Goal: Information Seeking & Learning: Check status

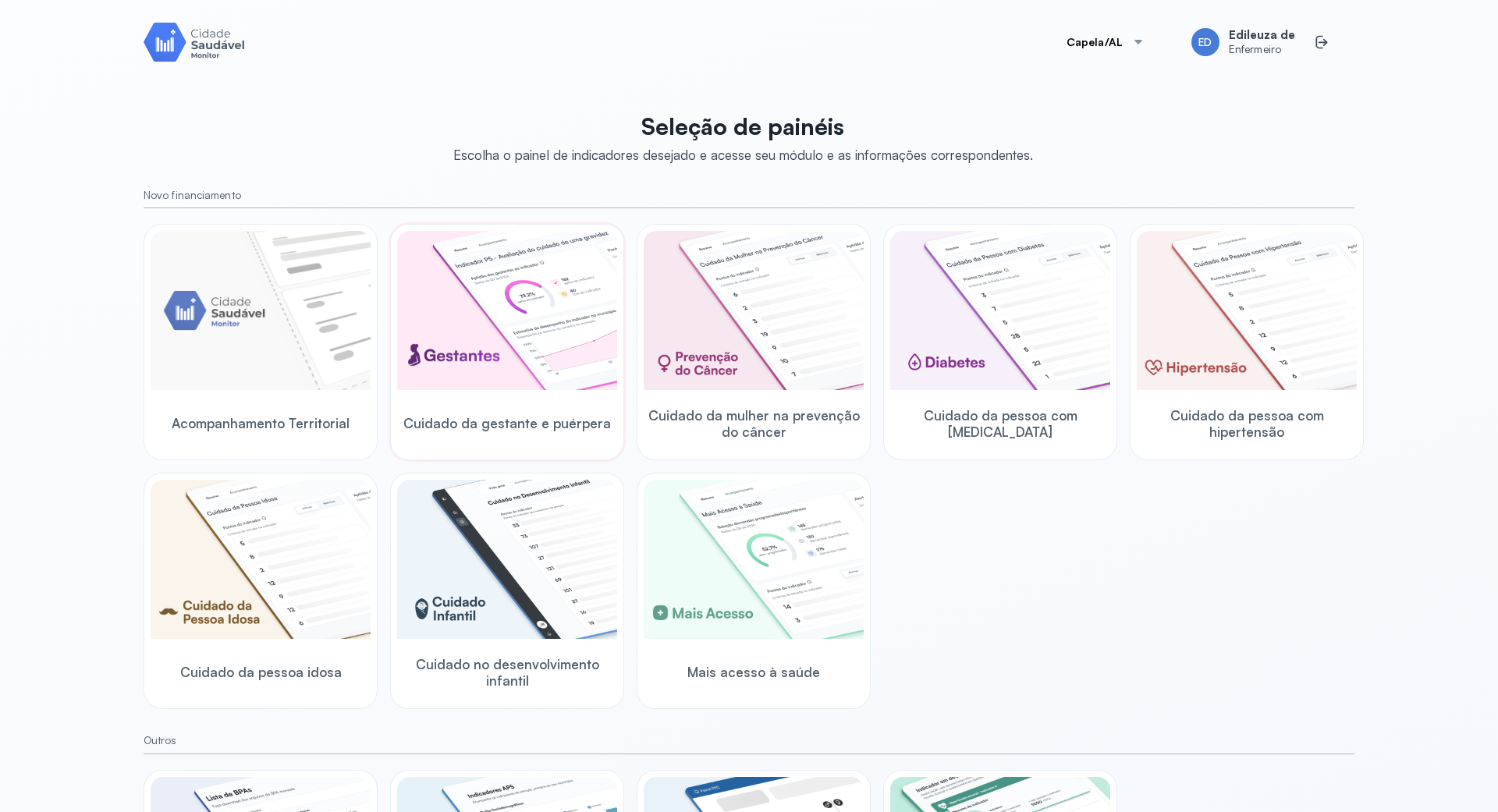
click at [532, 307] on img at bounding box center [507, 310] width 220 height 159
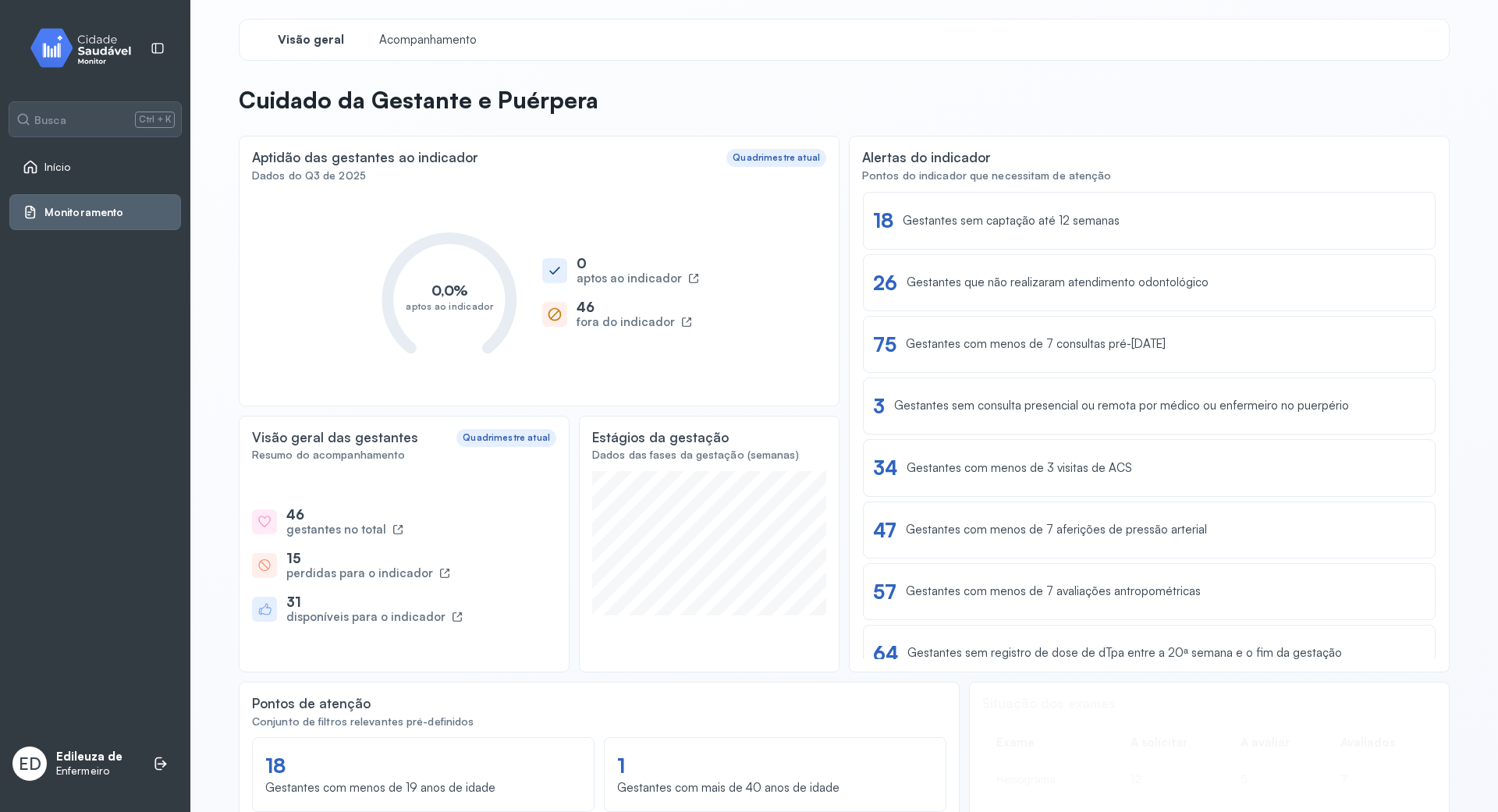
click at [100, 153] on div "Início" at bounding box center [95, 166] width 171 height 36
click at [137, 171] on link "Início" at bounding box center [95, 166] width 145 height 16
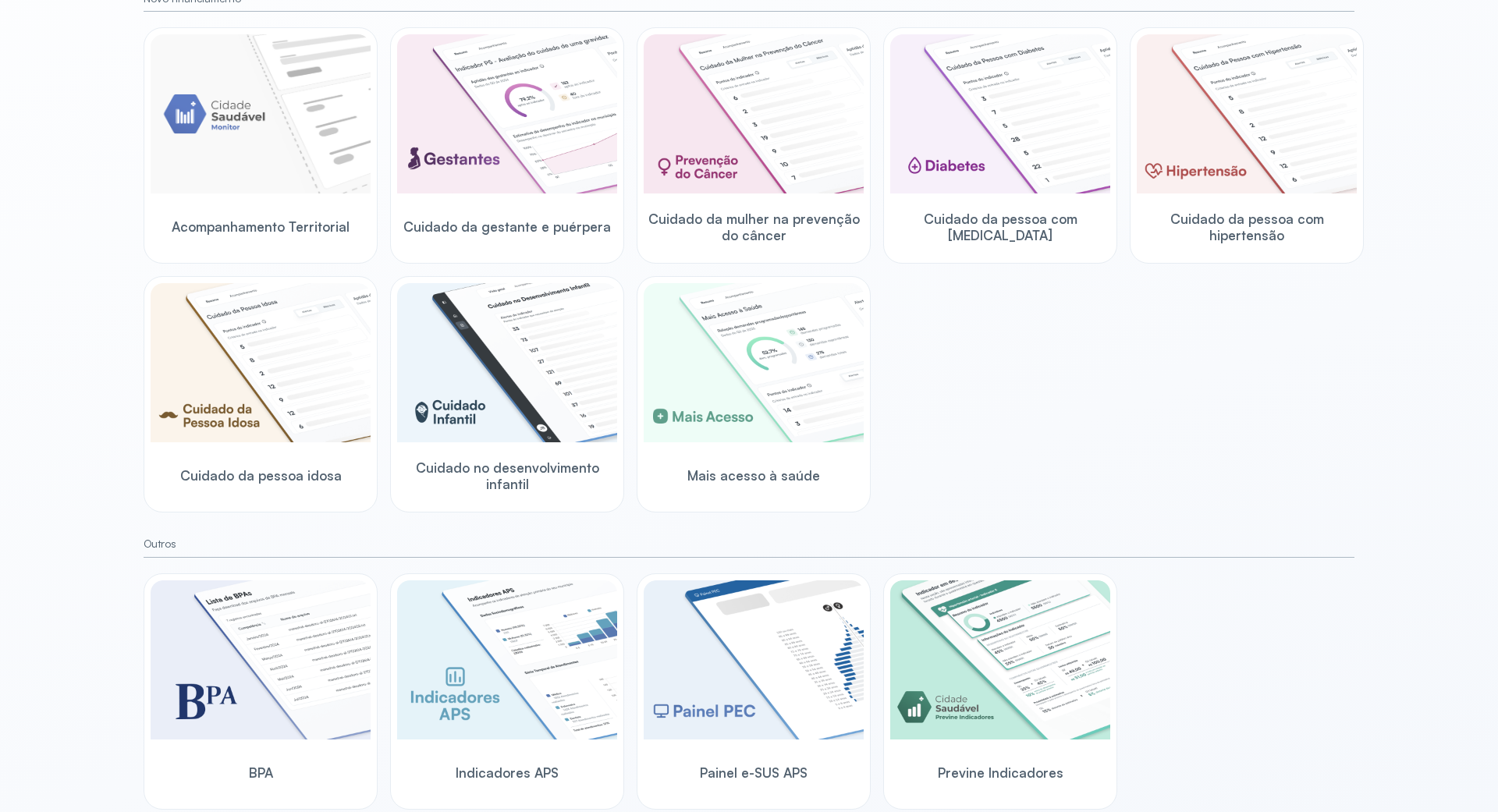
scroll to position [226, 0]
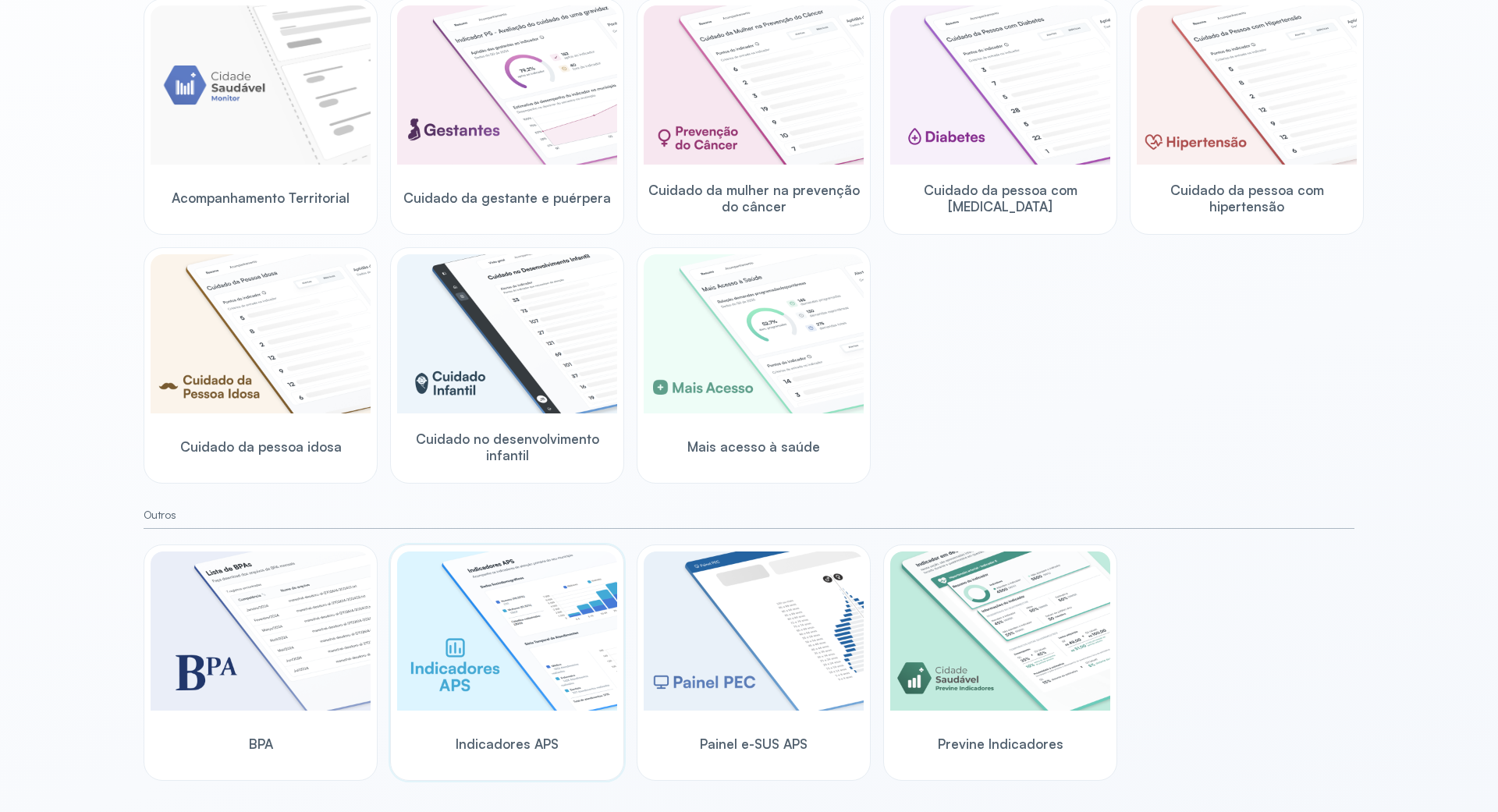
click at [537, 679] on img at bounding box center [507, 630] width 220 height 159
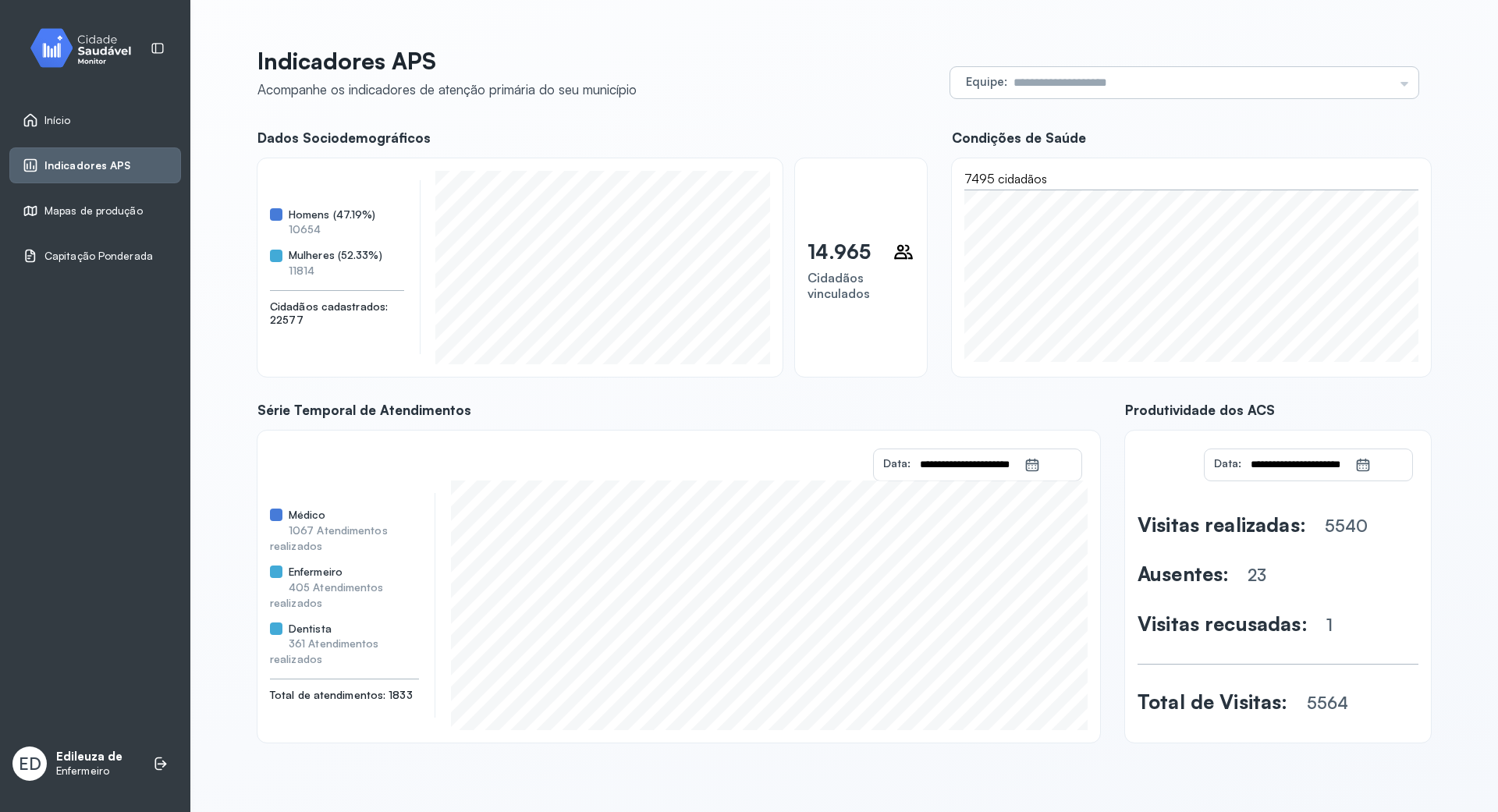
click at [1402, 80] on div "Equipe Todas as equipes ESF 08 ESF 001 SAO SEBASTIAO ESF 04 USINA JOAO DE DEUS …" at bounding box center [1184, 82] width 468 height 31
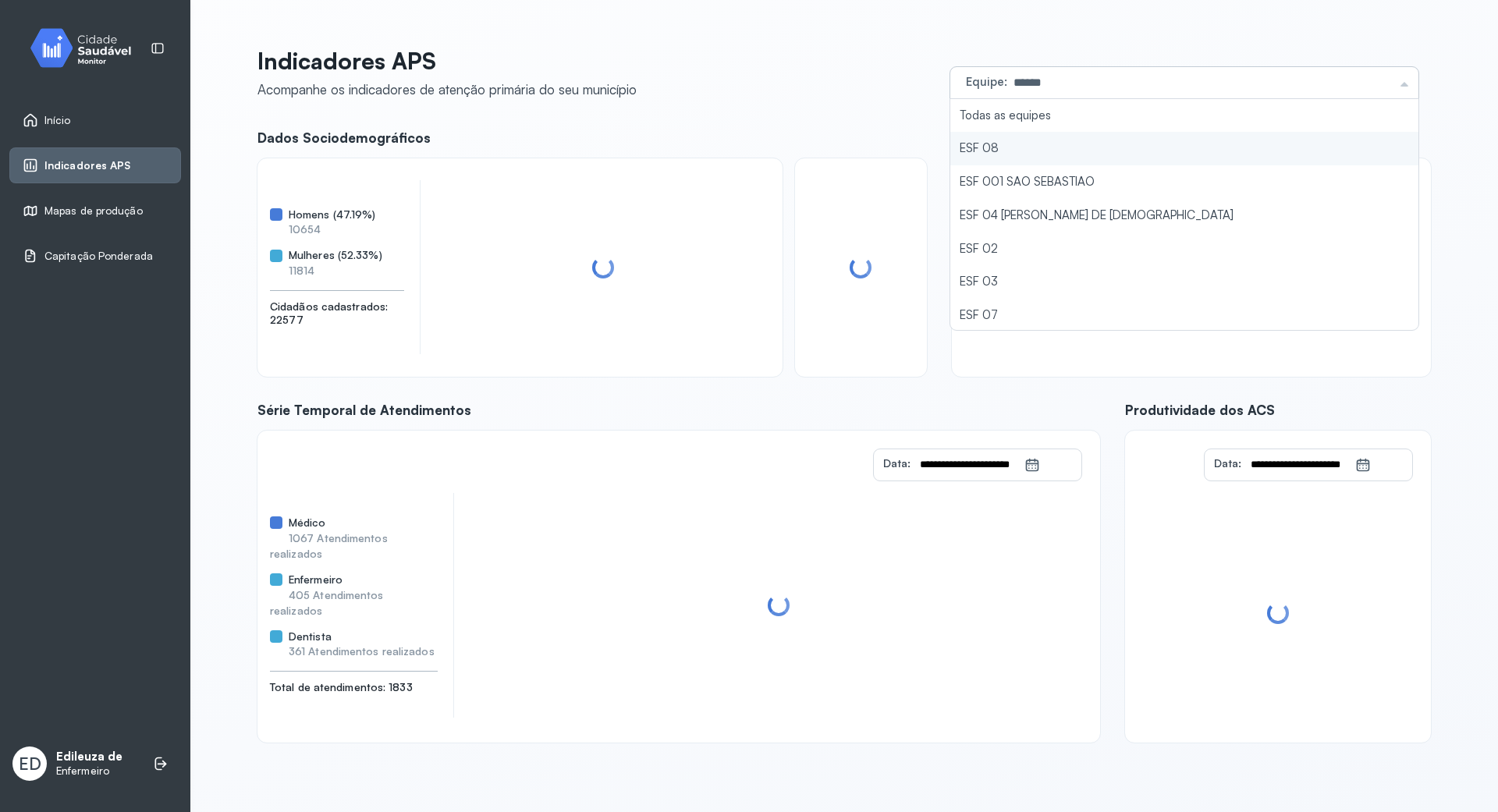
click at [981, 144] on li "ESF 08" at bounding box center [1184, 148] width 468 height 34
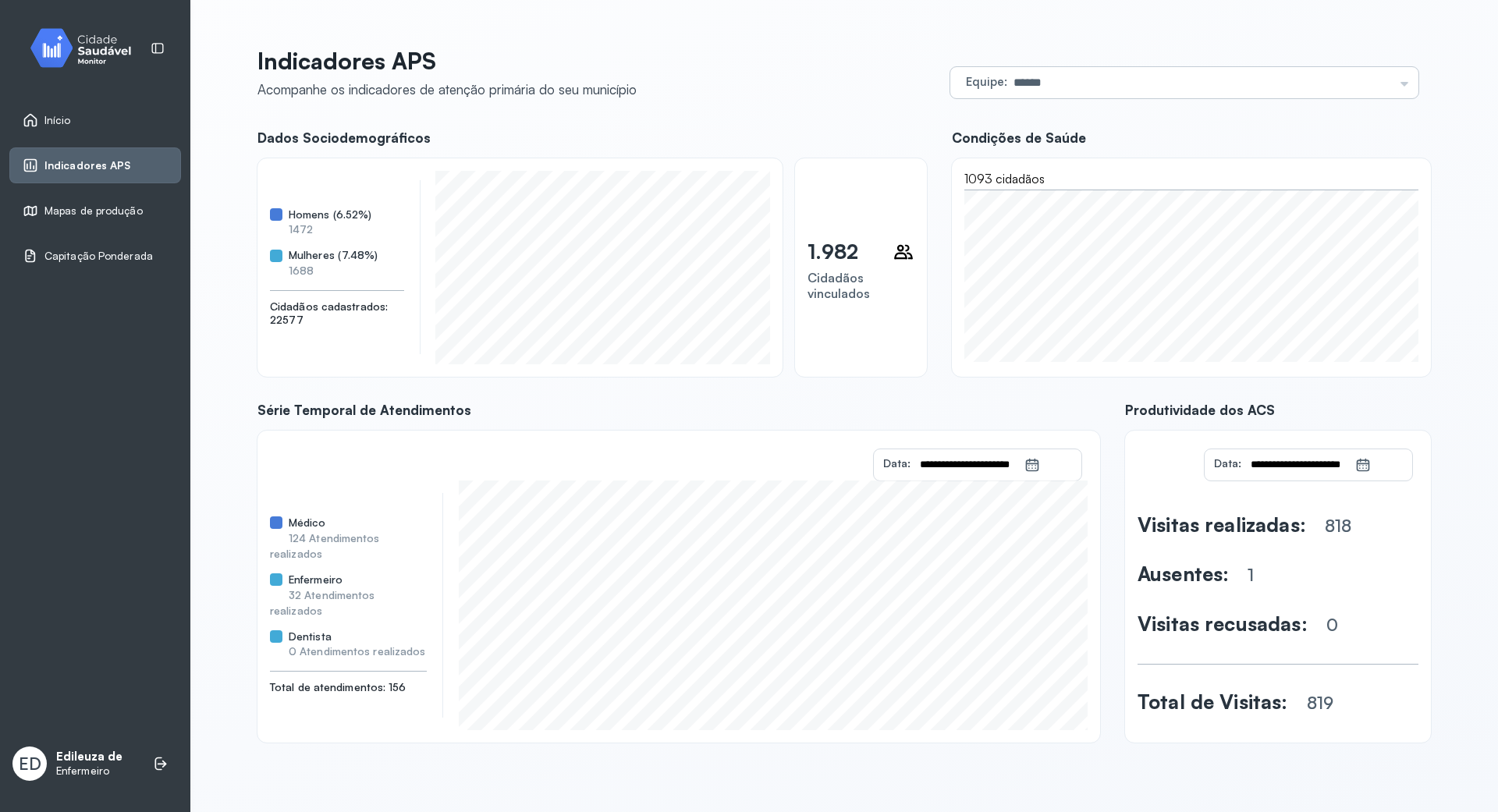
click at [1402, 73] on div "Equipe ****** Todas as equipes ESF 08 ESF 001 SAO SEBASTIAO ESF 04 [PERSON_NAME…" at bounding box center [1184, 82] width 468 height 31
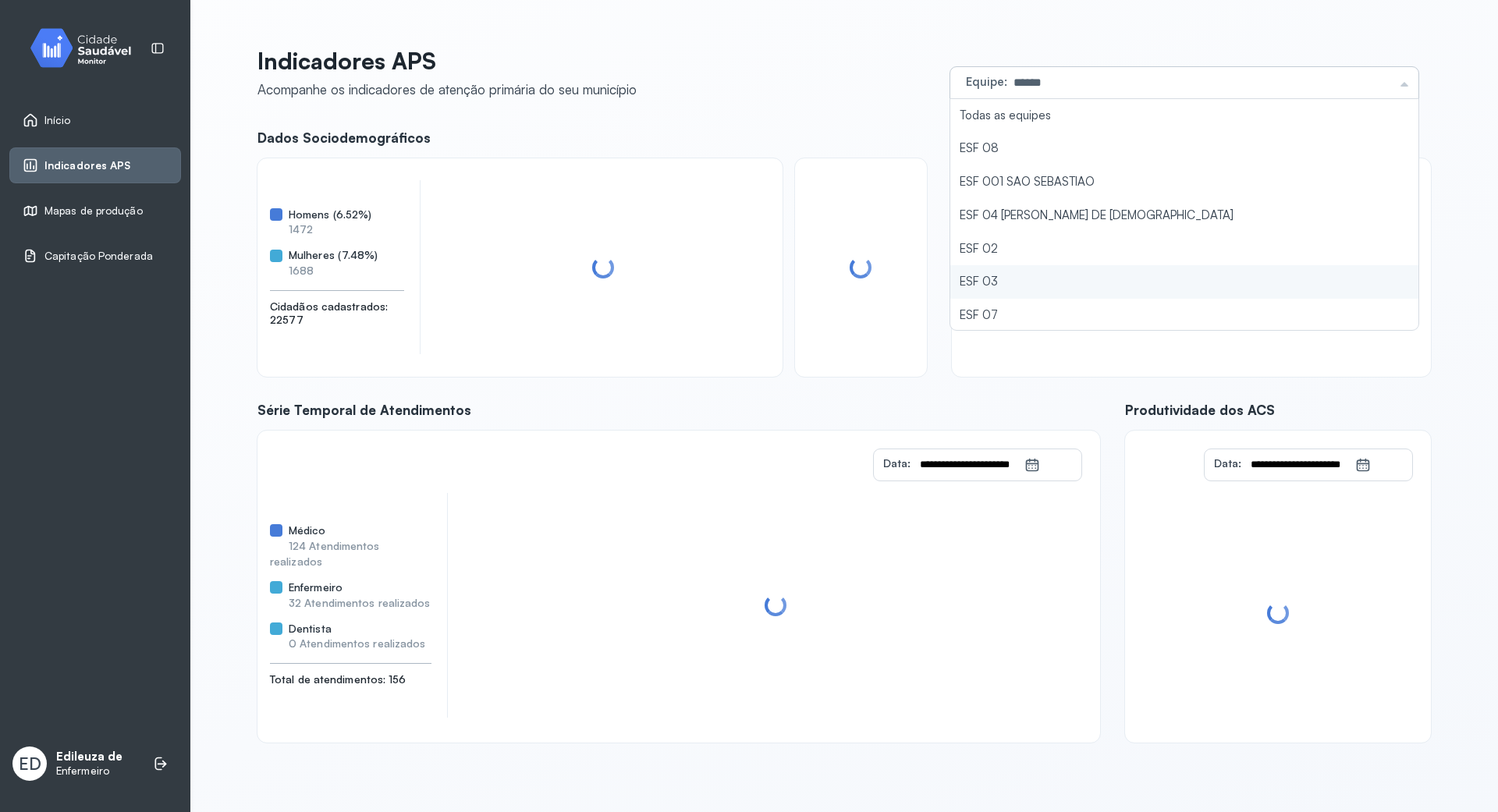
click at [1000, 286] on li "ESF 03" at bounding box center [1184, 282] width 468 height 34
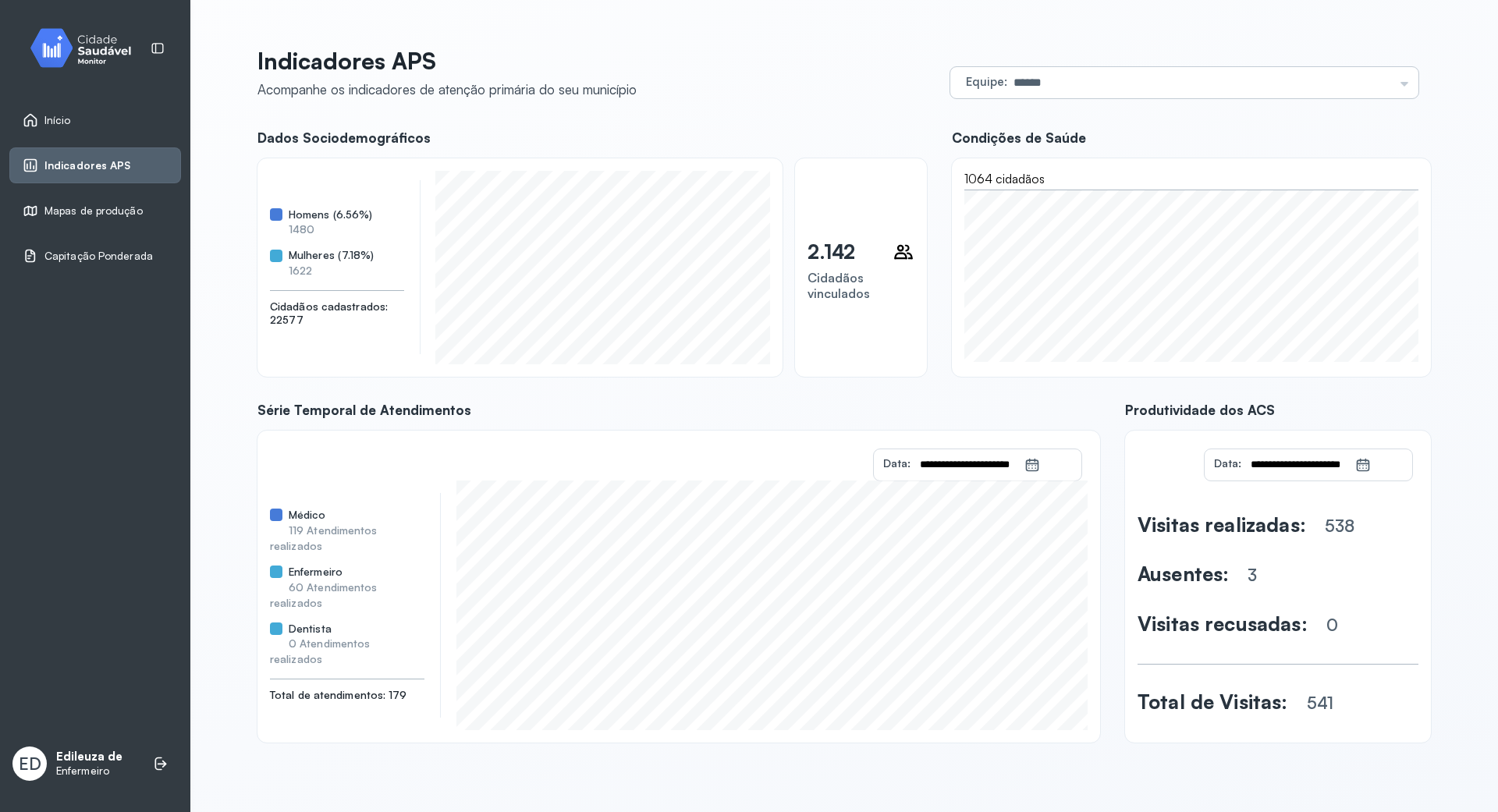
click at [1405, 83] on div "Equipe ****** Todas as equipes ESF 08 ESF 001 SAO SEBASTIAO ESF 04 [PERSON_NAME…" at bounding box center [1184, 82] width 468 height 31
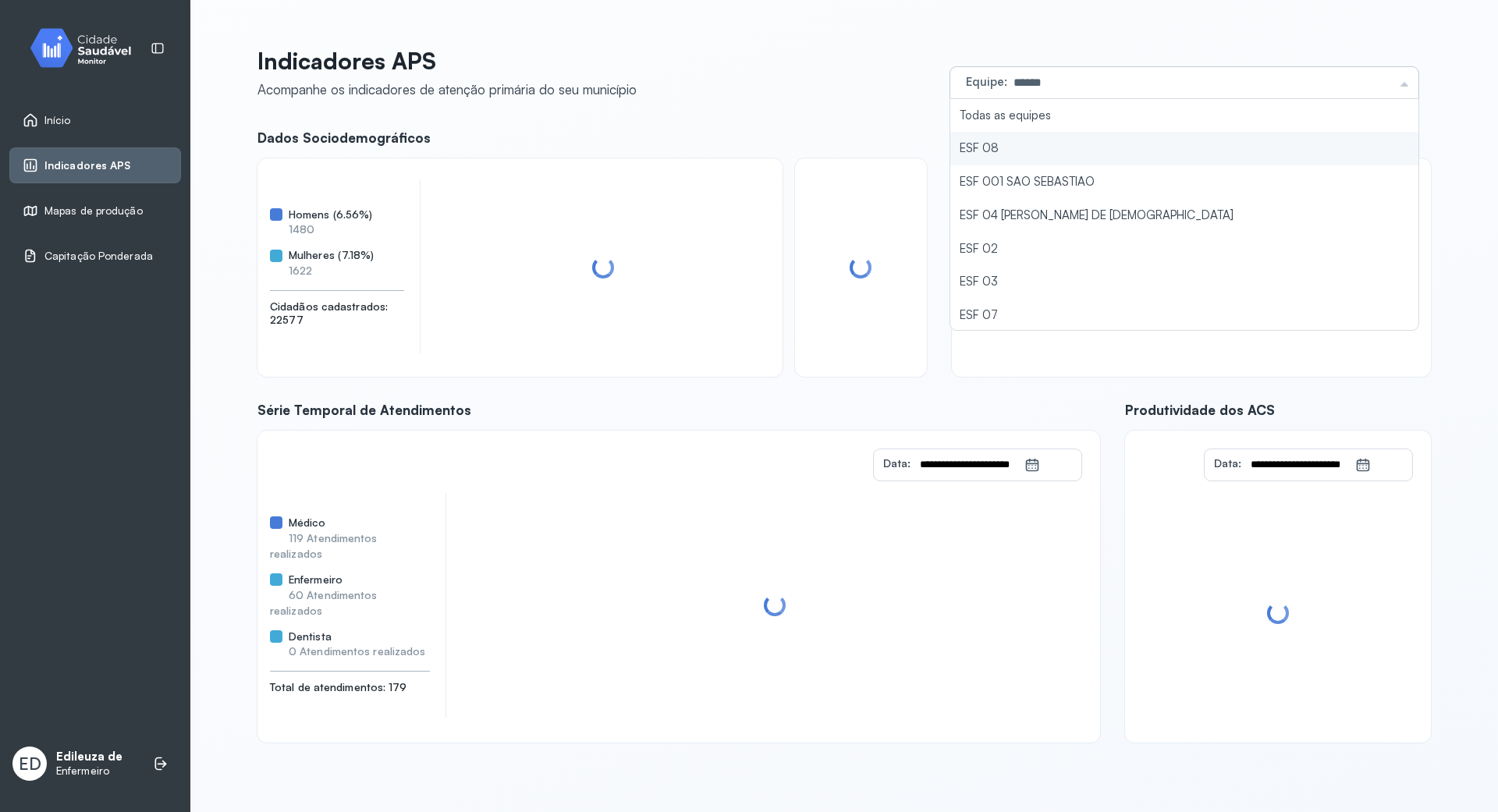
click at [1000, 138] on li "ESF 08" at bounding box center [1184, 148] width 468 height 34
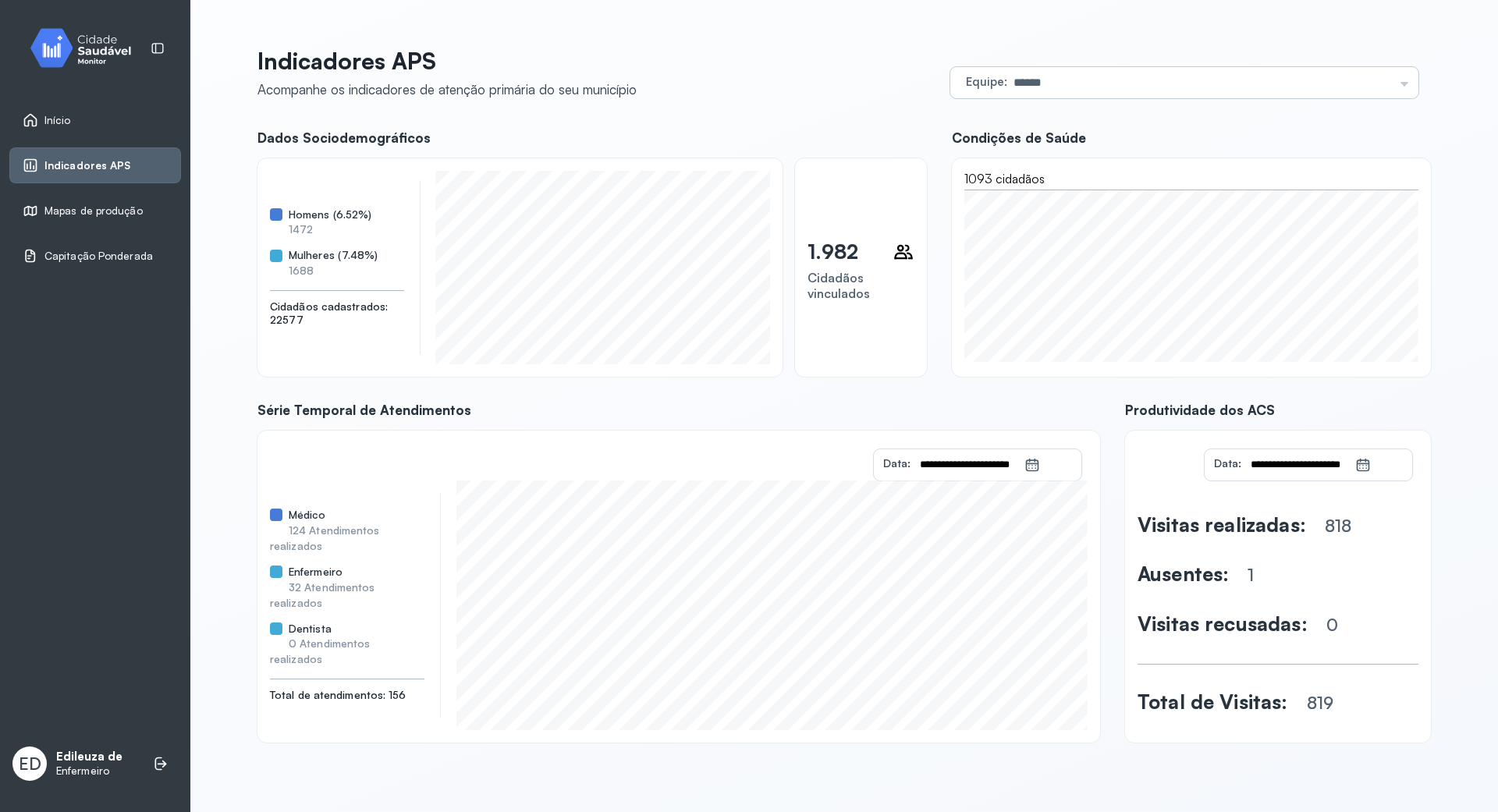
click at [1390, 81] on div "Equipe ****** Todas as equipes ESF 08 ESF 001 SAO SEBASTIAO ESF 04 [PERSON_NAME…" at bounding box center [1184, 82] width 468 height 31
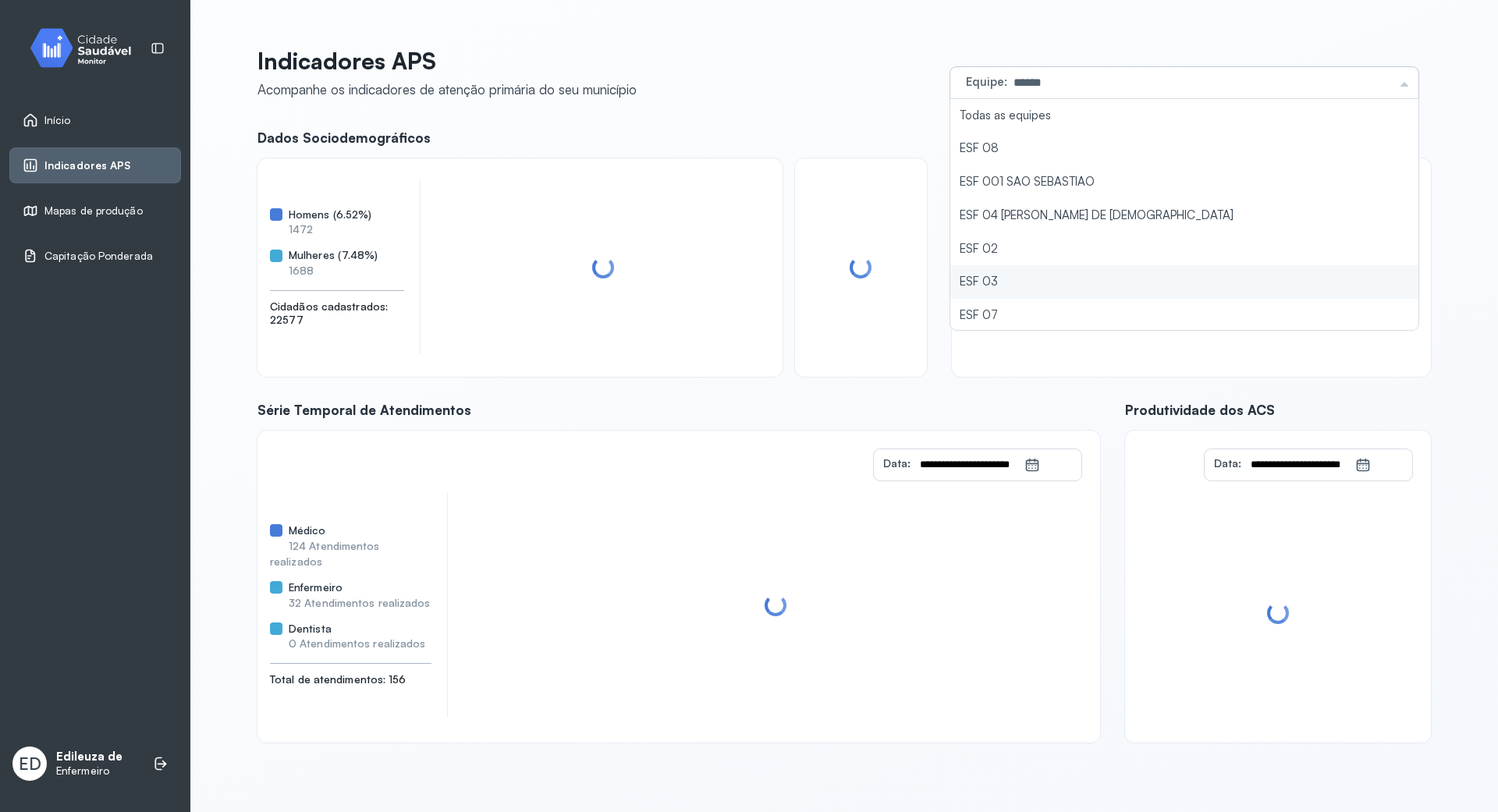
click at [1039, 276] on li "ESF 03" at bounding box center [1184, 282] width 468 height 34
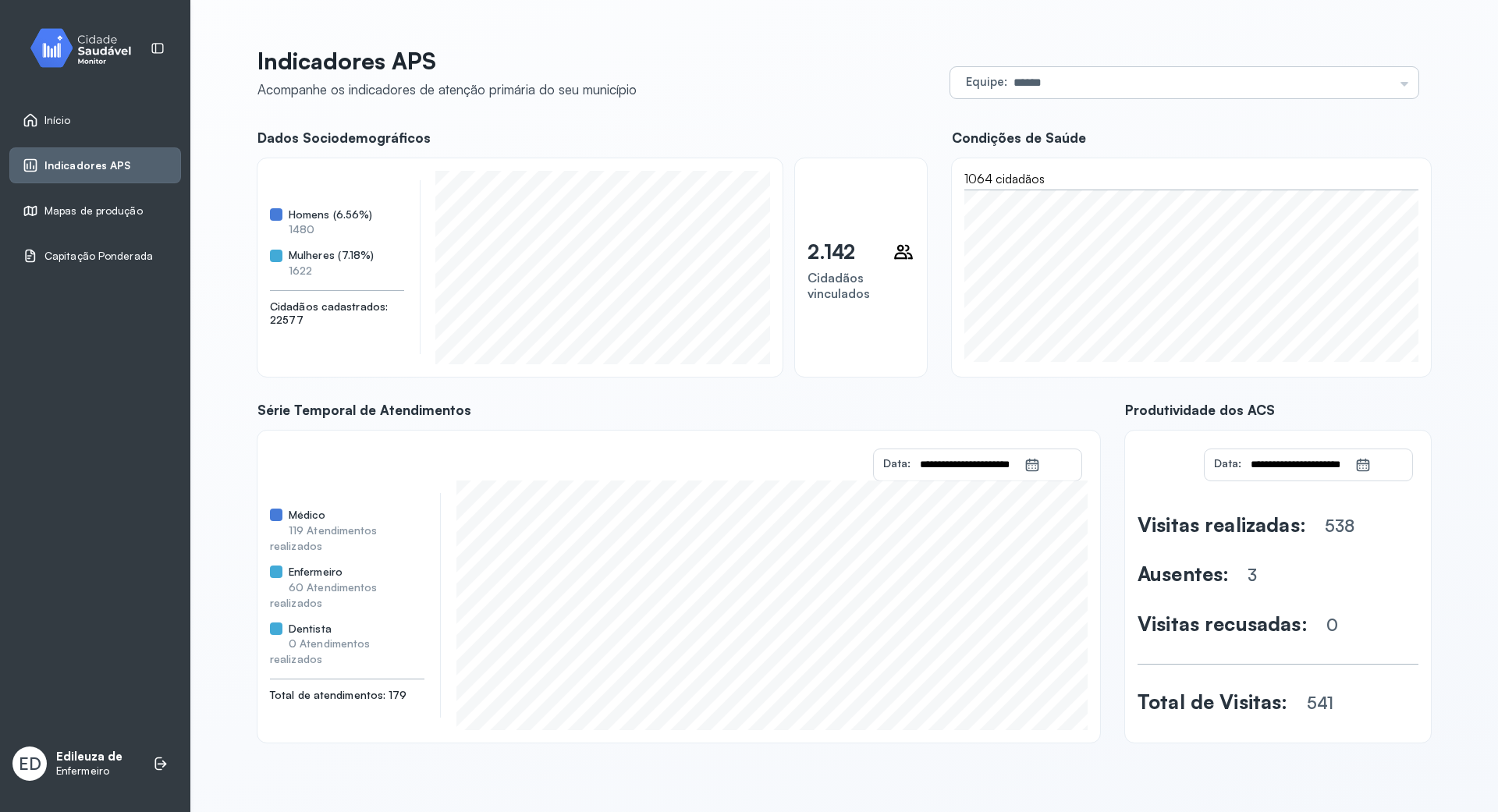
click at [1380, 78] on input "******" at bounding box center [1200, 82] width 386 height 31
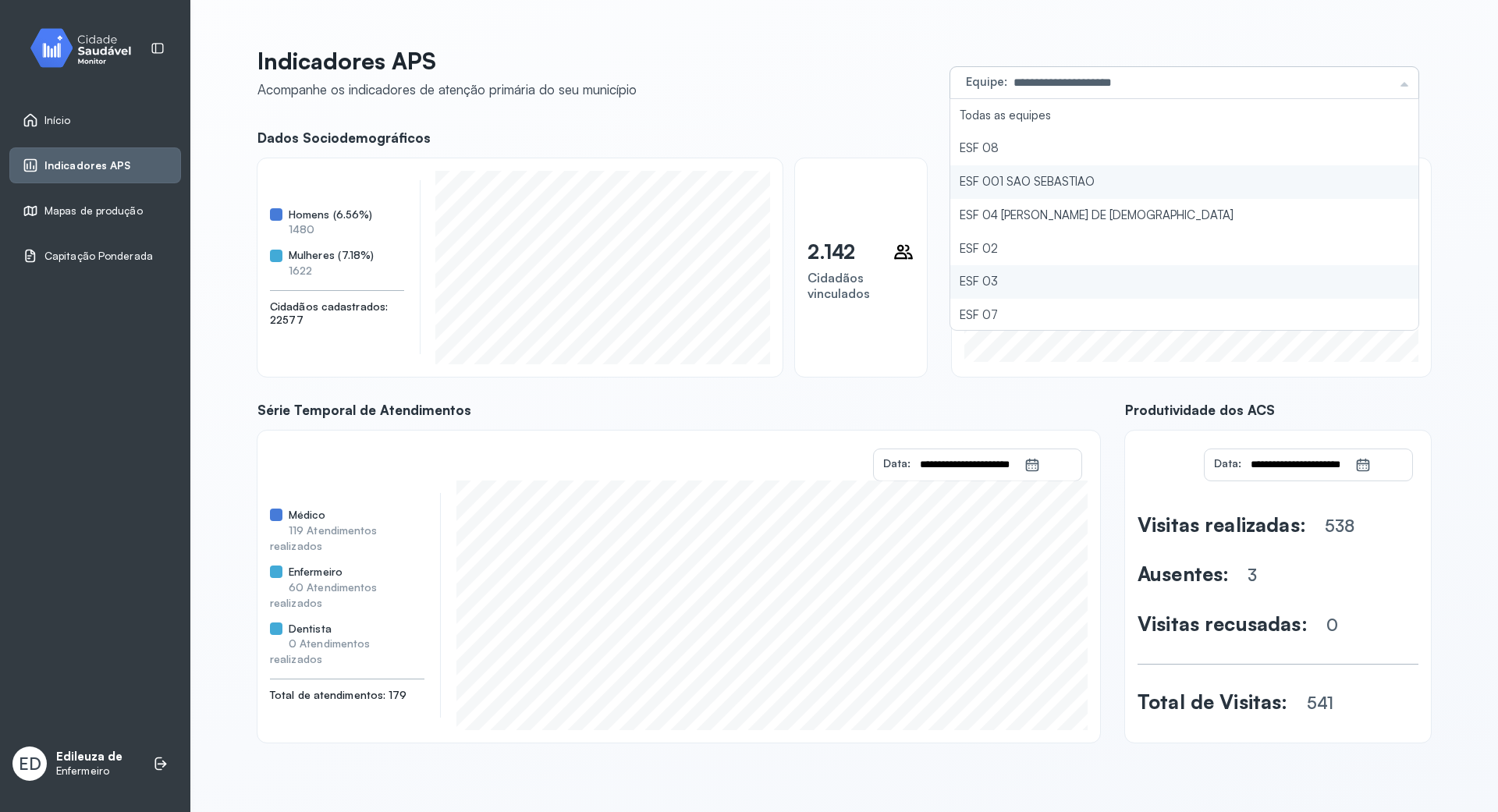
click at [1065, 175] on div "**********" at bounding box center [844, 395] width 1174 height 695
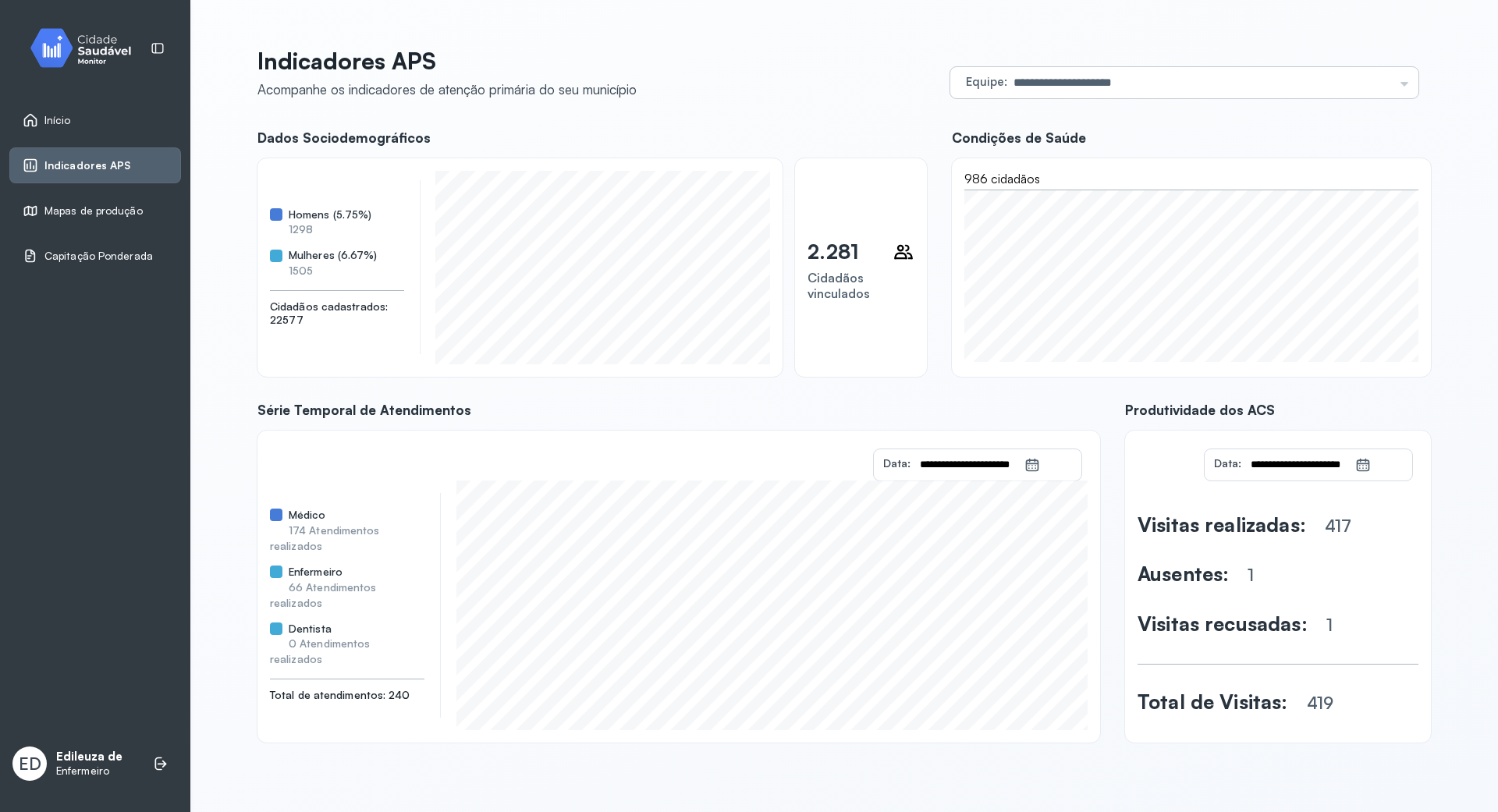
click at [1384, 76] on input "**********" at bounding box center [1200, 82] width 386 height 31
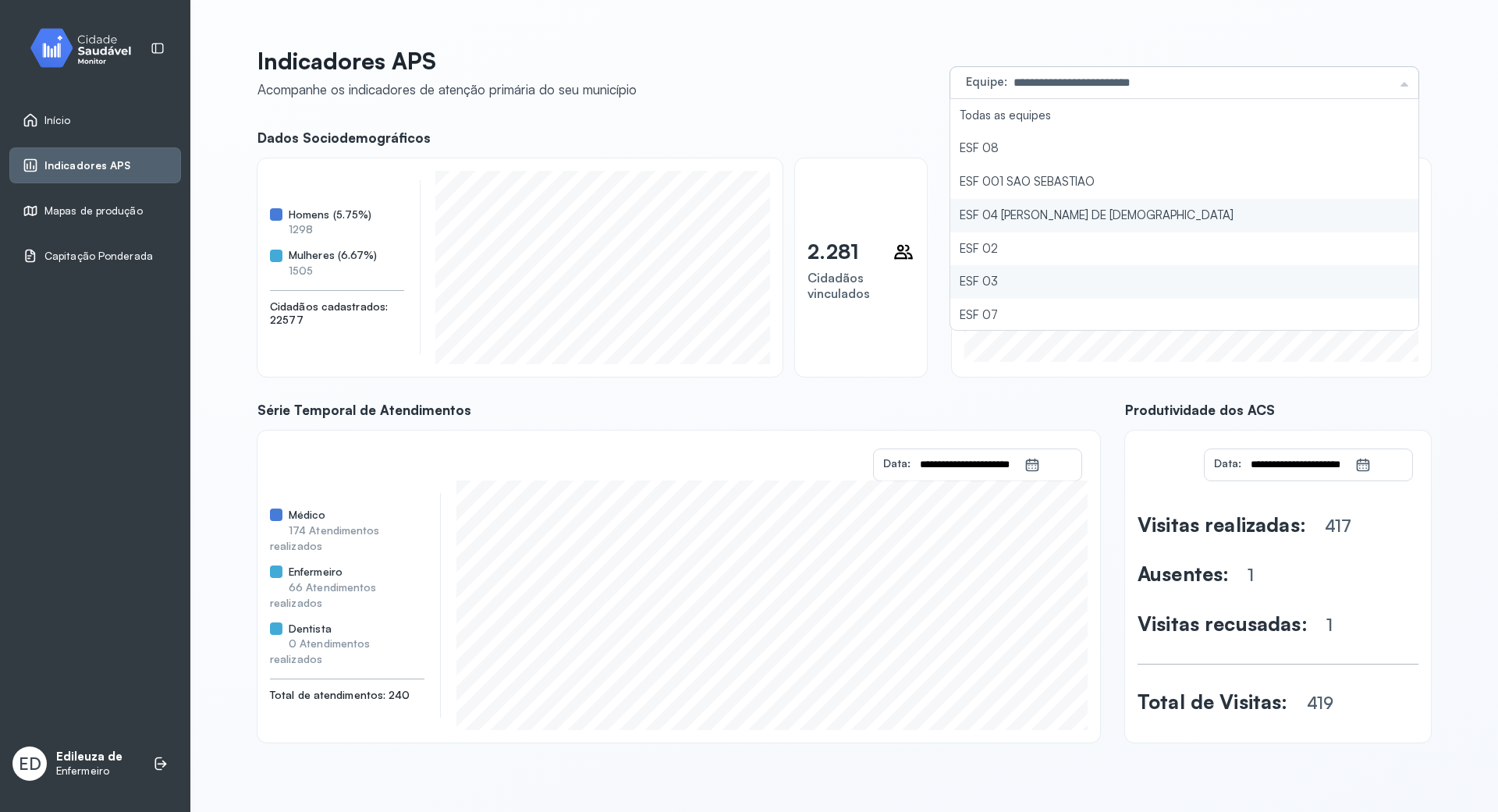
click at [1121, 217] on div "**********" at bounding box center [844, 395] width 1174 height 695
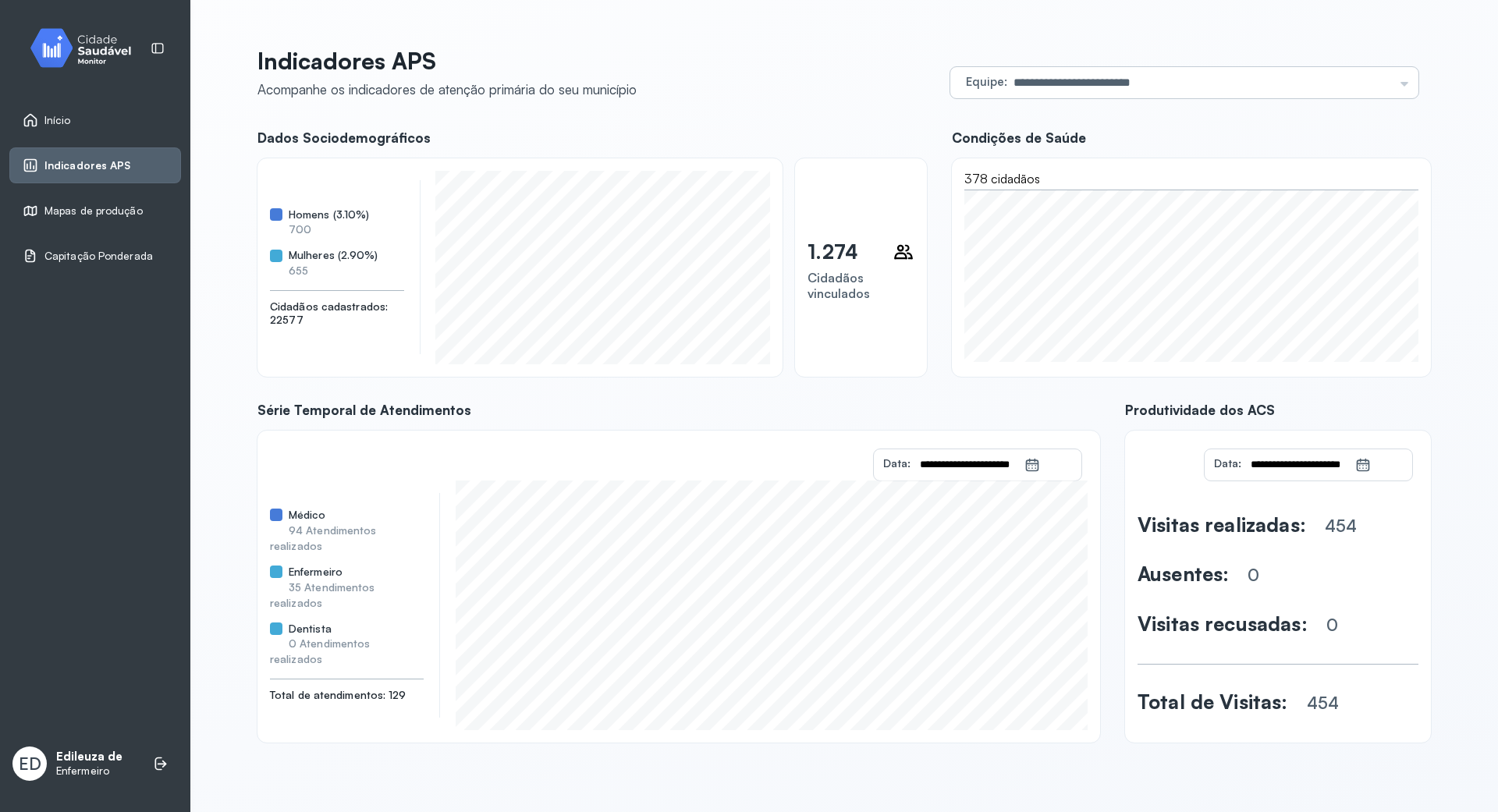
click at [1402, 85] on div "**********" at bounding box center [1184, 82] width 468 height 31
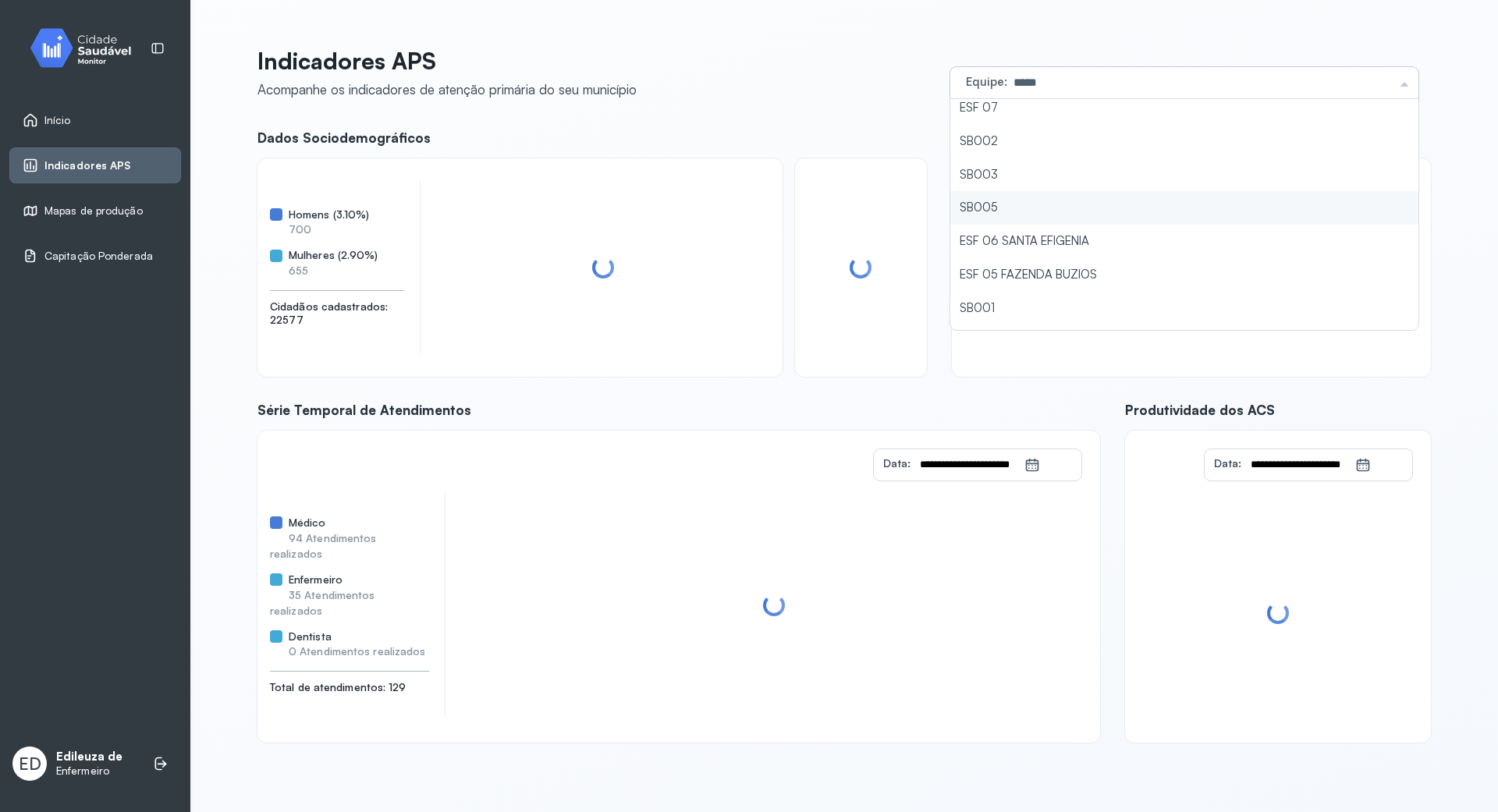
click at [997, 210] on li "SB005" at bounding box center [1184, 208] width 468 height 34
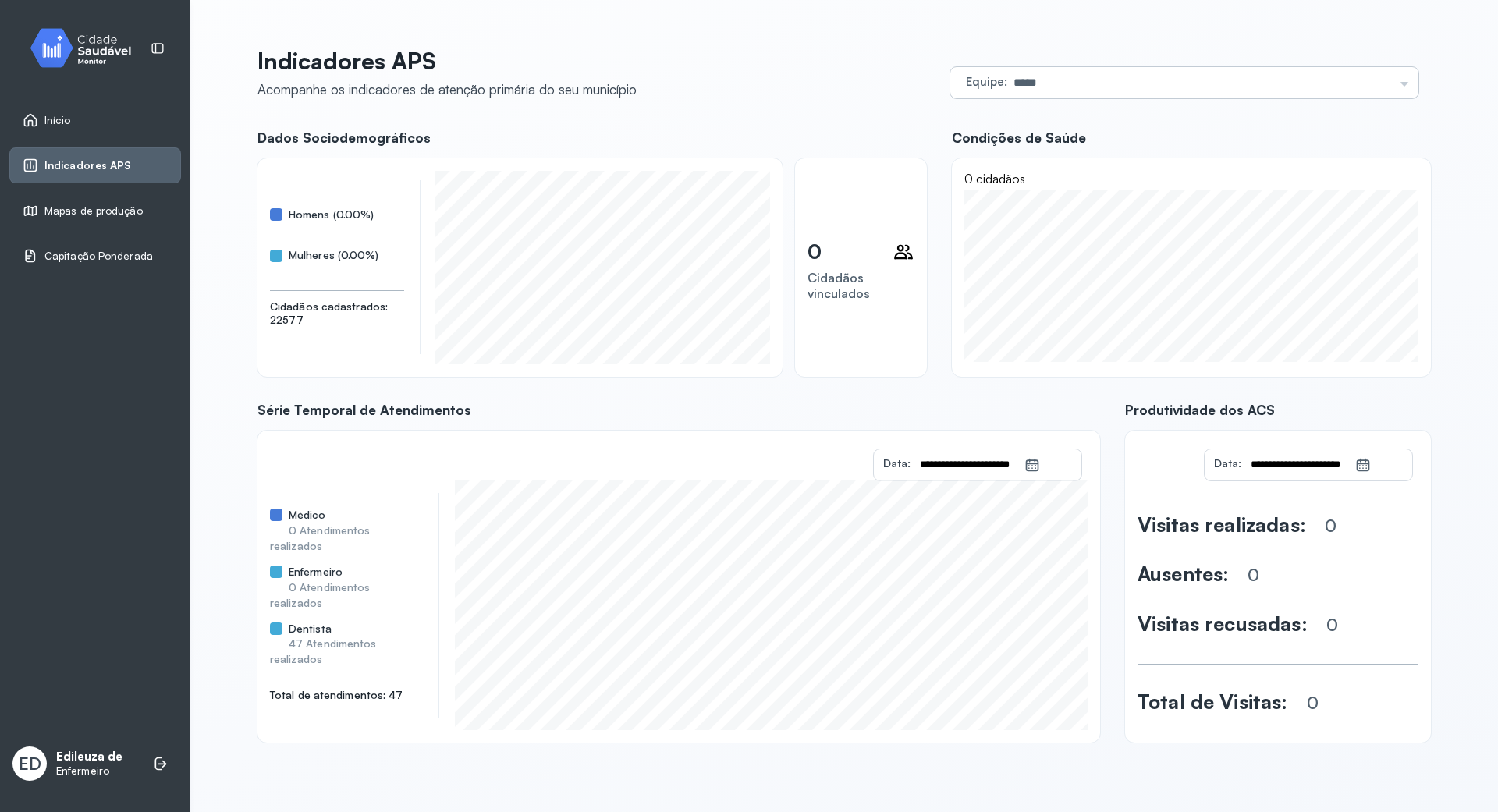
click at [1378, 83] on input "*****" at bounding box center [1200, 82] width 386 height 31
click at [1036, 270] on div "**********" at bounding box center [844, 395] width 1174 height 695
click at [1390, 81] on div "**********" at bounding box center [1184, 82] width 468 height 31
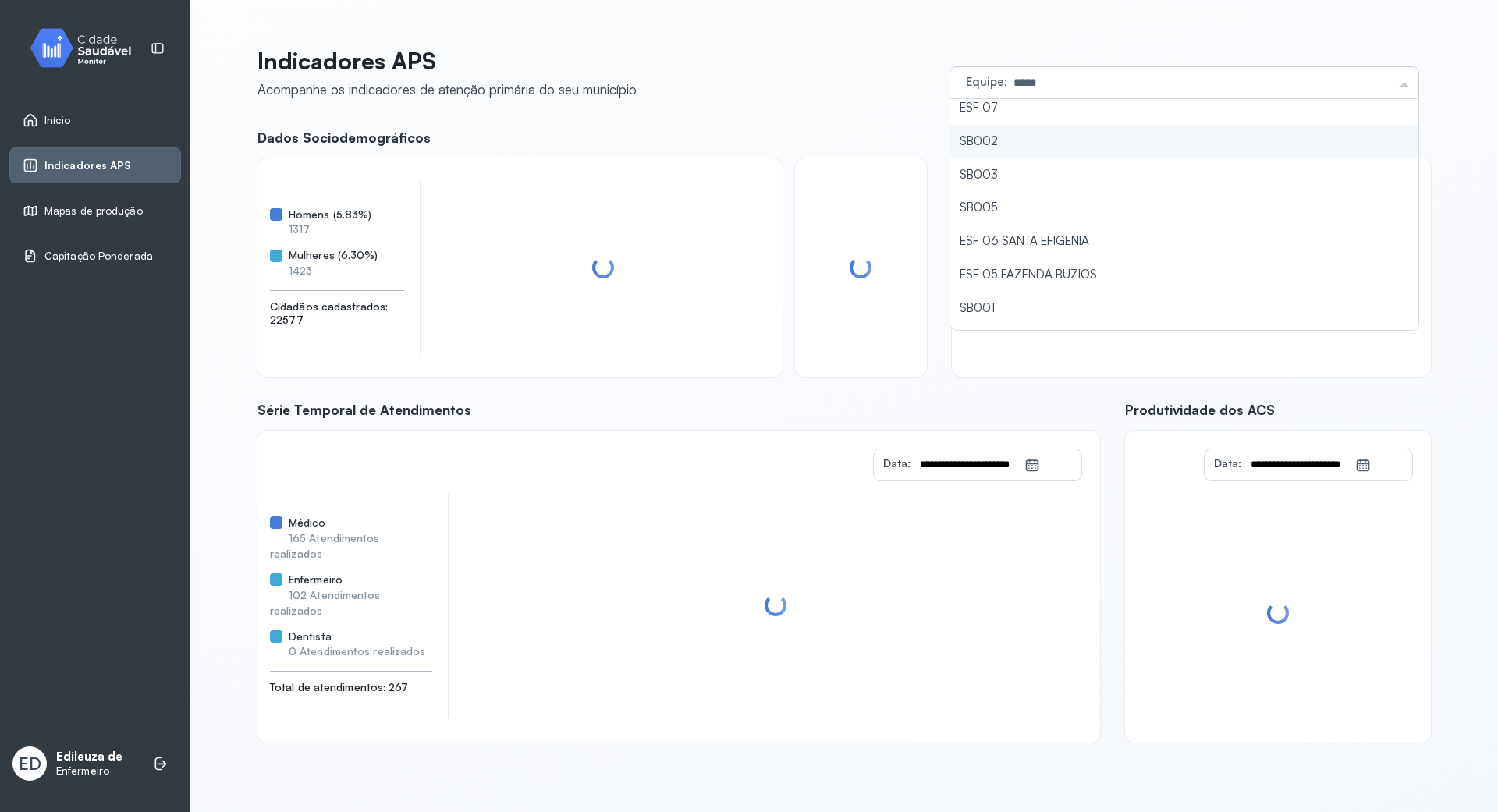
click at [984, 144] on li "SB002" at bounding box center [1184, 142] width 468 height 34
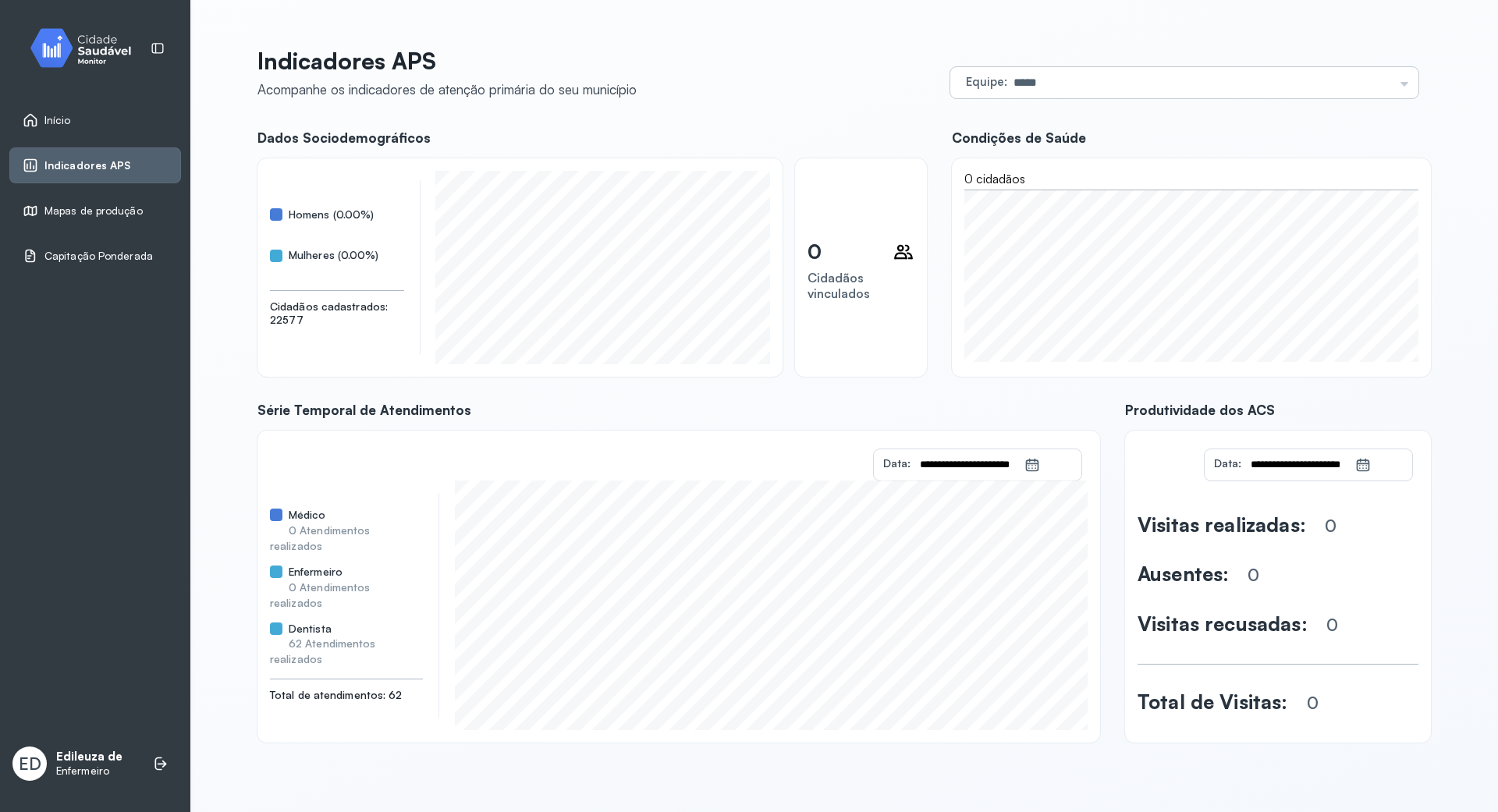
click at [1394, 81] on div "Equipe ***** Todas as equipes ESF 08 ESF 001 [GEOGRAPHIC_DATA] ESF 04 [PERSON_N…" at bounding box center [1184, 82] width 468 height 31
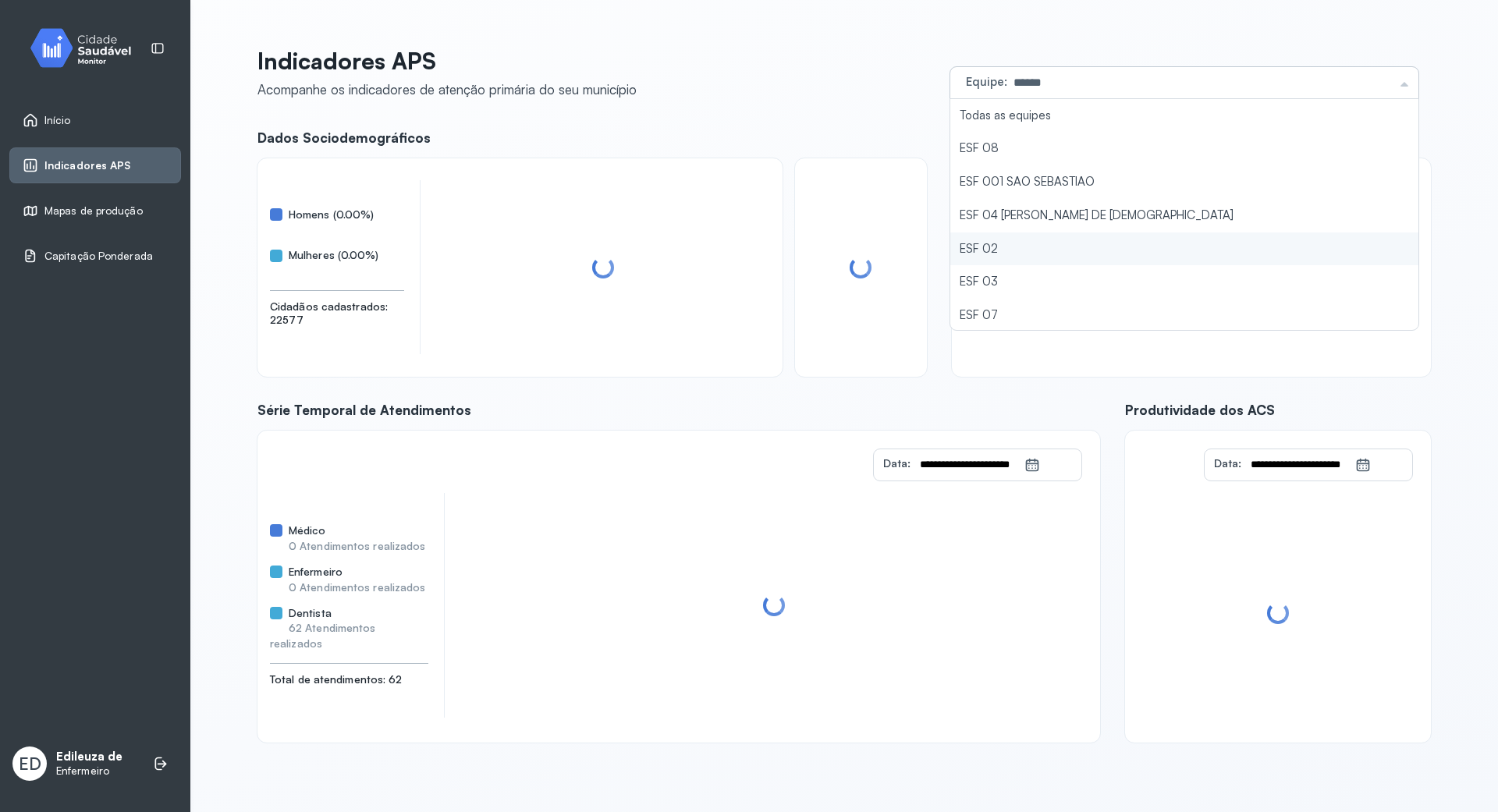
click at [1012, 243] on li "ESF 02" at bounding box center [1184, 249] width 468 height 34
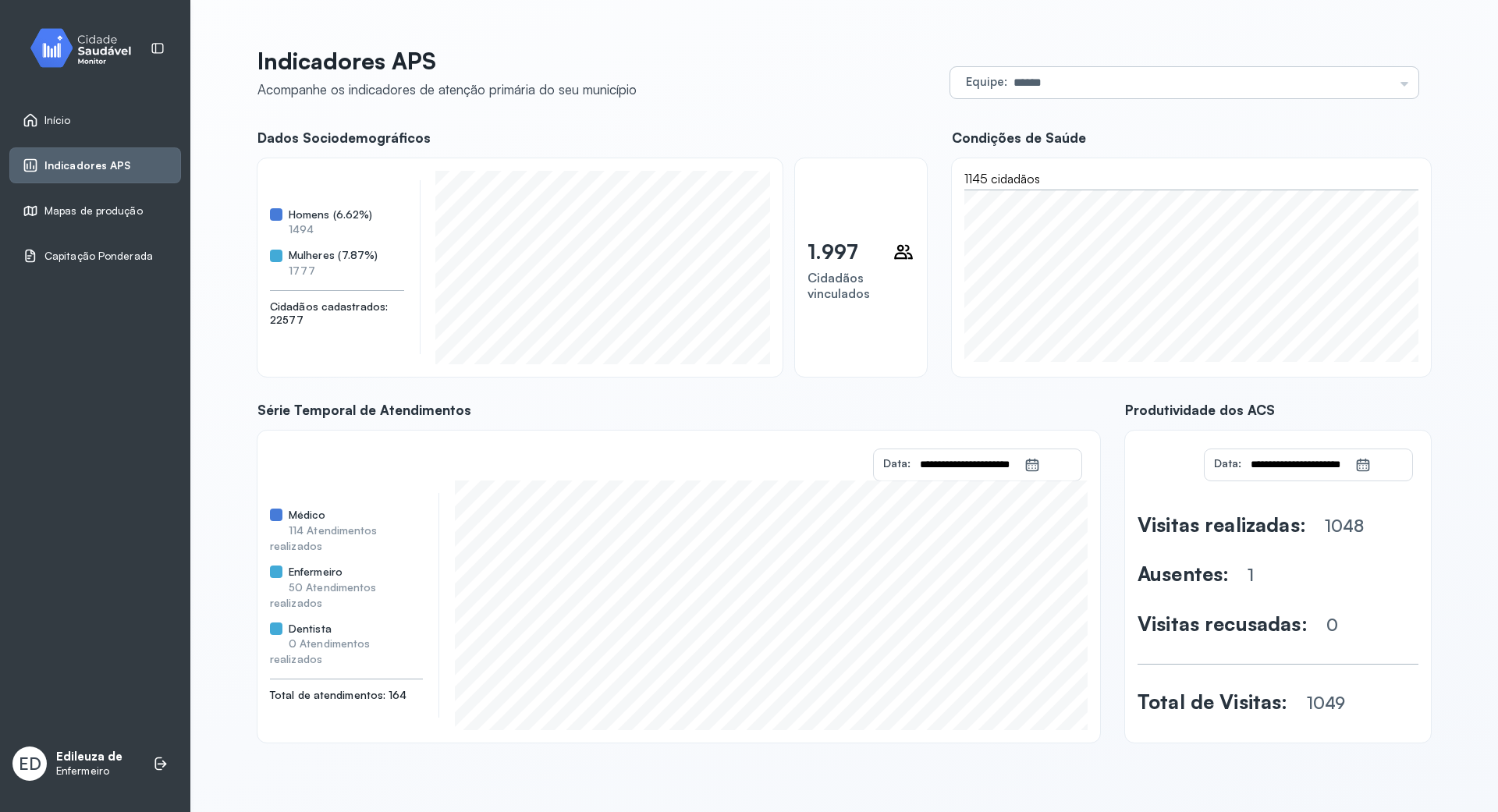
click at [1399, 85] on div "Equipe ****** Todas as equipes ESF 08 ESF 001 SAO SEBASTIAO ESF 04 [PERSON_NAME…" at bounding box center [1184, 82] width 468 height 31
type input "******"
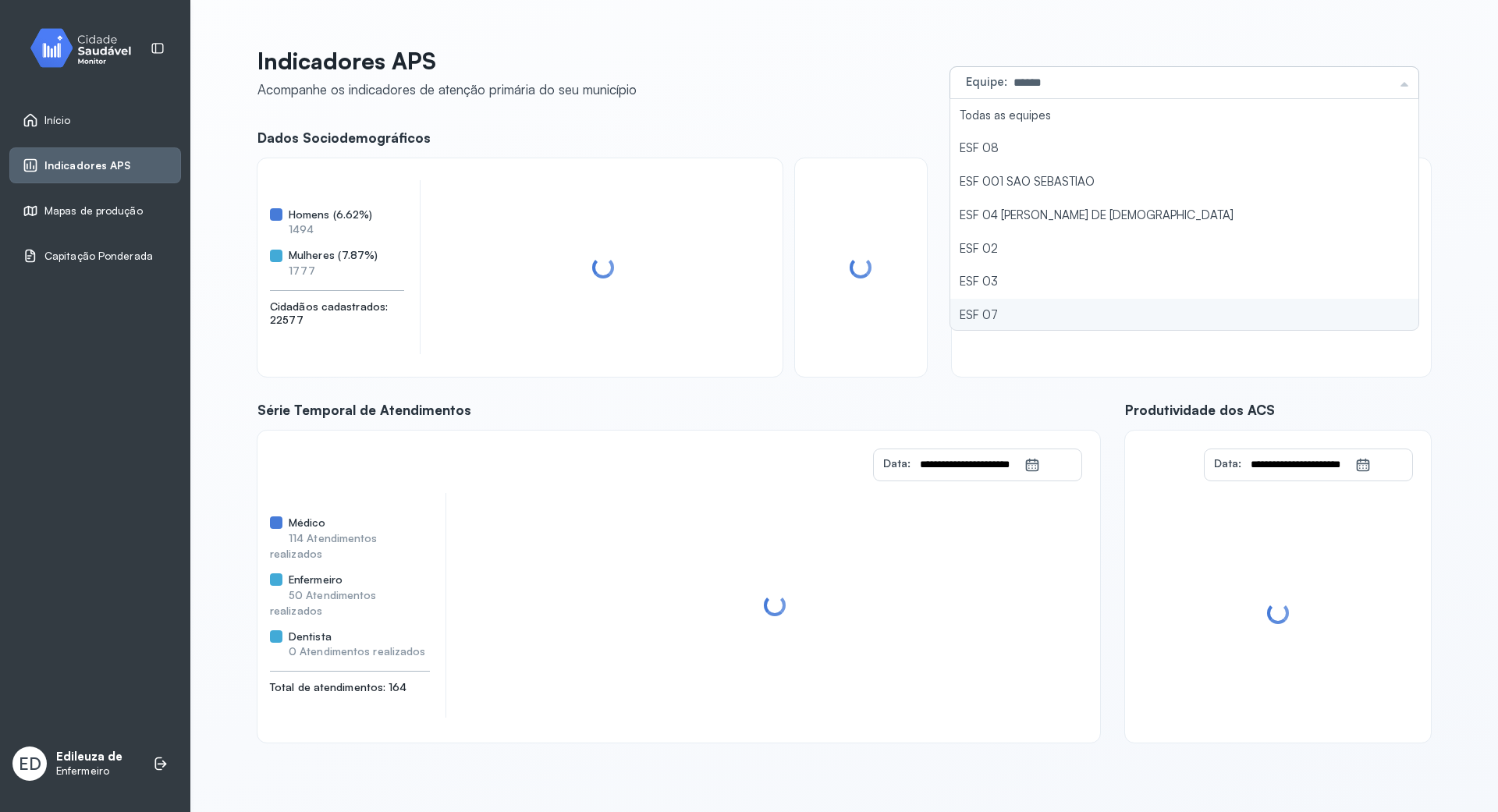
click at [1027, 312] on li "ESF 07" at bounding box center [1184, 316] width 468 height 34
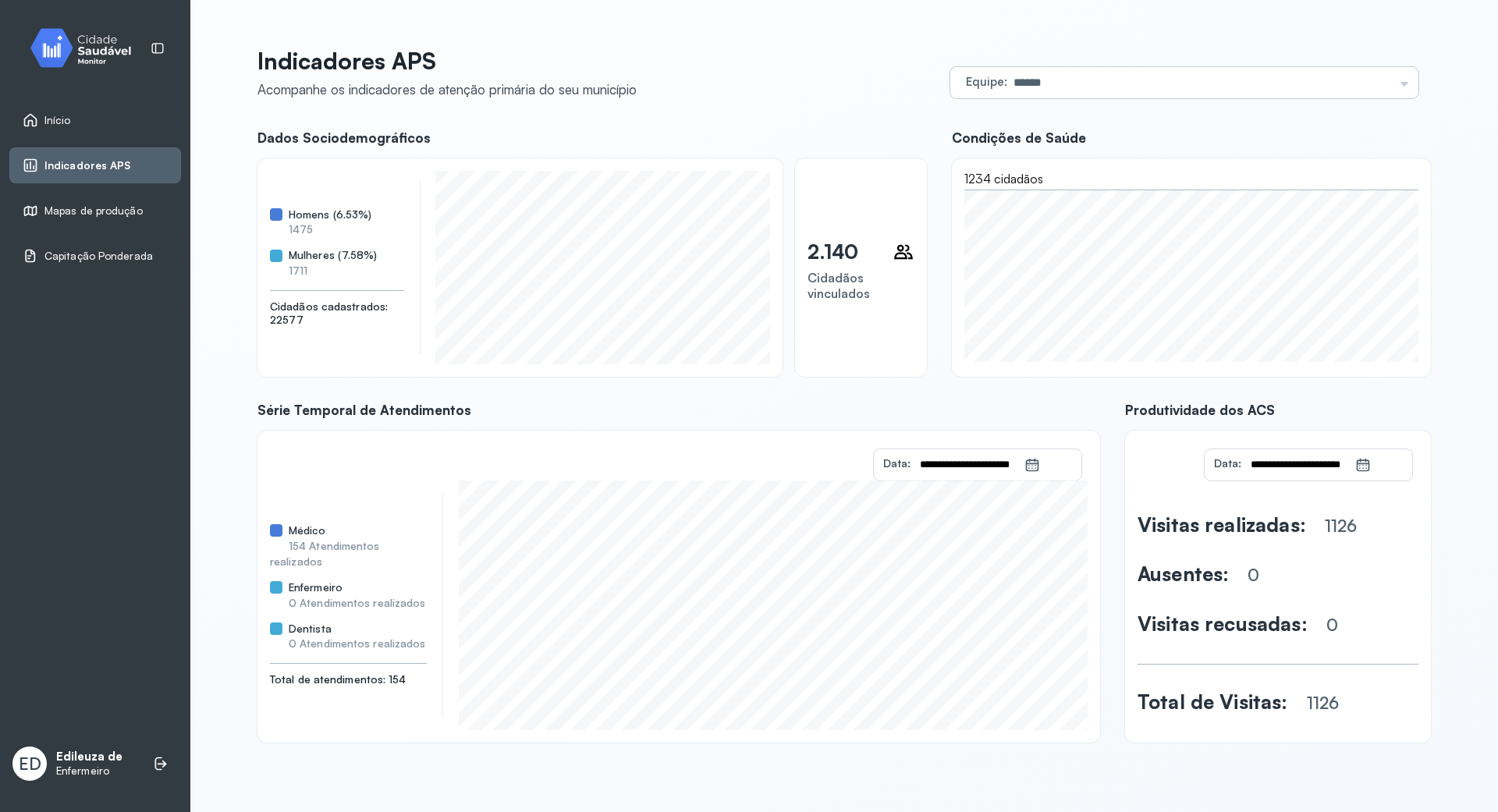
click at [1396, 73] on div "Equipe ****** Todas as equipes ESF 08 ESF 001 SAO SEBASTIAO ESF 04 [PERSON_NAME…" at bounding box center [1184, 82] width 468 height 31
click at [359, 605] on span "0 Atendimentos realizados" at bounding box center [357, 602] width 137 height 13
click at [334, 528] on div "Médico" at bounding box center [348, 530] width 157 height 13
click at [1036, 459] on icon at bounding box center [1032, 464] width 16 height 16
click at [944, 462] on input "**********" at bounding box center [967, 464] width 114 height 31
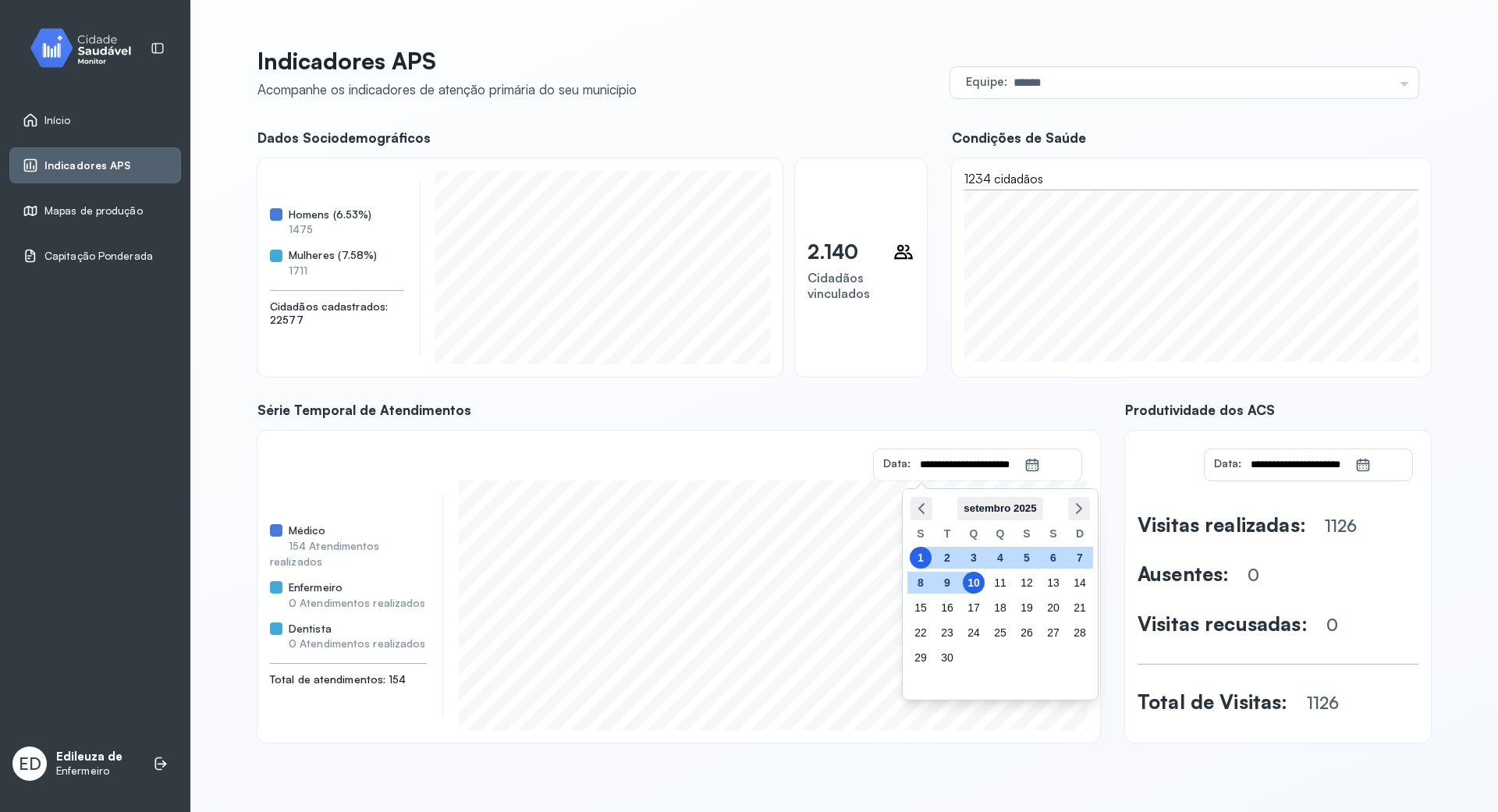
click at [872, 135] on span "Dados Sociodemográficos" at bounding box center [592, 137] width 670 height 16
click at [97, 109] on div "Início" at bounding box center [95, 120] width 171 height 36
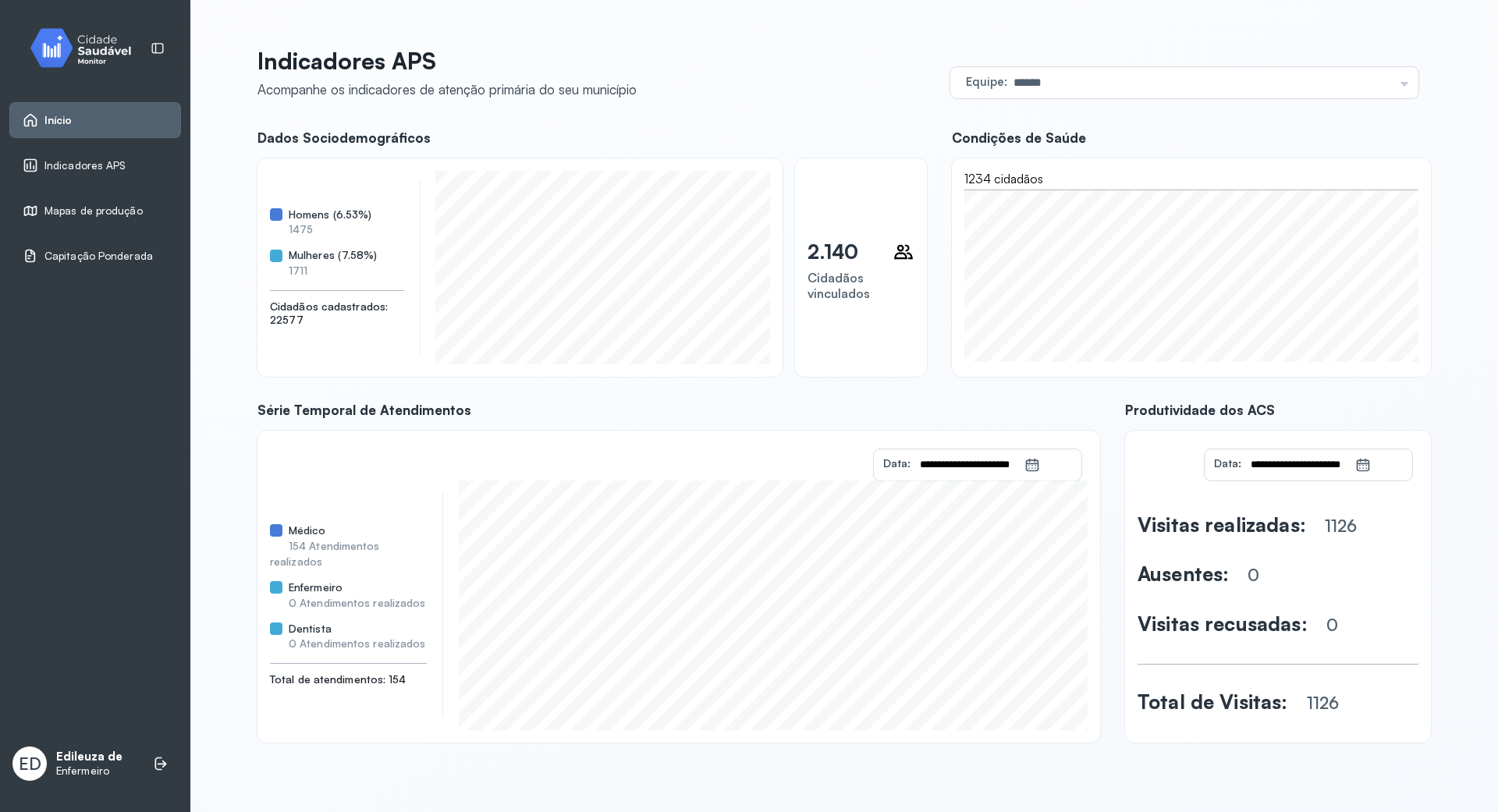
click at [79, 116] on link "Início" at bounding box center [95, 119] width 145 height 16
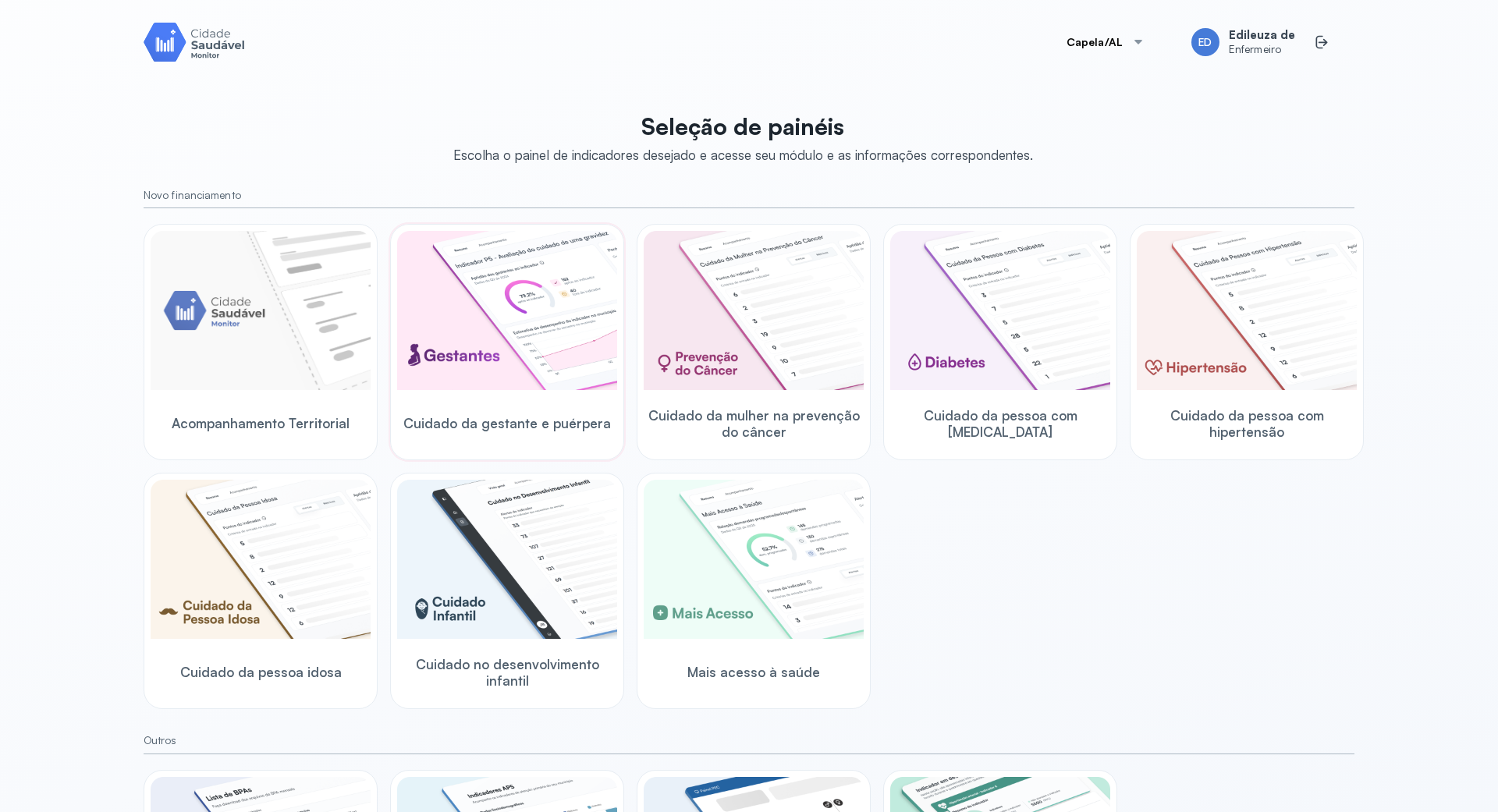
click at [438, 322] on img at bounding box center [507, 310] width 220 height 159
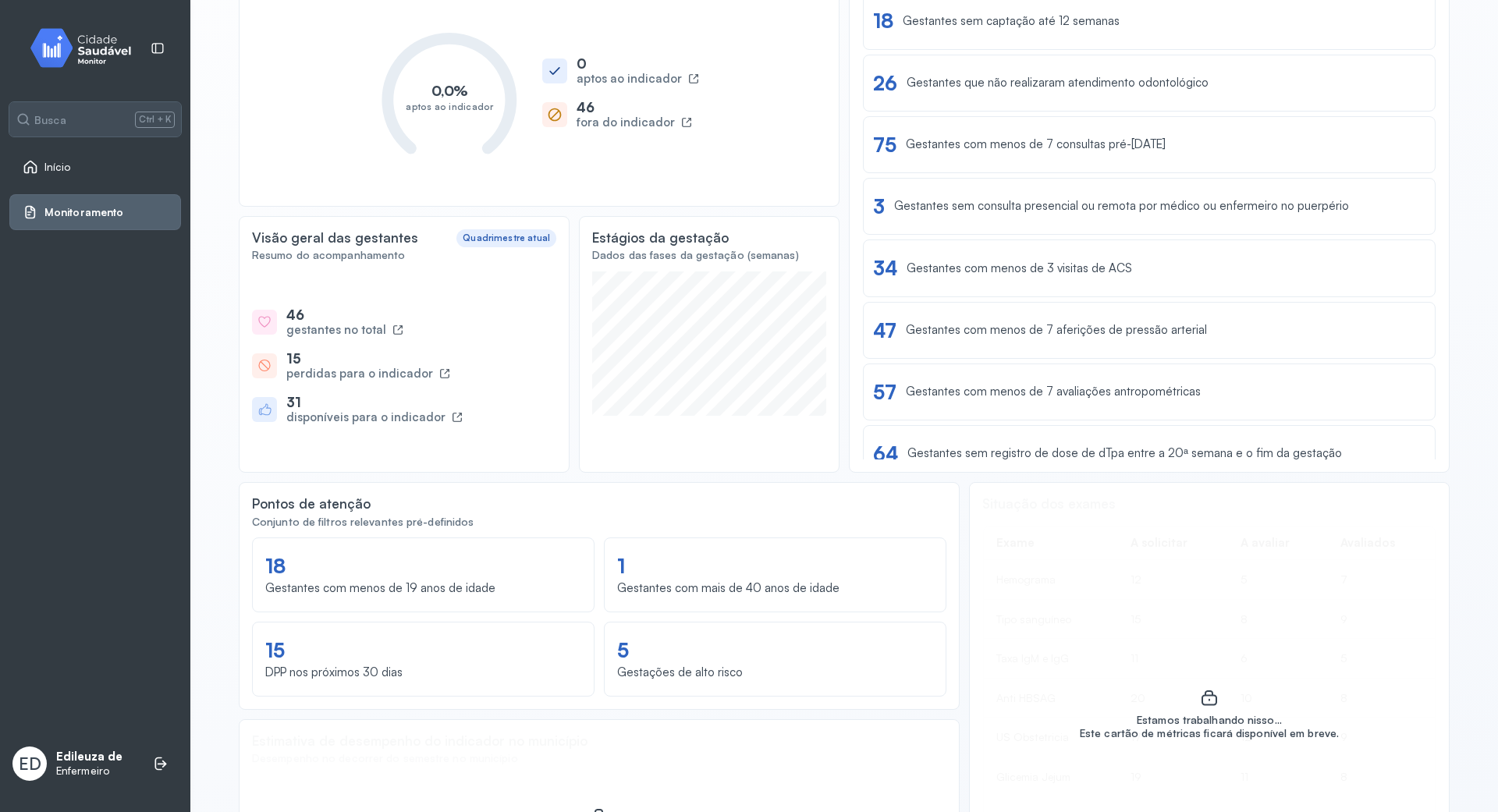
scroll to position [208, 0]
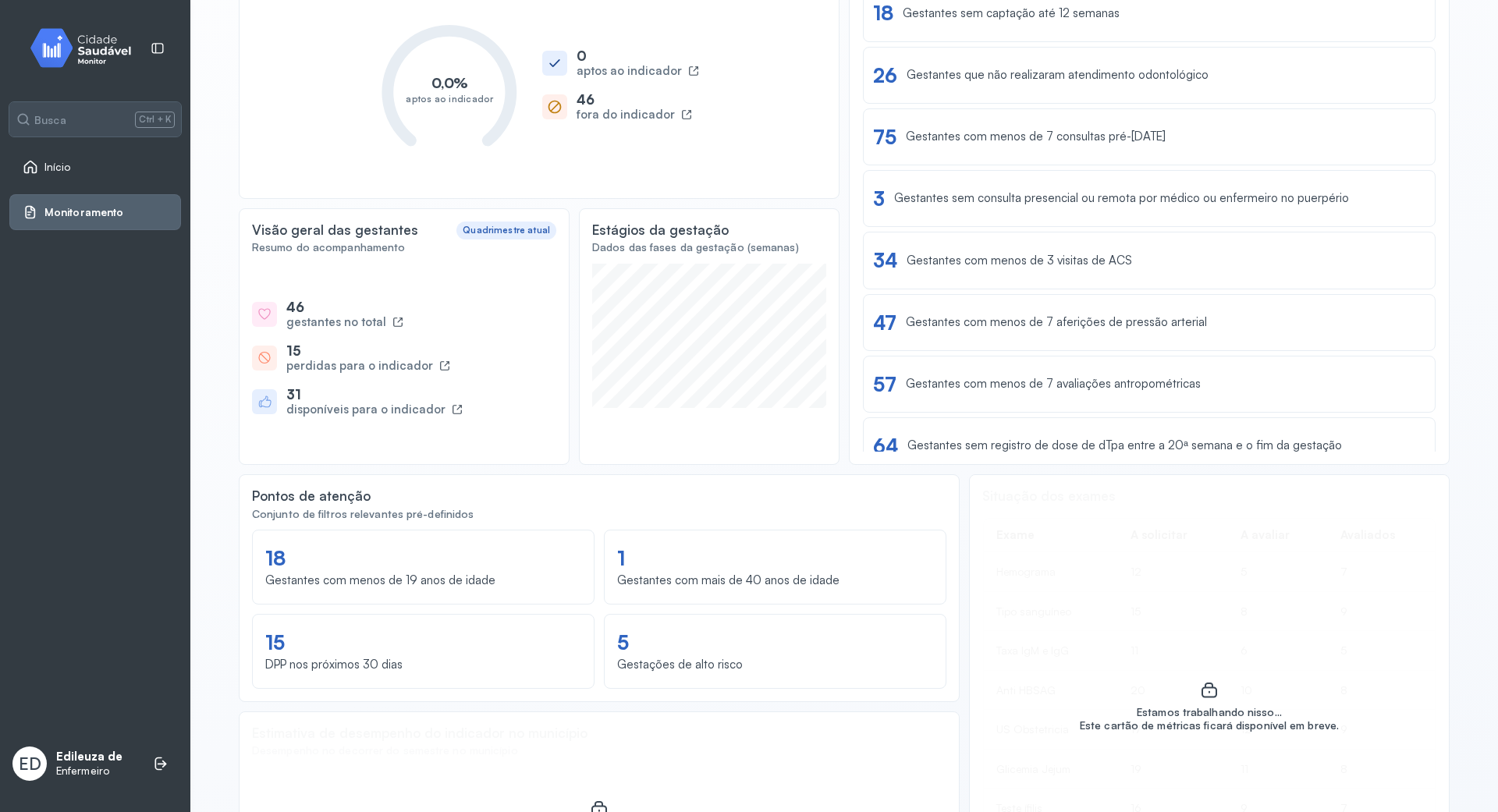
click at [286, 346] on div "15" at bounding box center [368, 350] width 164 height 16
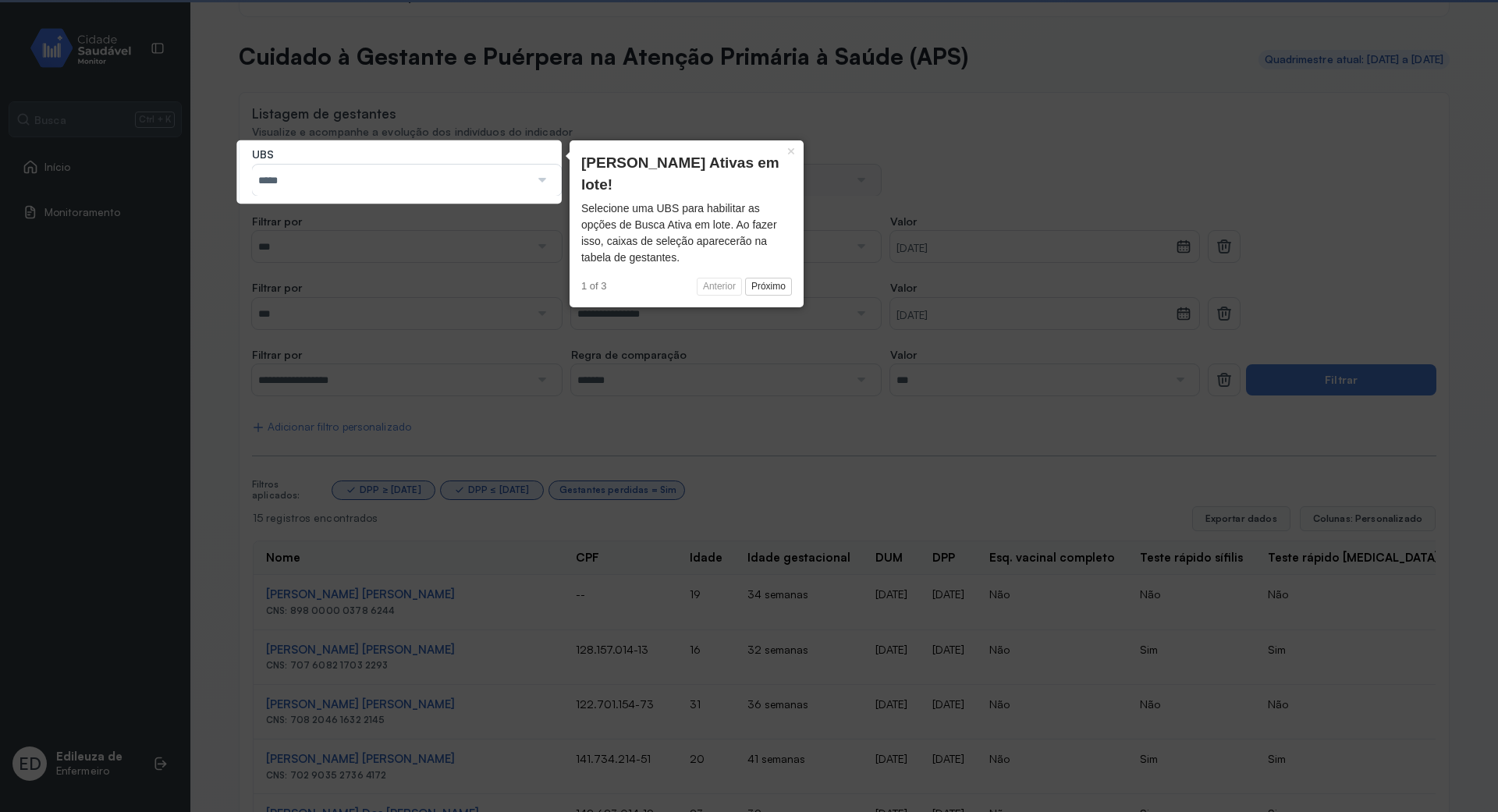
scroll to position [208, 0]
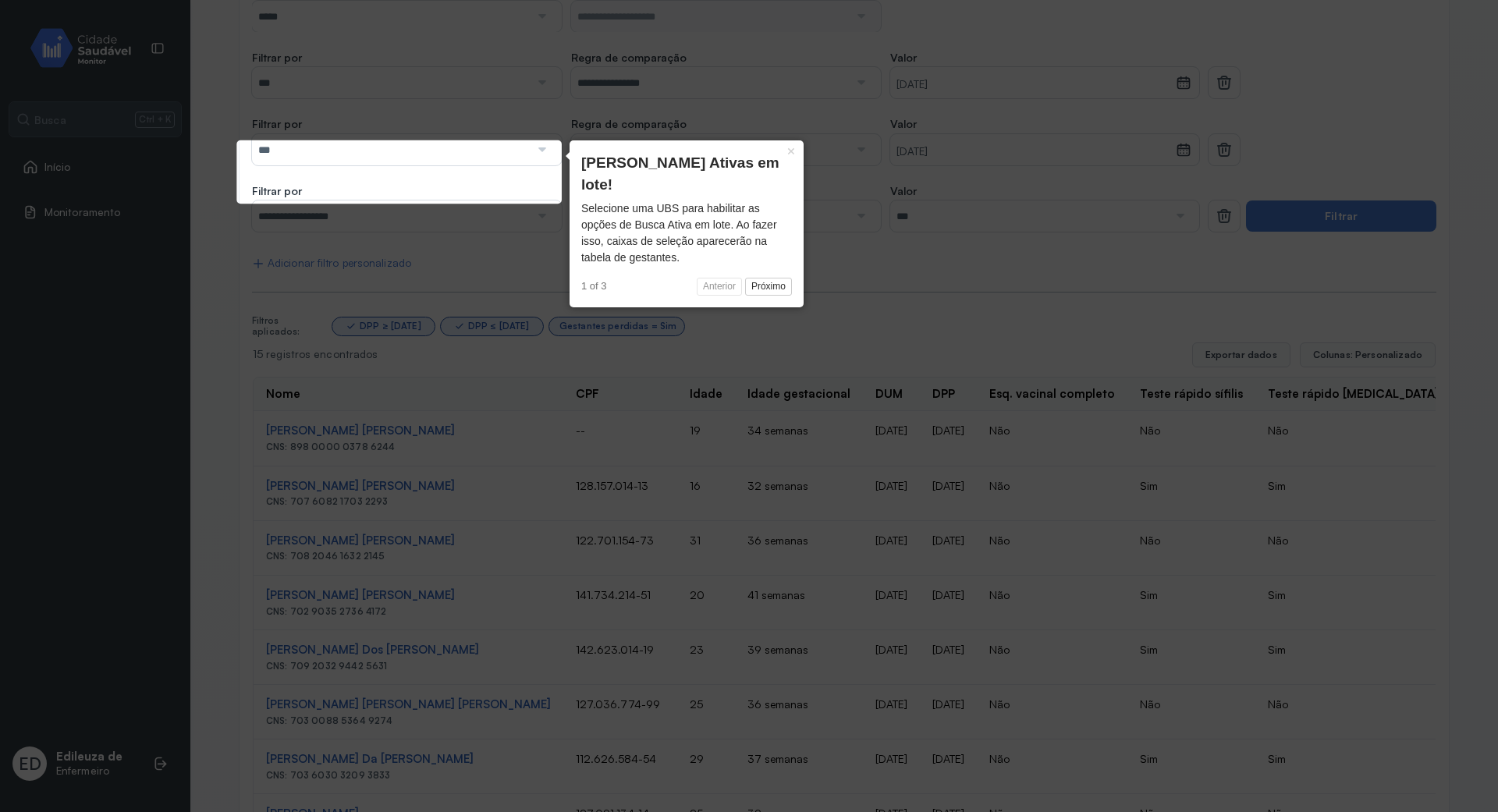
click at [538, 158] on body "Busca Ctrl + K Início Monitoramento ED Edileuza de Enfermeiro Visão geral Acomp…" at bounding box center [749, 406] width 1498 height 812
click at [540, 139] on icon at bounding box center [749, 406] width 1498 height 812
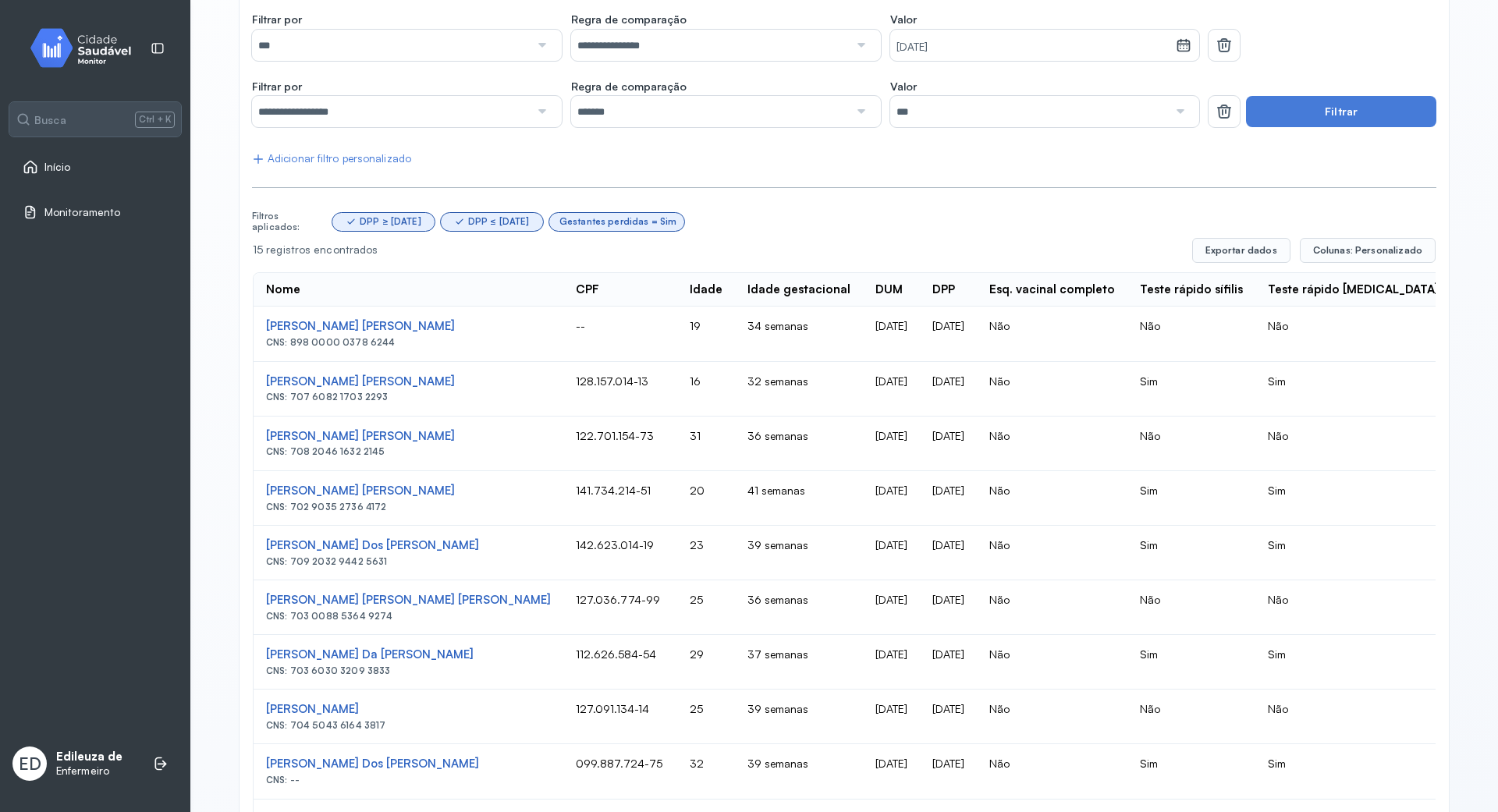
scroll to position [0, 0]
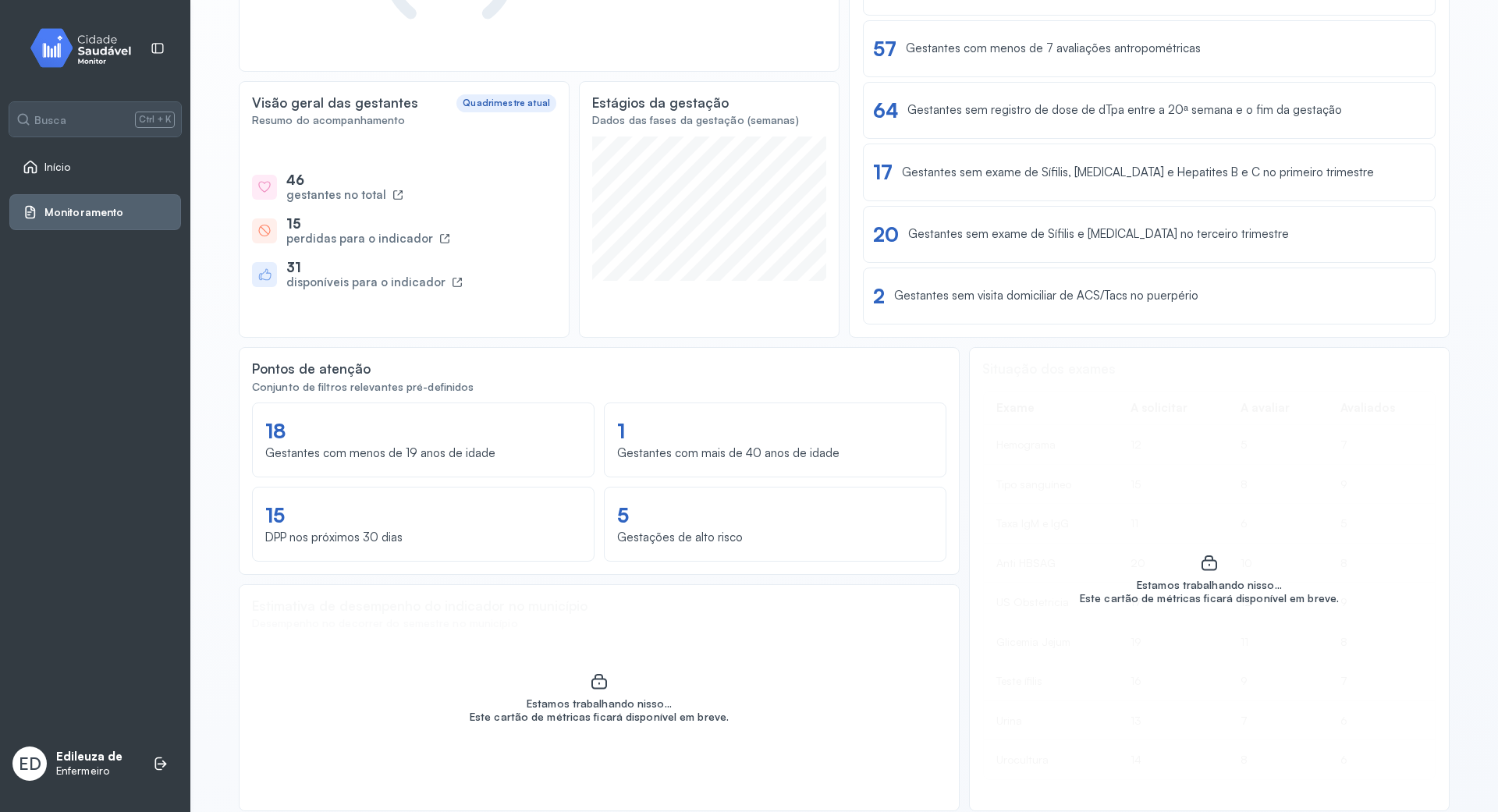
scroll to position [415, 0]
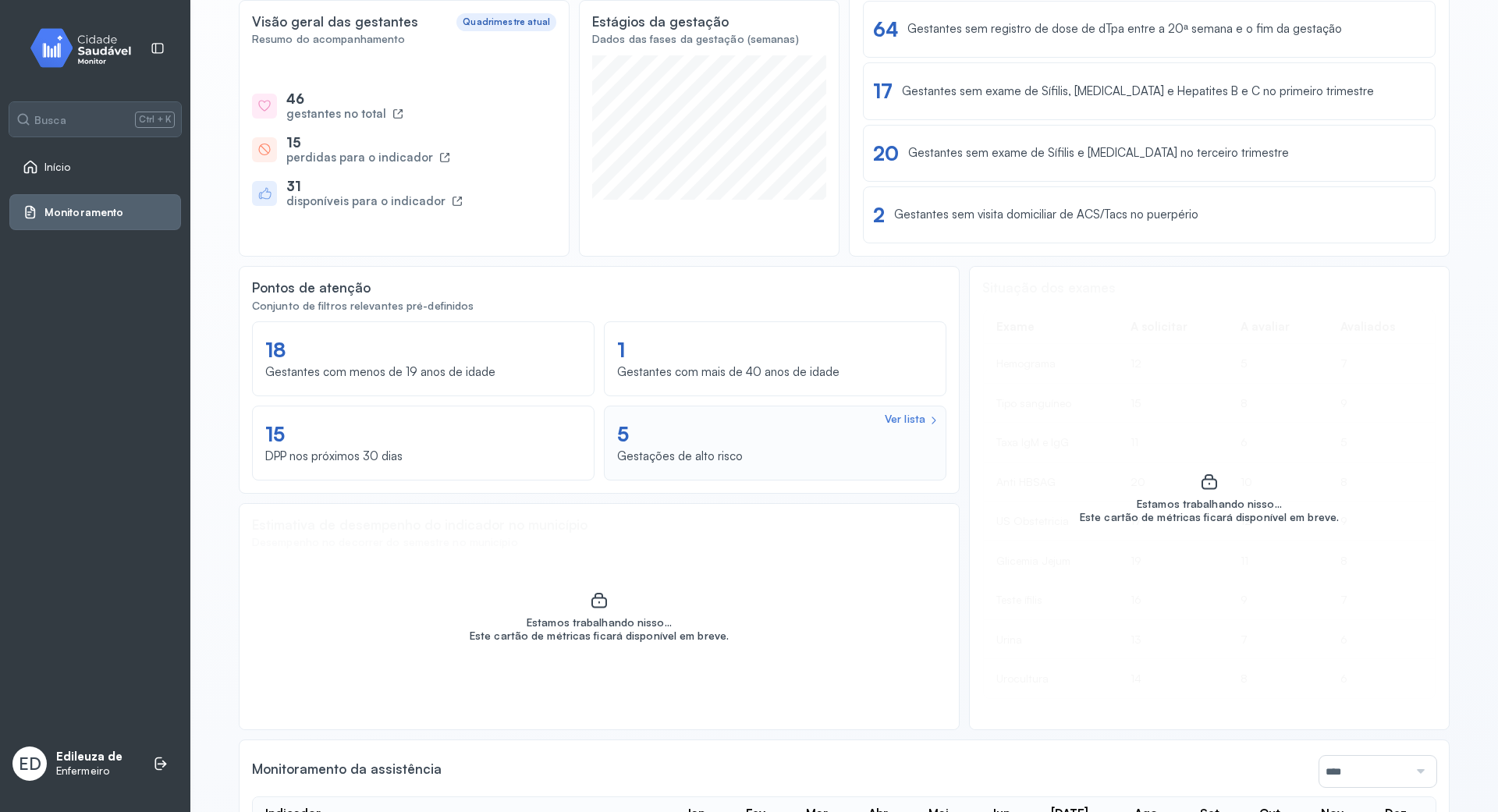
click at [914, 418] on div "Ver lista" at bounding box center [905, 419] width 40 height 13
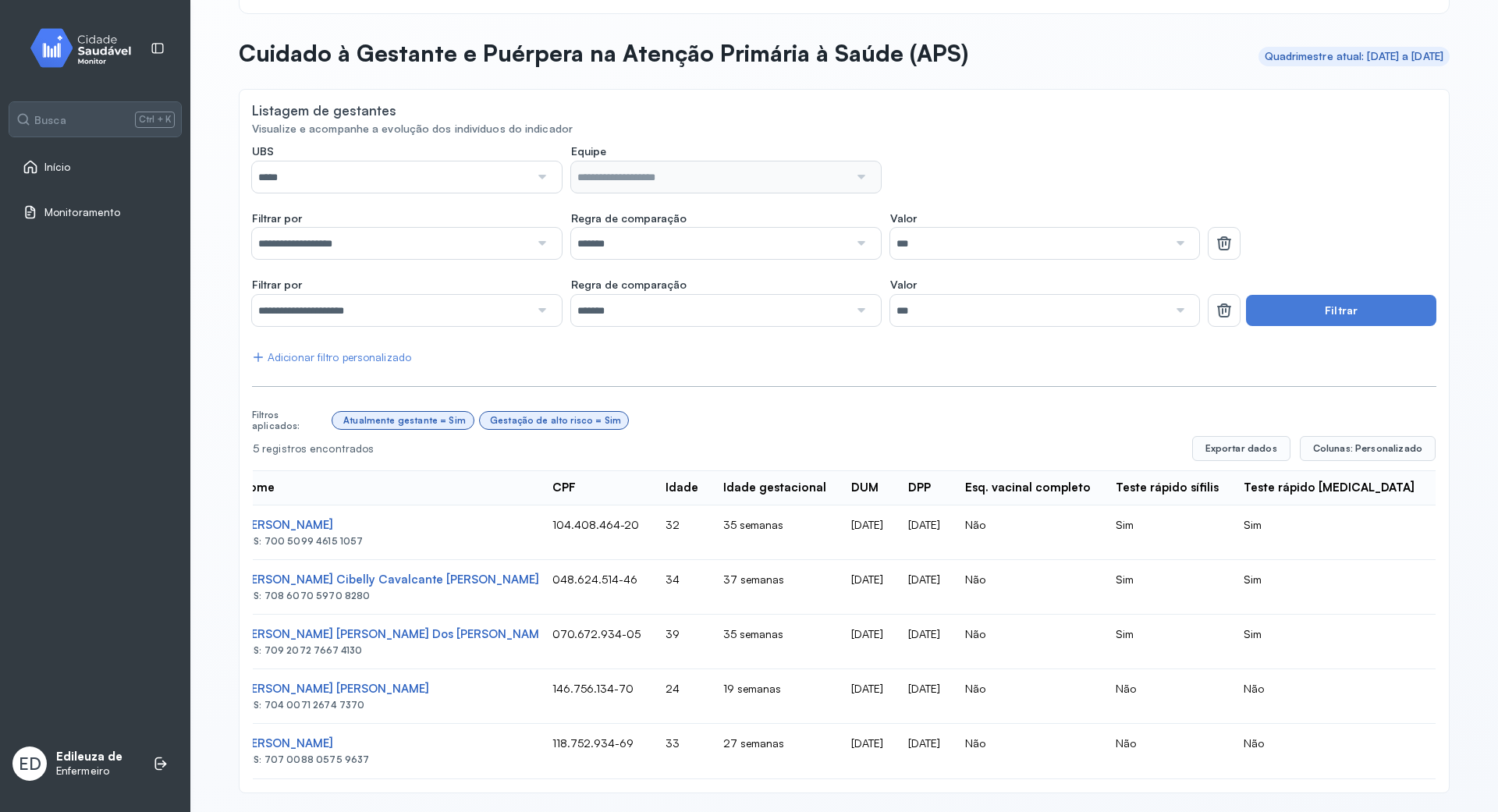
scroll to position [0, 41]
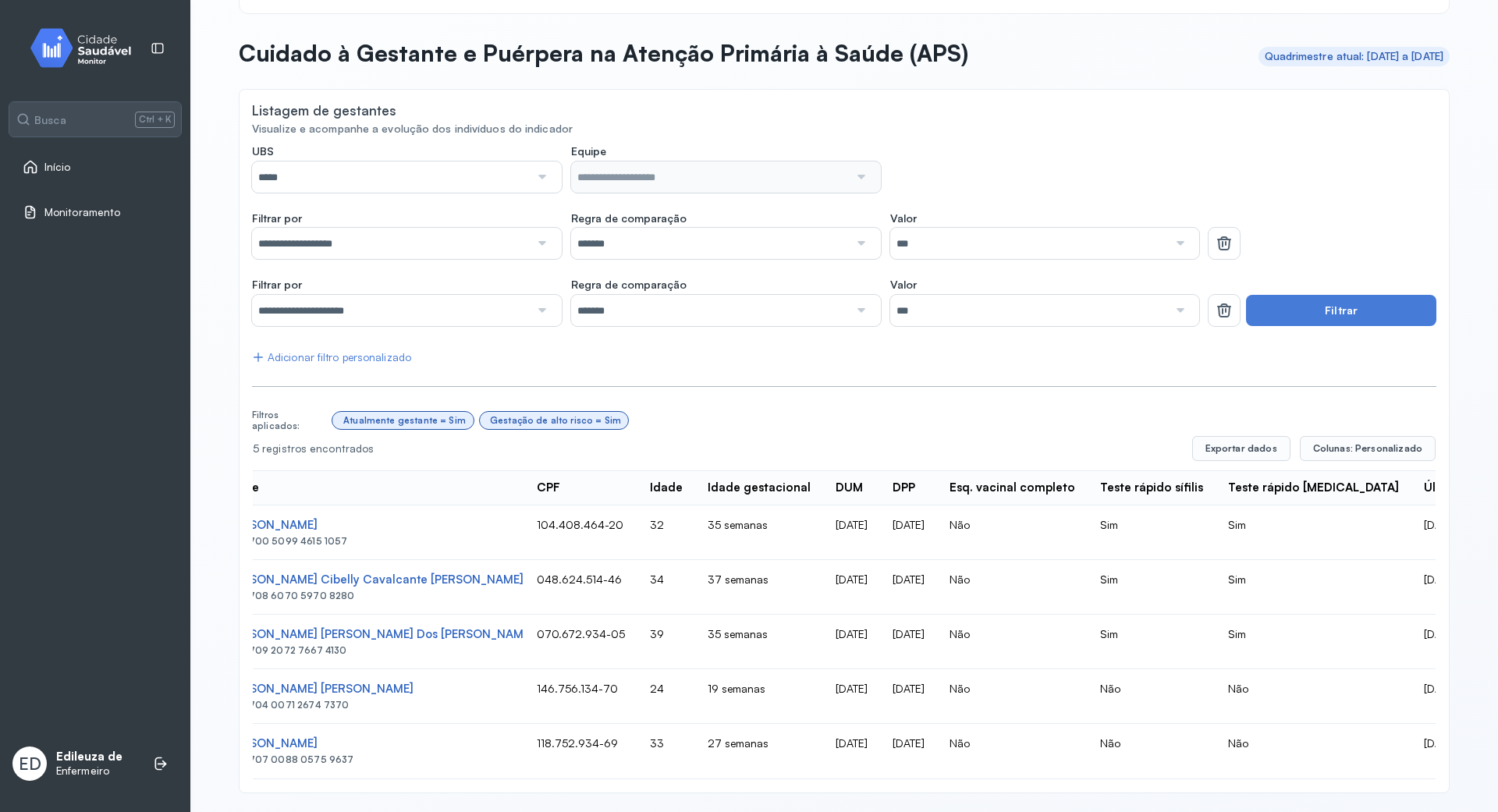
click at [538, 783] on div "**********" at bounding box center [844, 441] width 1210 height 703
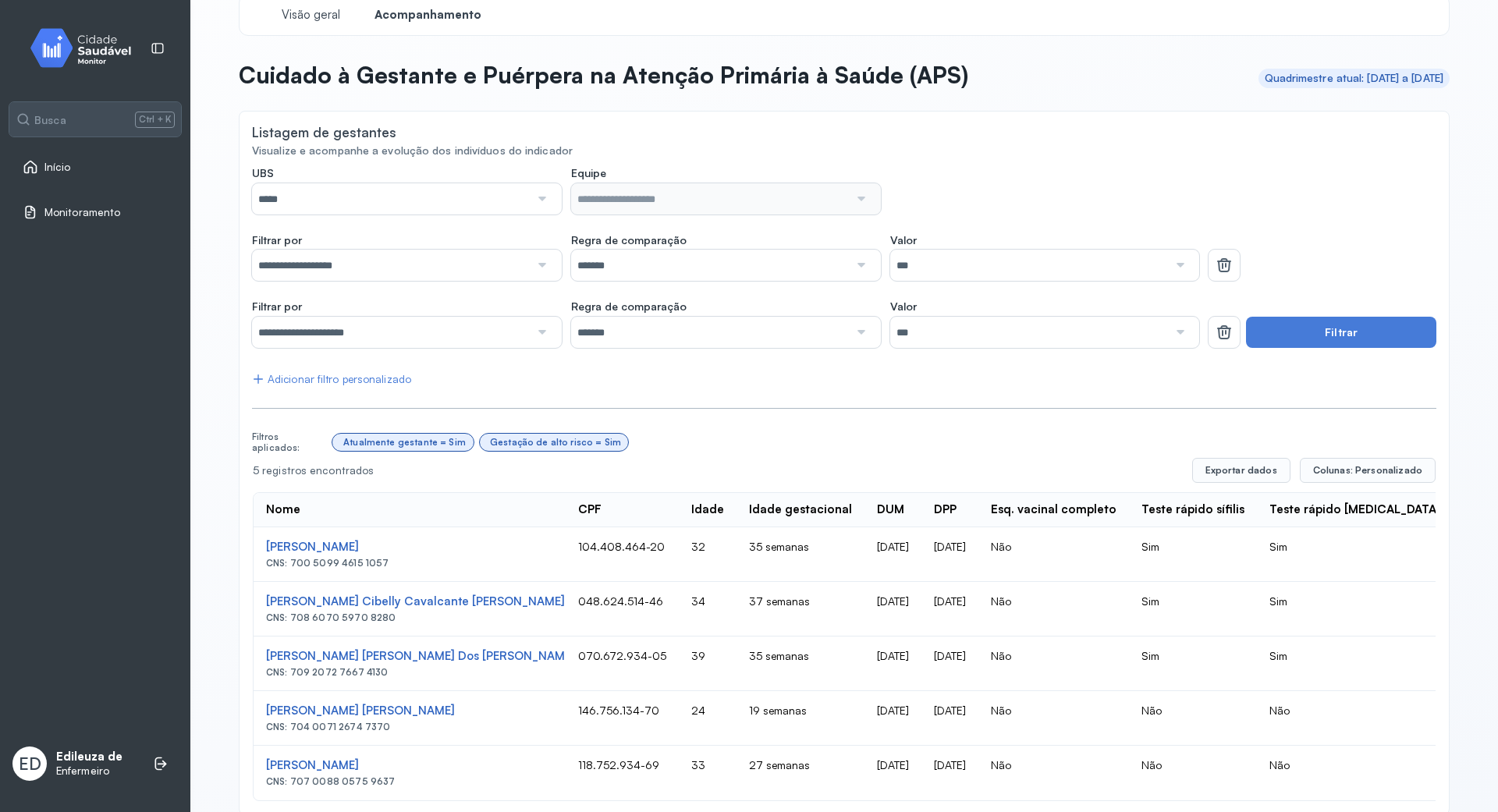
scroll to position [0, 0]
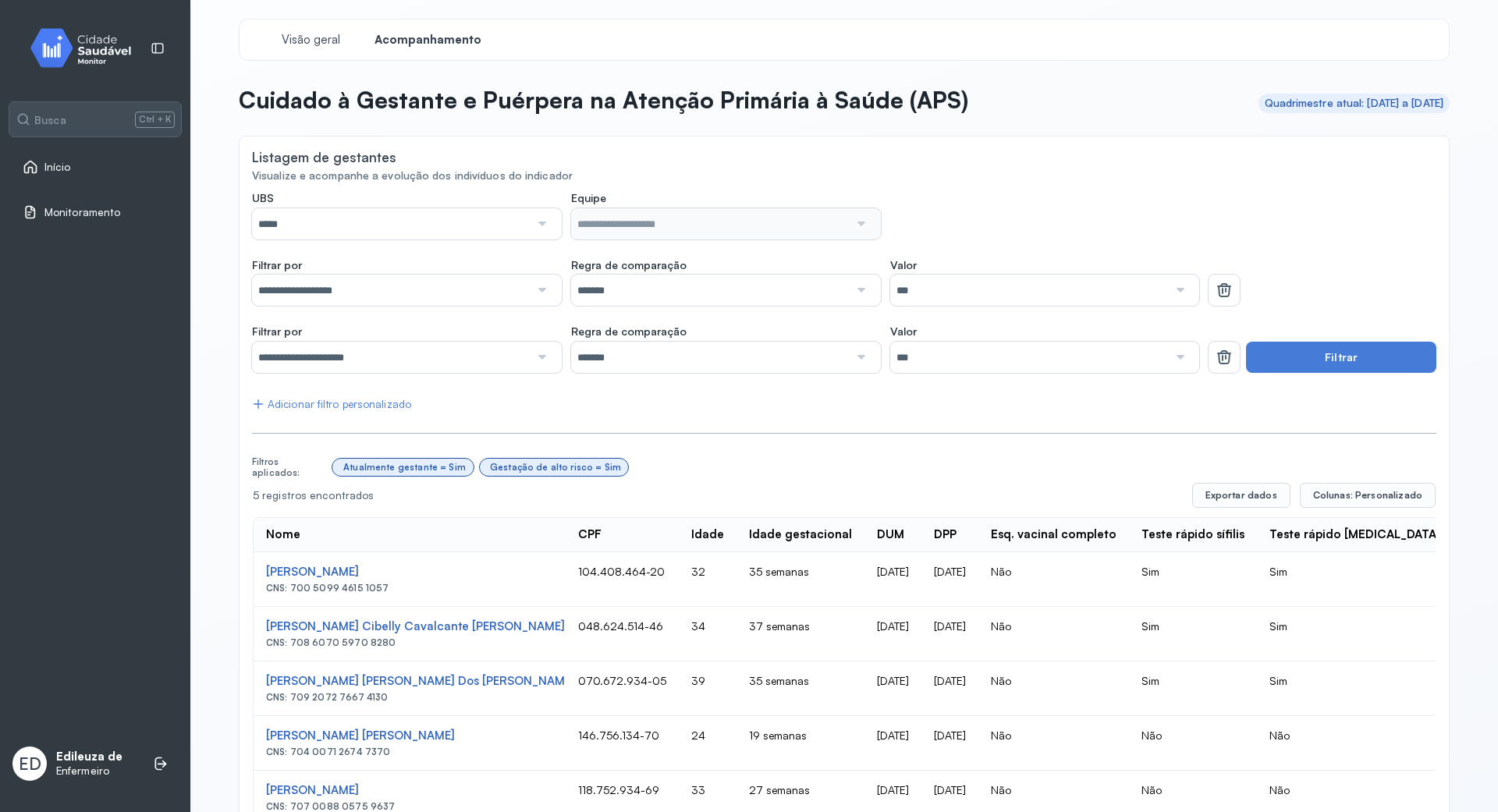
click at [533, 222] on div at bounding box center [541, 223] width 23 height 31
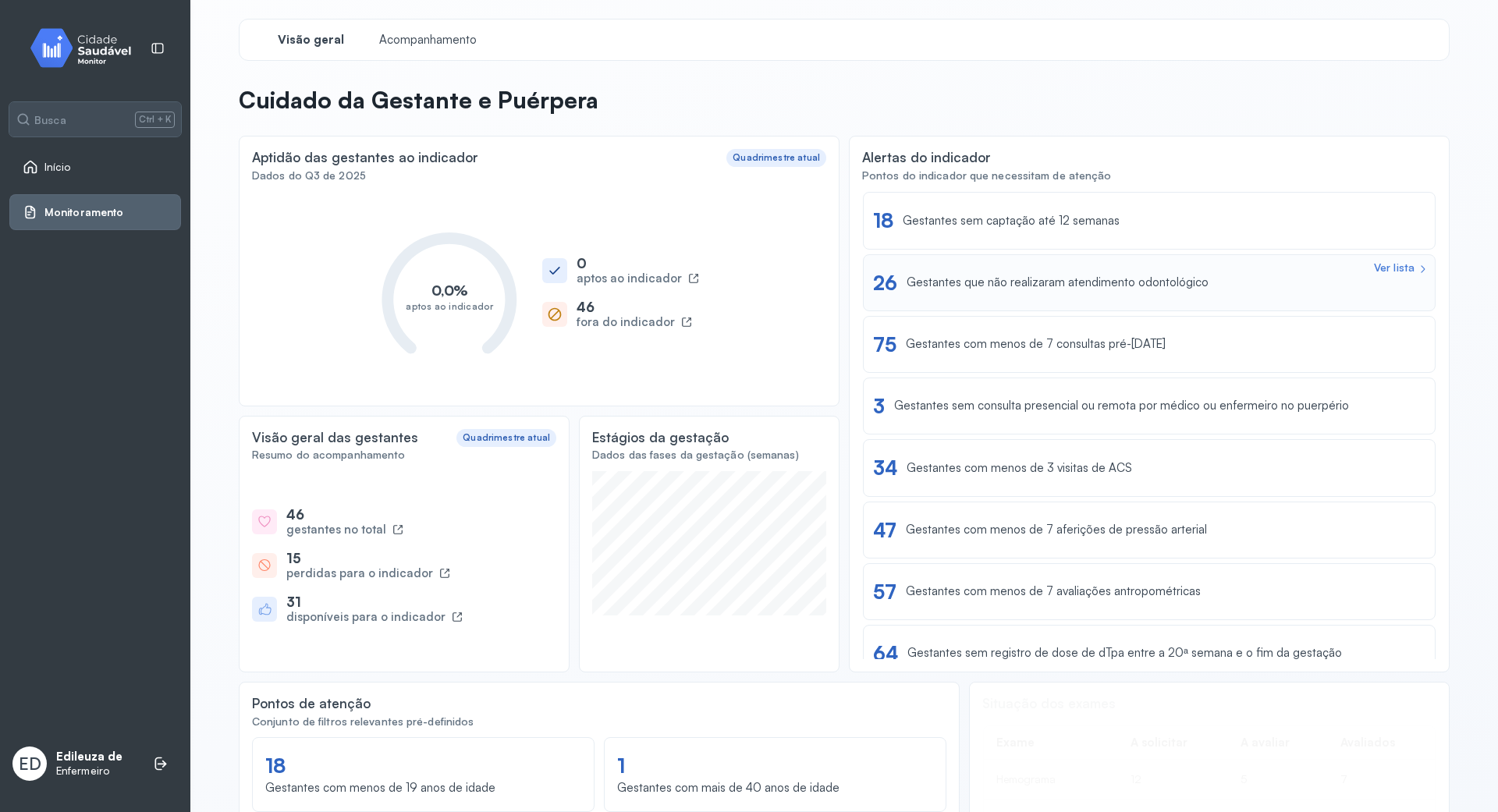
click at [1003, 293] on div "Ver lista 26 Gestantes que não realizaram atendimento odontológico" at bounding box center [1148, 283] width 552 height 24
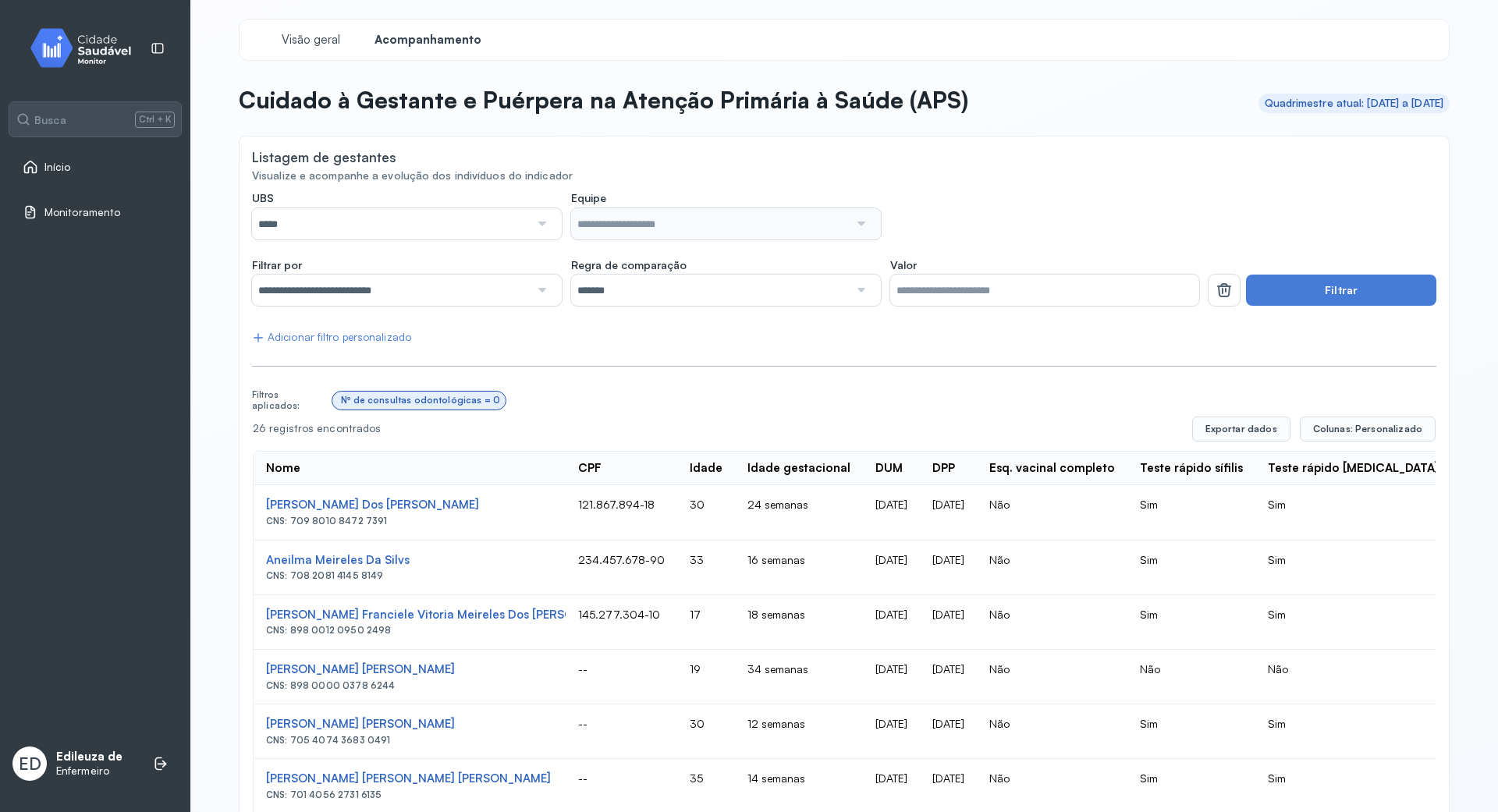
click at [538, 222] on div at bounding box center [541, 223] width 23 height 31
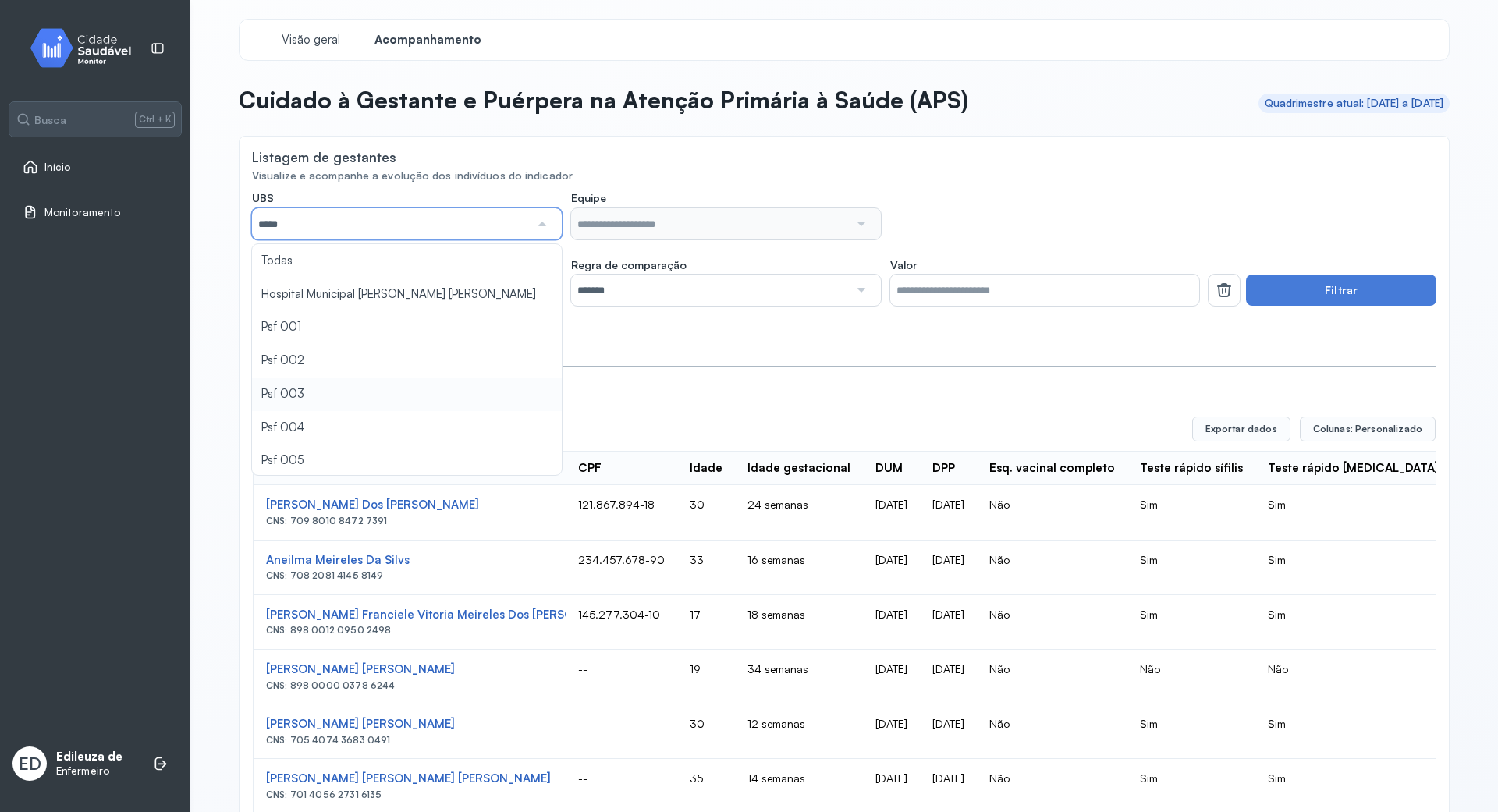
type input "*****"
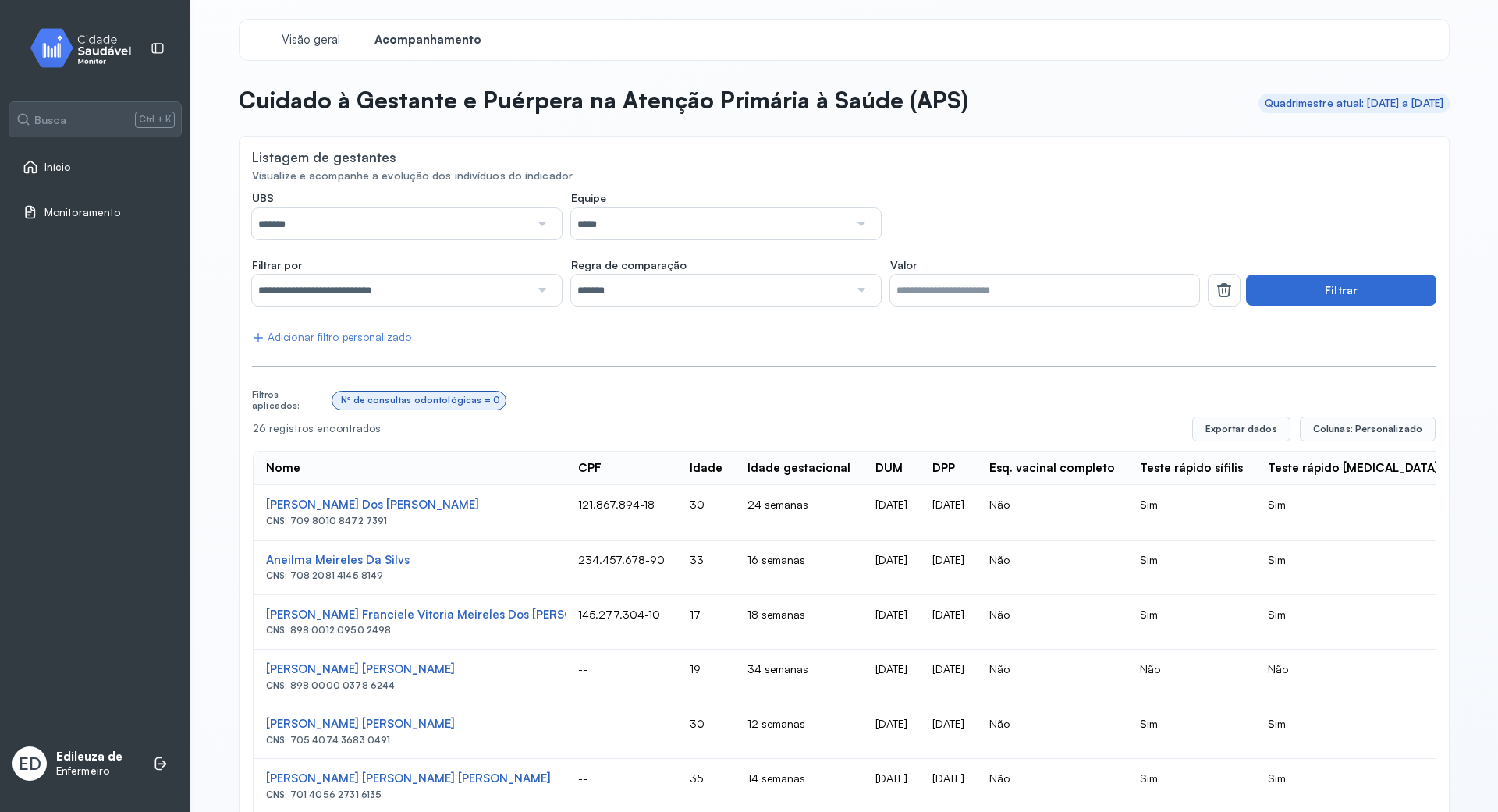
click at [1324, 296] on button "Filtrar" at bounding box center [1341, 289] width 190 height 31
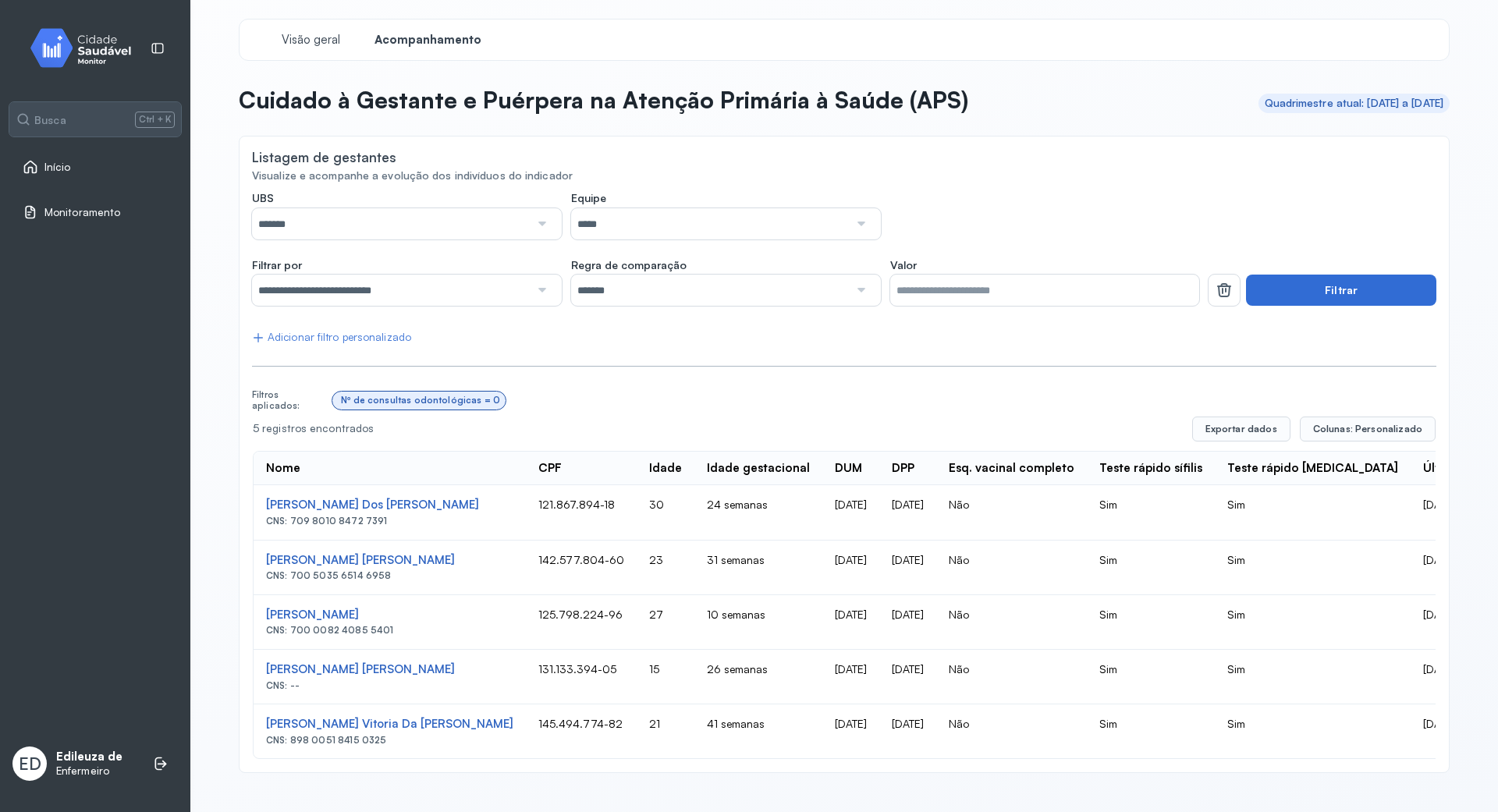
click at [1297, 278] on button "Filtrar" at bounding box center [1341, 289] width 190 height 31
drag, startPoint x: 475, startPoint y: 558, endPoint x: 561, endPoint y: 558, distance: 86.0
click at [561, 558] on td "142.577.804-60" at bounding box center [581, 568] width 111 height 55
drag, startPoint x: 465, startPoint y: 561, endPoint x: 559, endPoint y: 561, distance: 94.0
click at [559, 561] on td "142.577.804-60" at bounding box center [581, 568] width 111 height 55
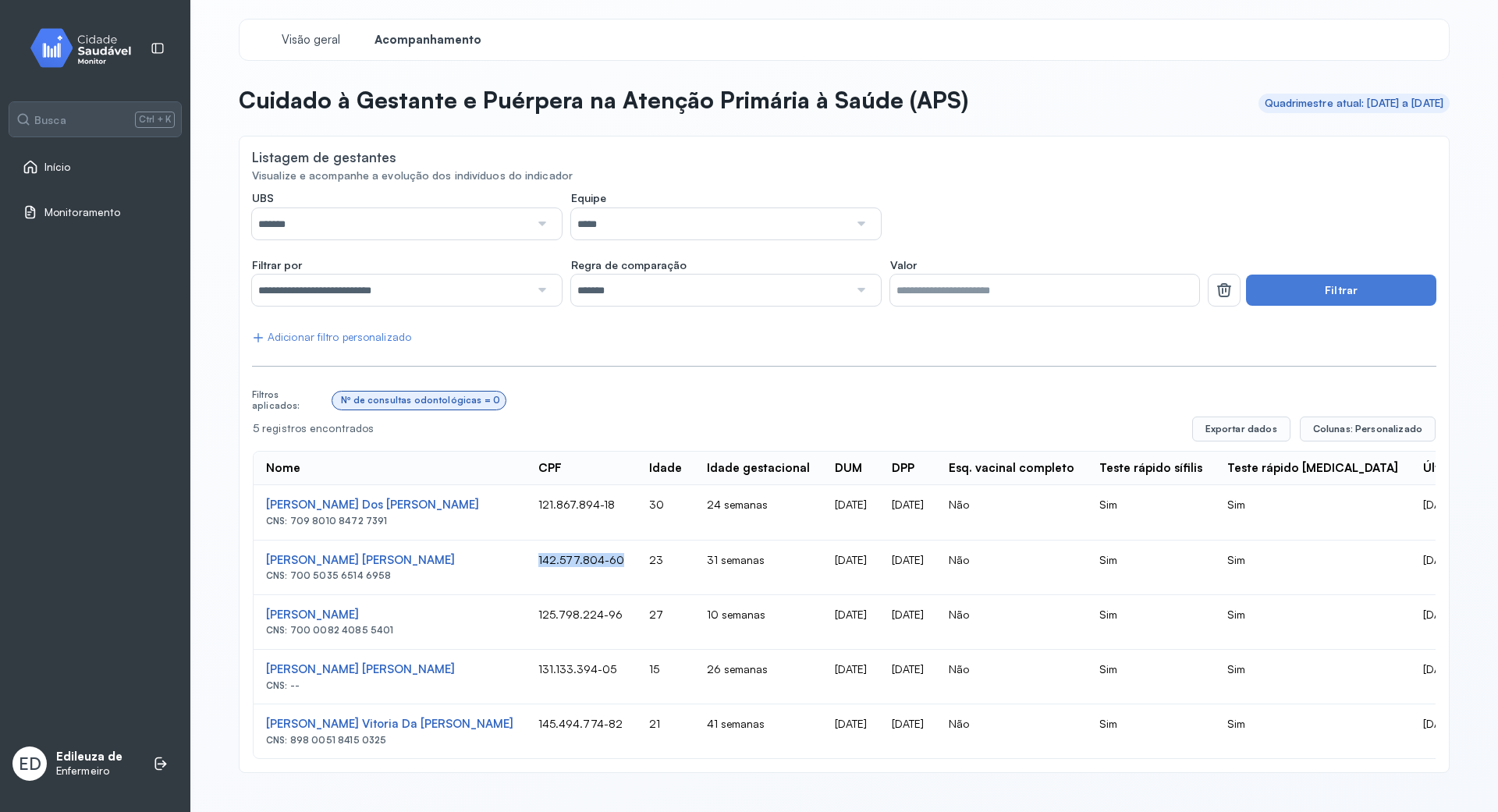
copy td "142.577.804-60"
click at [356, 558] on div "[PERSON_NAME] [PERSON_NAME]" at bounding box center [389, 560] width 247 height 15
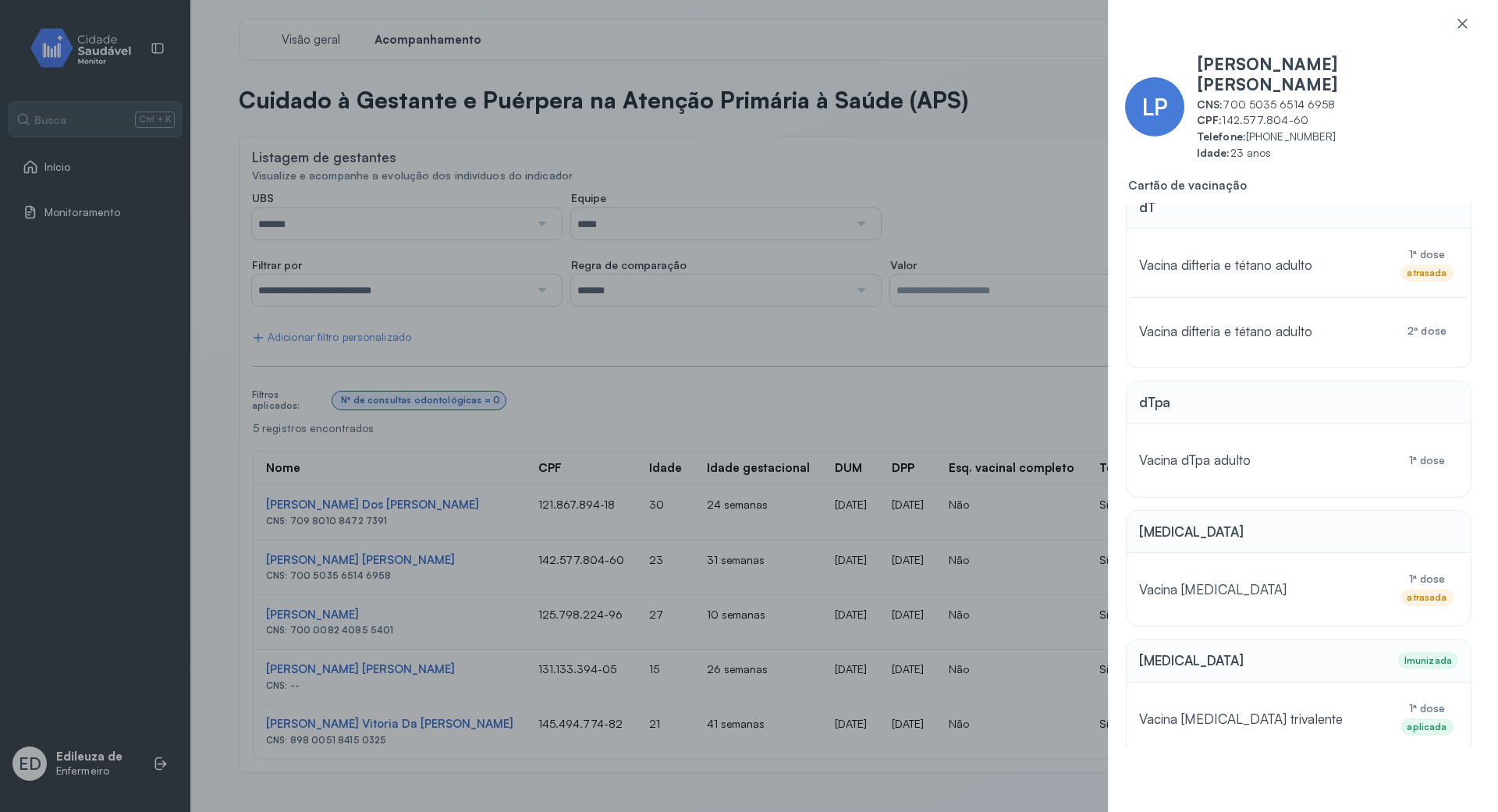
scroll to position [304, 0]
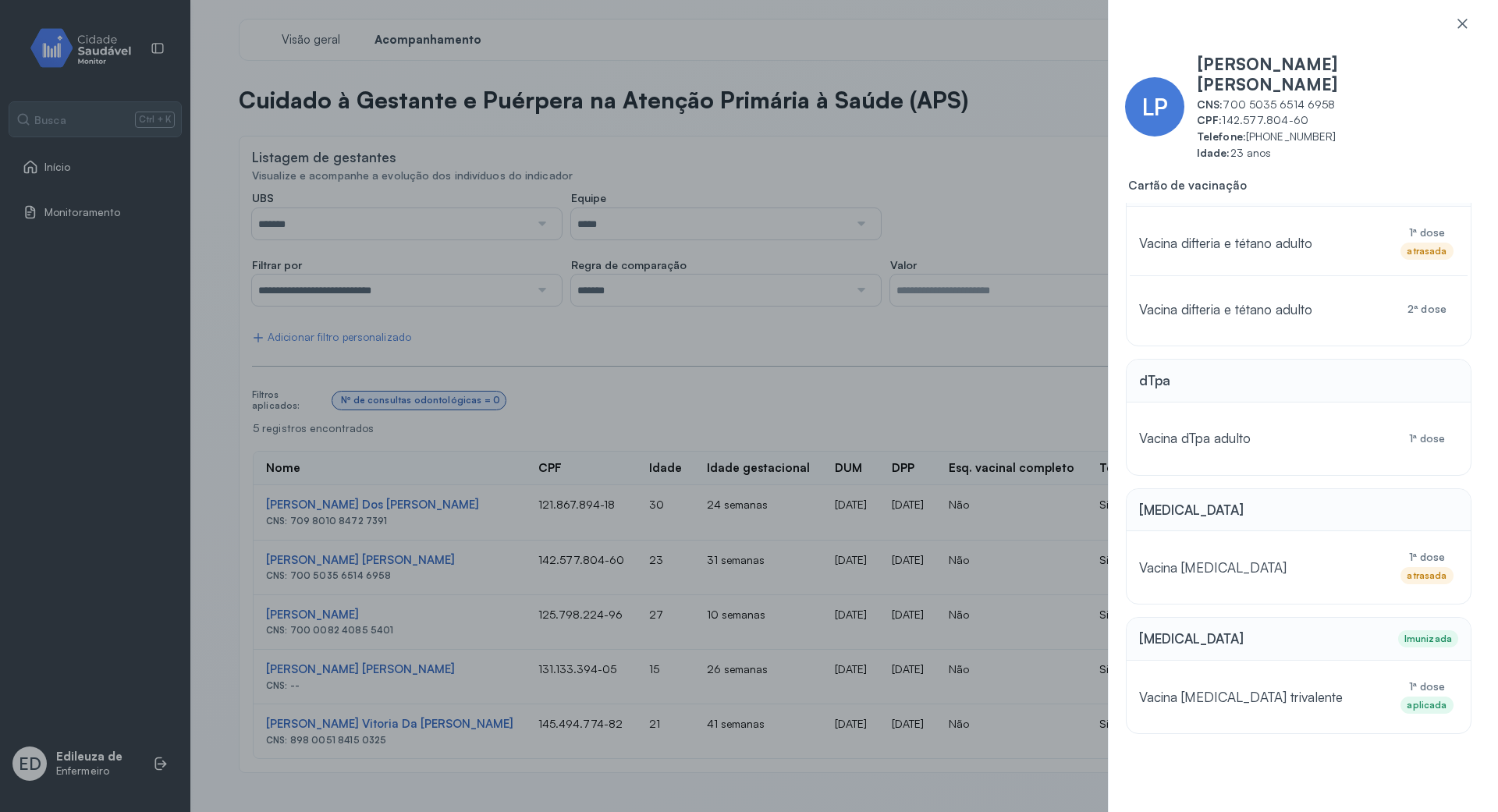
click at [958, 201] on div "LP [PERSON_NAME] [PERSON_NAME] CNS: 700 5035 6514 6958 CPF: 142.577.804-60 Tele…" at bounding box center [749, 406] width 1498 height 812
click at [1456, 21] on icon at bounding box center [1461, 23] width 16 height 16
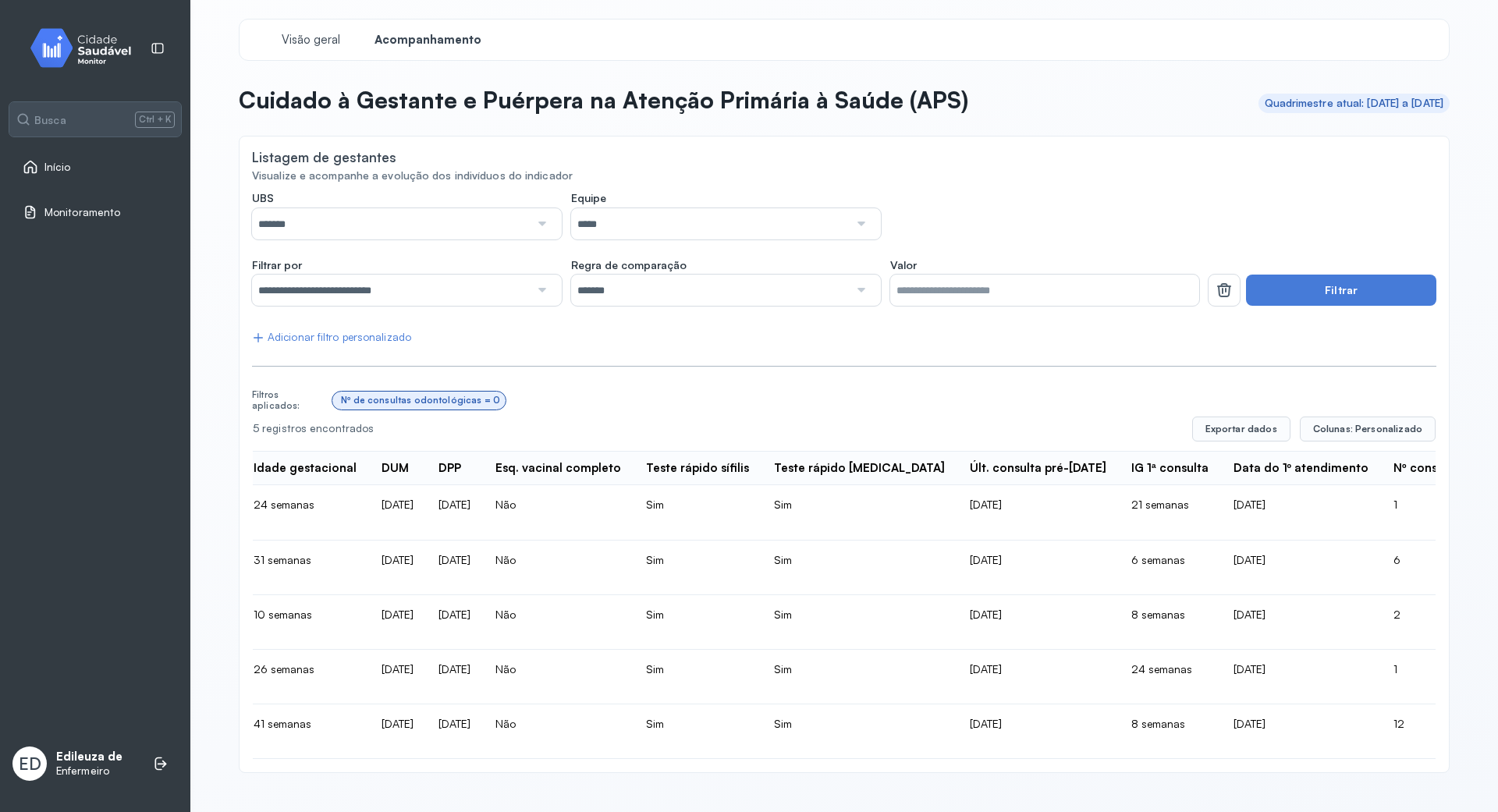
scroll to position [0, 0]
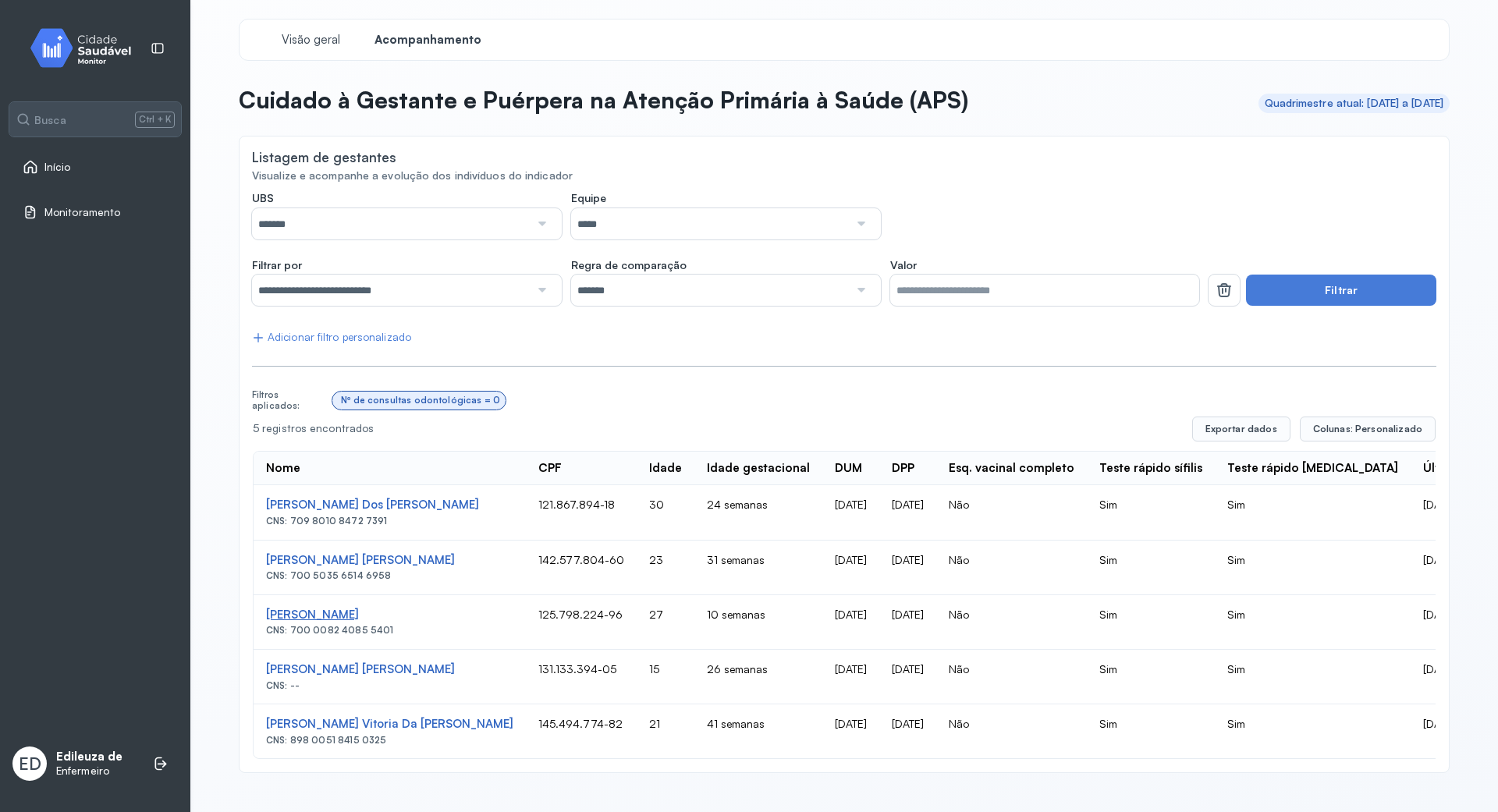
click at [319, 616] on div "[PERSON_NAME]" at bounding box center [389, 615] width 247 height 15
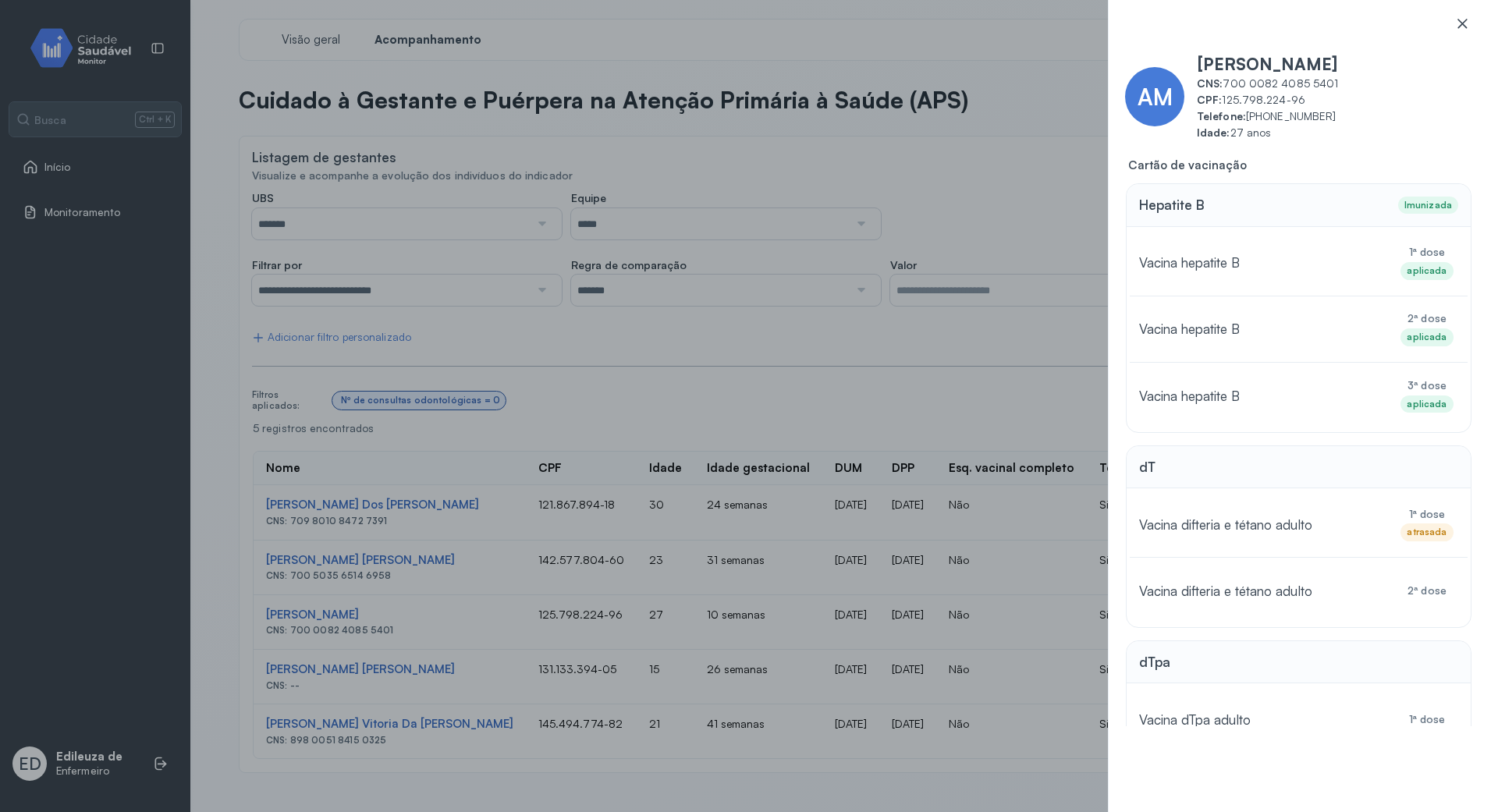
click at [1461, 19] on icon at bounding box center [1461, 23] width 16 height 16
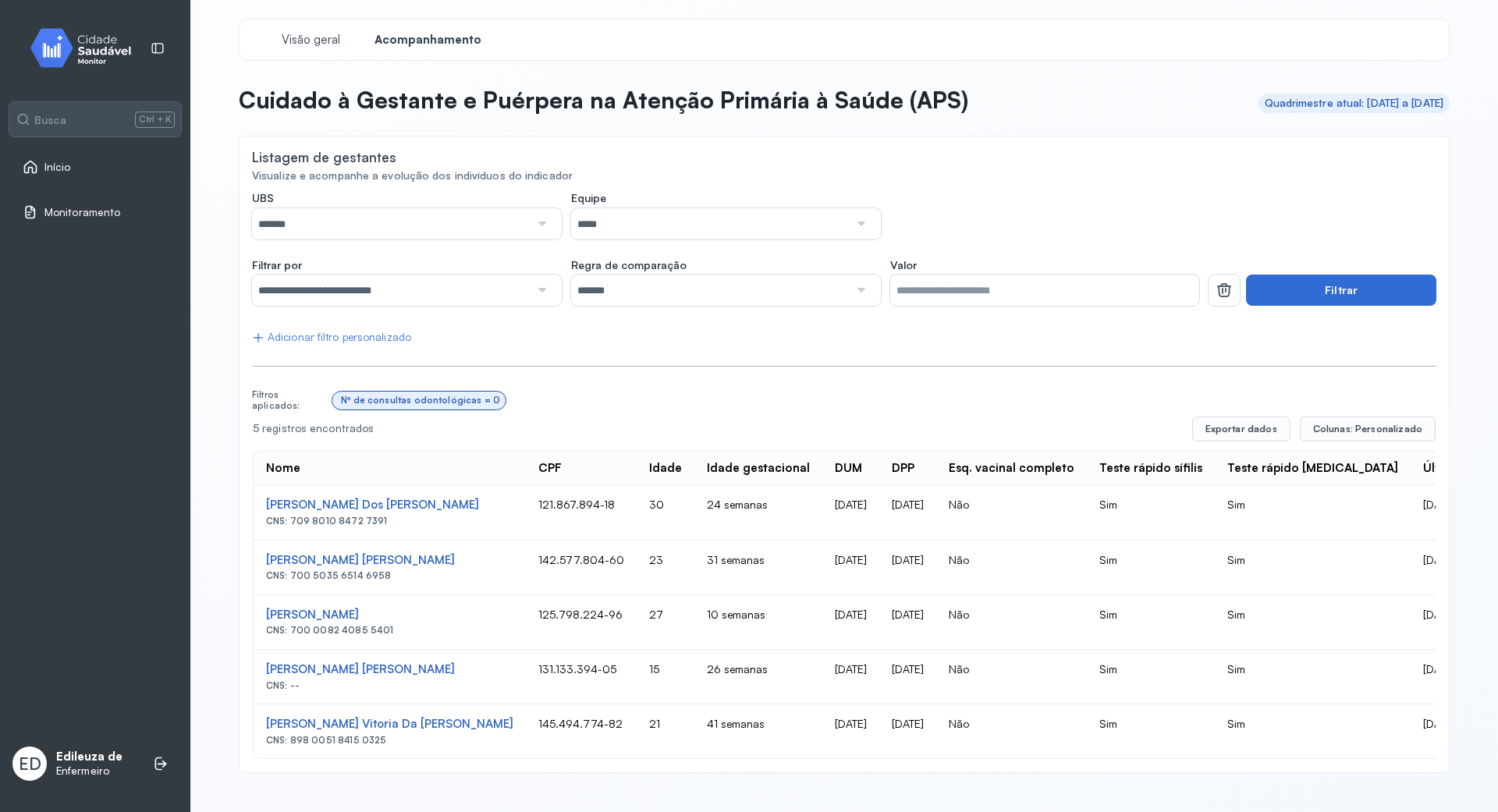
click at [1340, 288] on button "Filtrar" at bounding box center [1341, 289] width 190 height 31
click at [254, 506] on td "[PERSON_NAME] Dos [PERSON_NAME] CNS: 709 8010 8472 7391" at bounding box center [390, 512] width 273 height 55
click at [279, 506] on div "[PERSON_NAME] Dos [PERSON_NAME]" at bounding box center [389, 505] width 247 height 15
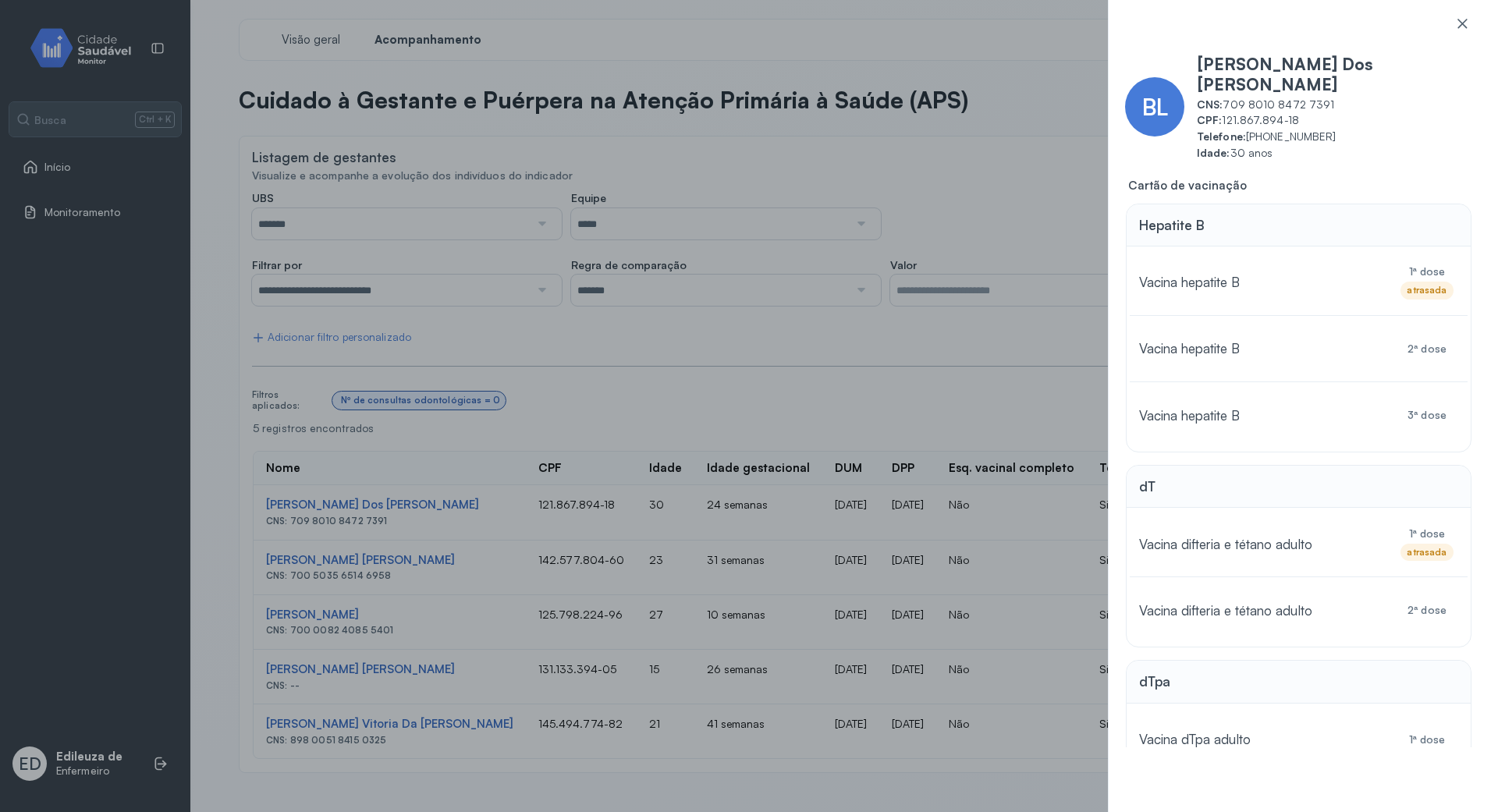
drag, startPoint x: 1223, startPoint y: 102, endPoint x: 1308, endPoint y: 99, distance: 85.1
click at [1308, 114] on span "CPF: 121.867.894-18" at bounding box center [1339, 120] width 285 height 13
copy span "121.867.894-18"
click at [1047, 201] on div "BL [PERSON_NAME] Dos [PERSON_NAME] CNS: 709 8010 8472 7391 CPF: 121.867.894-18 …" at bounding box center [749, 406] width 1498 height 812
click at [953, 195] on div "BL [PERSON_NAME] Dos [PERSON_NAME] CNS: 709 8010 8472 7391 CPF: 121.867.894-18 …" at bounding box center [749, 406] width 1498 height 812
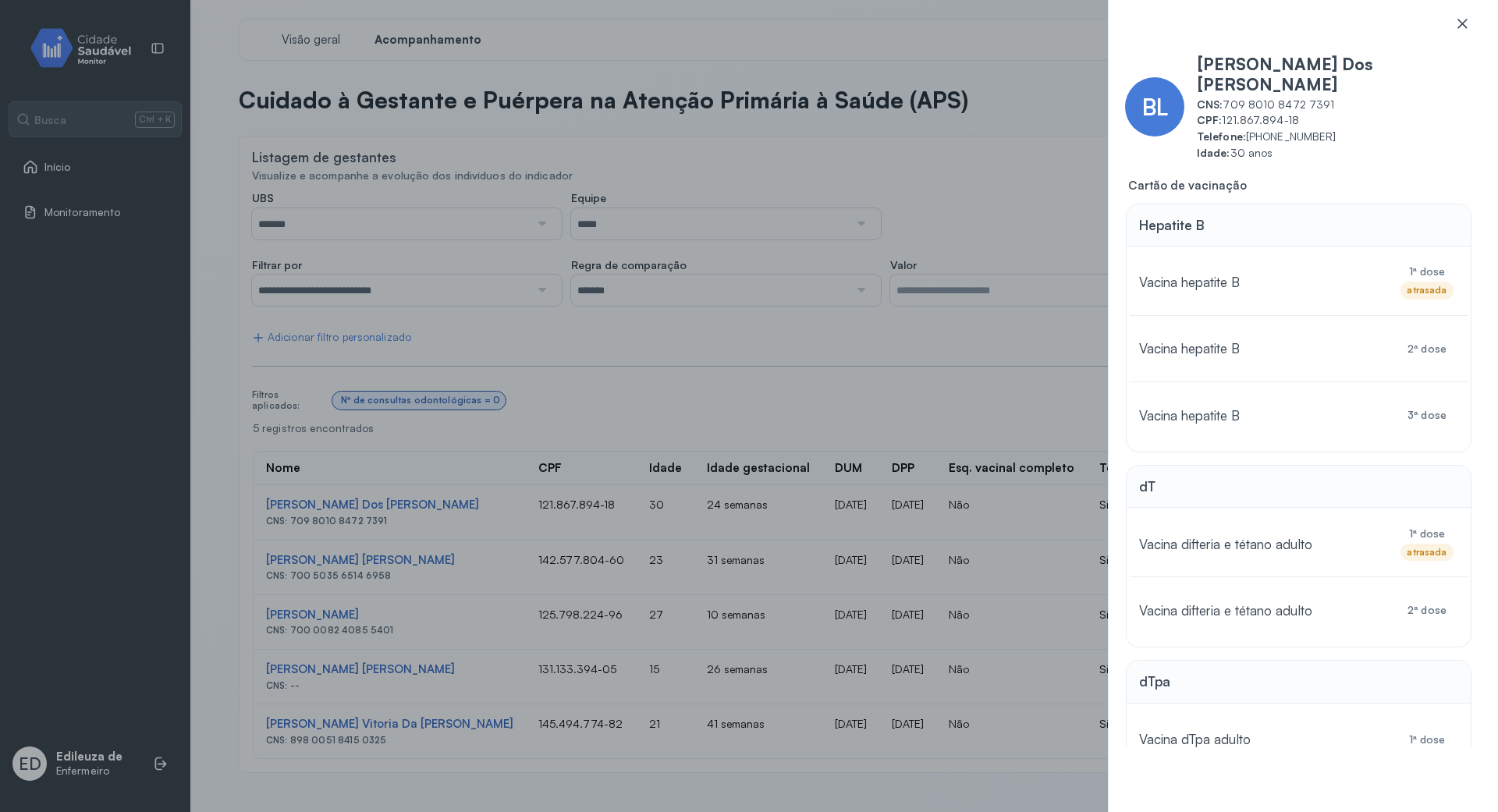
click at [1463, 23] on icon at bounding box center [1461, 23] width 16 height 16
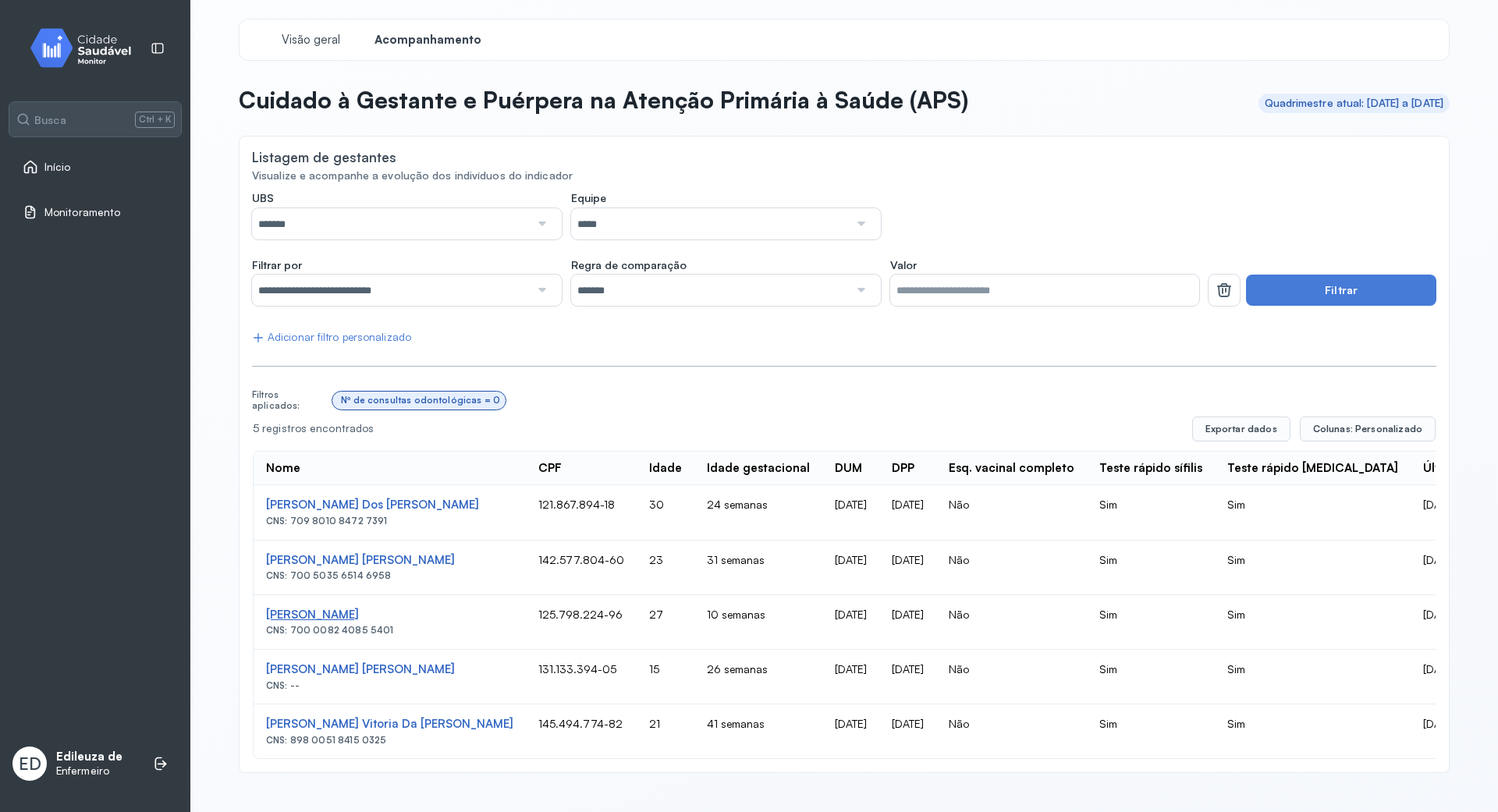
click at [303, 613] on div "[PERSON_NAME]" at bounding box center [389, 615] width 247 height 15
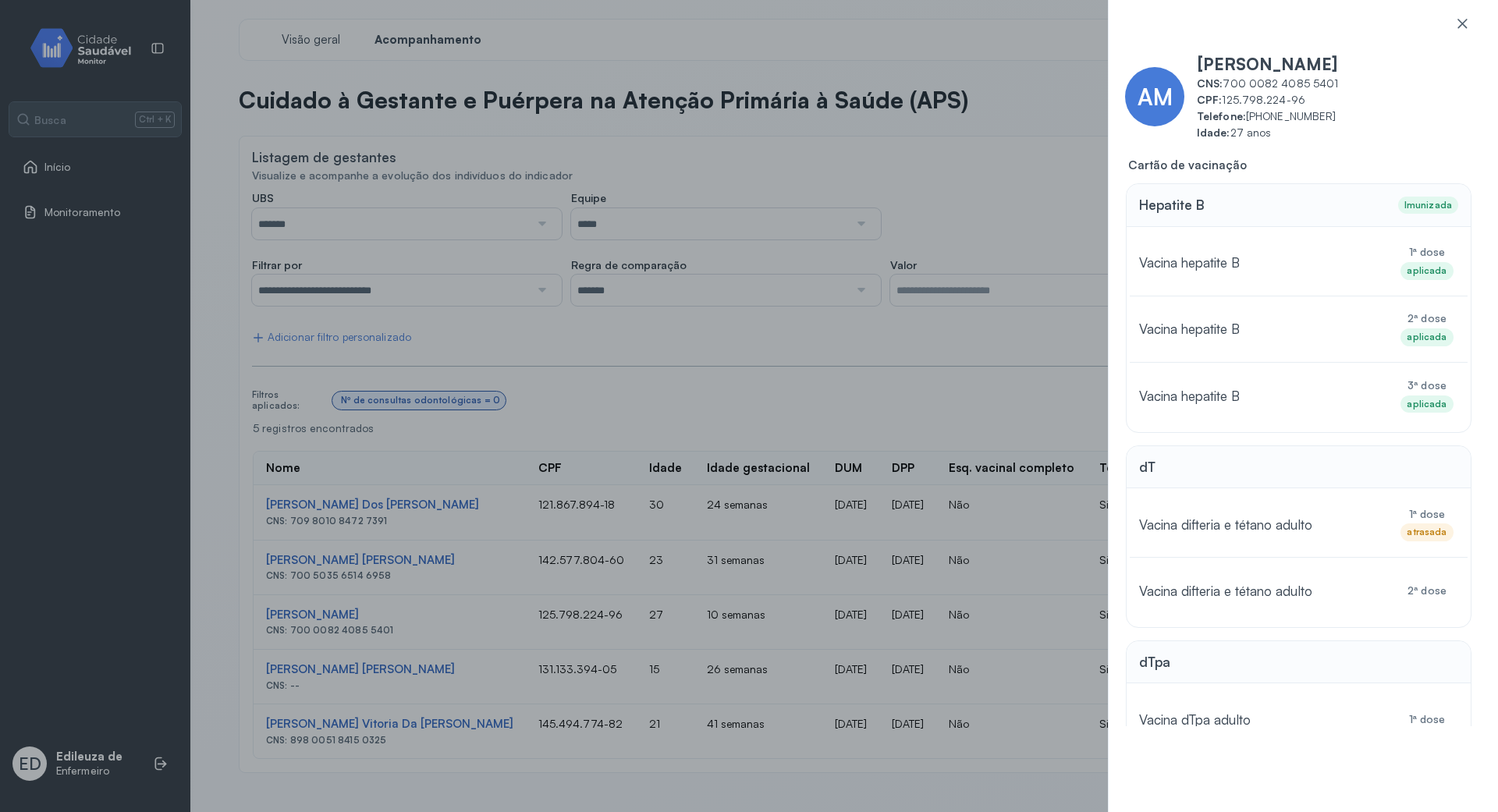
drag, startPoint x: 1218, startPoint y: 102, endPoint x: 1320, endPoint y: 102, distance: 102.0
click at [1320, 102] on span "CPF: 125.798.224-96" at bounding box center [1339, 101] width 285 height 13
copy span ": 125.798.224-96"
click at [1458, 28] on icon at bounding box center [1461, 23] width 16 height 16
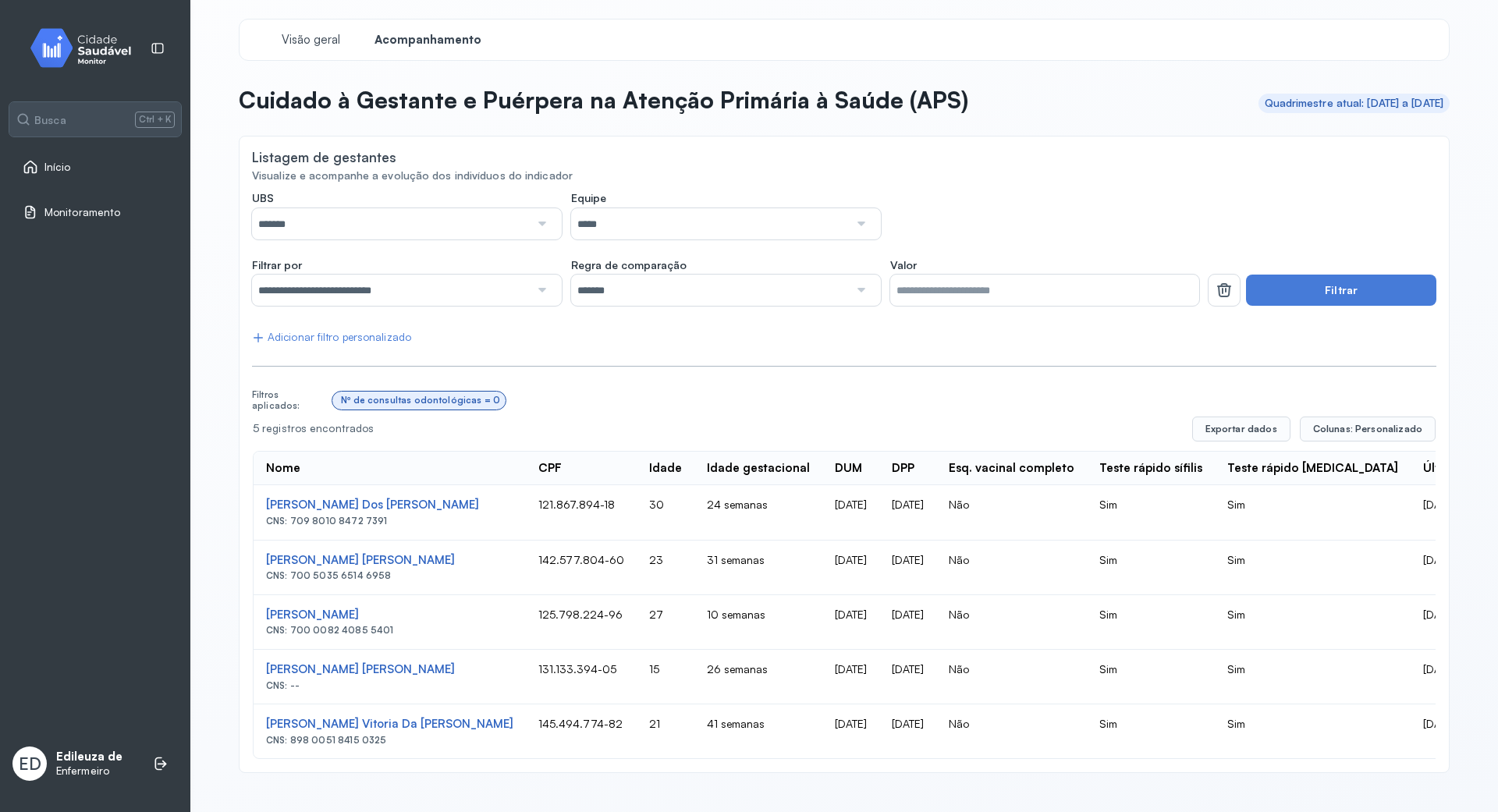
click at [1345, 107] on div "Quadrimestre atual: [DATE] a [DATE]" at bounding box center [1354, 103] width 180 height 13
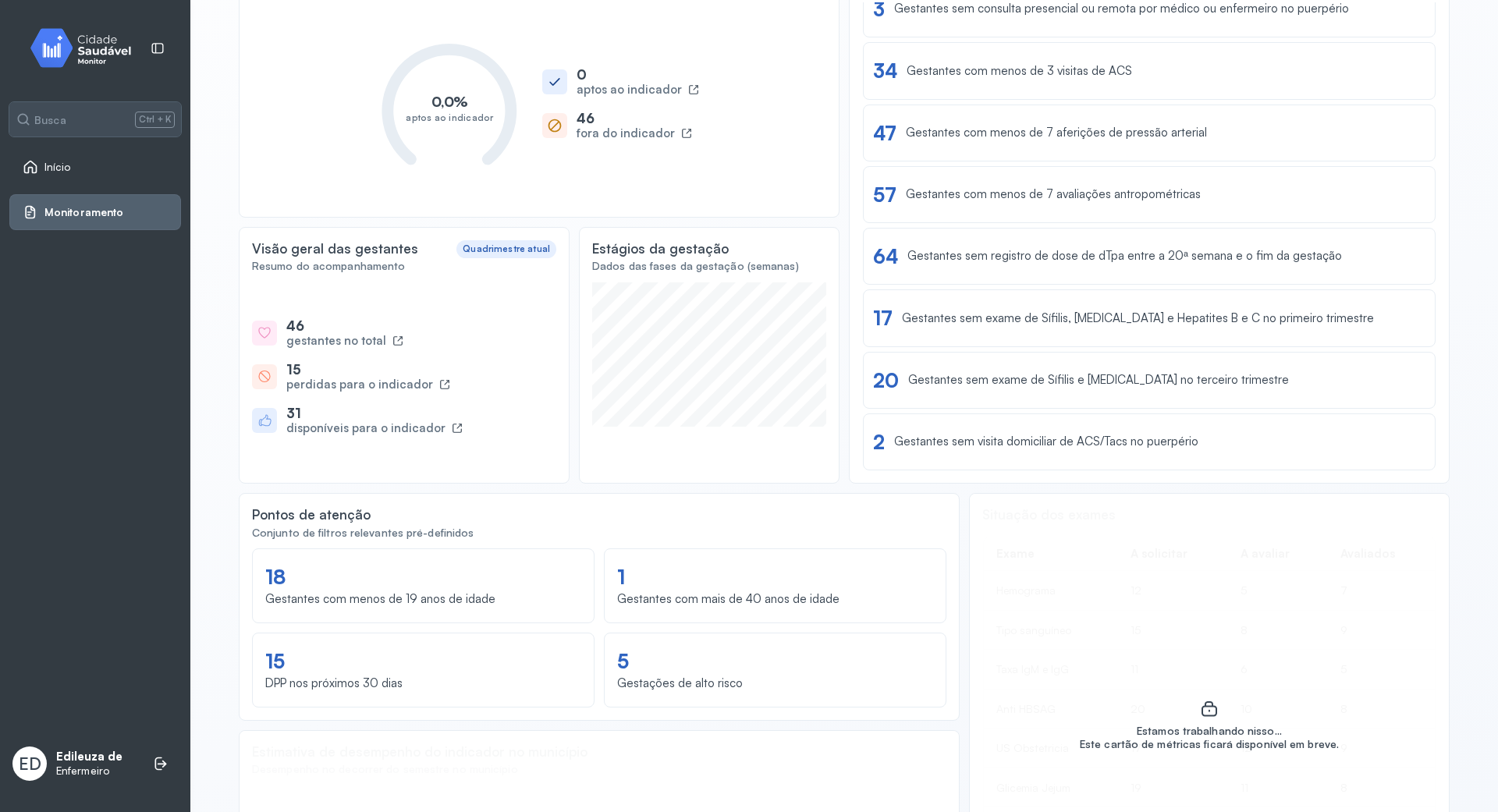
scroll to position [208, 0]
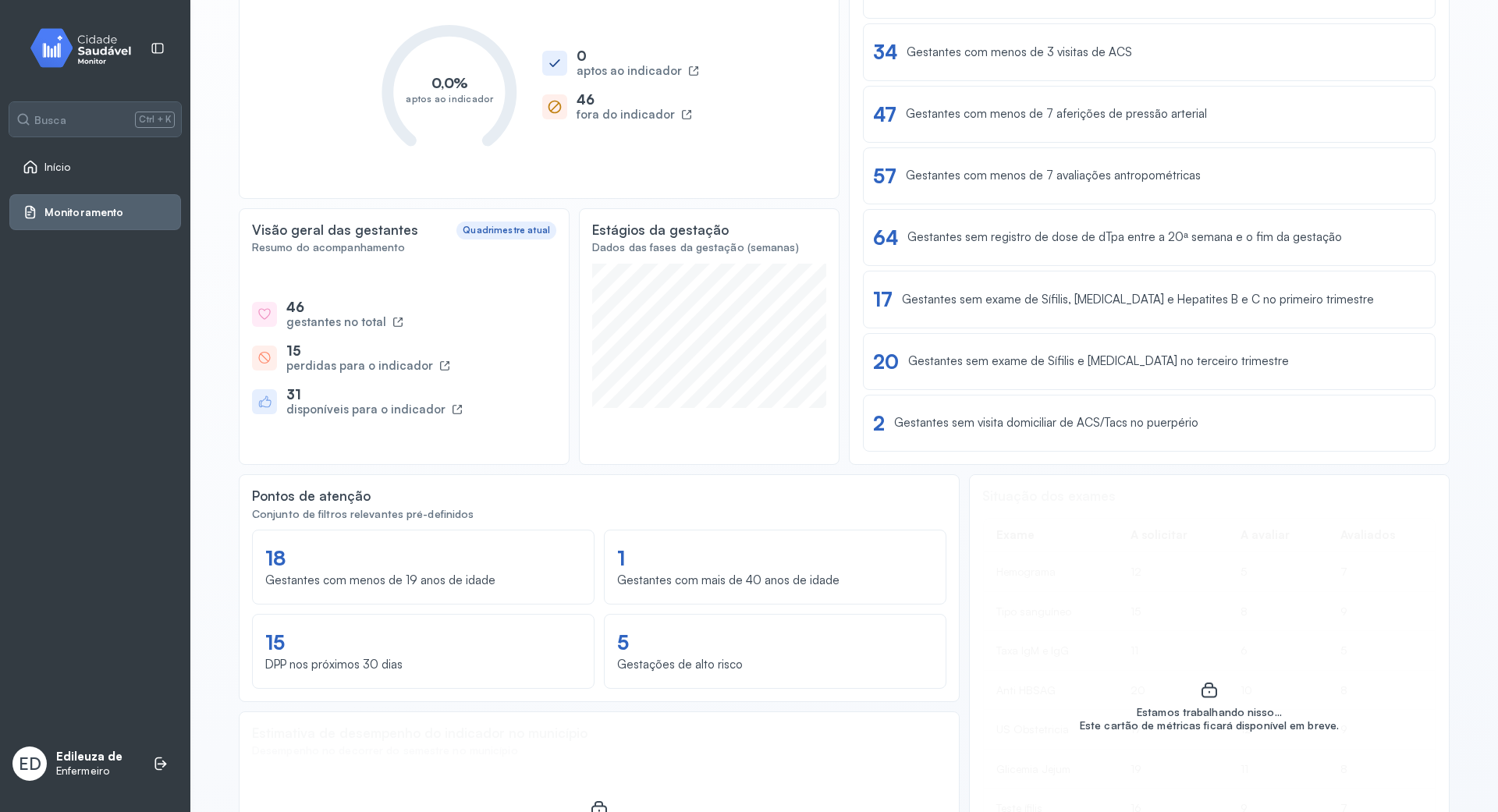
click at [351, 315] on div "gestantes no total" at bounding box center [336, 322] width 100 height 15
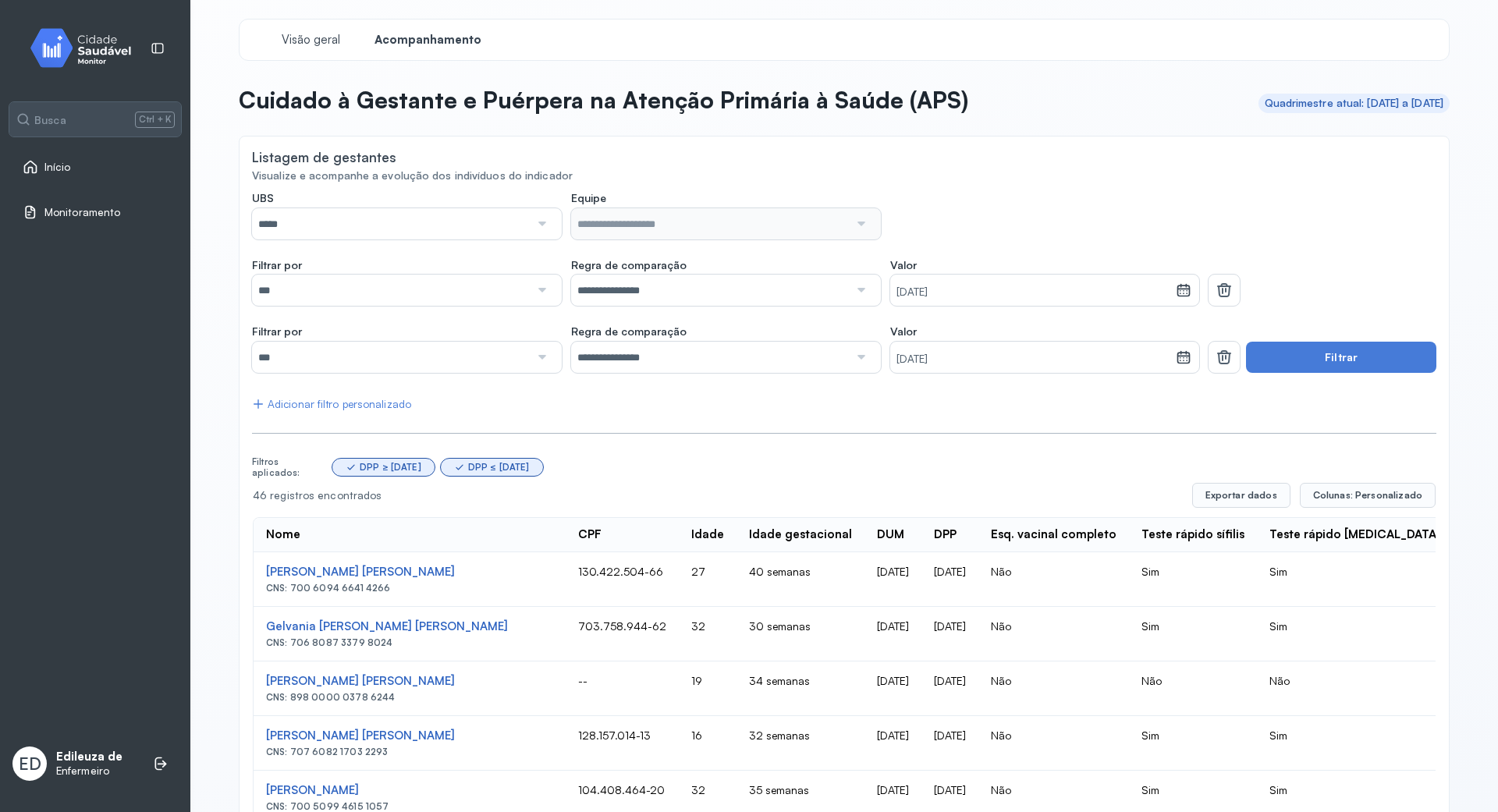
click at [120, 211] on link "Monitoramento" at bounding box center [95, 211] width 145 height 16
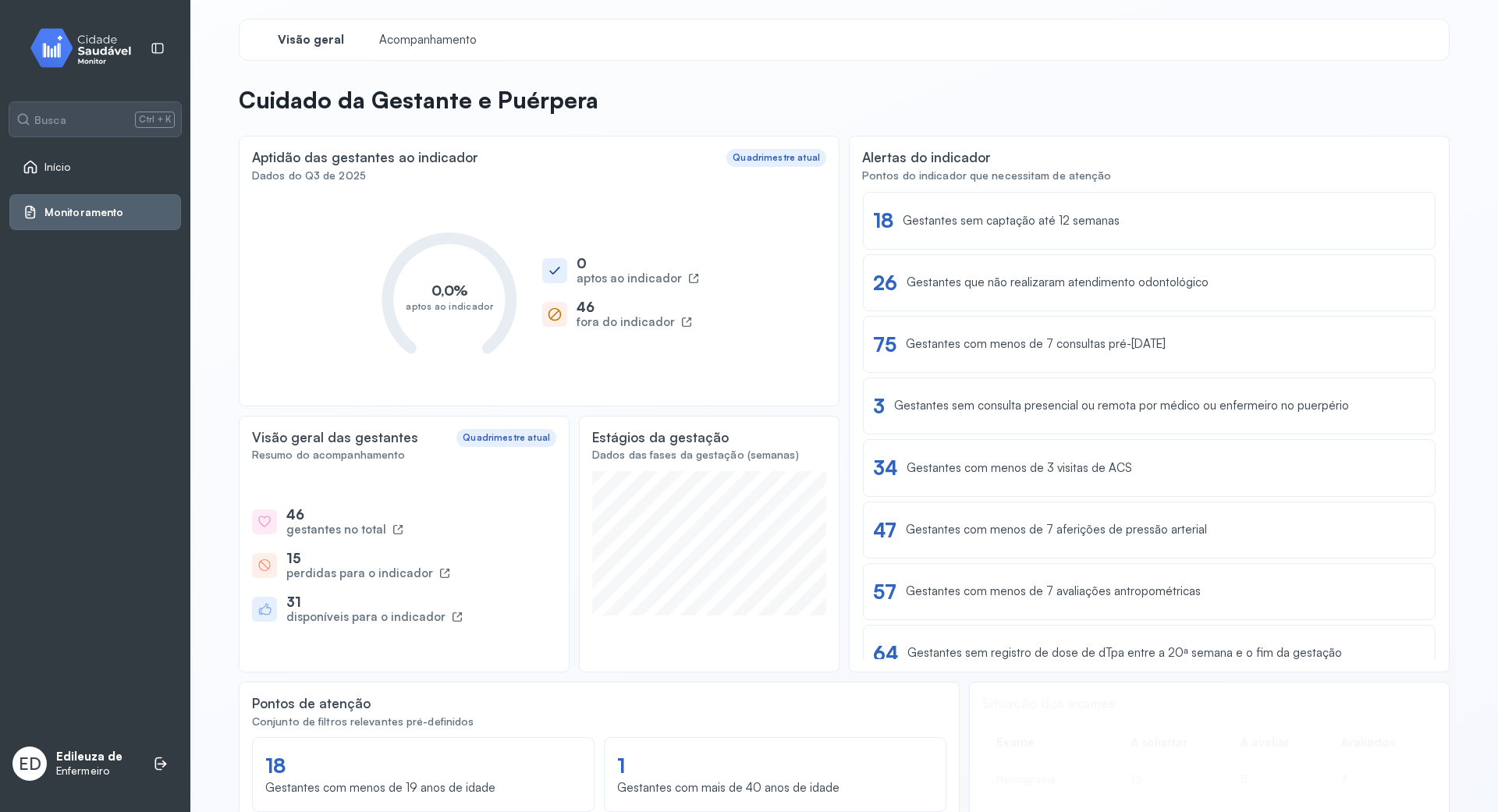
click at [301, 523] on div "gestantes no total" at bounding box center [336, 530] width 100 height 15
click at [76, 166] on link "Início" at bounding box center [95, 166] width 145 height 16
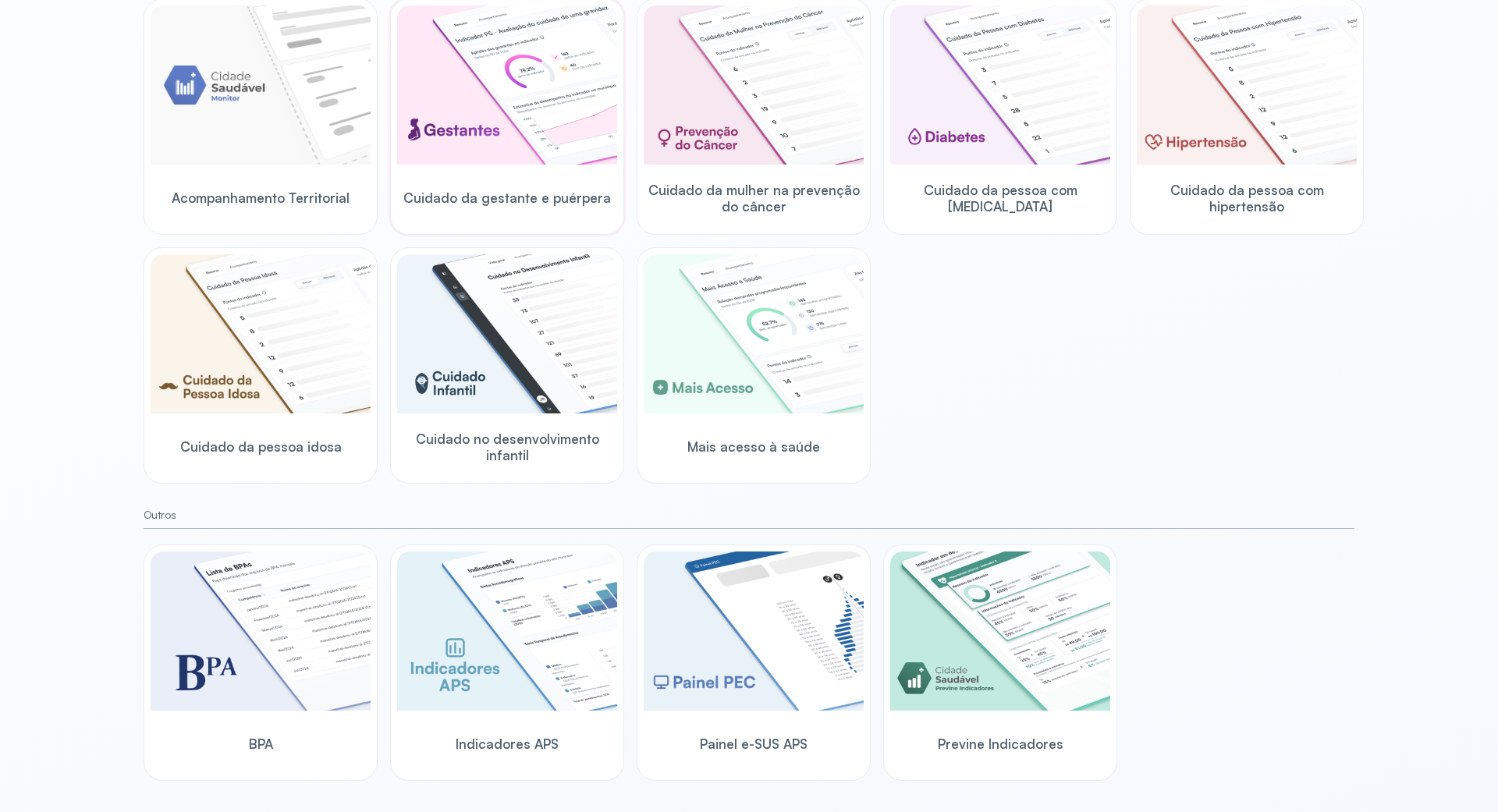
scroll to position [17, 0]
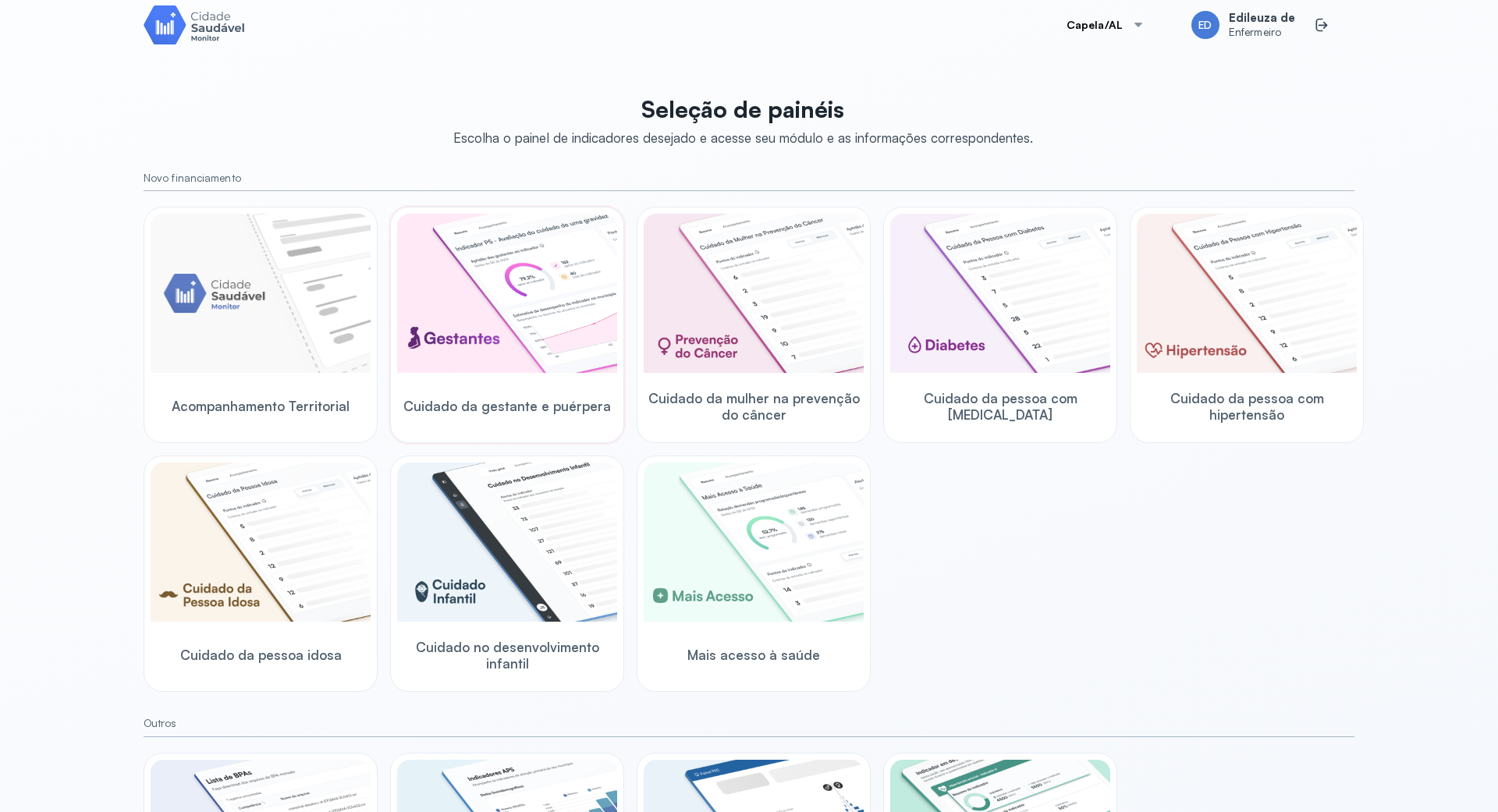
click at [497, 331] on img at bounding box center [507, 292] width 220 height 159
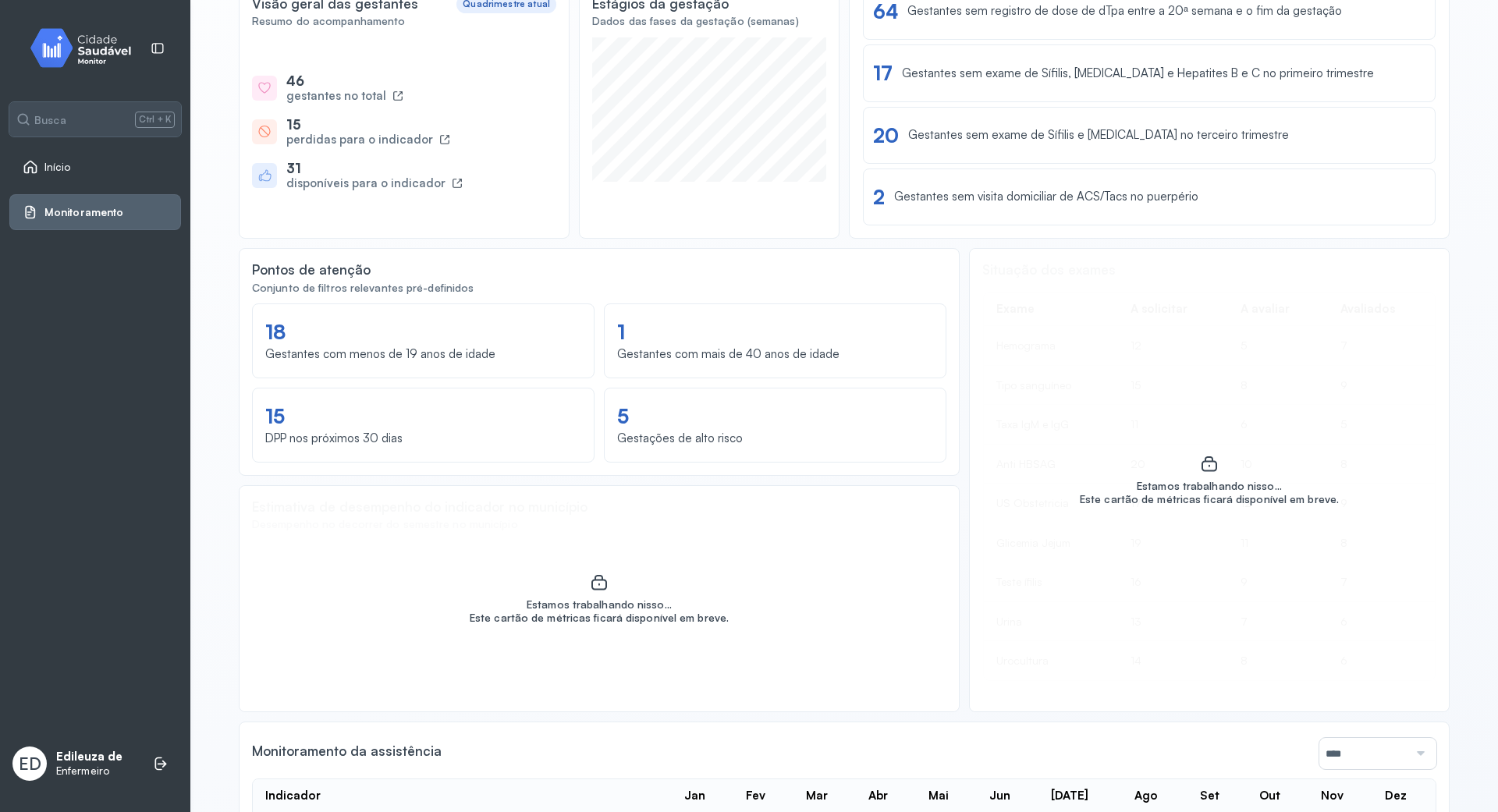
scroll to position [329, 0]
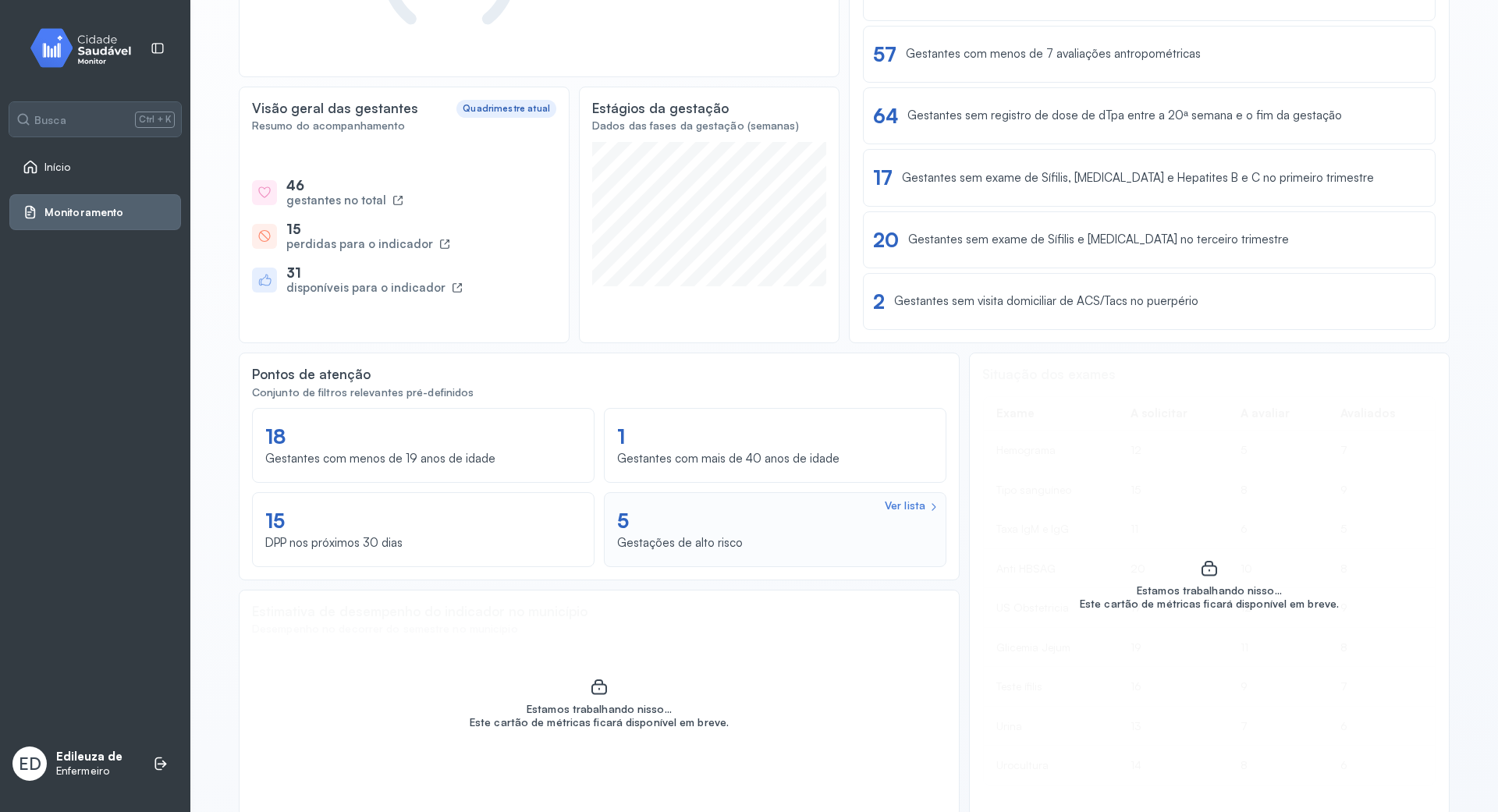
click at [670, 542] on div "Gestações de alto risco" at bounding box center [680, 543] width 126 height 15
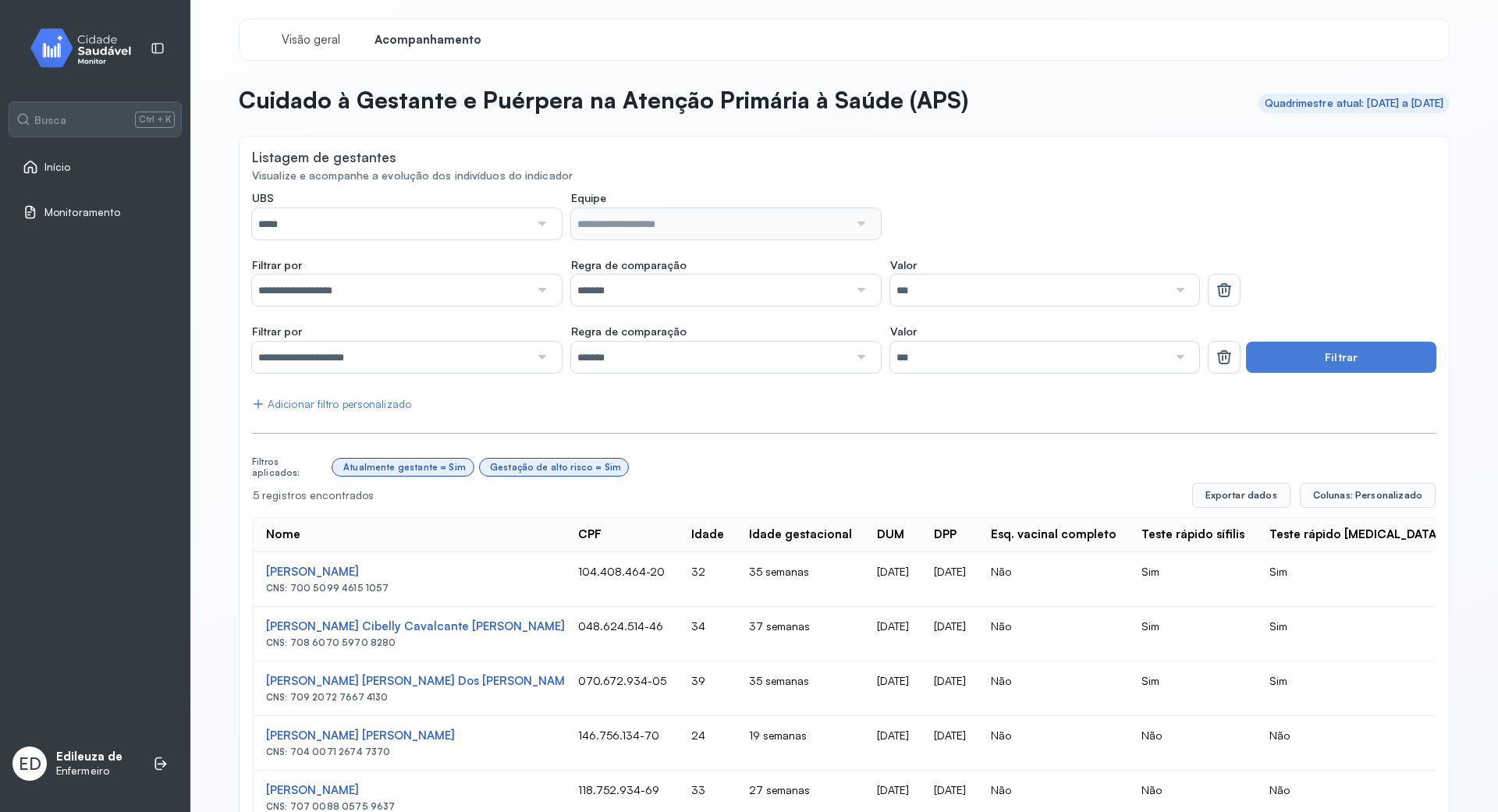
click at [531, 284] on div at bounding box center [541, 289] width 23 height 31
click at [493, 251] on div "**********" at bounding box center [844, 508] width 1184 height 634
click at [544, 213] on div "*****" at bounding box center [406, 223] width 309 height 31
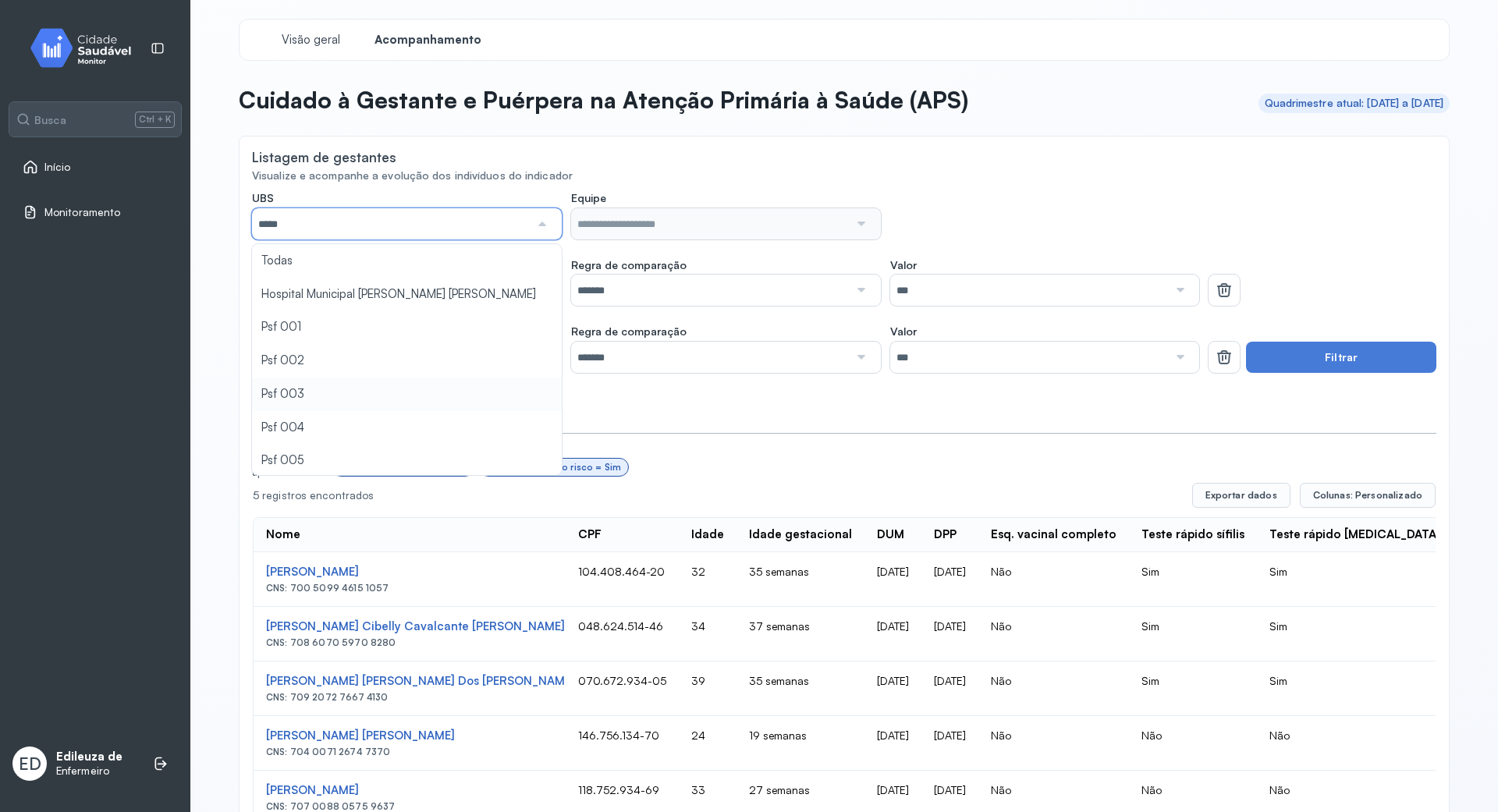
type input "*****"
click at [335, 386] on div "**********" at bounding box center [844, 508] width 1184 height 634
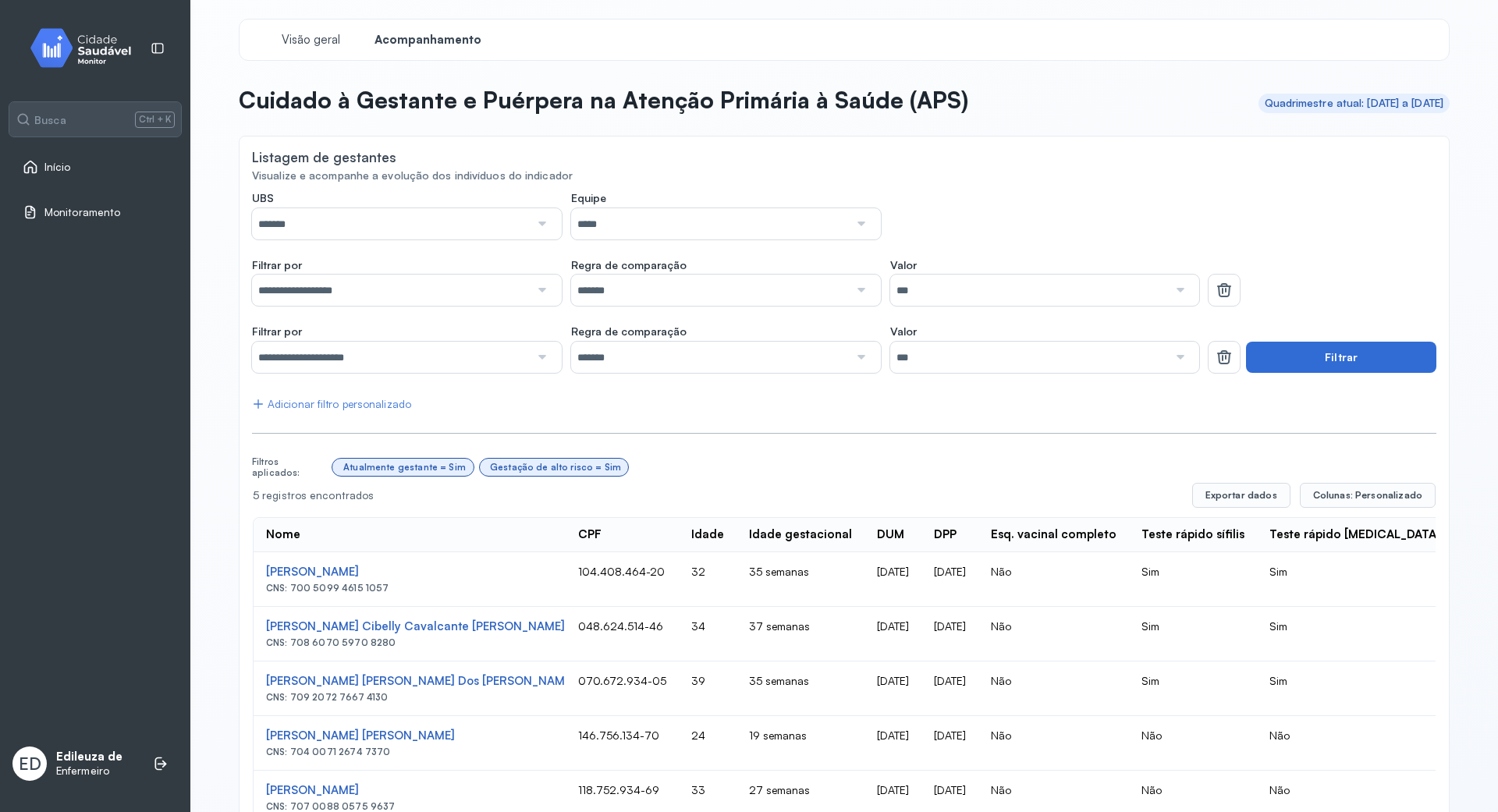
click at [1340, 363] on button "Filtrar" at bounding box center [1341, 356] width 190 height 31
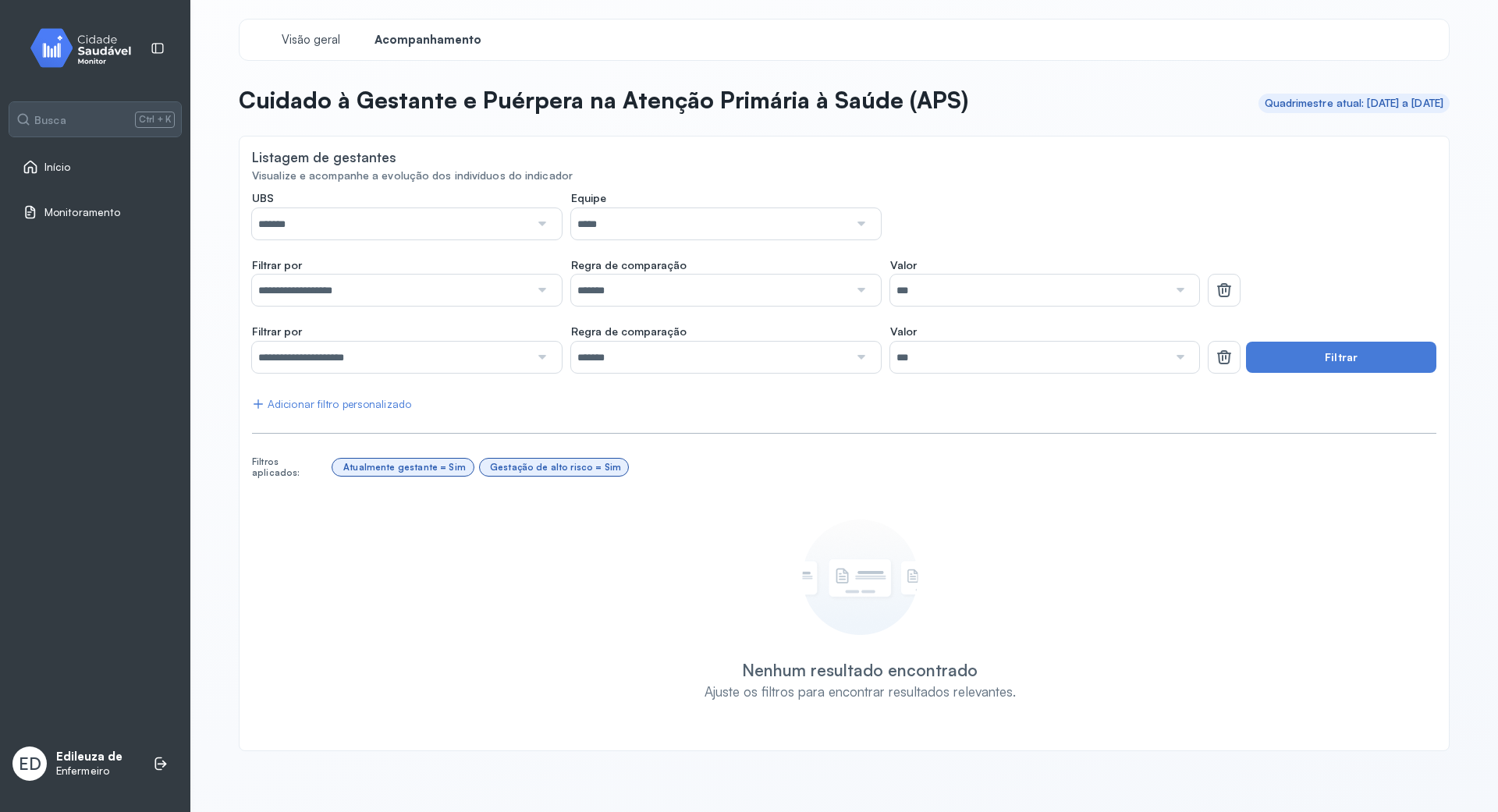
click at [532, 294] on div at bounding box center [541, 289] width 23 height 31
click at [1337, 357] on button "Filtrar" at bounding box center [1341, 356] width 190 height 31
click at [538, 218] on div at bounding box center [541, 223] width 23 height 31
click at [295, 400] on div "**********" at bounding box center [844, 463] width 1184 height 546
click at [861, 223] on div at bounding box center [860, 223] width 23 height 31
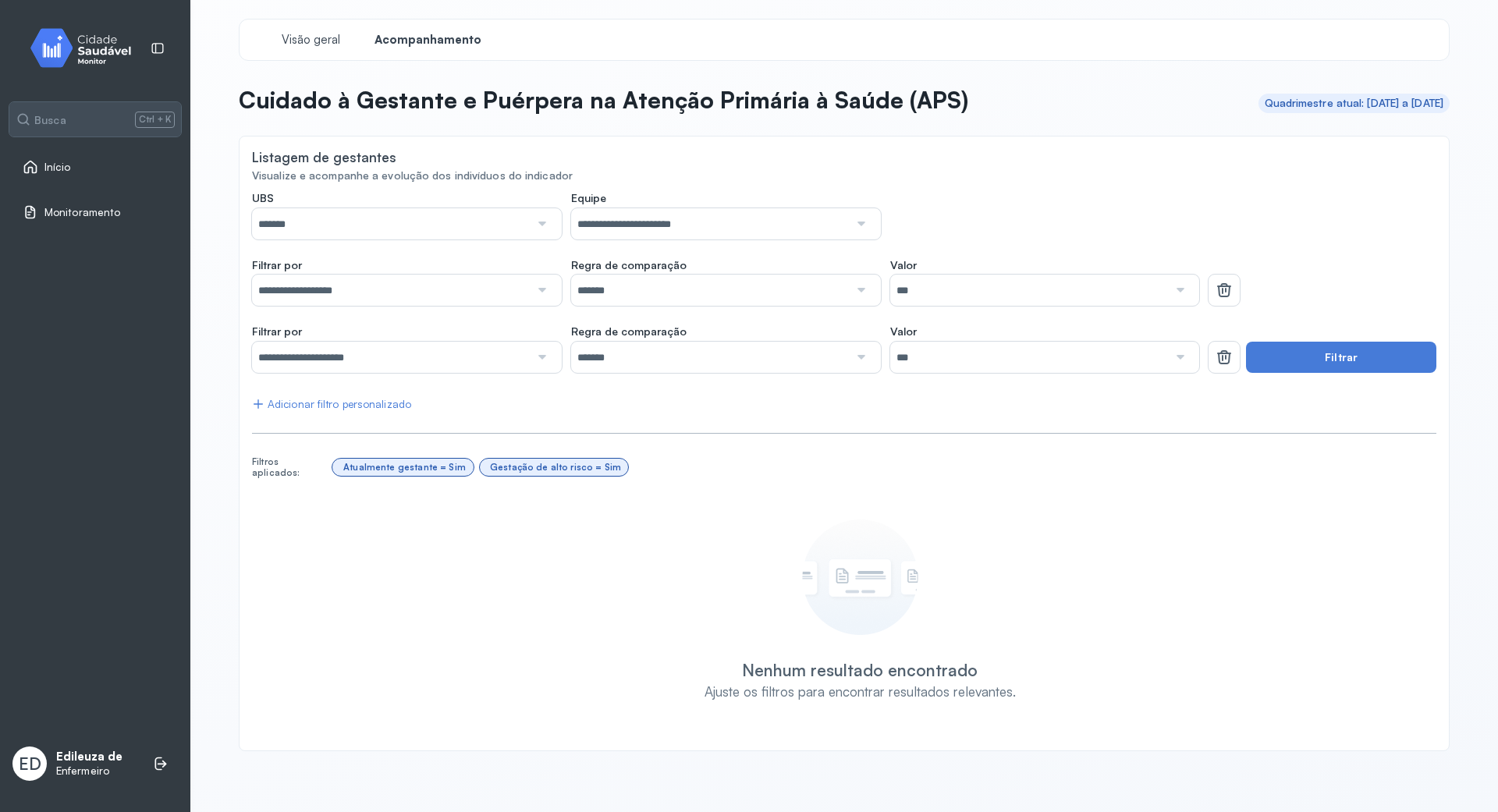
click at [668, 320] on div "**********" at bounding box center [844, 463] width 1184 height 546
click at [1348, 352] on button "Filtrar" at bounding box center [1341, 356] width 190 height 31
click at [45, 163] on span "Início" at bounding box center [57, 167] width 26 height 13
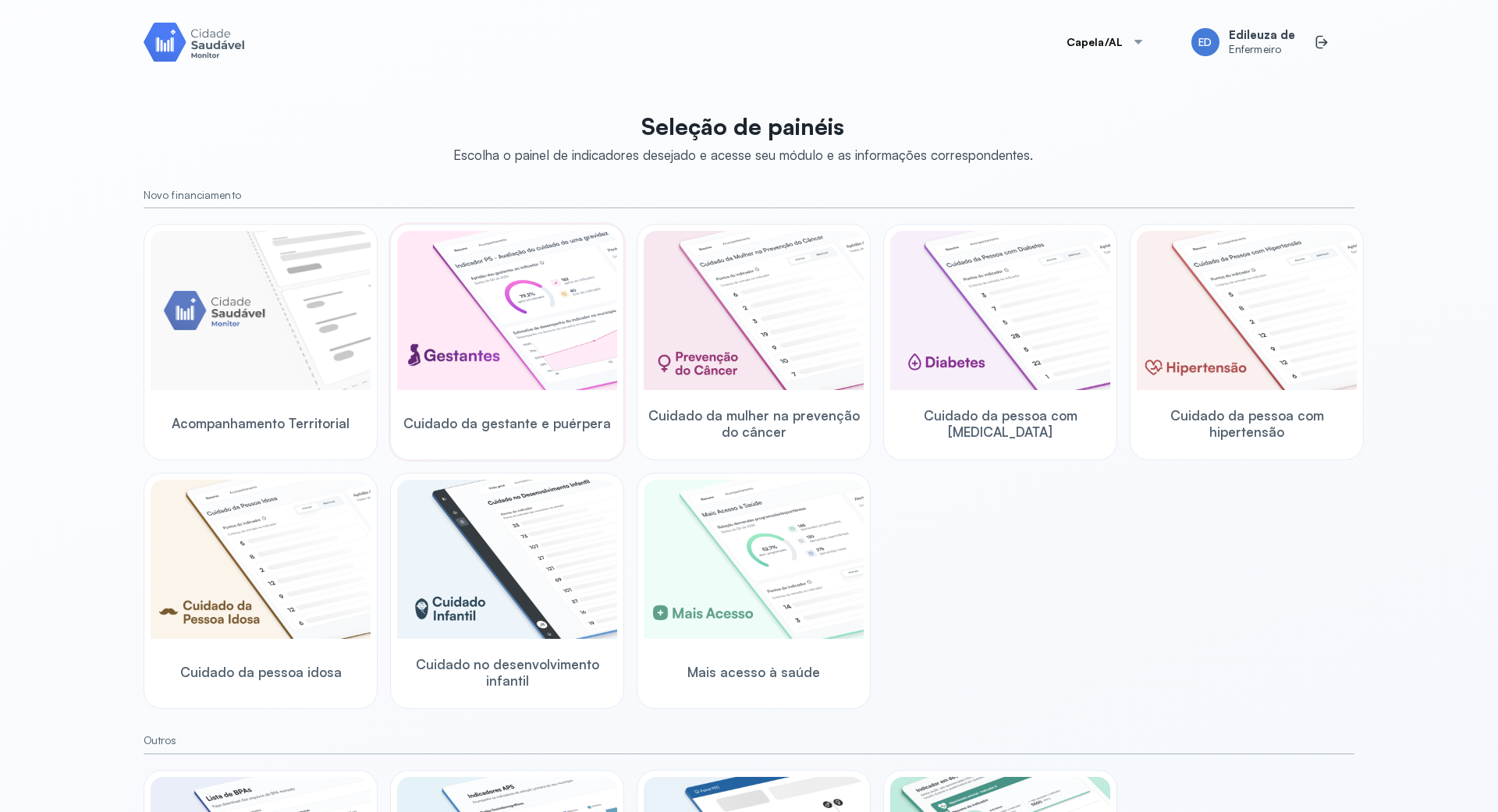
click at [438, 336] on img at bounding box center [507, 310] width 220 height 159
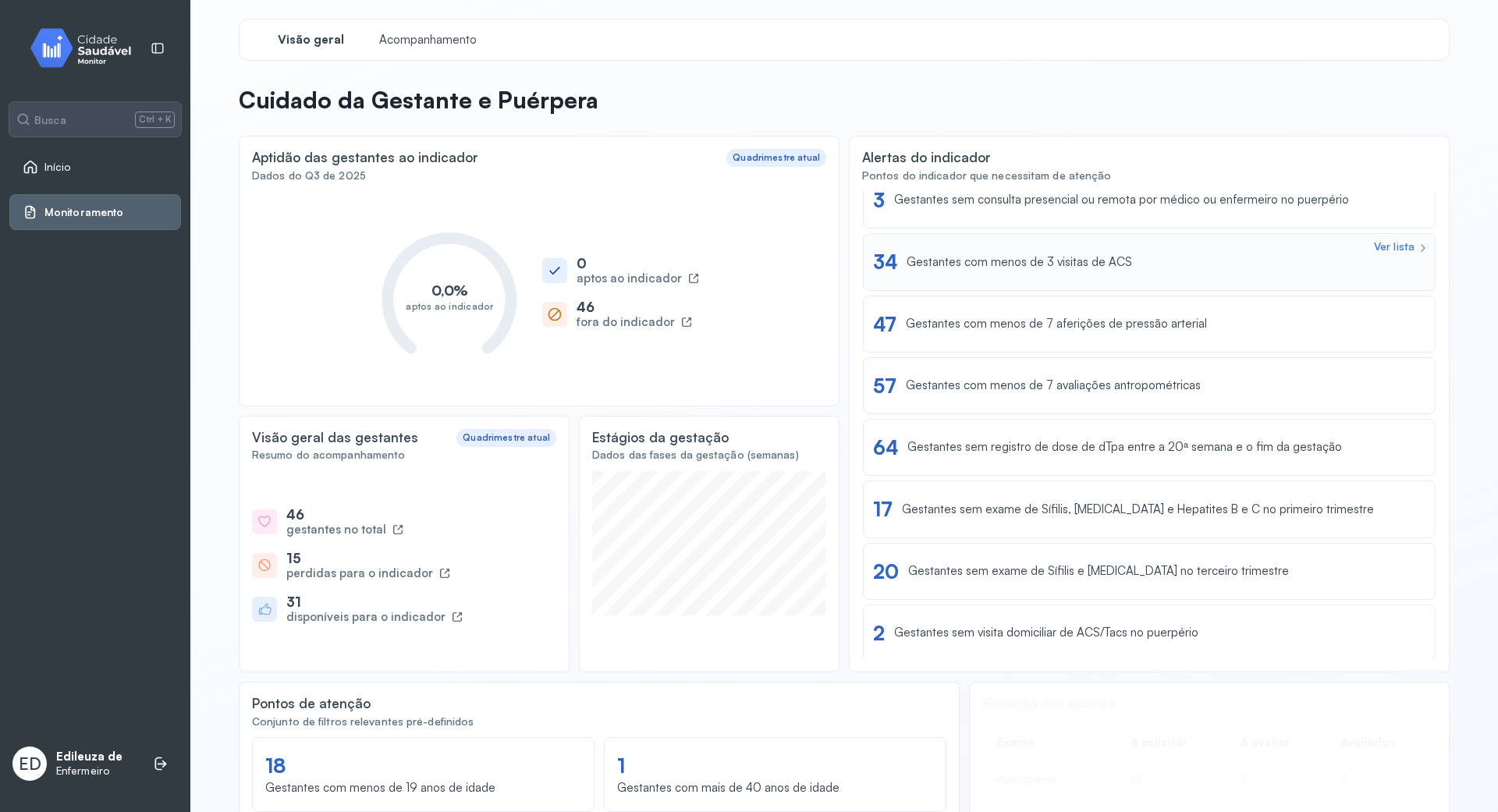
scroll to position [208, 0]
click at [576, 305] on div "46" at bounding box center [634, 306] width 116 height 16
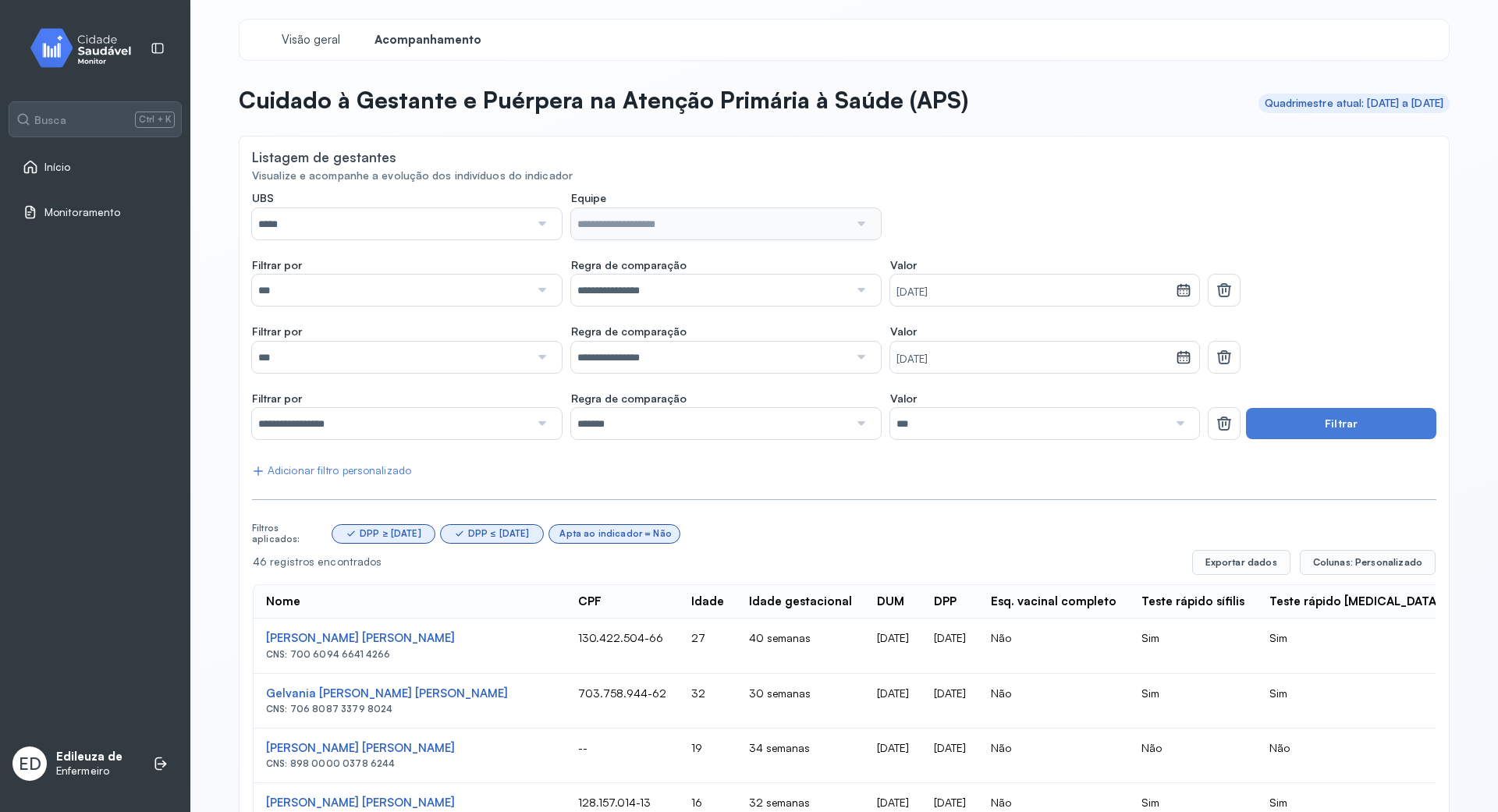
click at [529, 286] on div at bounding box center [541, 289] width 23 height 31
click at [537, 210] on div at bounding box center [541, 223] width 23 height 31
type input "*****"
click at [853, 210] on div at bounding box center [860, 223] width 23 height 31
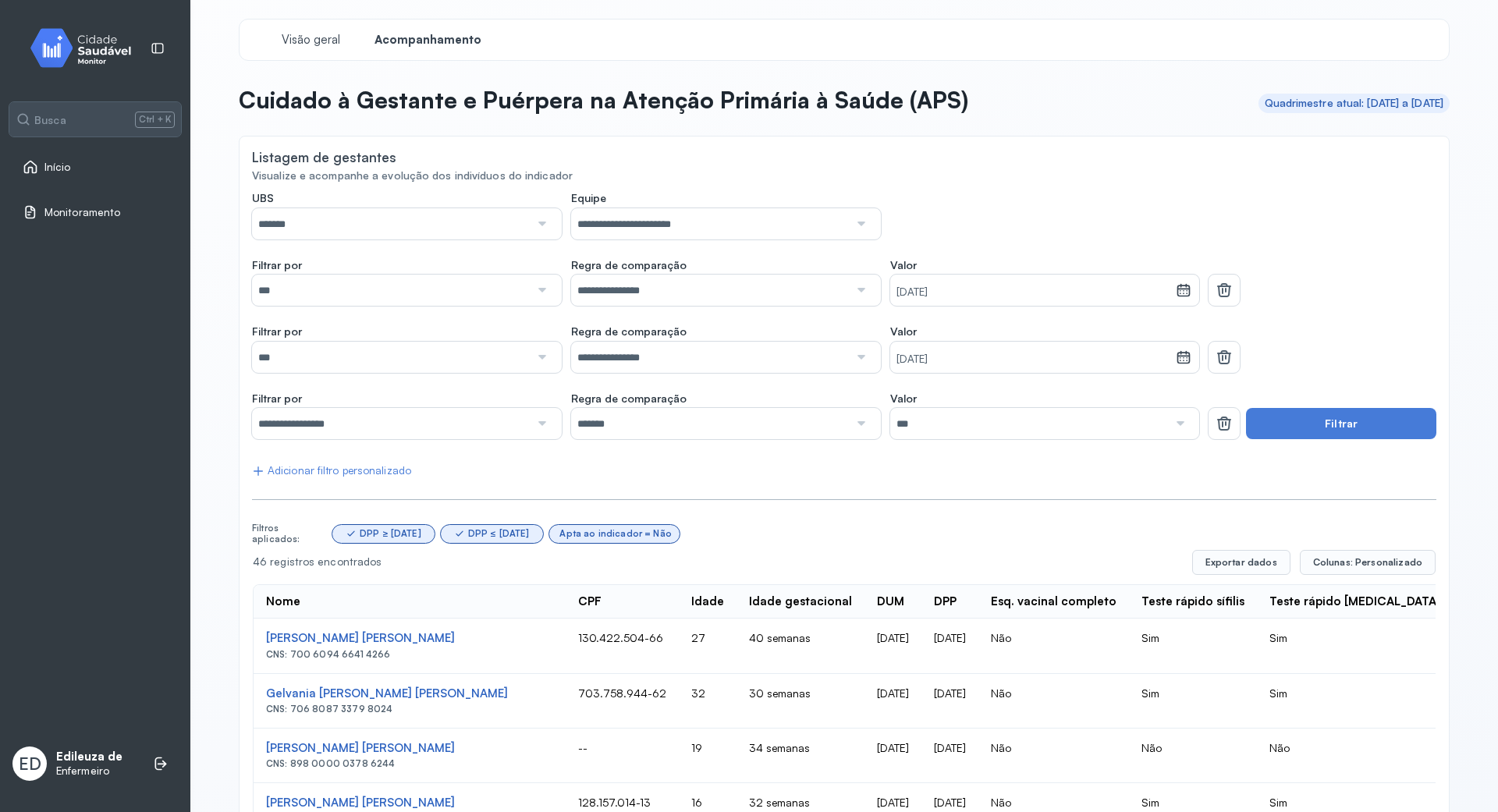
click at [537, 294] on div at bounding box center [541, 289] width 23 height 31
type input "*******"
click at [535, 348] on div at bounding box center [541, 356] width 23 height 31
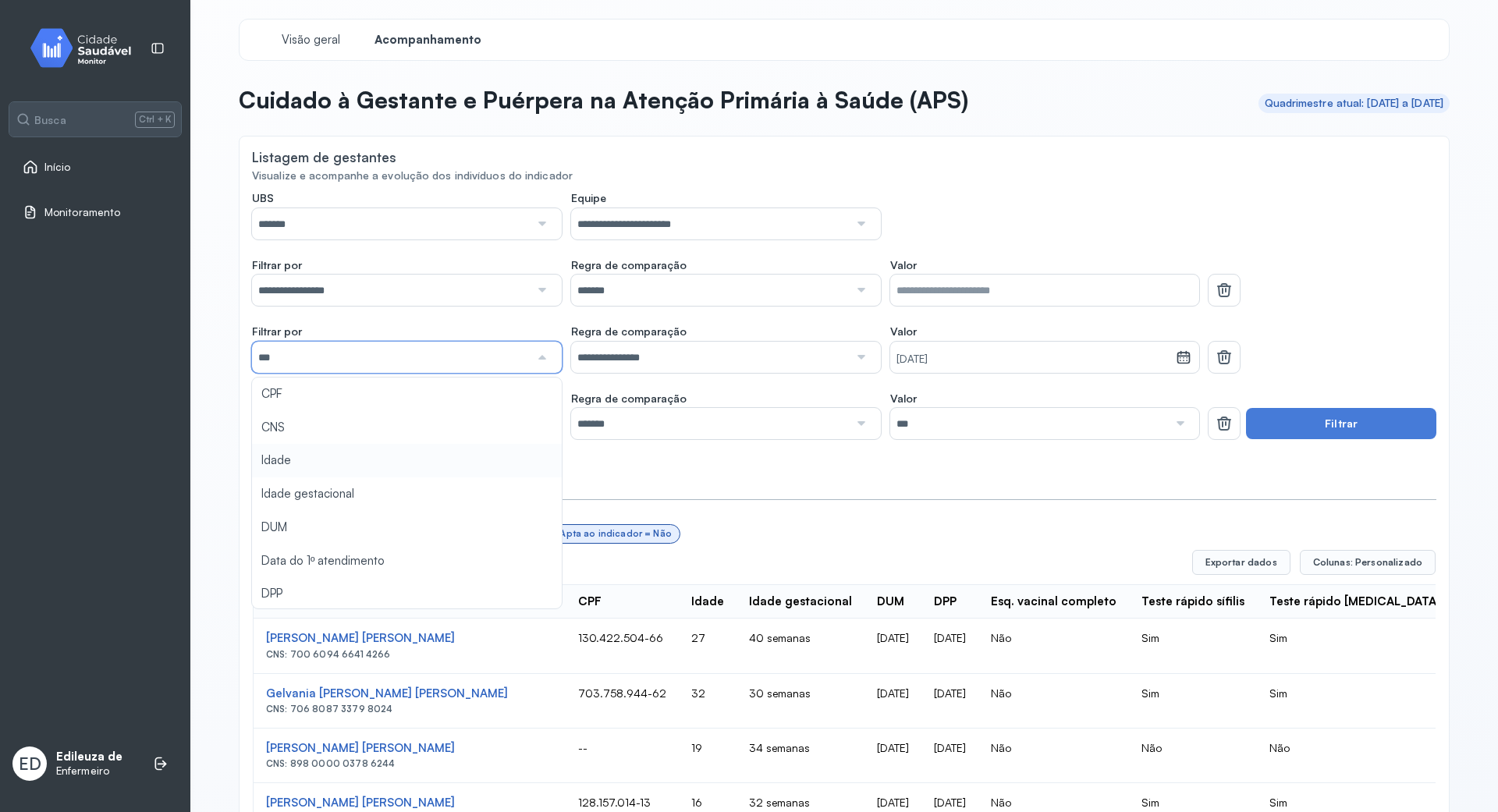
type input "*******"
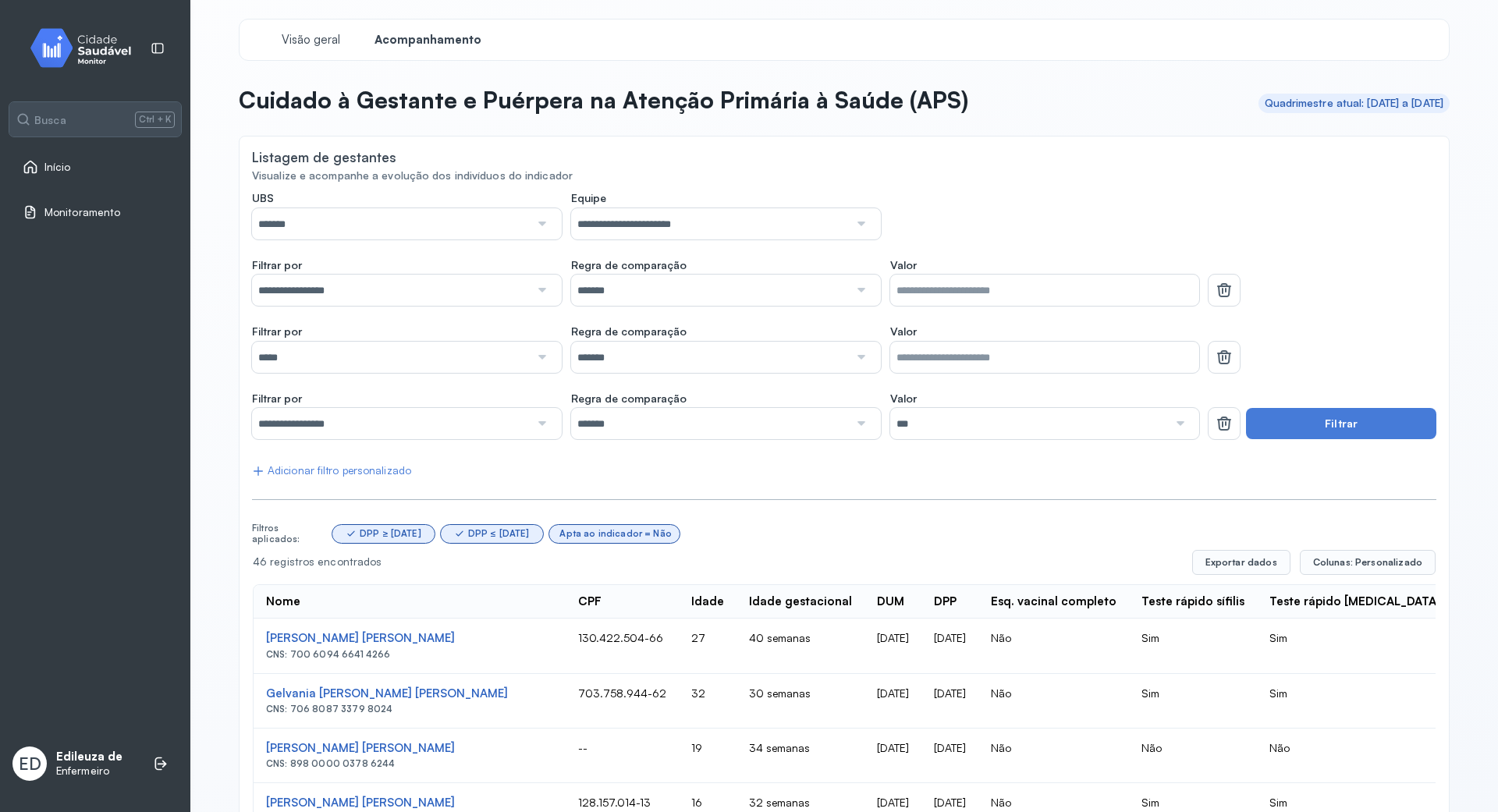
click at [537, 418] on div at bounding box center [541, 423] width 23 height 31
click at [1335, 416] on button "Filtrar" at bounding box center [1341, 423] width 190 height 31
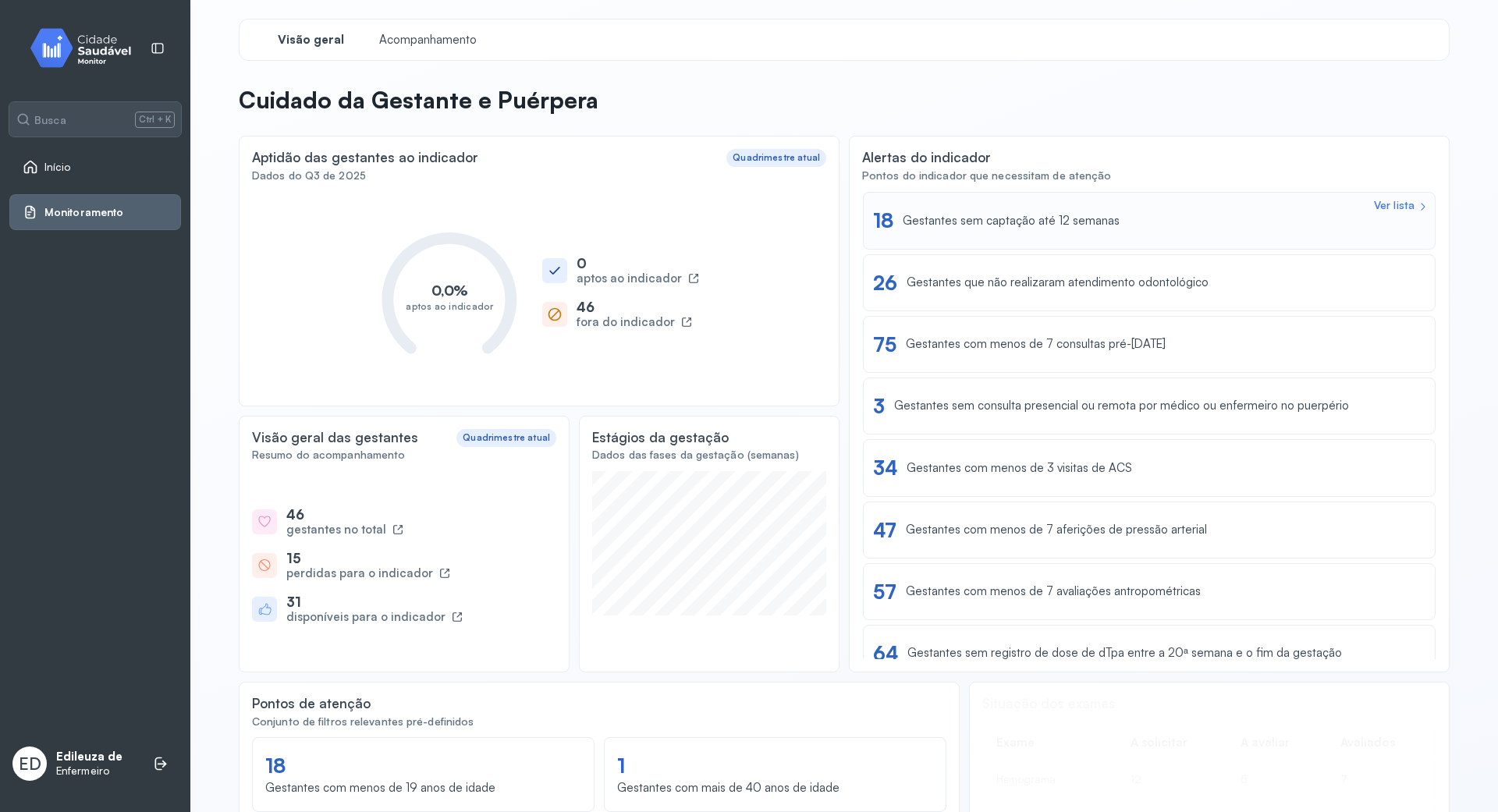
click at [1172, 226] on div "Ver lista 18 Gestantes sem captação até 12 semanas" at bounding box center [1148, 220] width 552 height 24
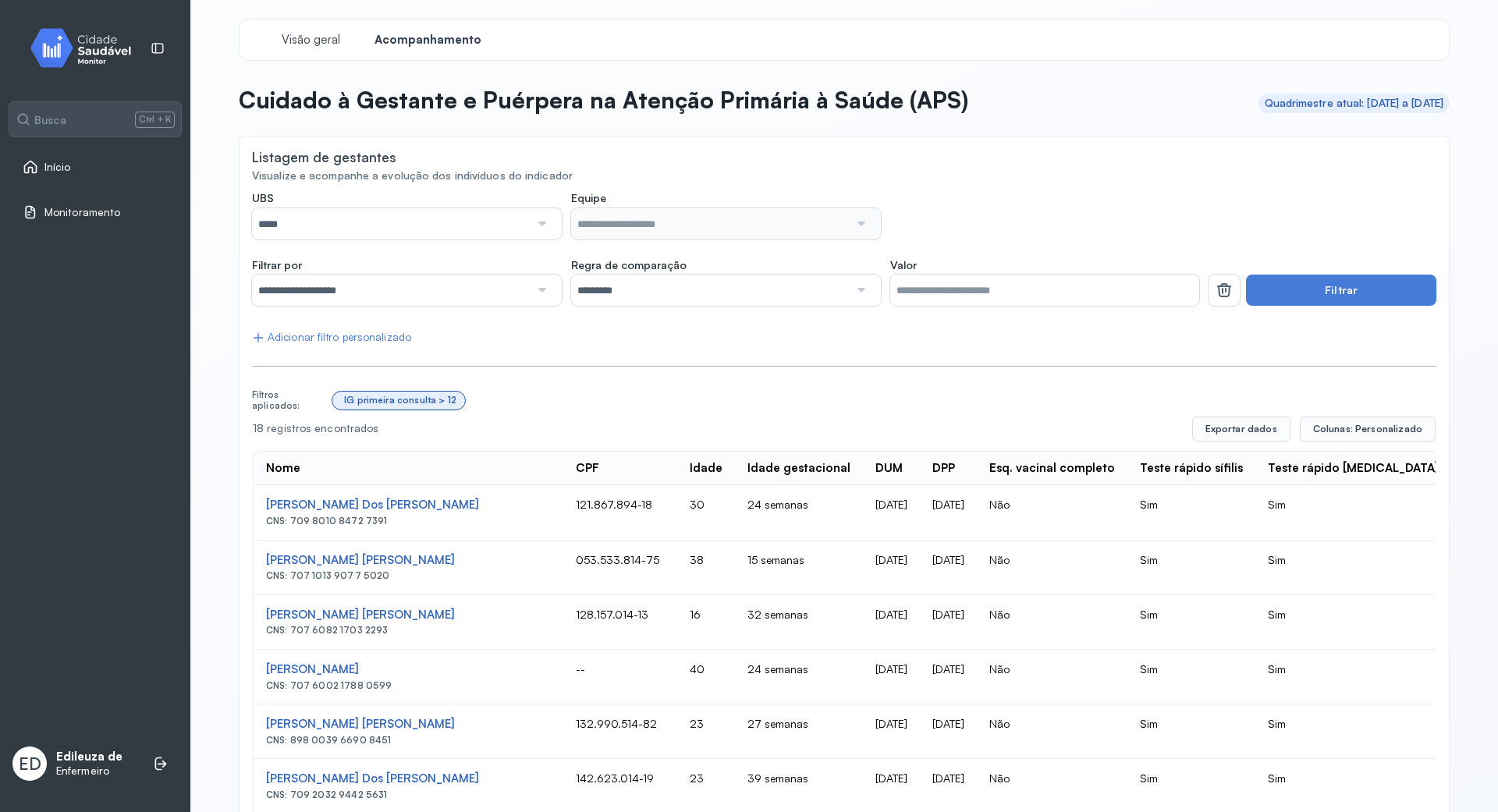
click at [529, 220] on div at bounding box center [541, 223] width 23 height 31
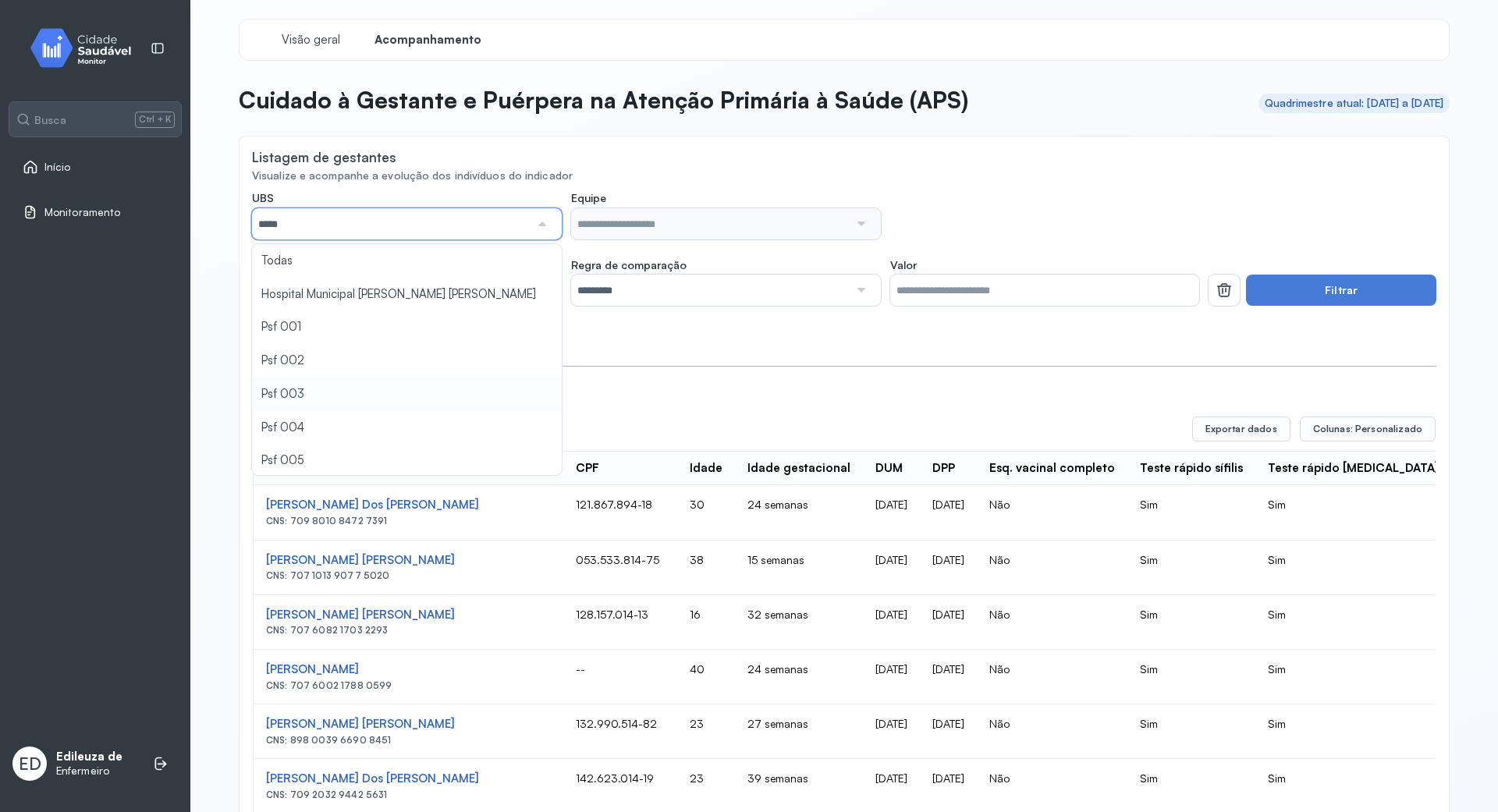
type input "*****"
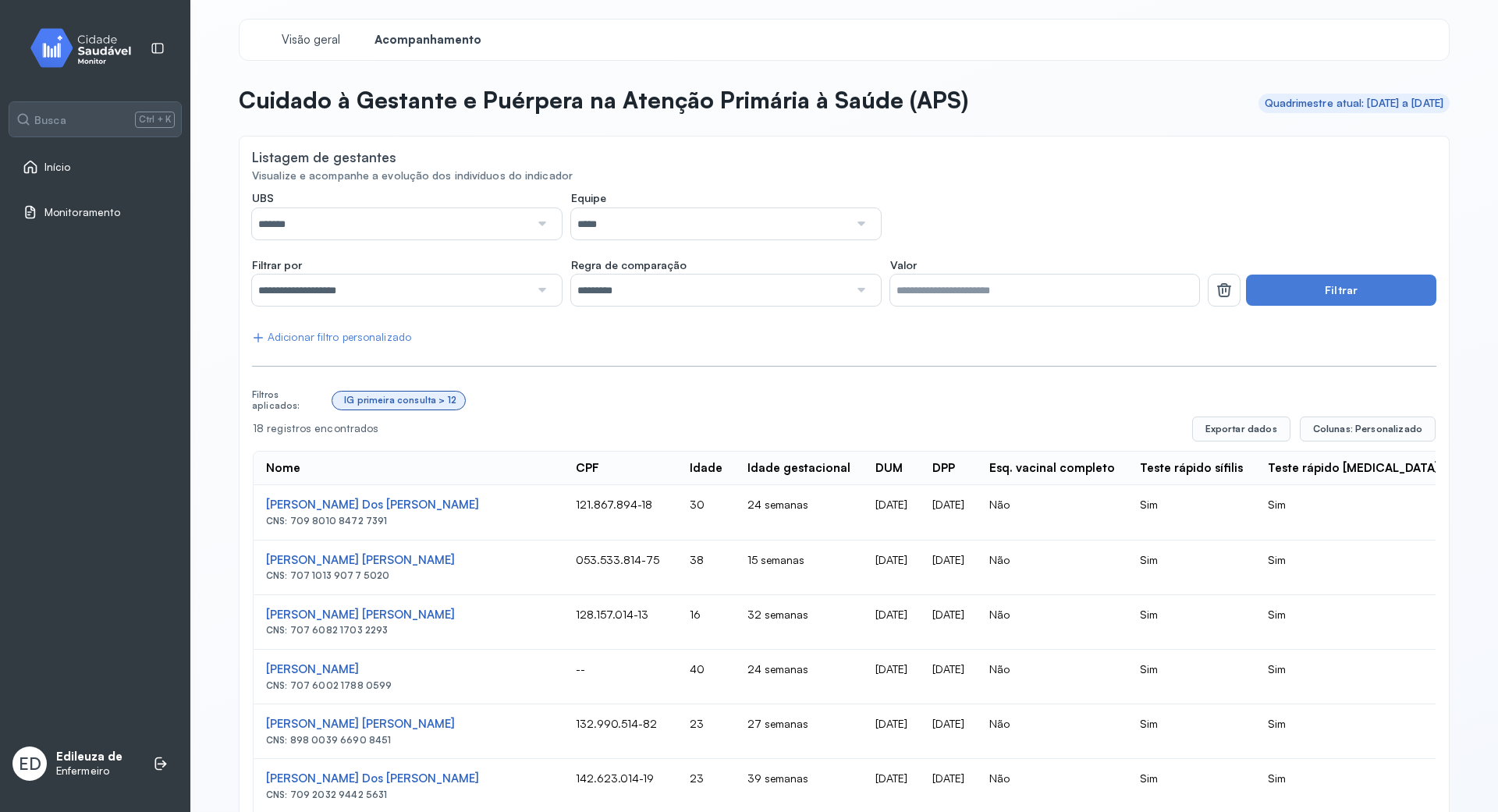
click at [850, 220] on div at bounding box center [860, 223] width 23 height 31
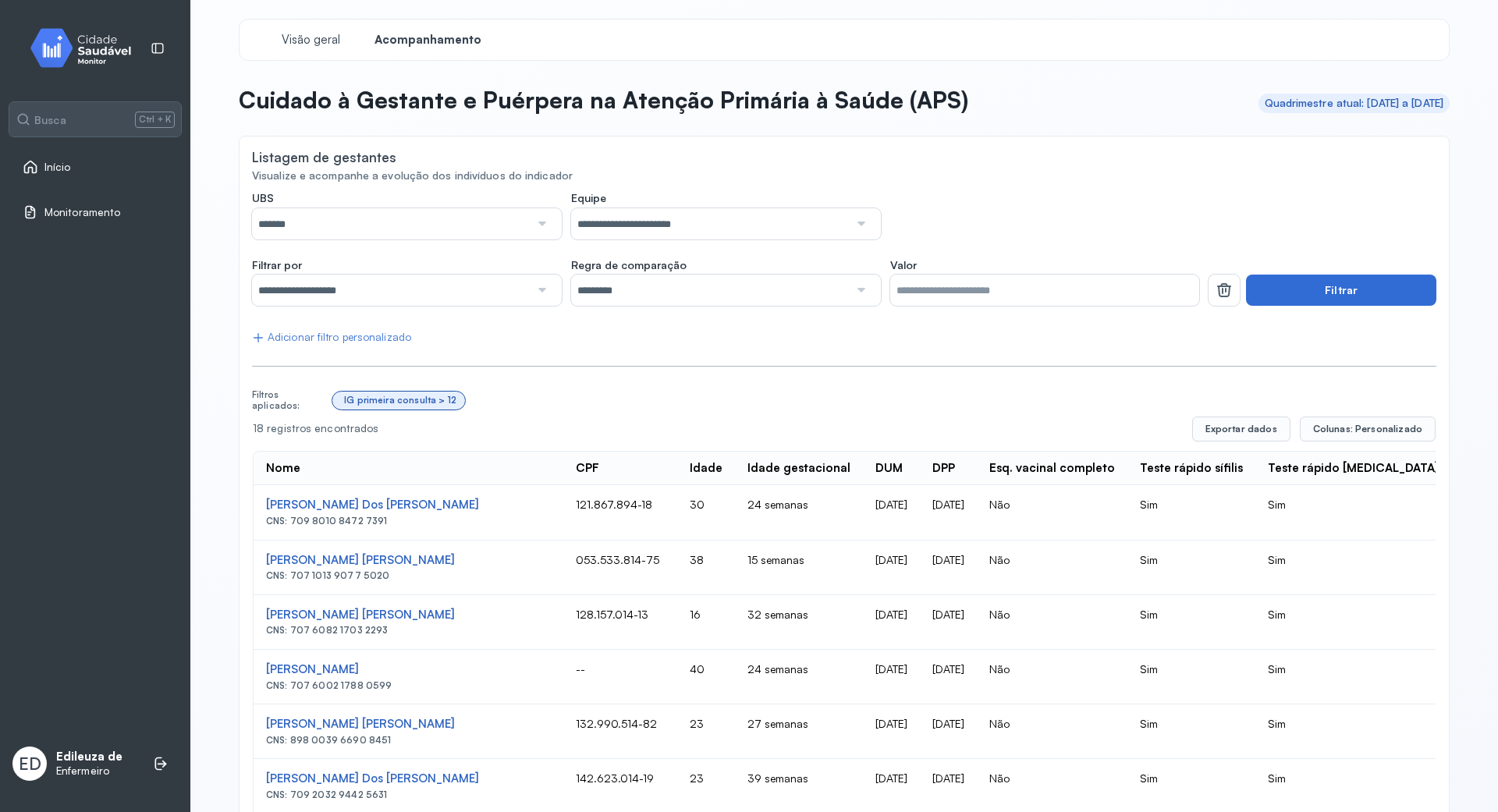
click at [1339, 285] on button "Filtrar" at bounding box center [1341, 289] width 190 height 31
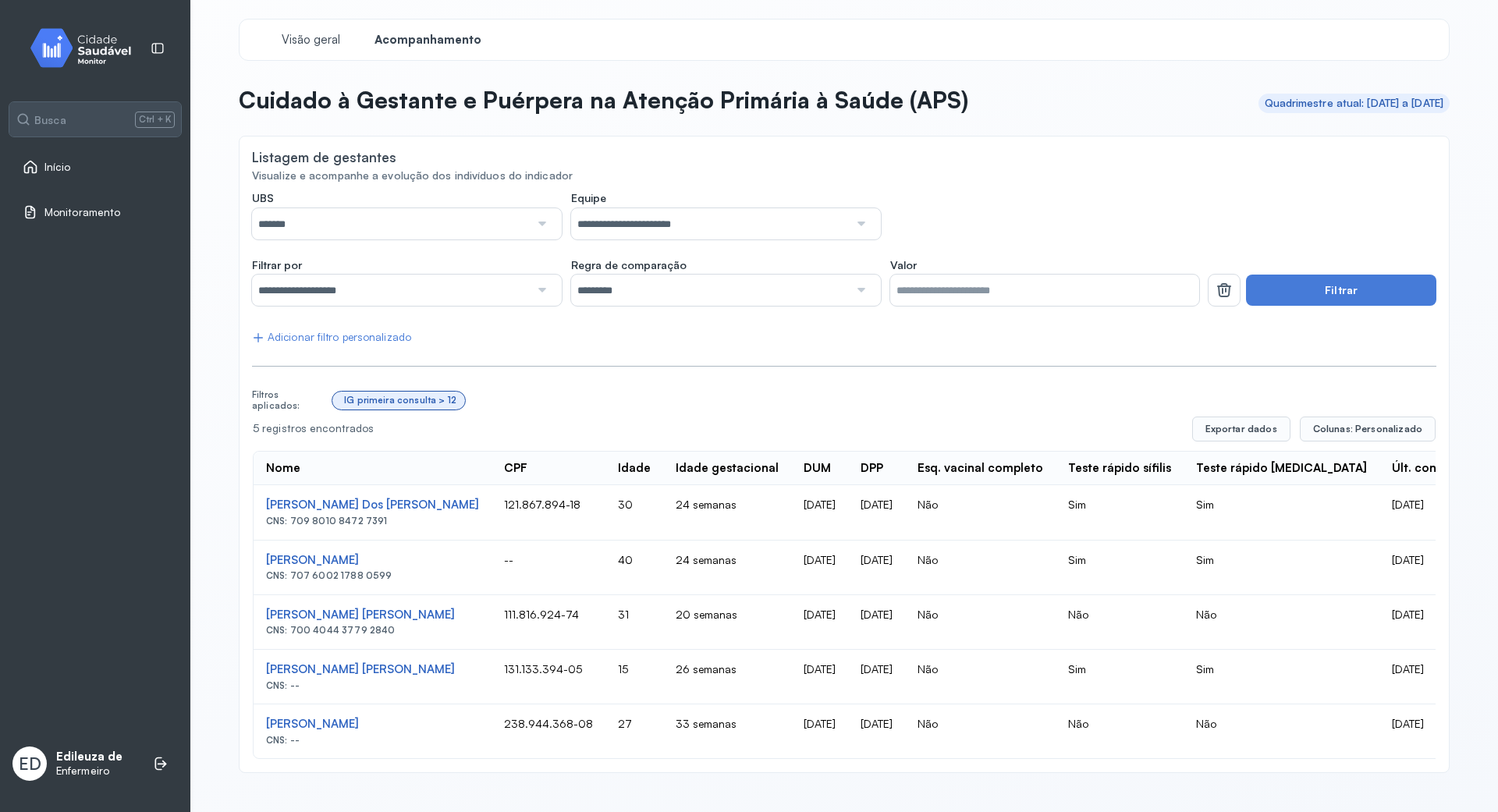
click at [849, 293] on div at bounding box center [860, 289] width 23 height 31
click at [428, 288] on input "**********" at bounding box center [390, 289] width 277 height 31
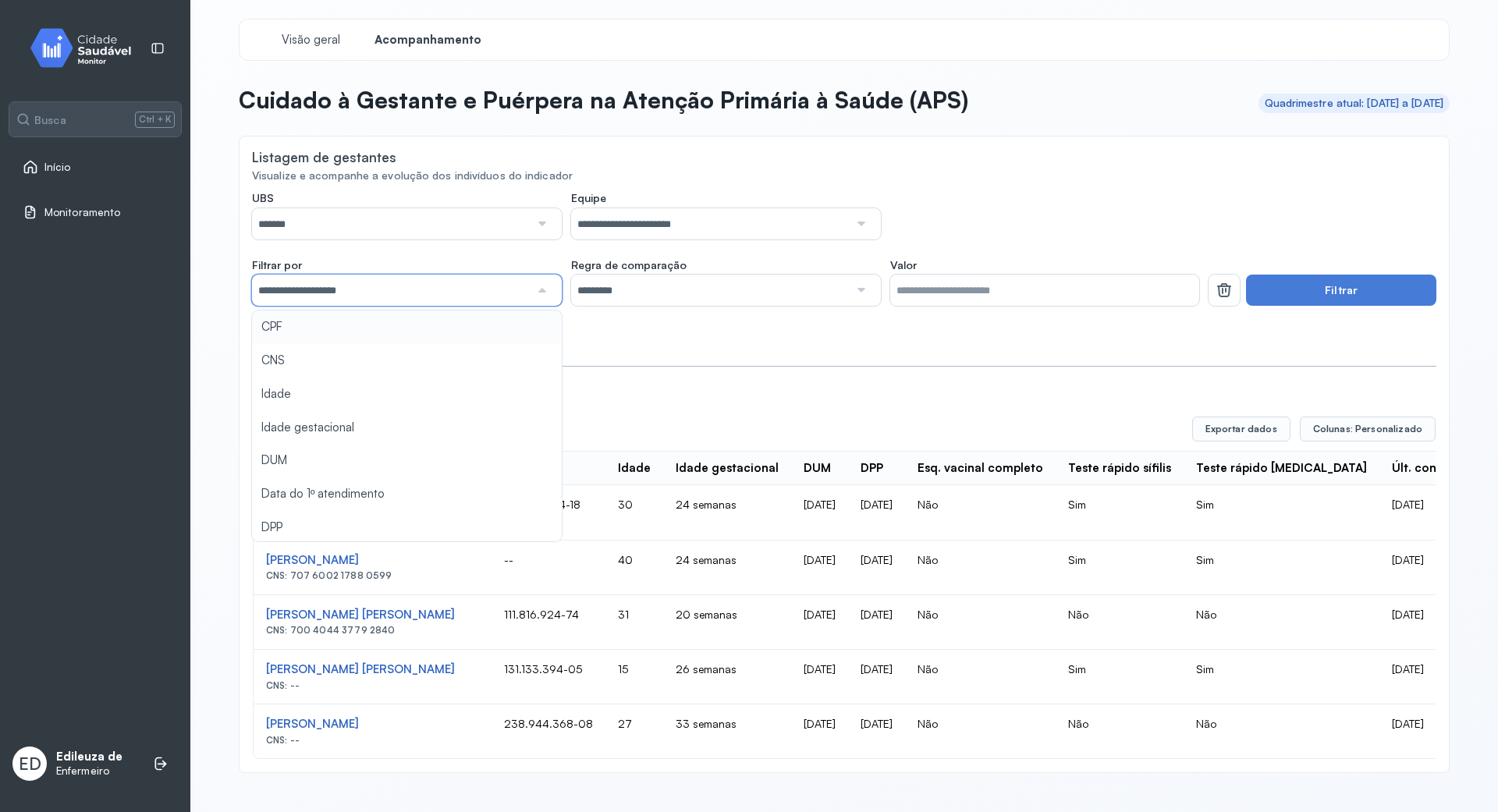
click at [428, 288] on input "**********" at bounding box center [390, 289] width 277 height 31
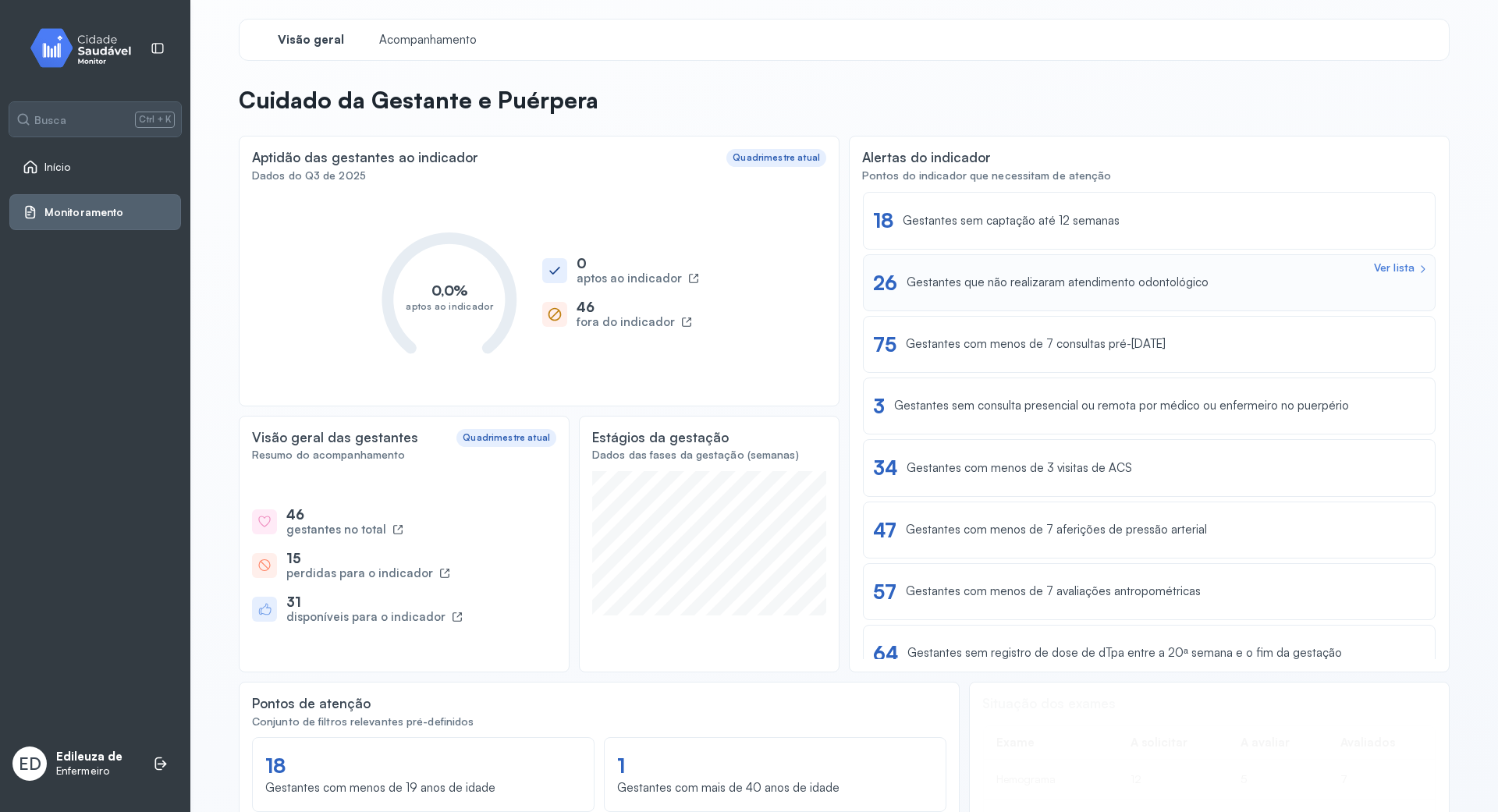
click at [1396, 268] on div "Ver lista" at bounding box center [1394, 268] width 40 height 13
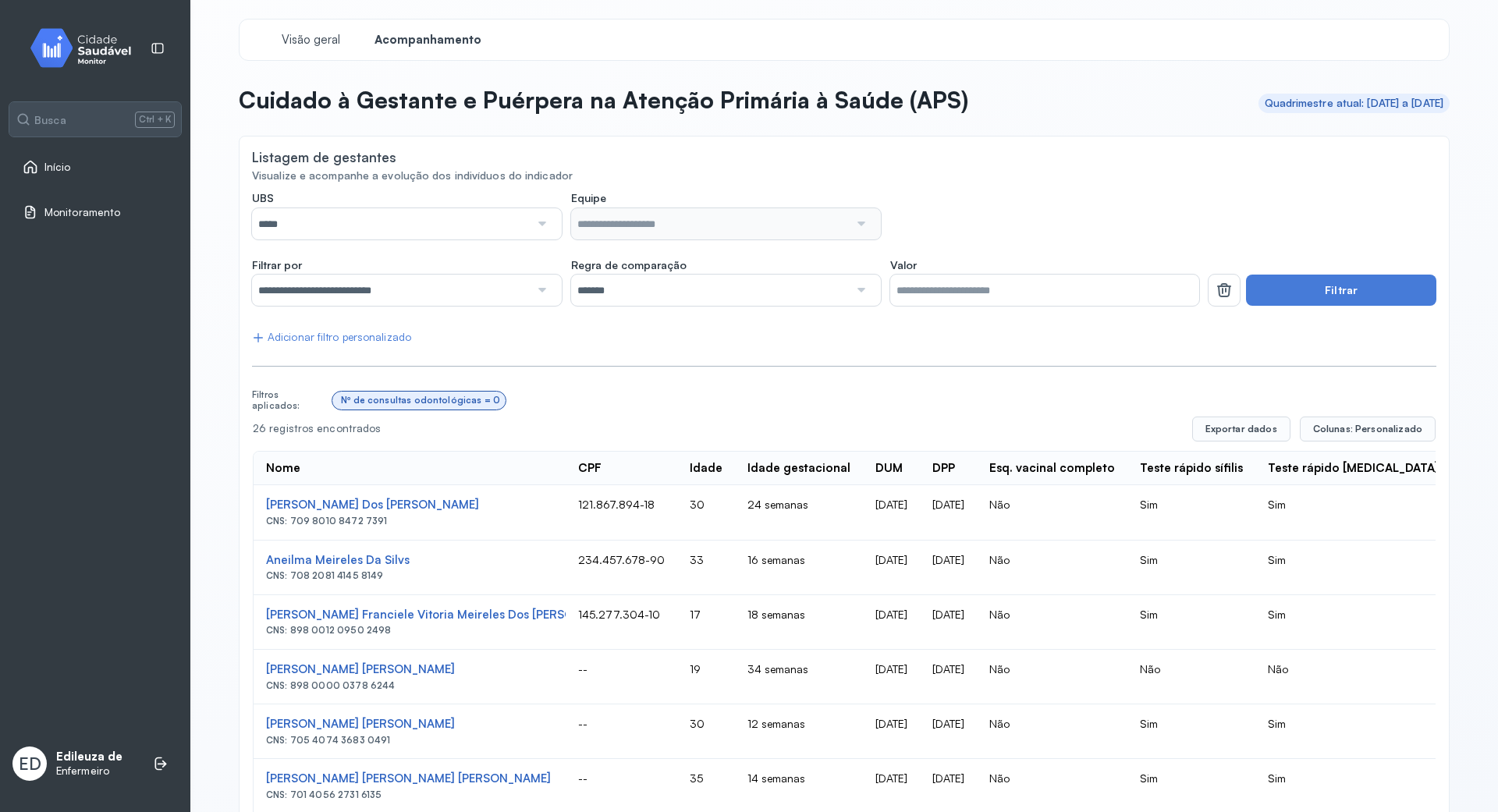
click at [535, 218] on div at bounding box center [541, 223] width 23 height 31
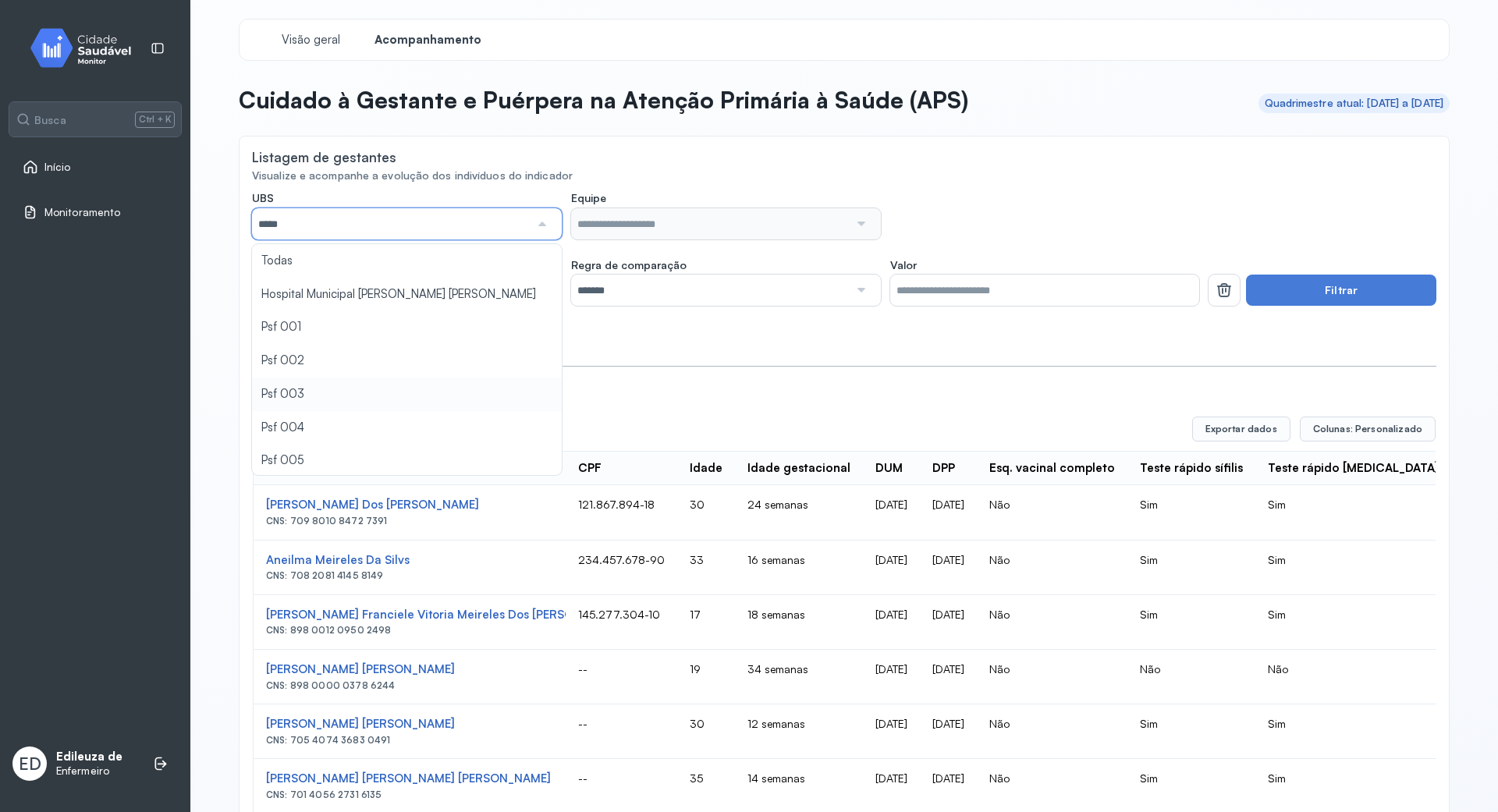
type input "*****"
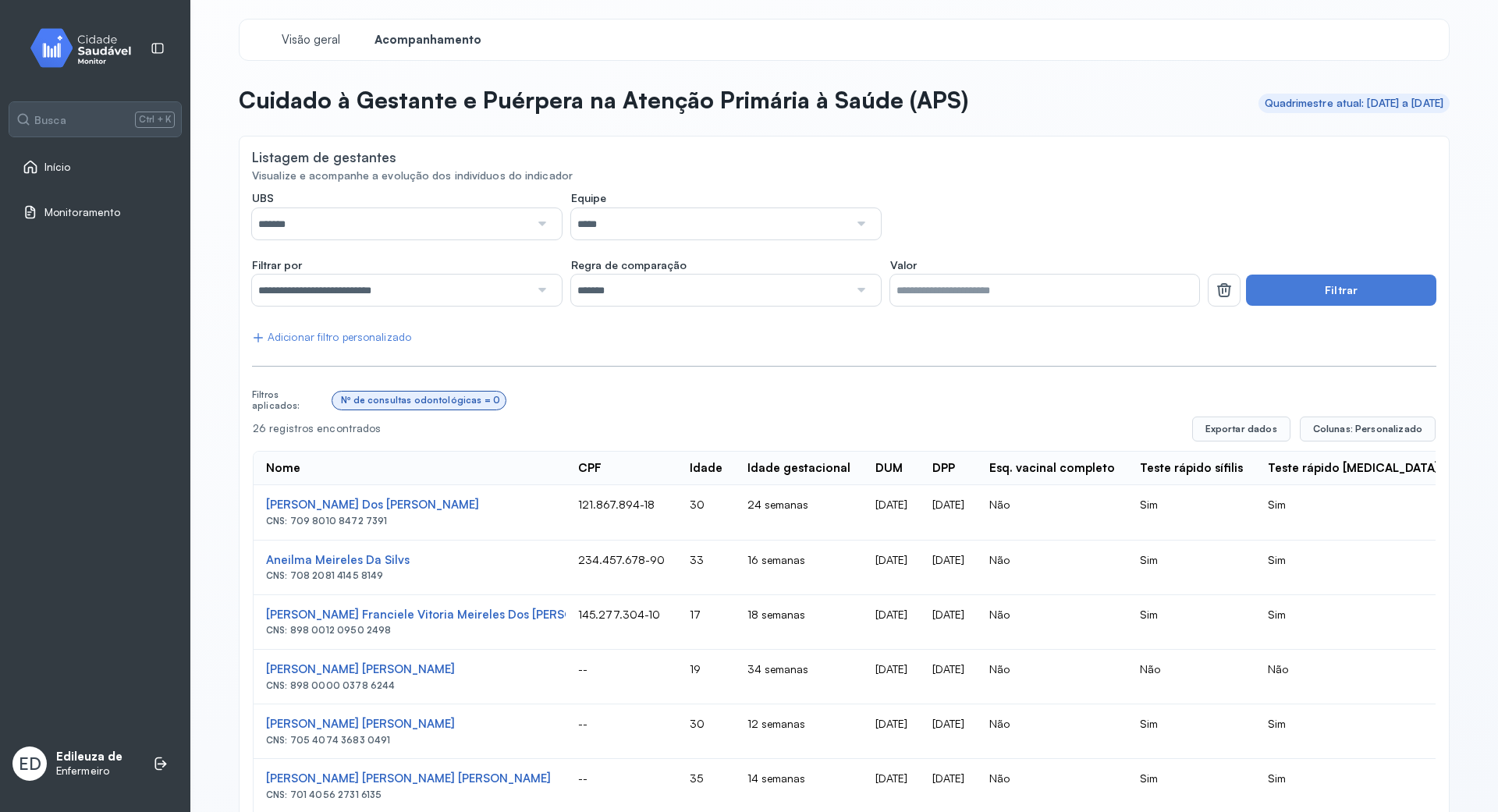
click at [849, 220] on div at bounding box center [860, 223] width 23 height 31
click at [1351, 275] on button "Filtrar" at bounding box center [1341, 289] width 190 height 31
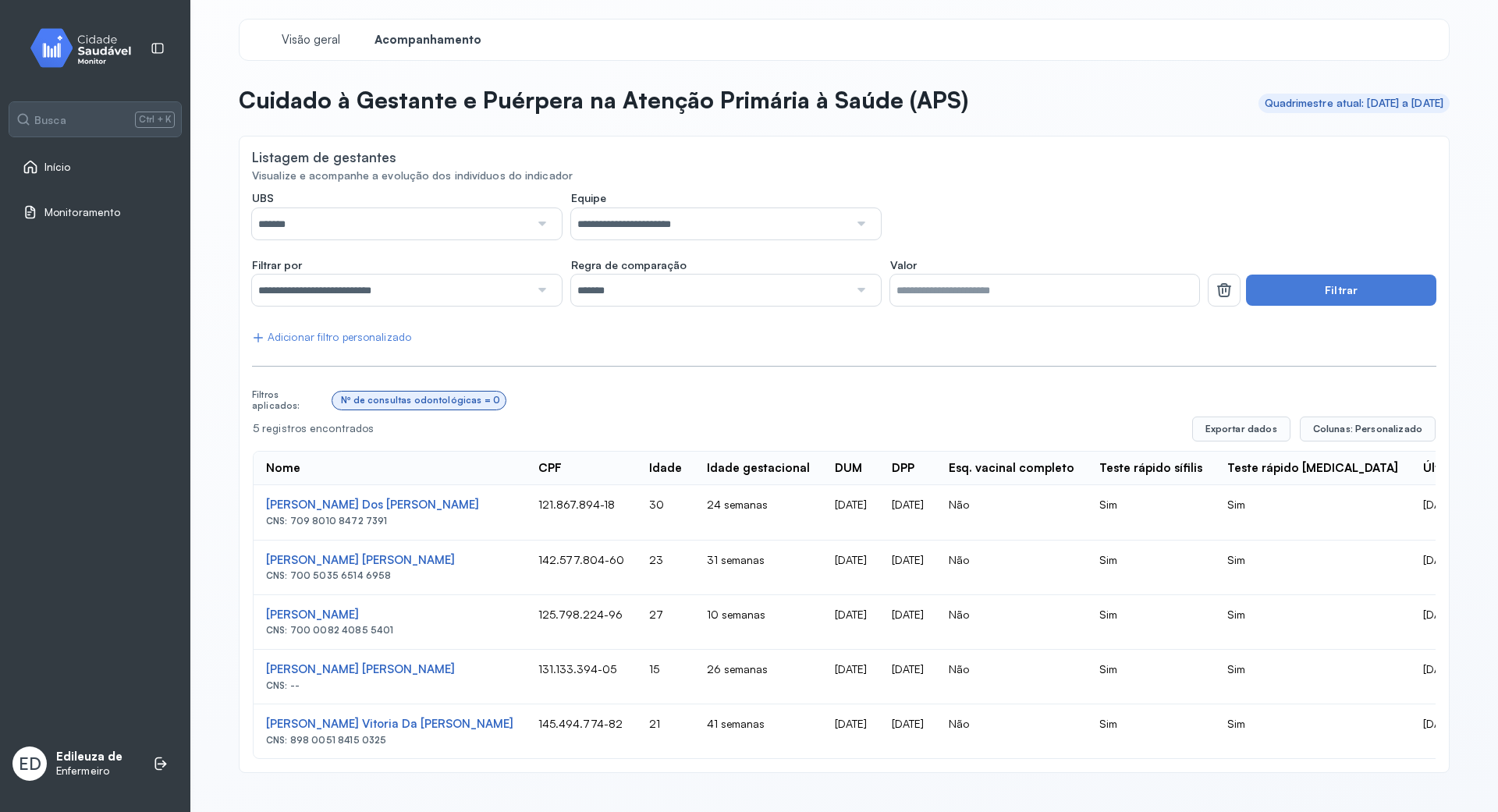
click at [81, 171] on link "Início" at bounding box center [95, 166] width 145 height 16
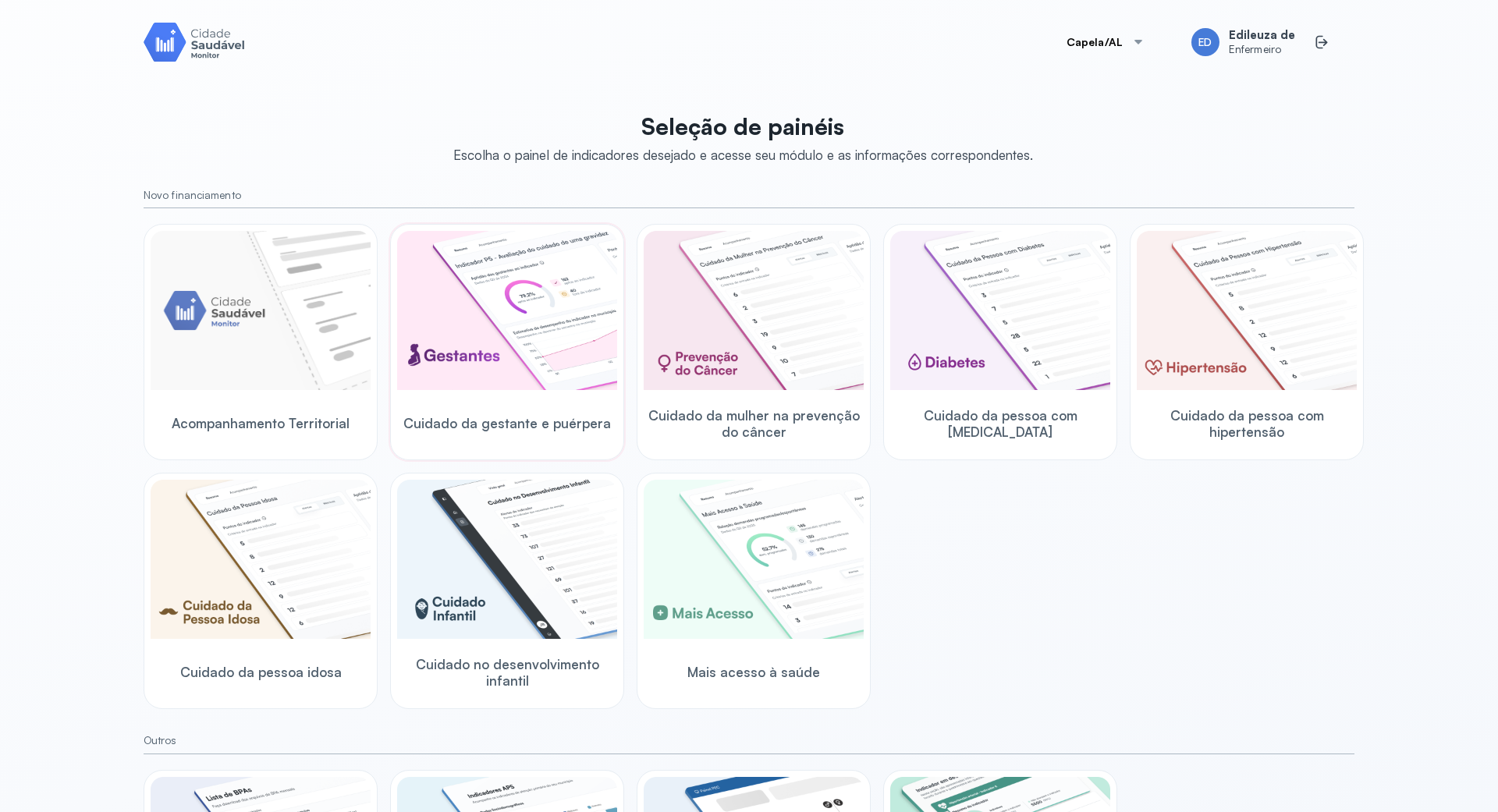
click at [509, 352] on img at bounding box center [507, 310] width 220 height 159
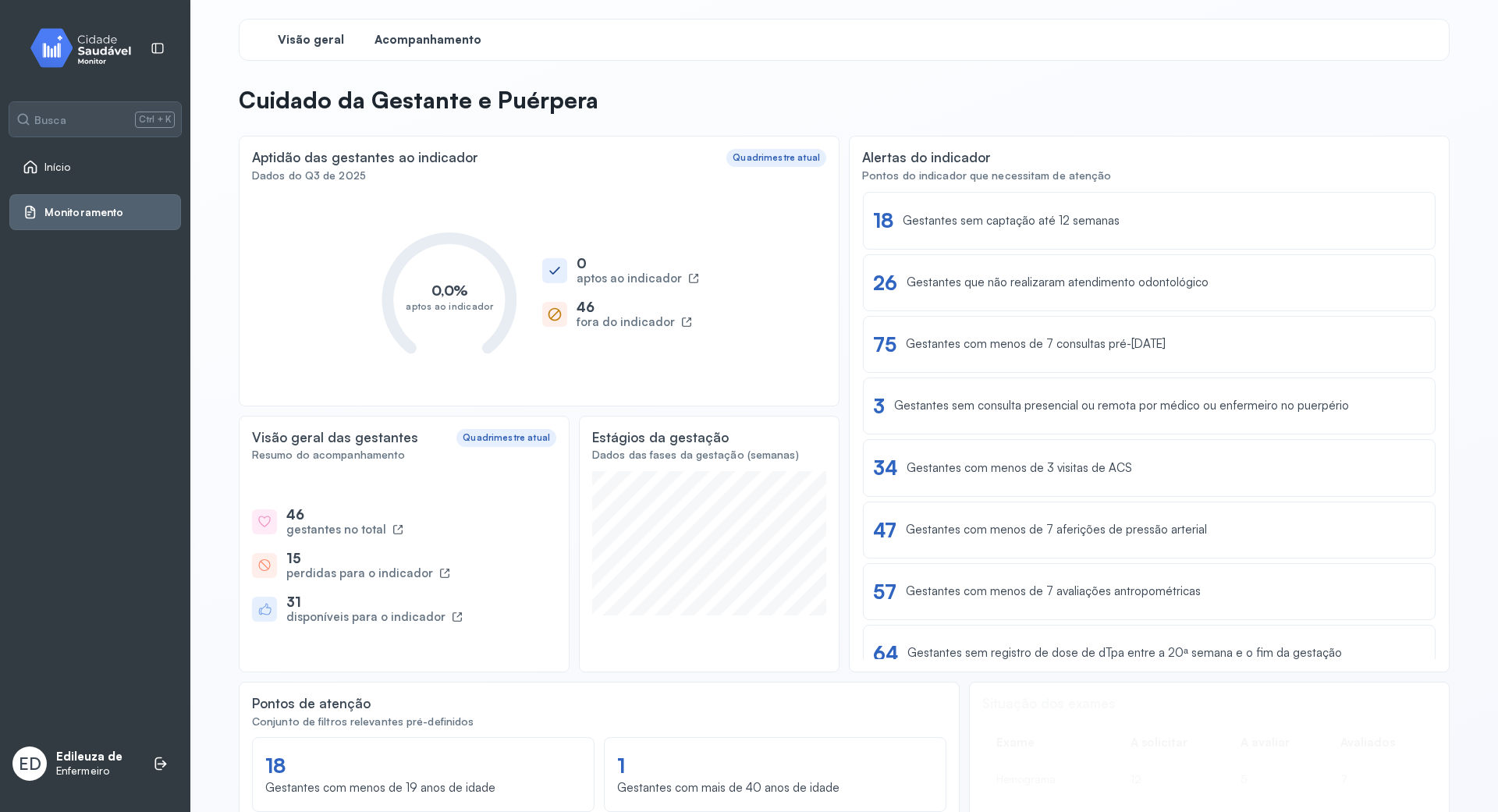
click at [393, 40] on span "Acompanhamento" at bounding box center [428, 40] width 107 height 15
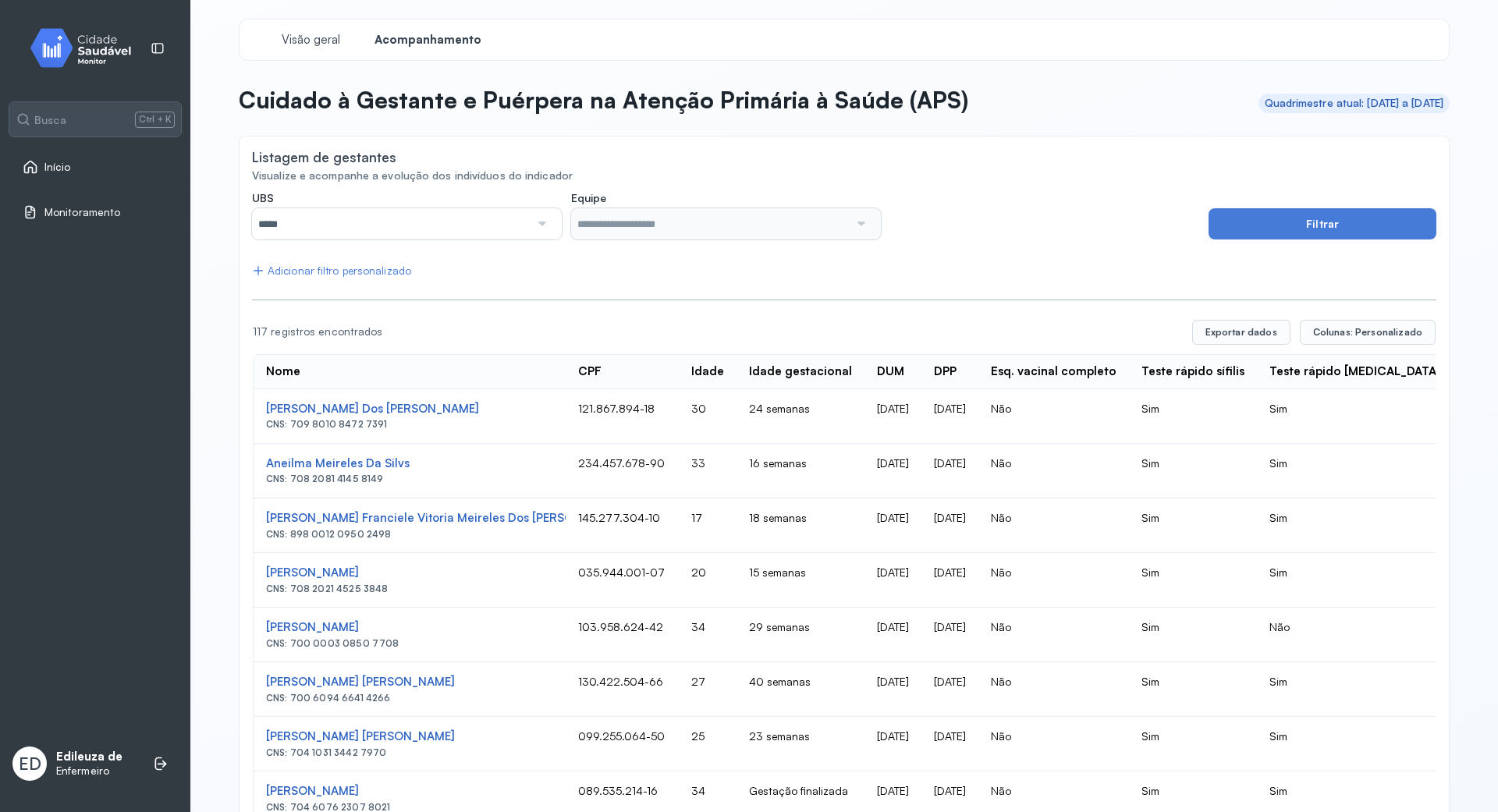
click at [533, 218] on div at bounding box center [541, 223] width 23 height 31
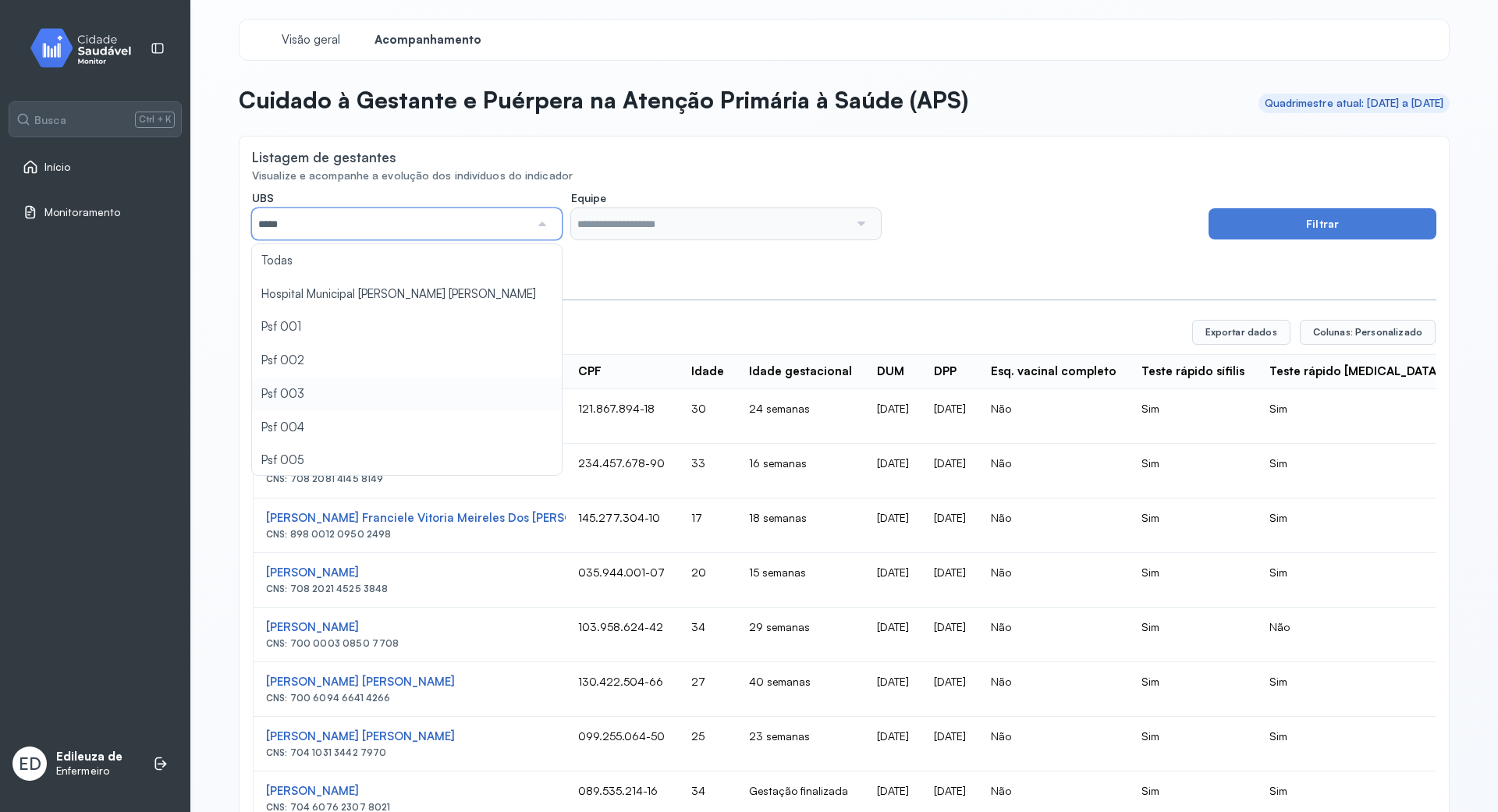
type input "*****"
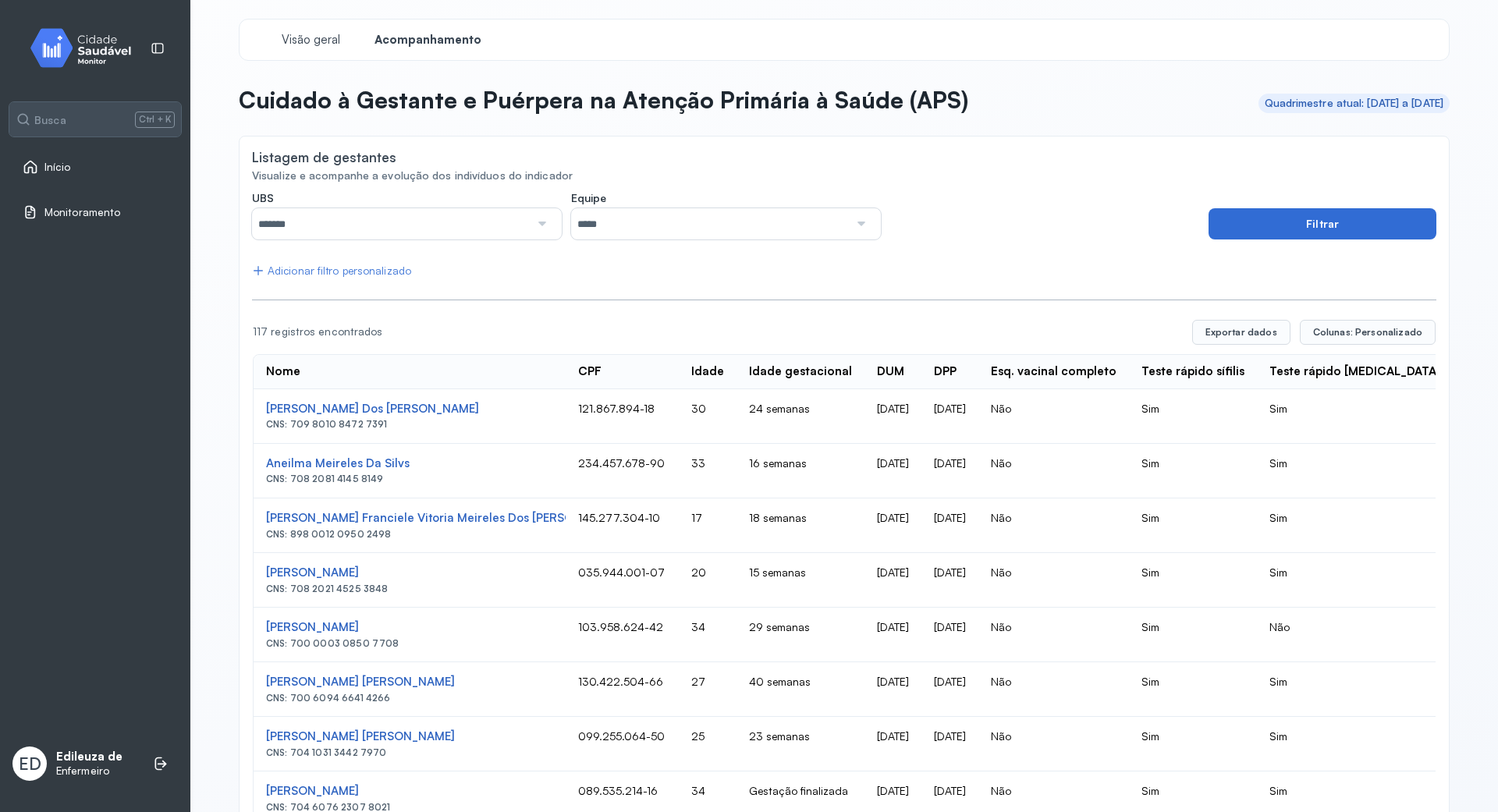
click at [1325, 213] on button "Filtrar" at bounding box center [1322, 223] width 228 height 31
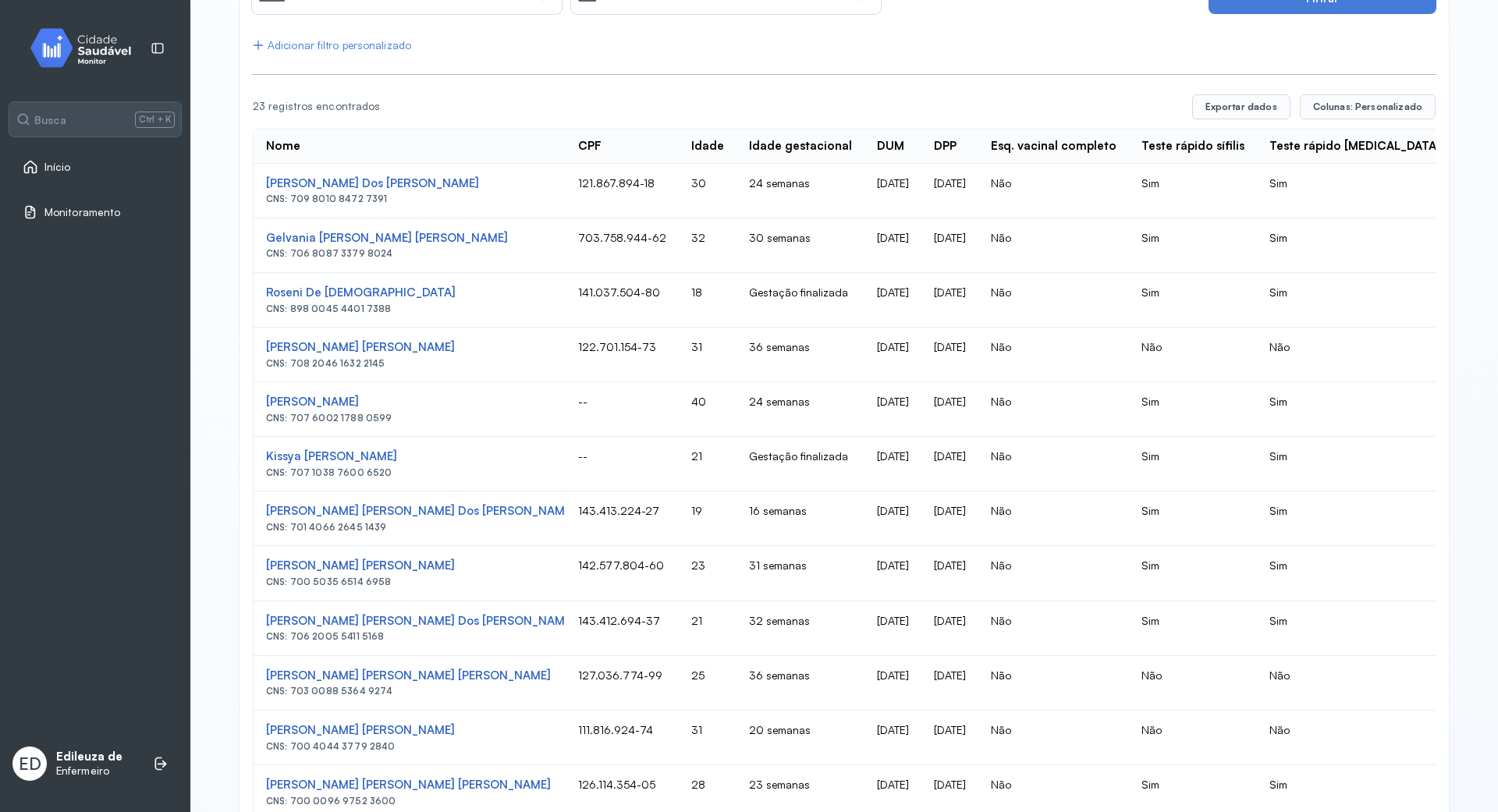
scroll to position [42, 0]
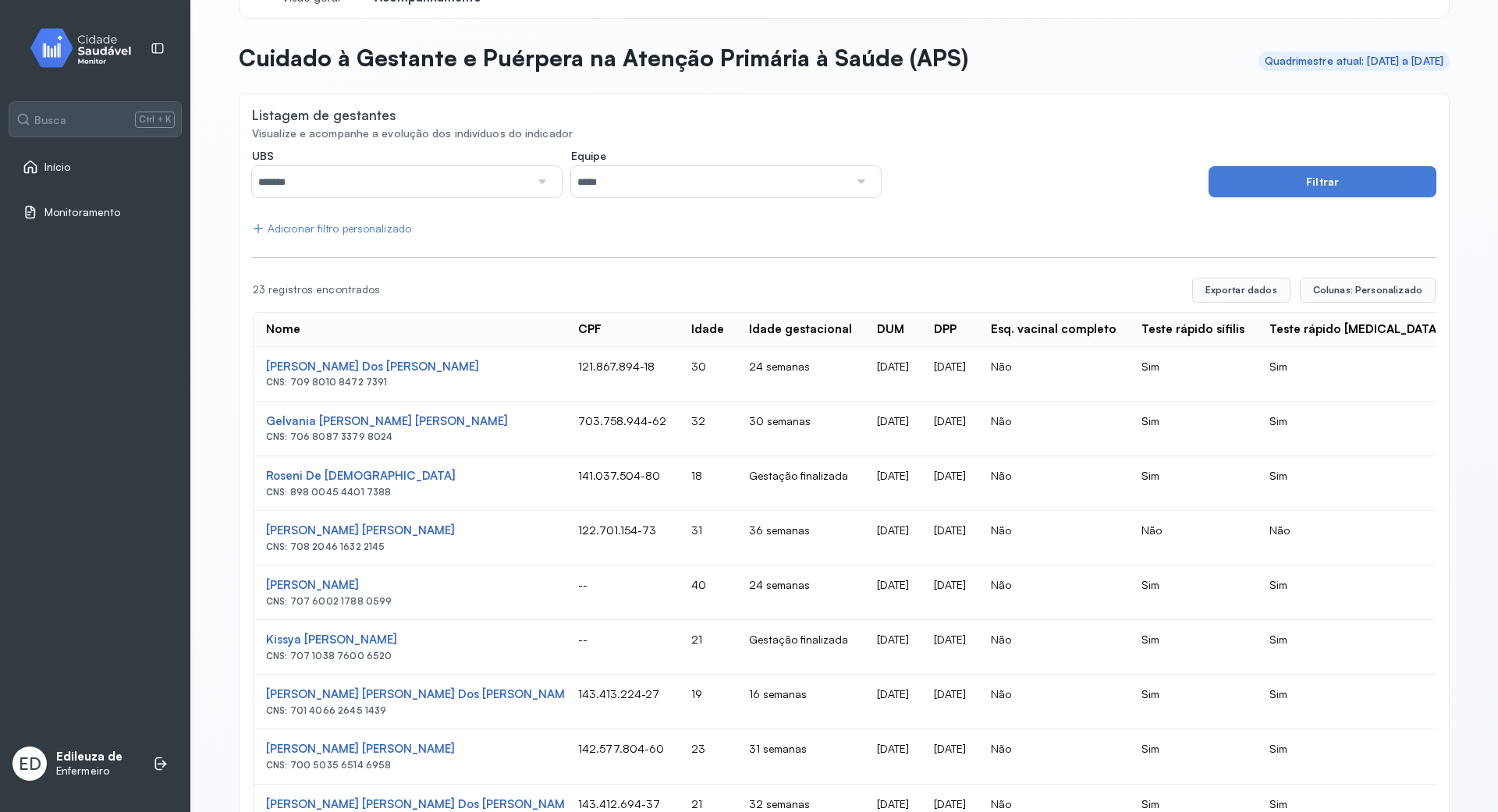
click at [83, 166] on link "Início" at bounding box center [95, 166] width 145 height 16
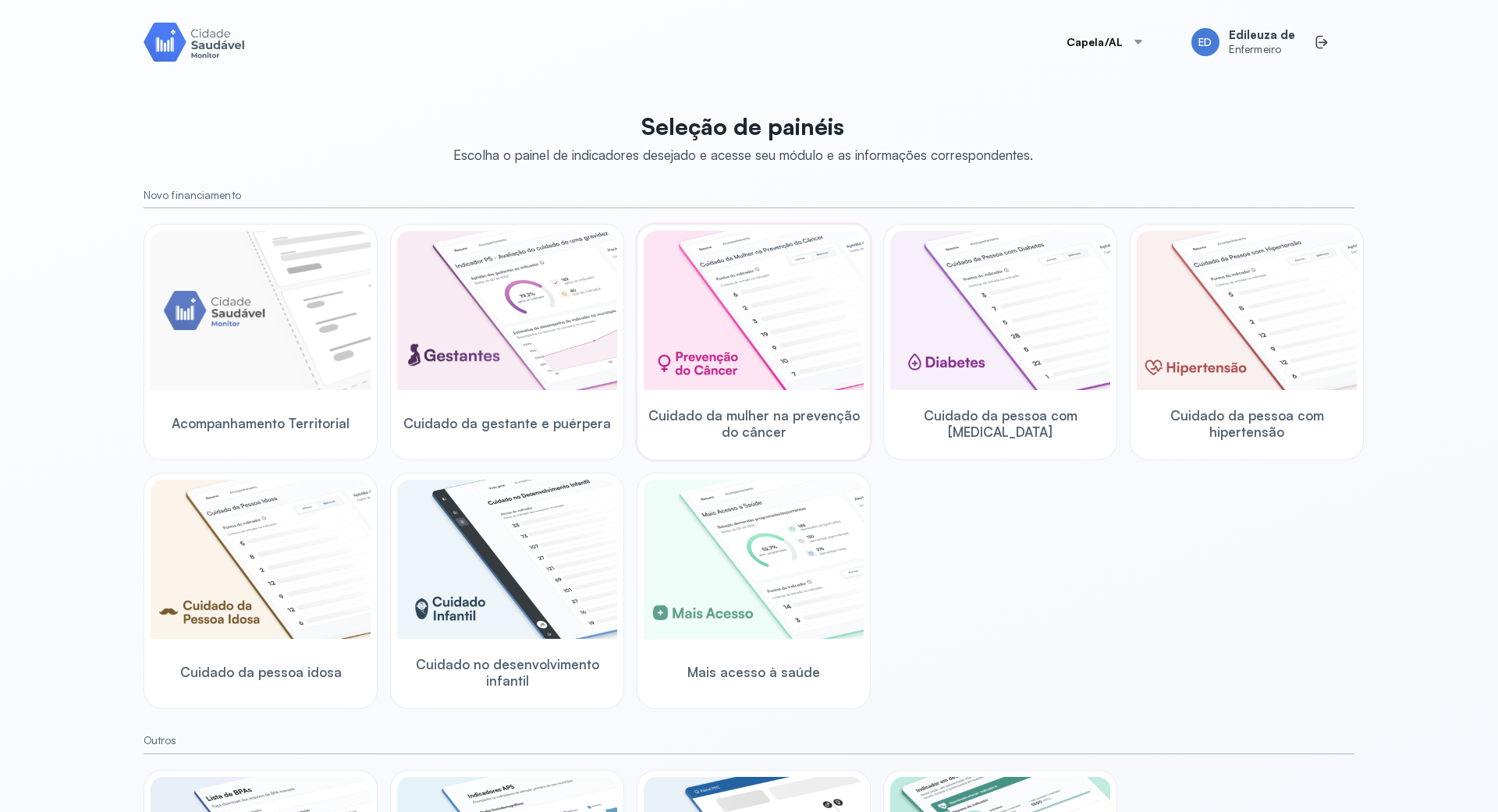
click at [781, 365] on img at bounding box center [753, 310] width 220 height 159
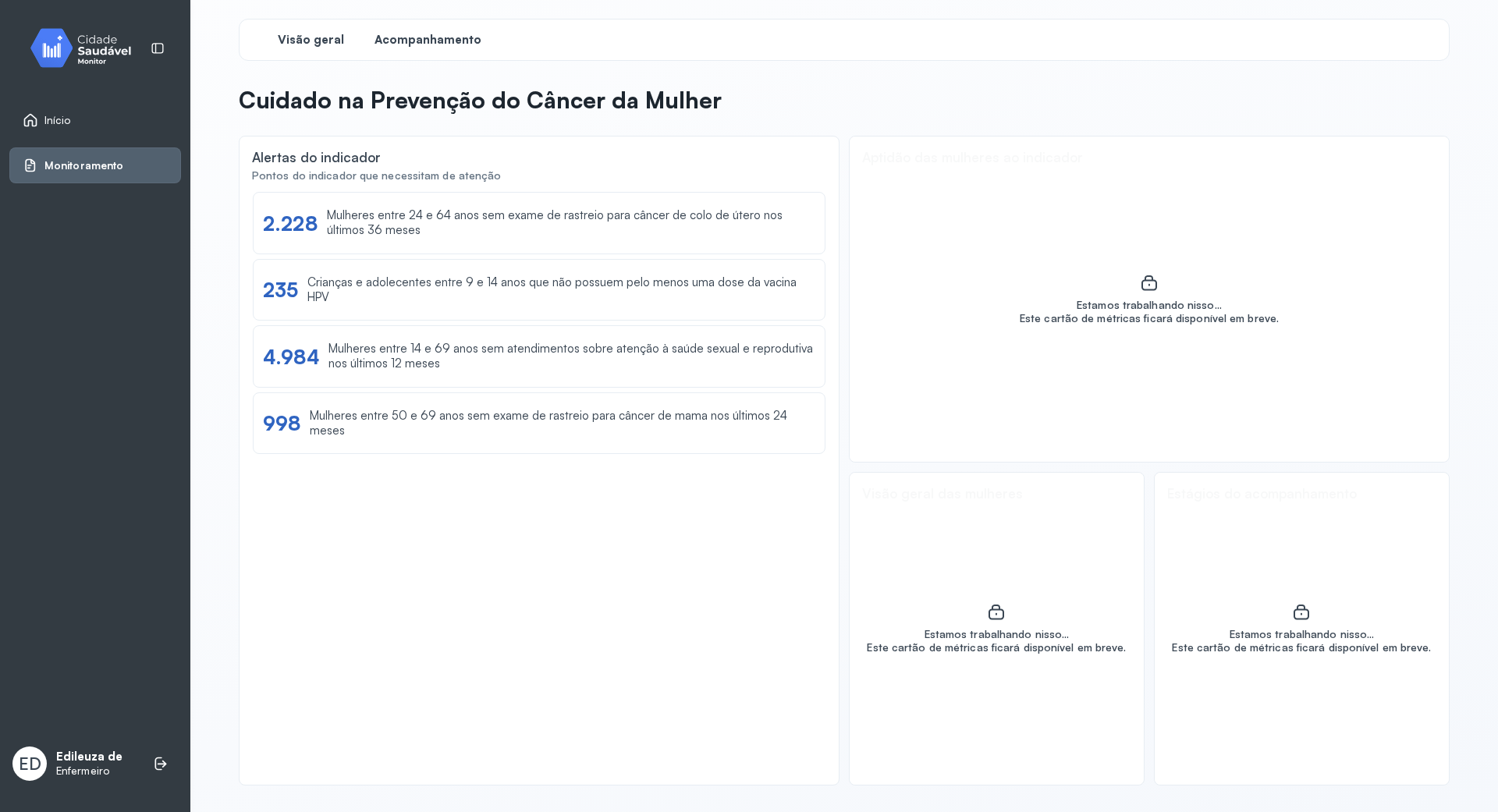
click at [398, 36] on span "Acompanhamento" at bounding box center [428, 40] width 107 height 15
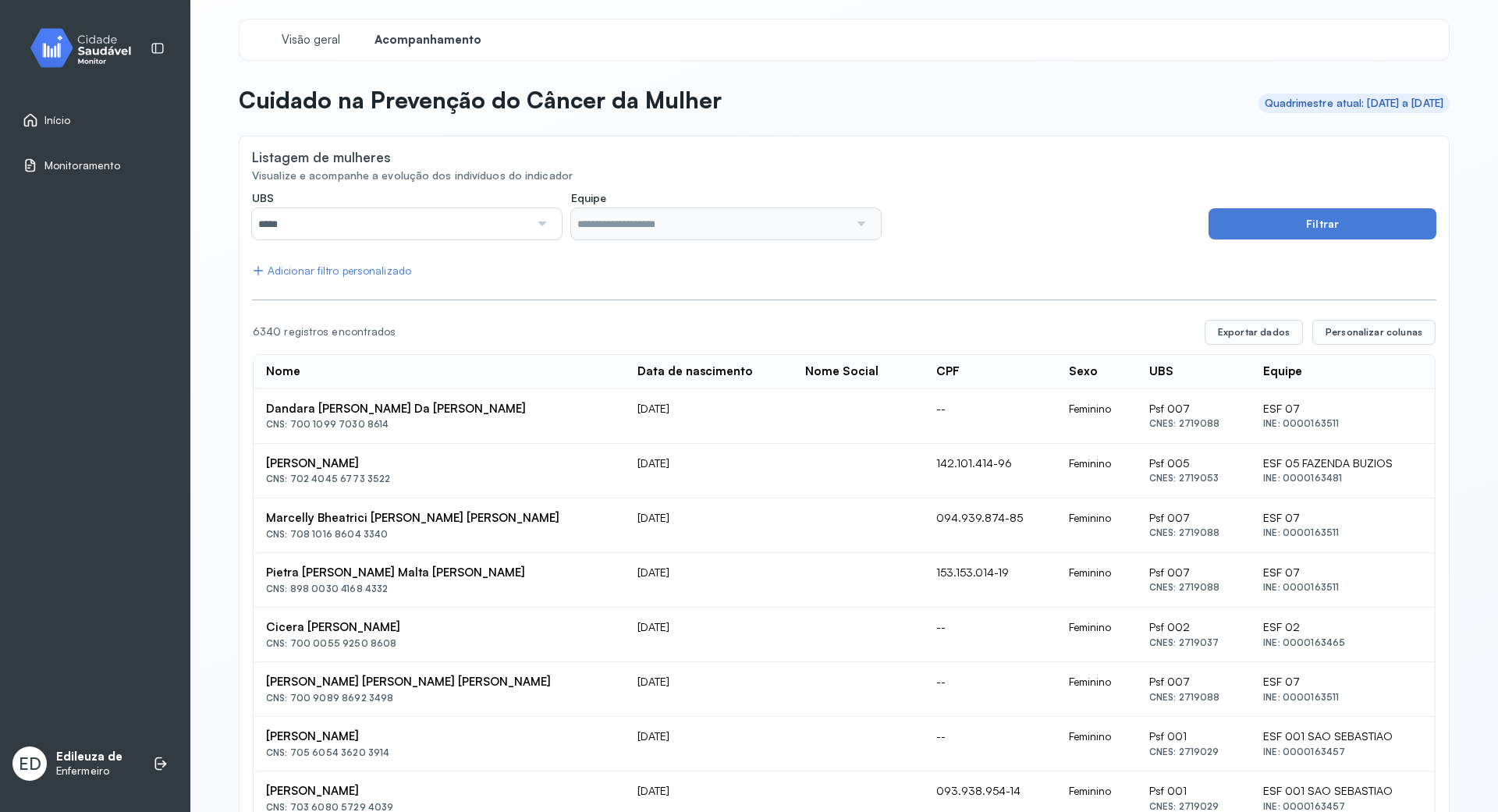
click at [529, 226] on div at bounding box center [541, 223] width 23 height 31
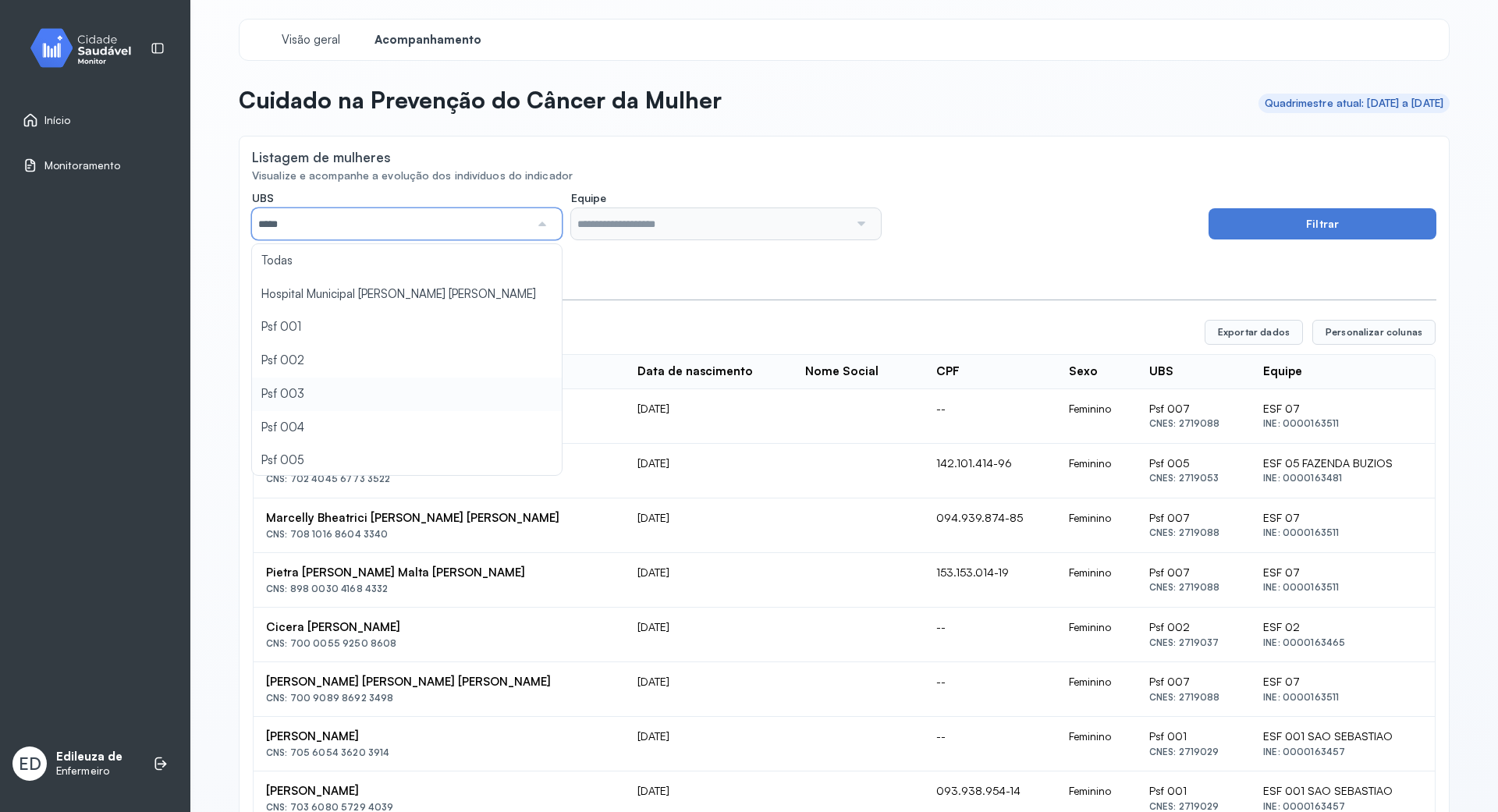
type input "*****"
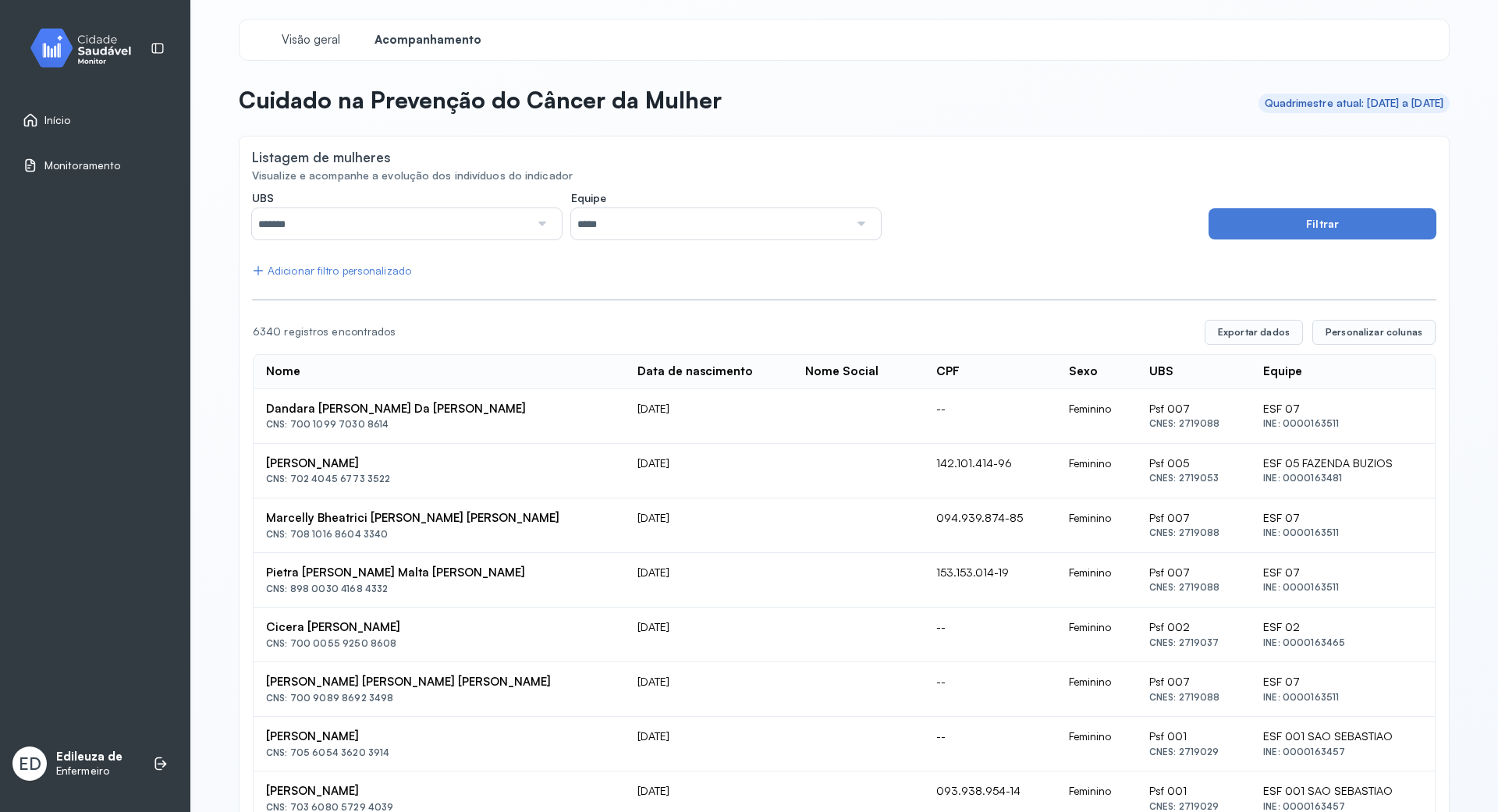
click at [1296, 212] on button "Filtrar" at bounding box center [1322, 223] width 228 height 31
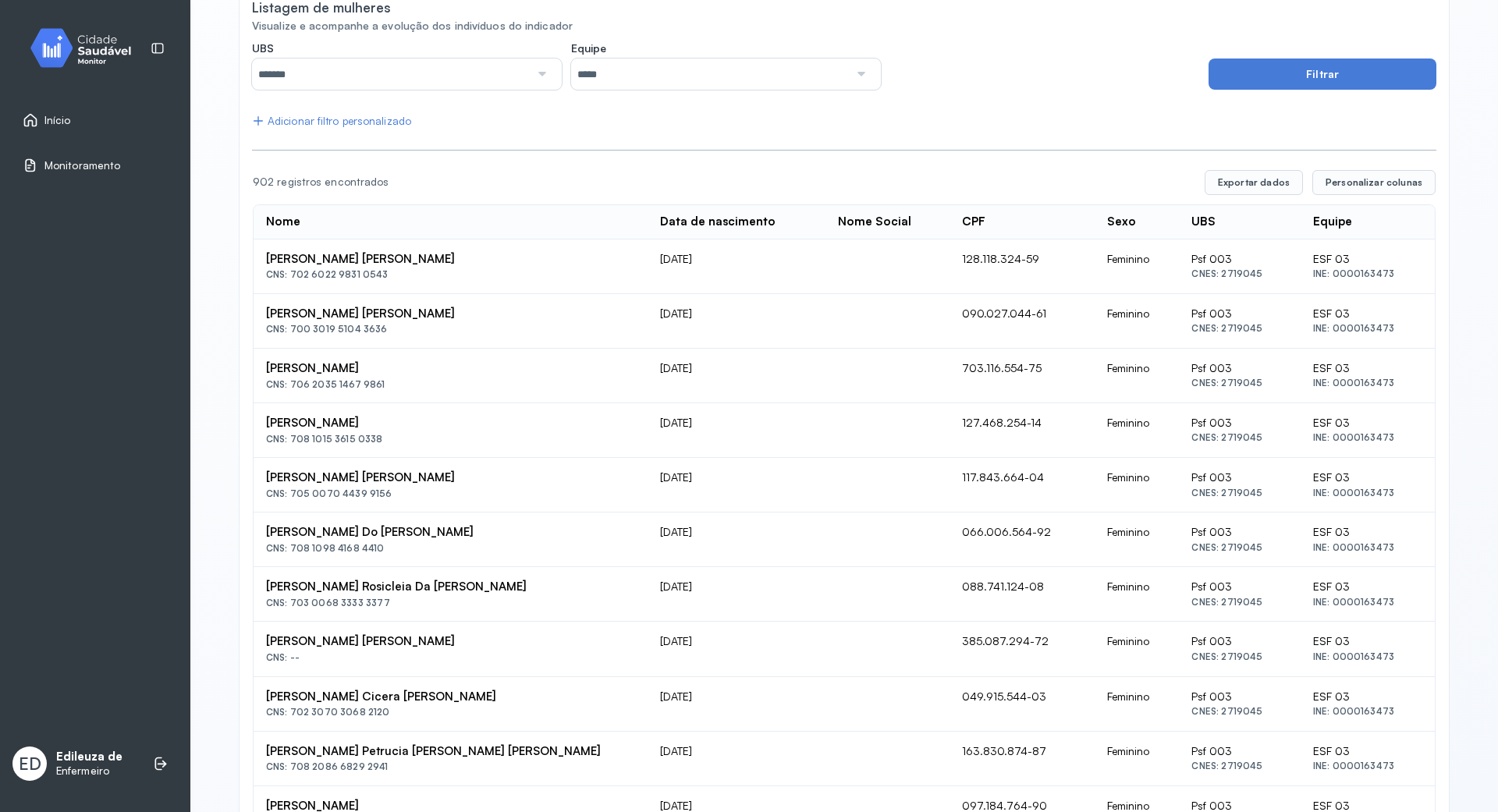
scroll to position [26, 0]
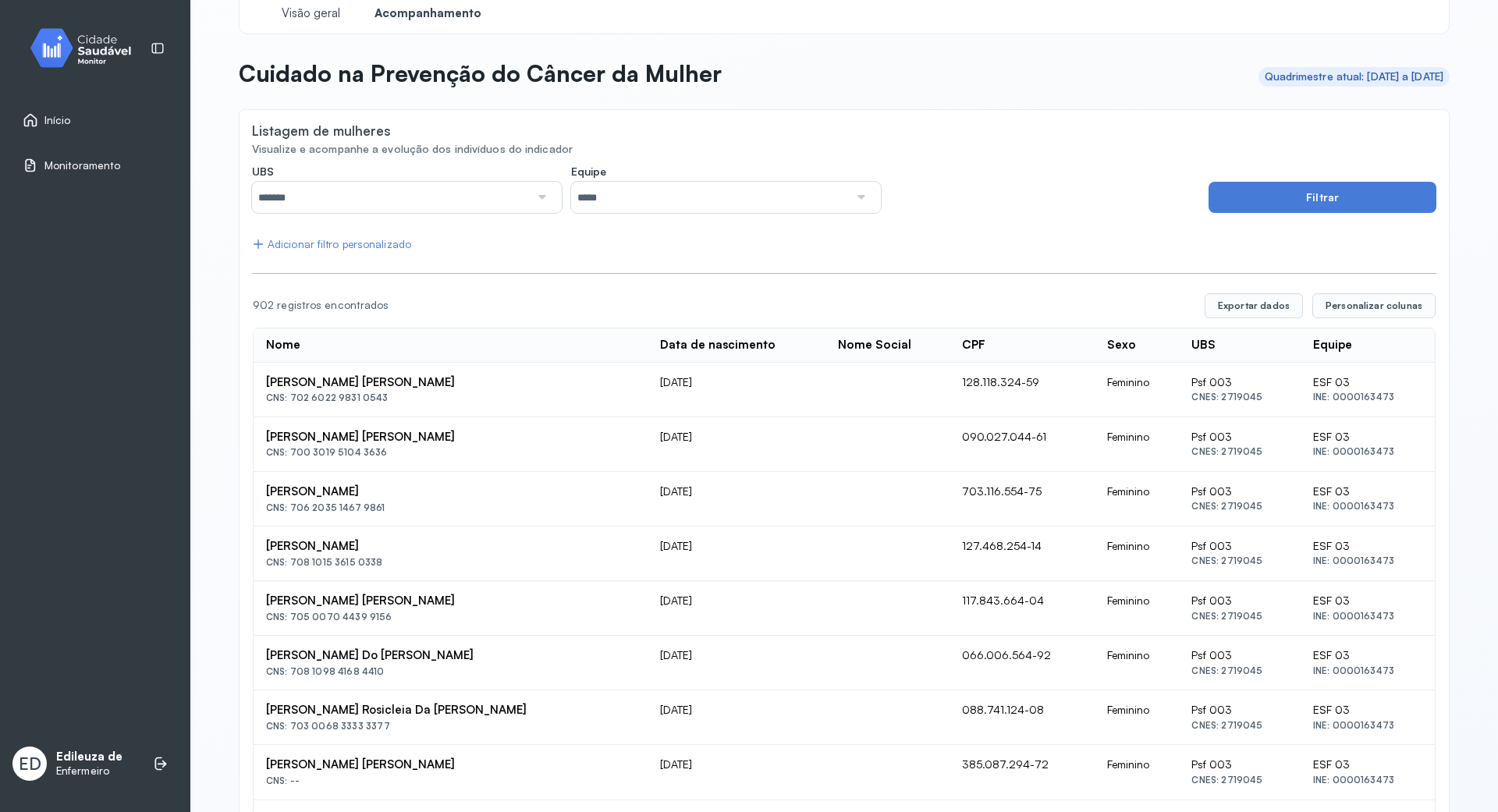
click at [856, 191] on div at bounding box center [860, 196] width 23 height 31
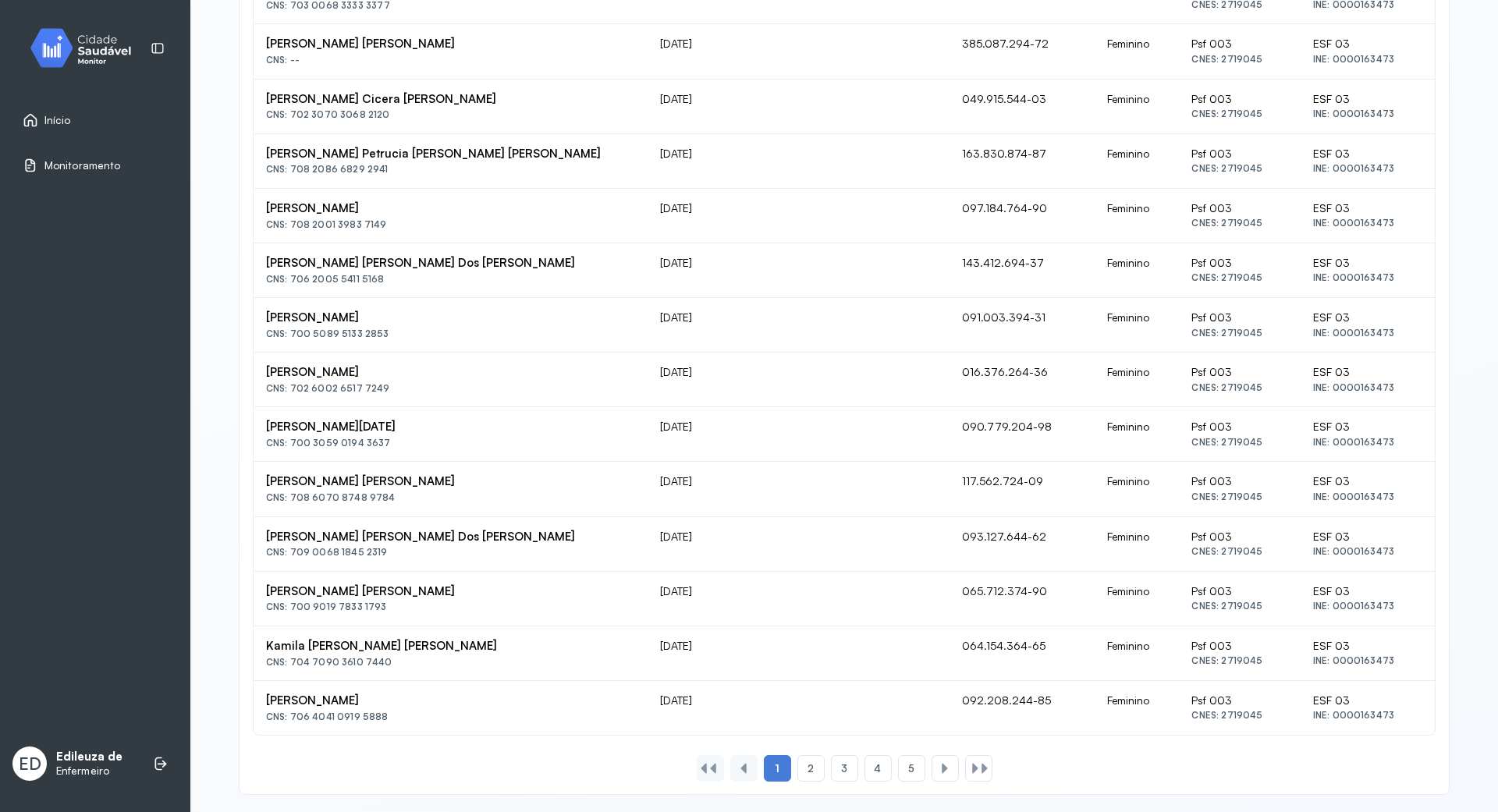
scroll to position [755, 0]
click at [807, 767] on div "2" at bounding box center [811, 766] width 27 height 26
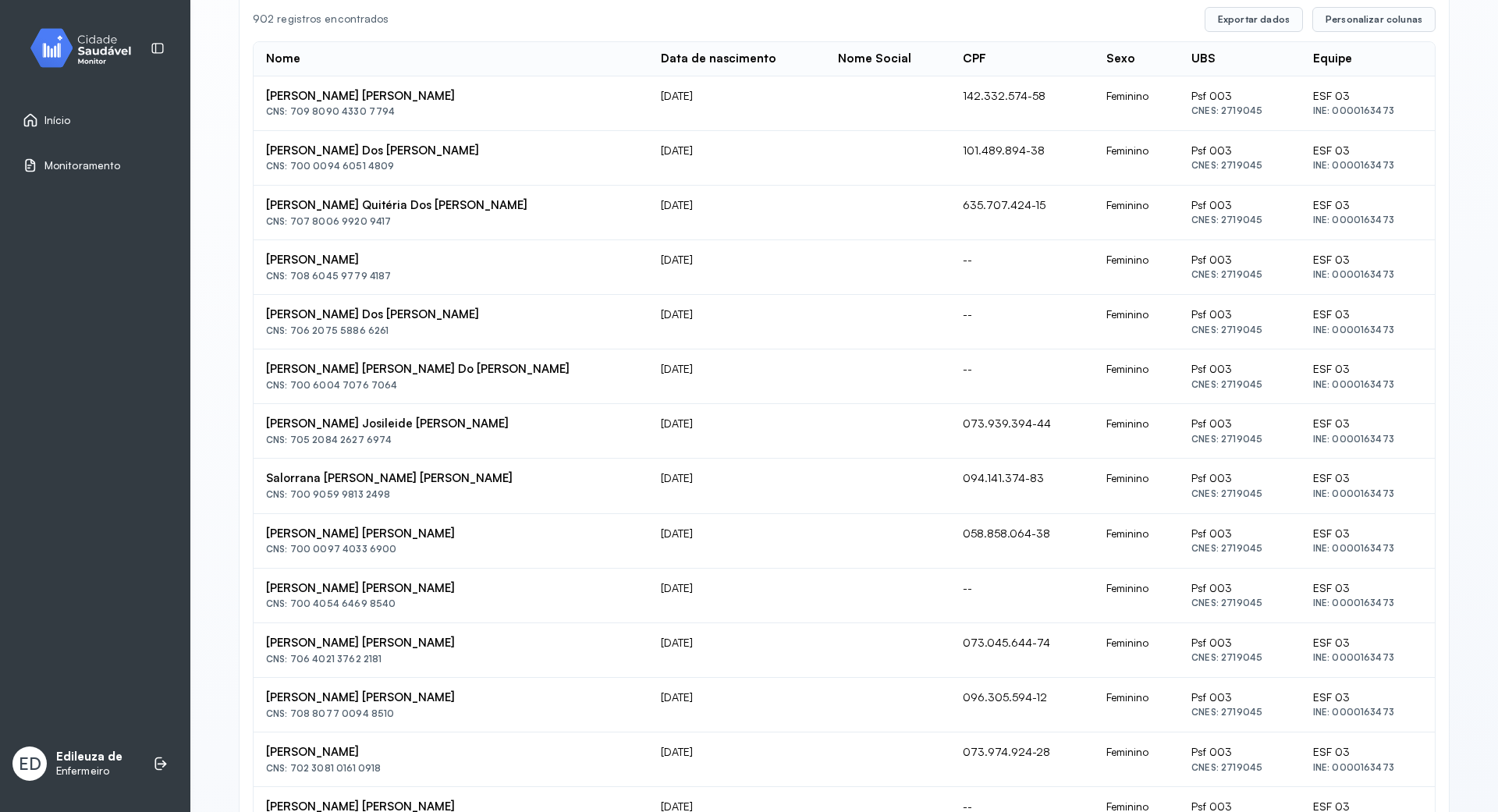
scroll to position [0, 0]
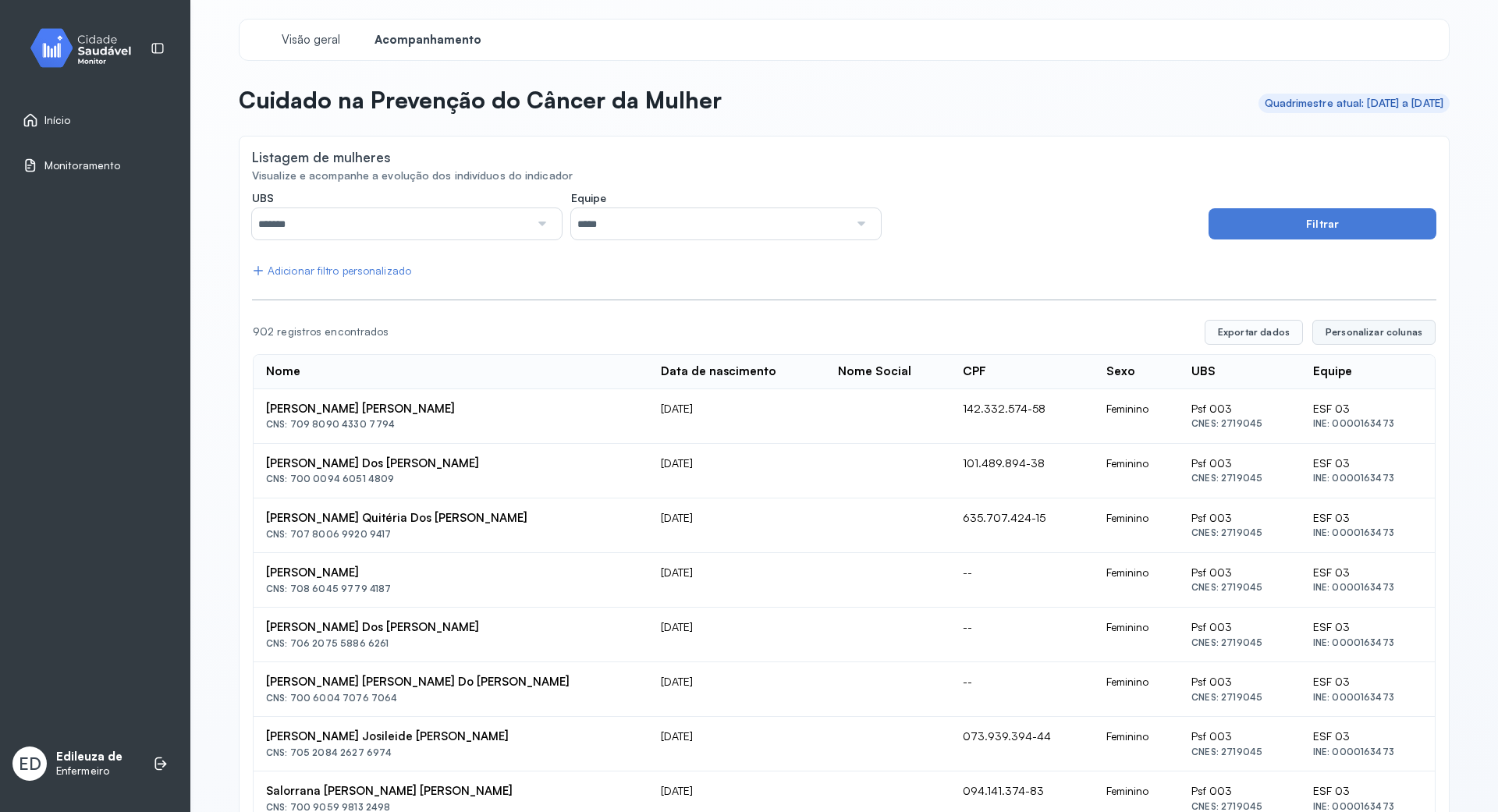
click at [1356, 331] on span "Personalizar colunas" at bounding box center [1373, 332] width 97 height 12
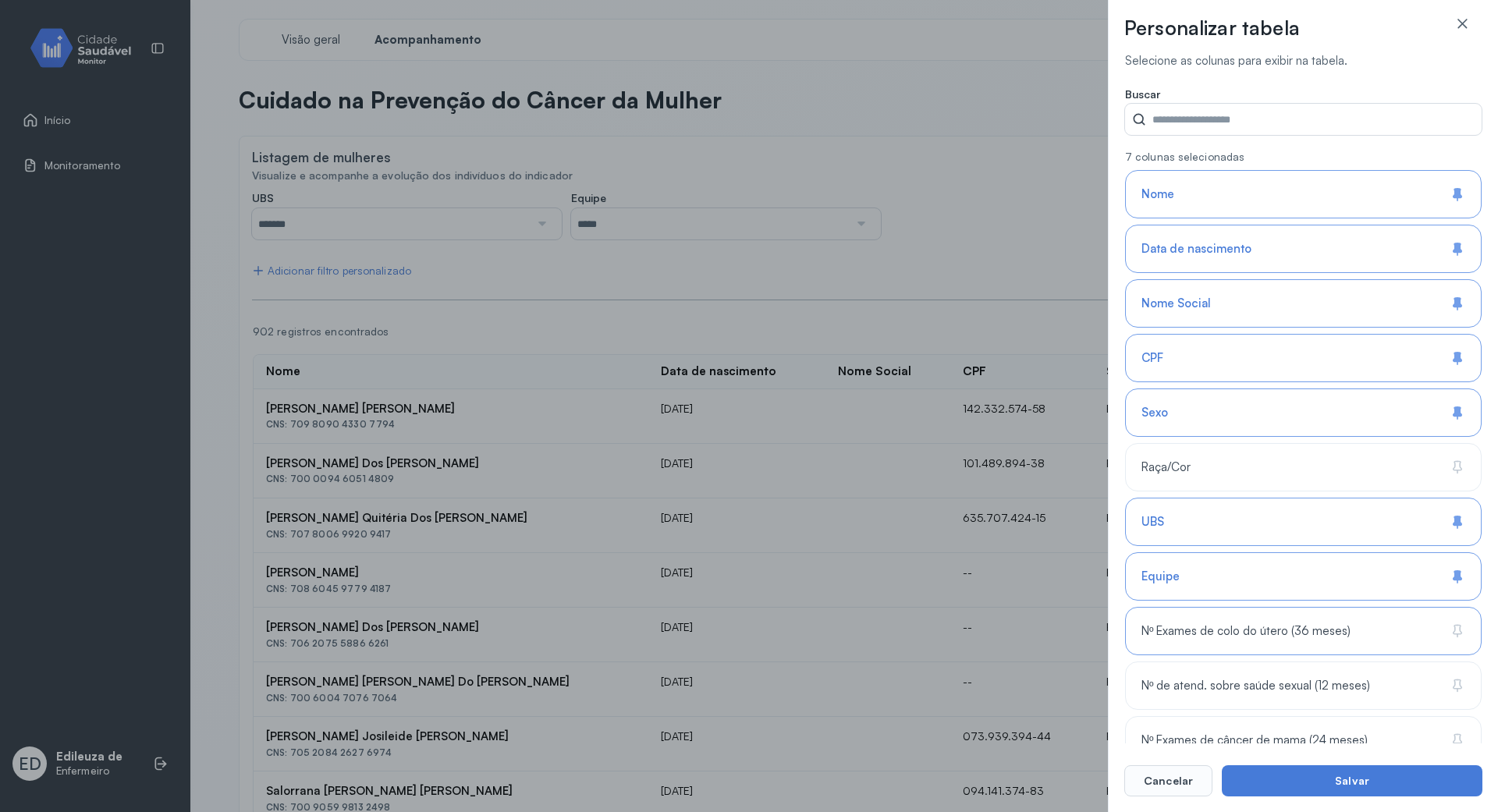
scroll to position [88, 0]
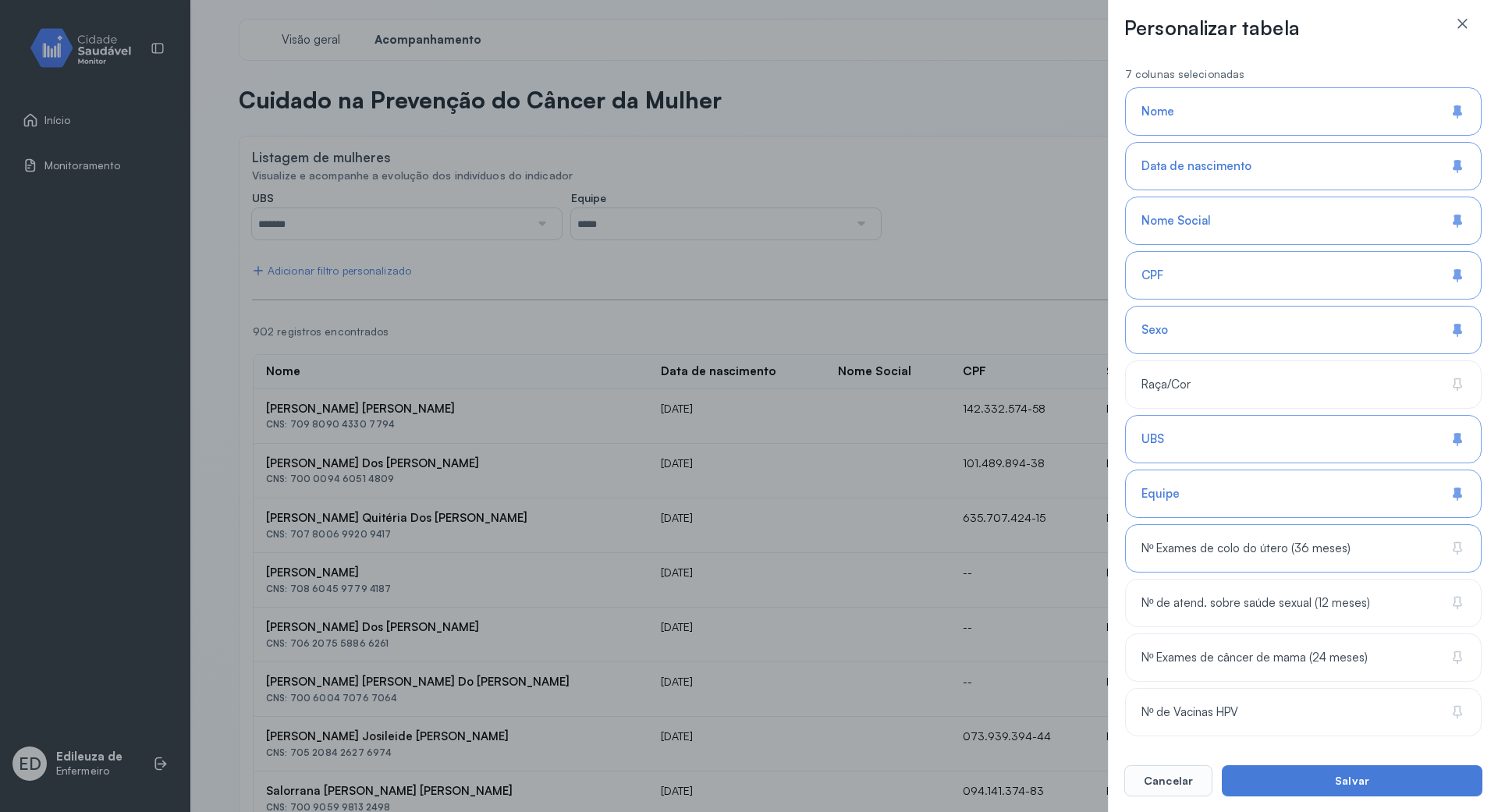
click at [1449, 551] on icon at bounding box center [1457, 548] width 16 height 16
click at [1346, 774] on button "Salvar" at bounding box center [1351, 780] width 260 height 31
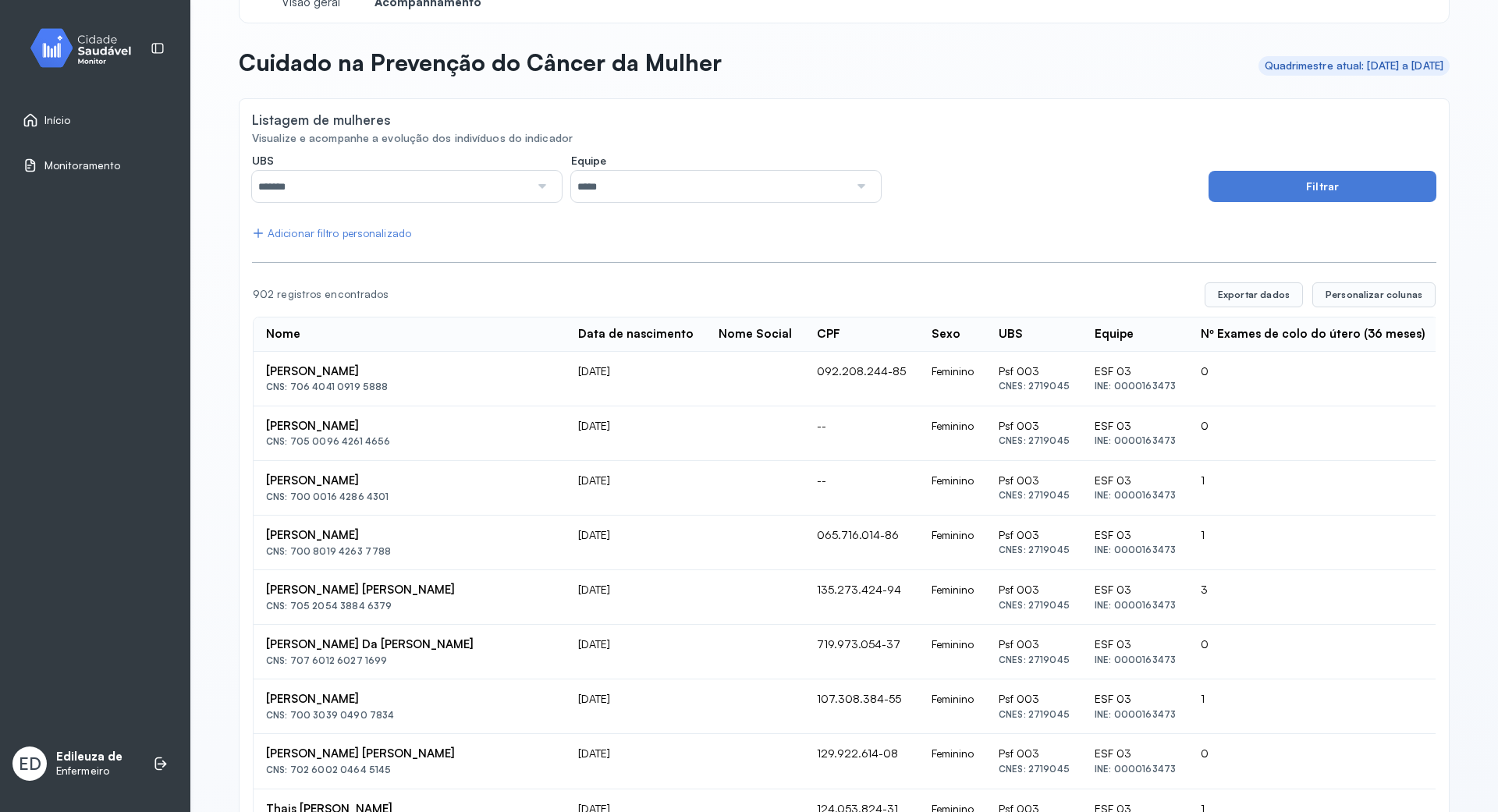
scroll to position [0, 0]
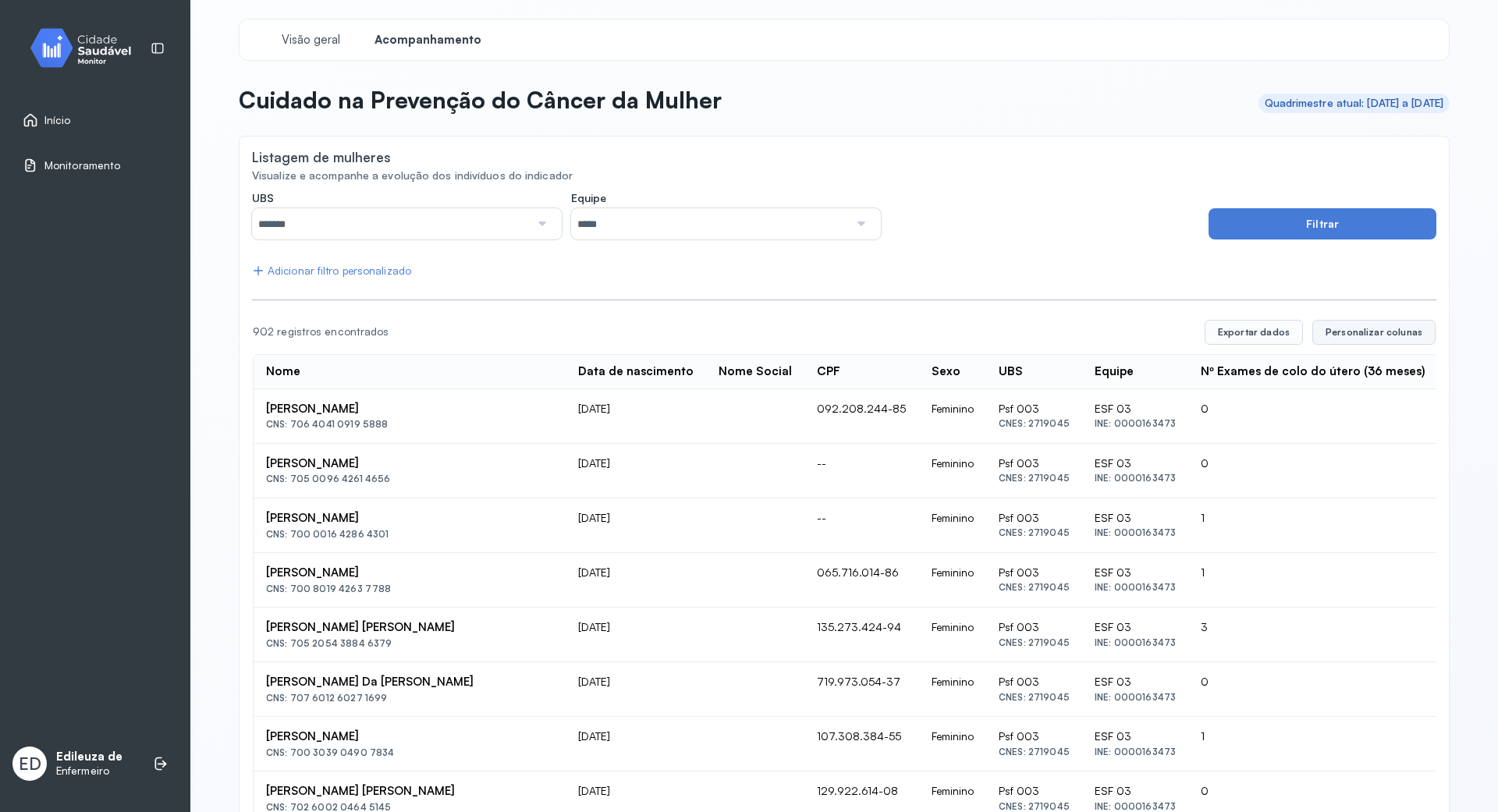
click at [1380, 332] on span "Personalizar colunas" at bounding box center [1373, 332] width 97 height 12
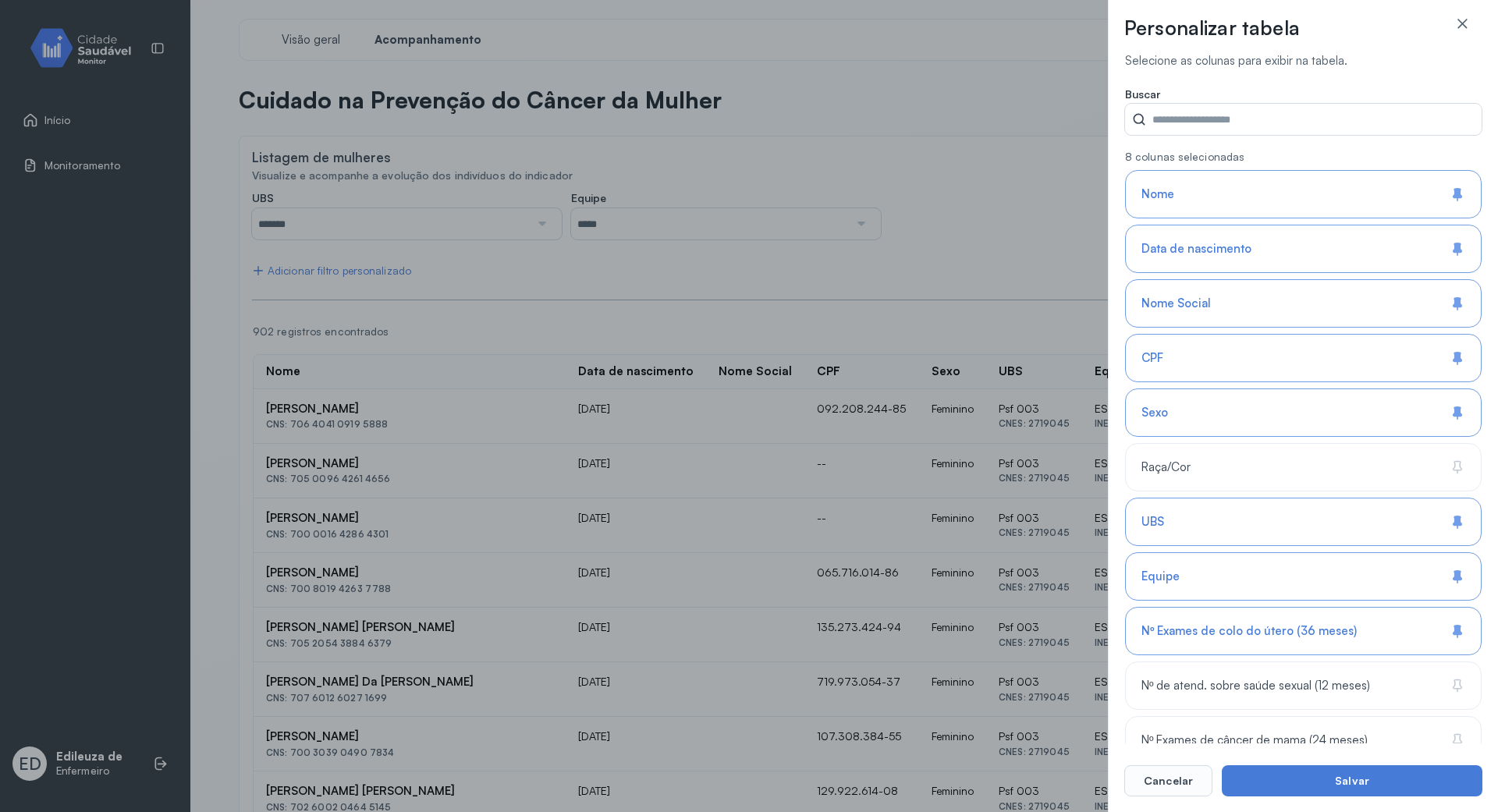
scroll to position [88, 0]
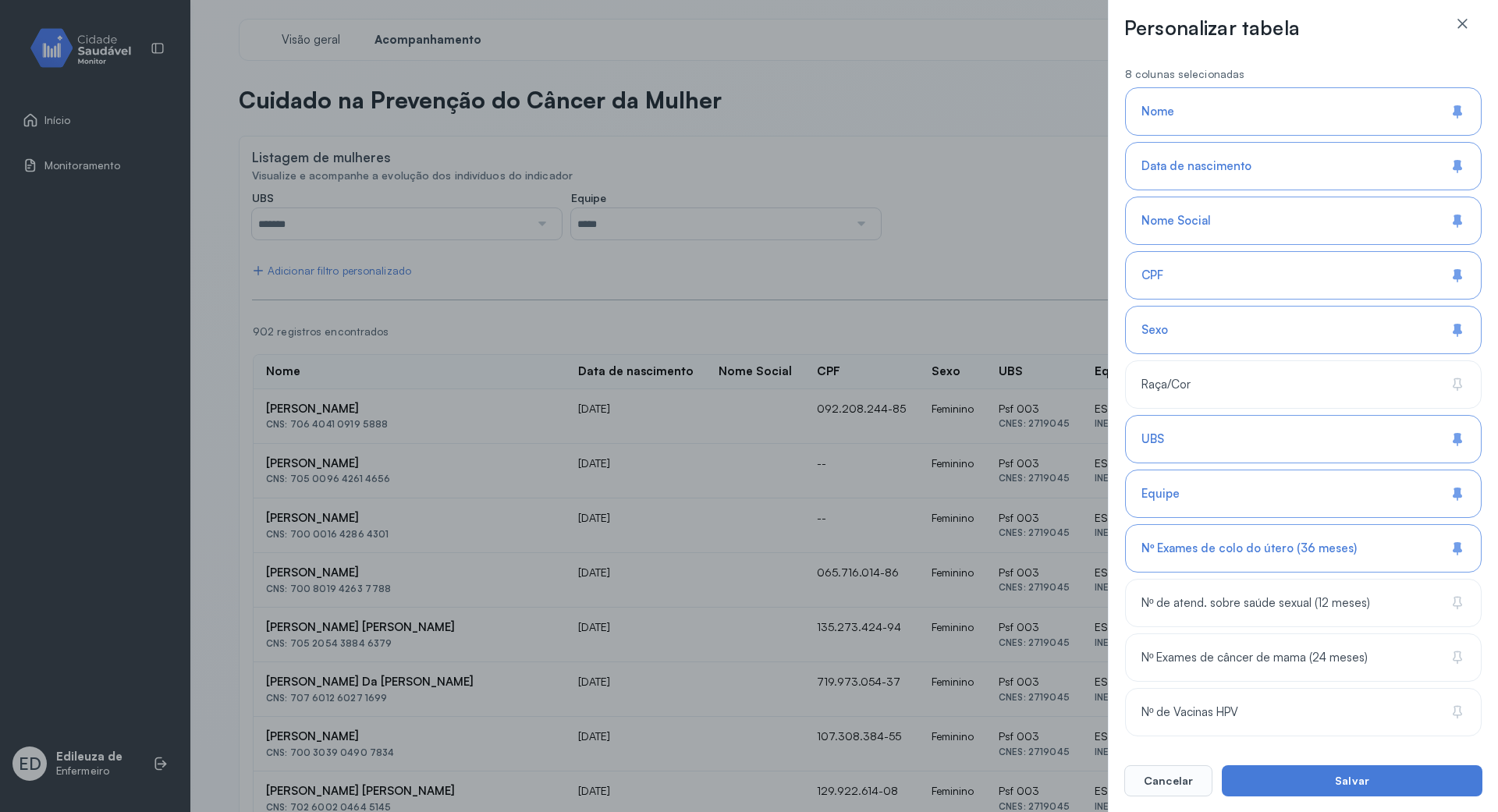
click at [987, 181] on div "Personalizar tabela Selecione as colunas para exibir na tabela. Buscar 8 coluna…" at bounding box center [749, 406] width 1498 height 812
click at [1458, 20] on icon at bounding box center [1461, 23] width 16 height 16
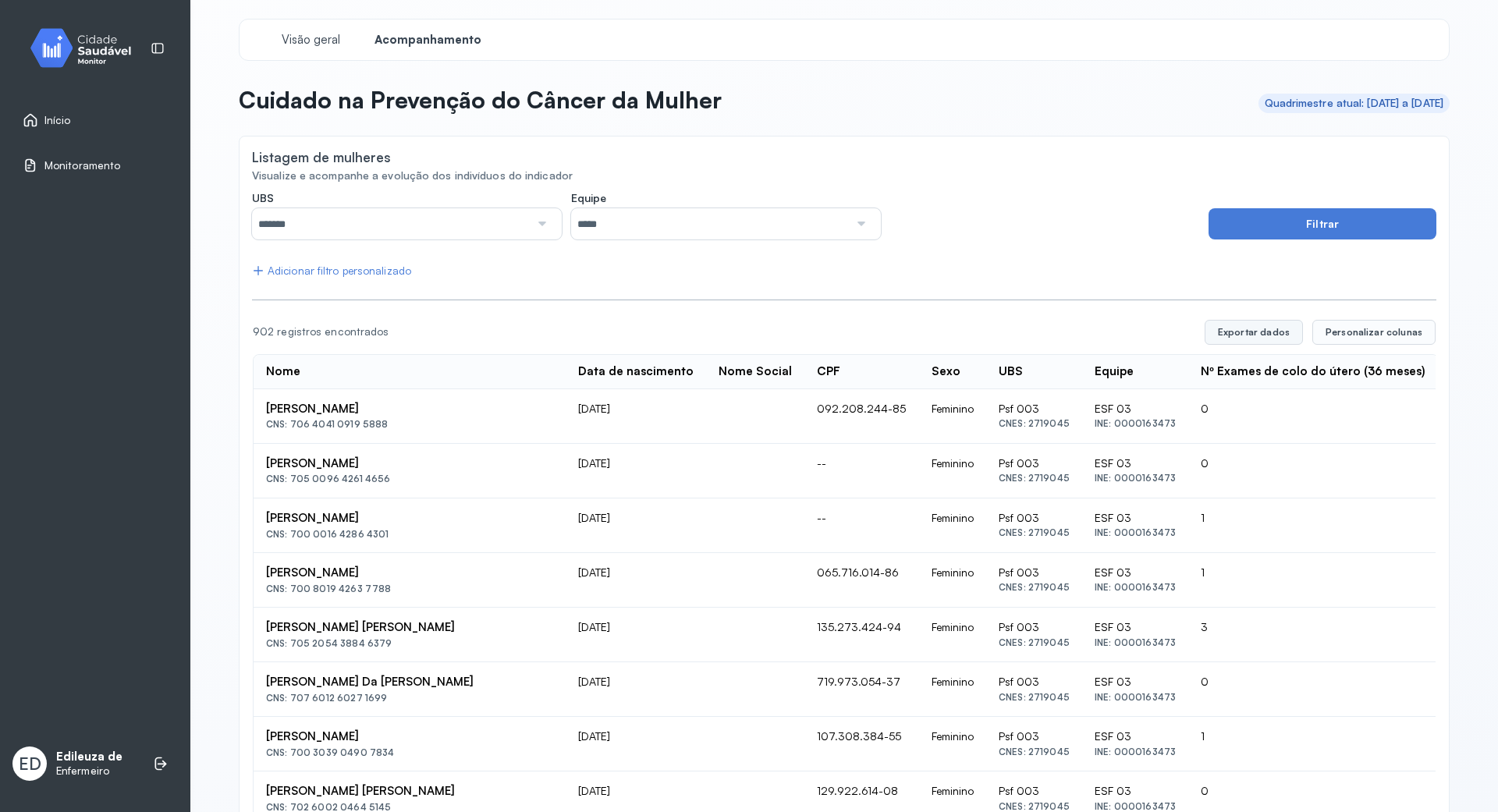
click at [1227, 335] on button "Exportar dados" at bounding box center [1254, 332] width 99 height 25
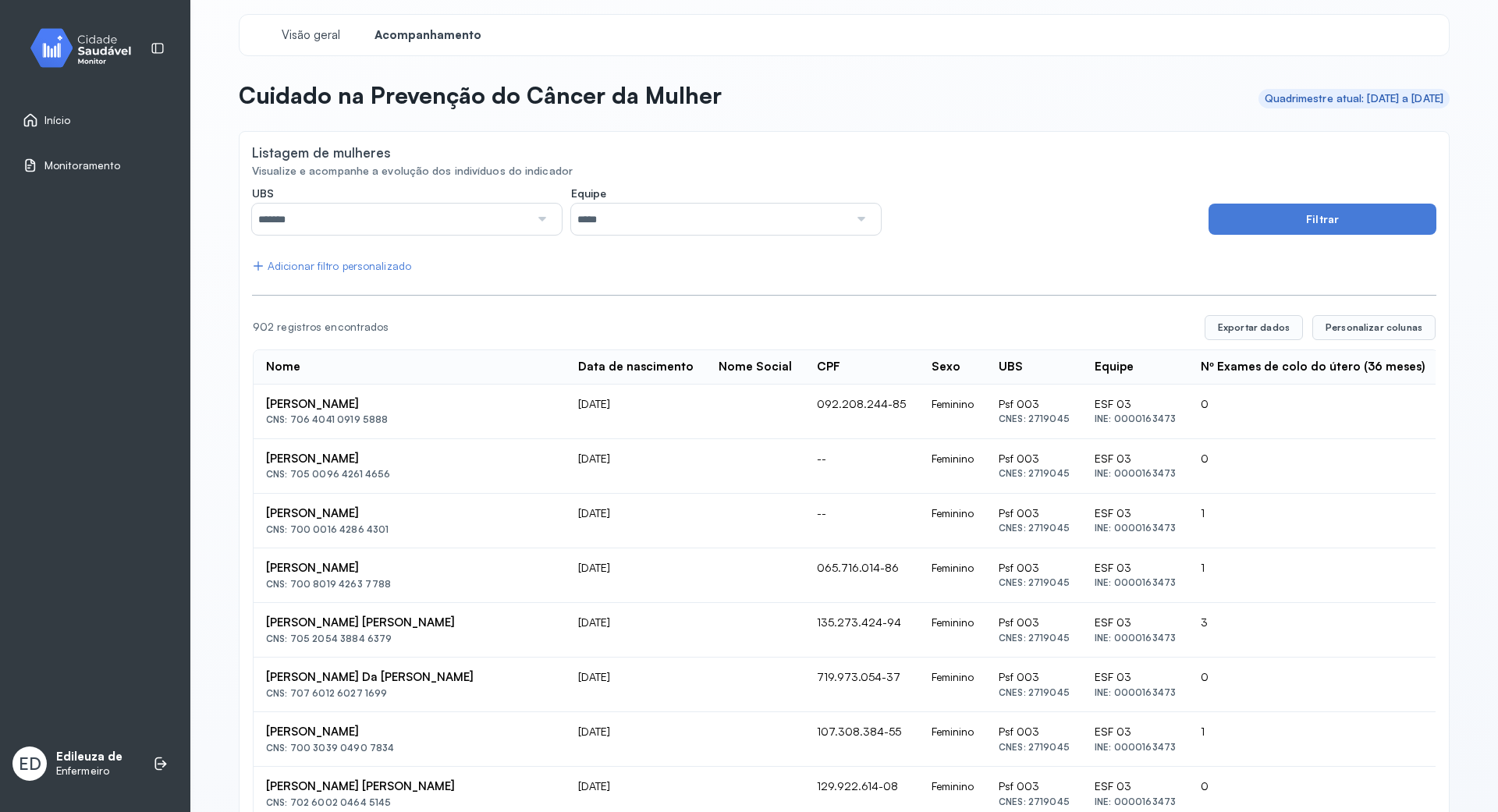
scroll to position [0, 0]
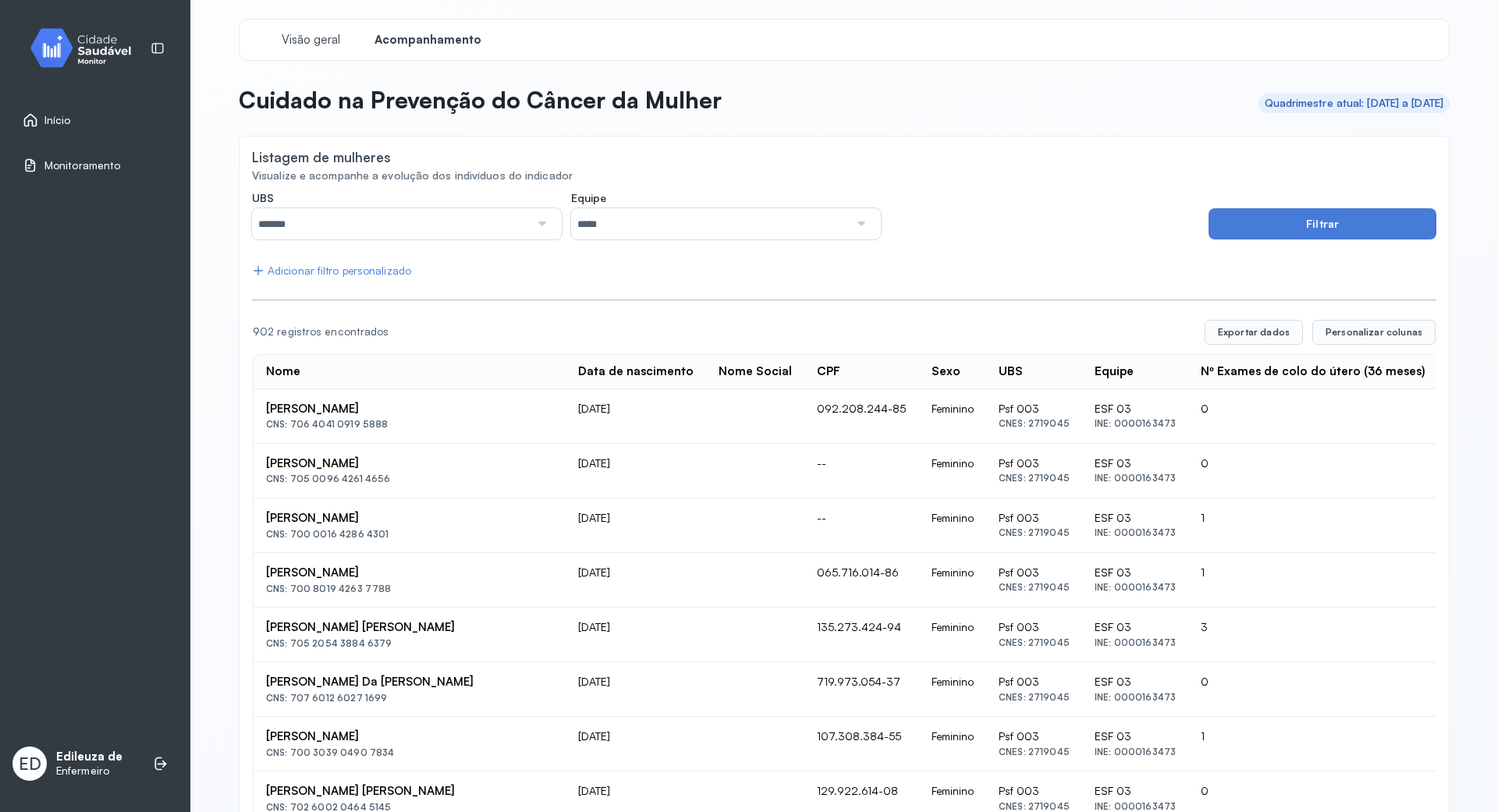
click at [98, 116] on link "Início" at bounding box center [95, 119] width 145 height 16
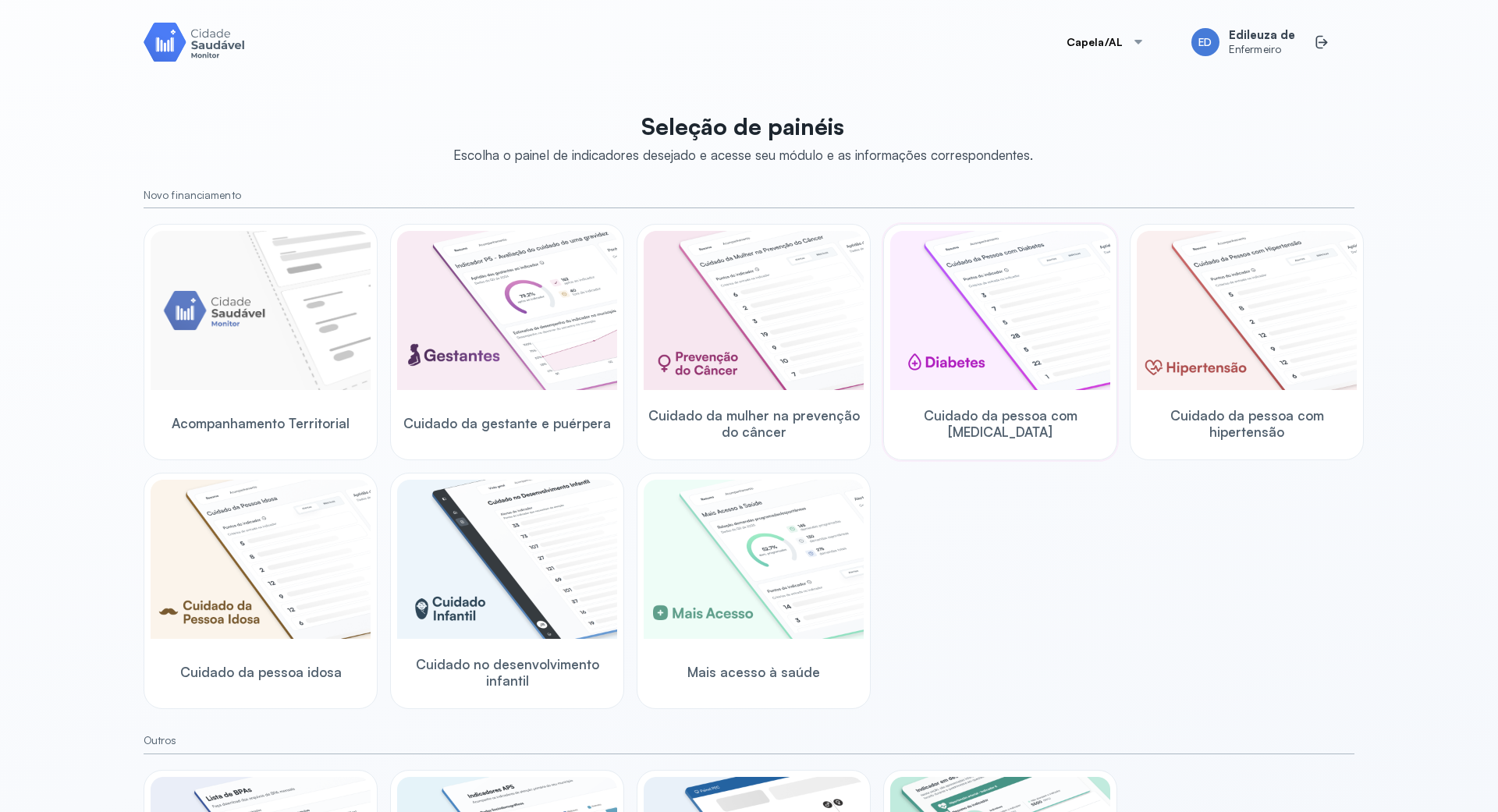
click at [1001, 353] on img at bounding box center [1001, 310] width 220 height 159
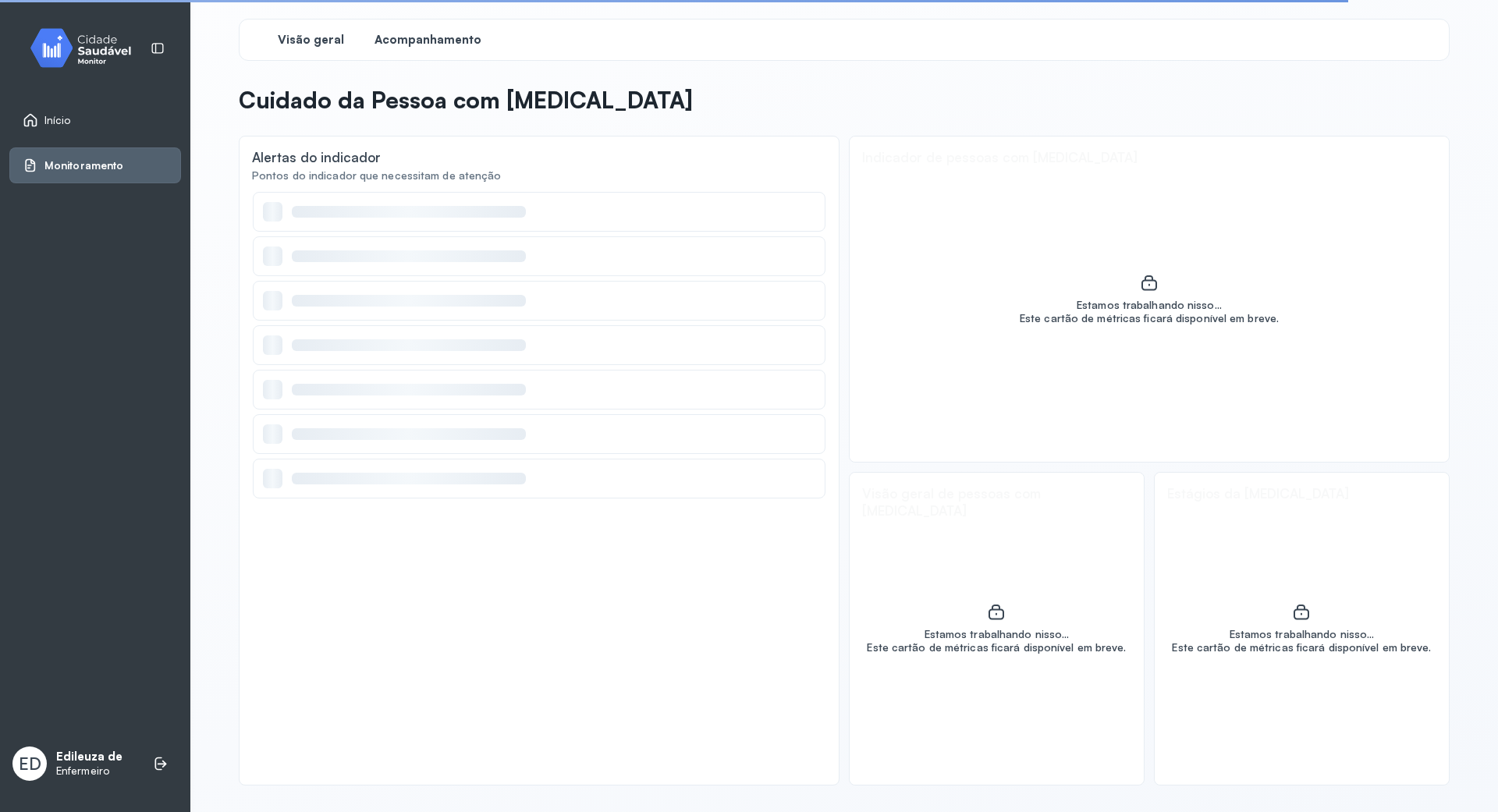
click at [422, 34] on span "Acompanhamento" at bounding box center [428, 40] width 107 height 15
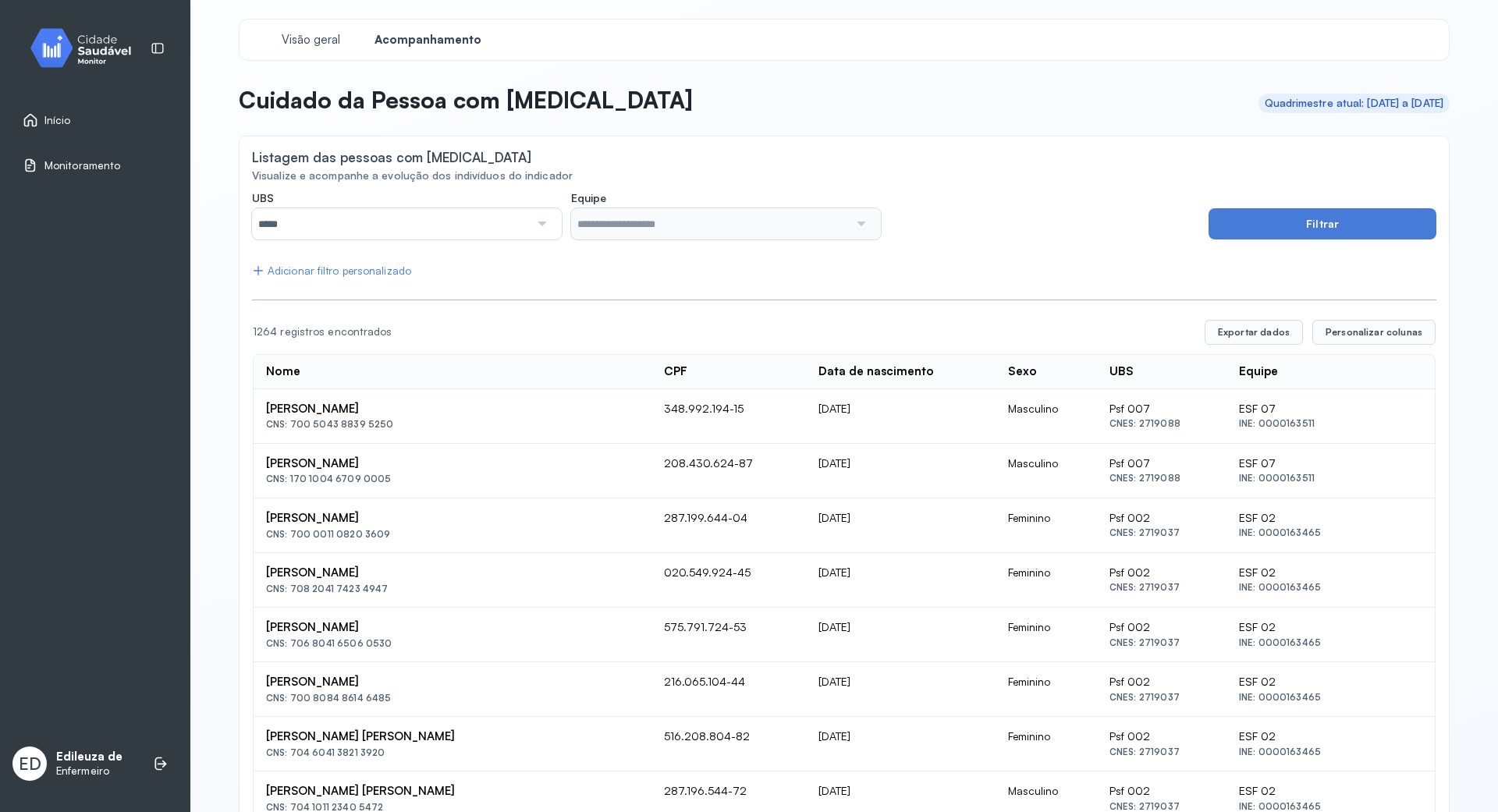
click at [537, 215] on div at bounding box center [541, 223] width 23 height 31
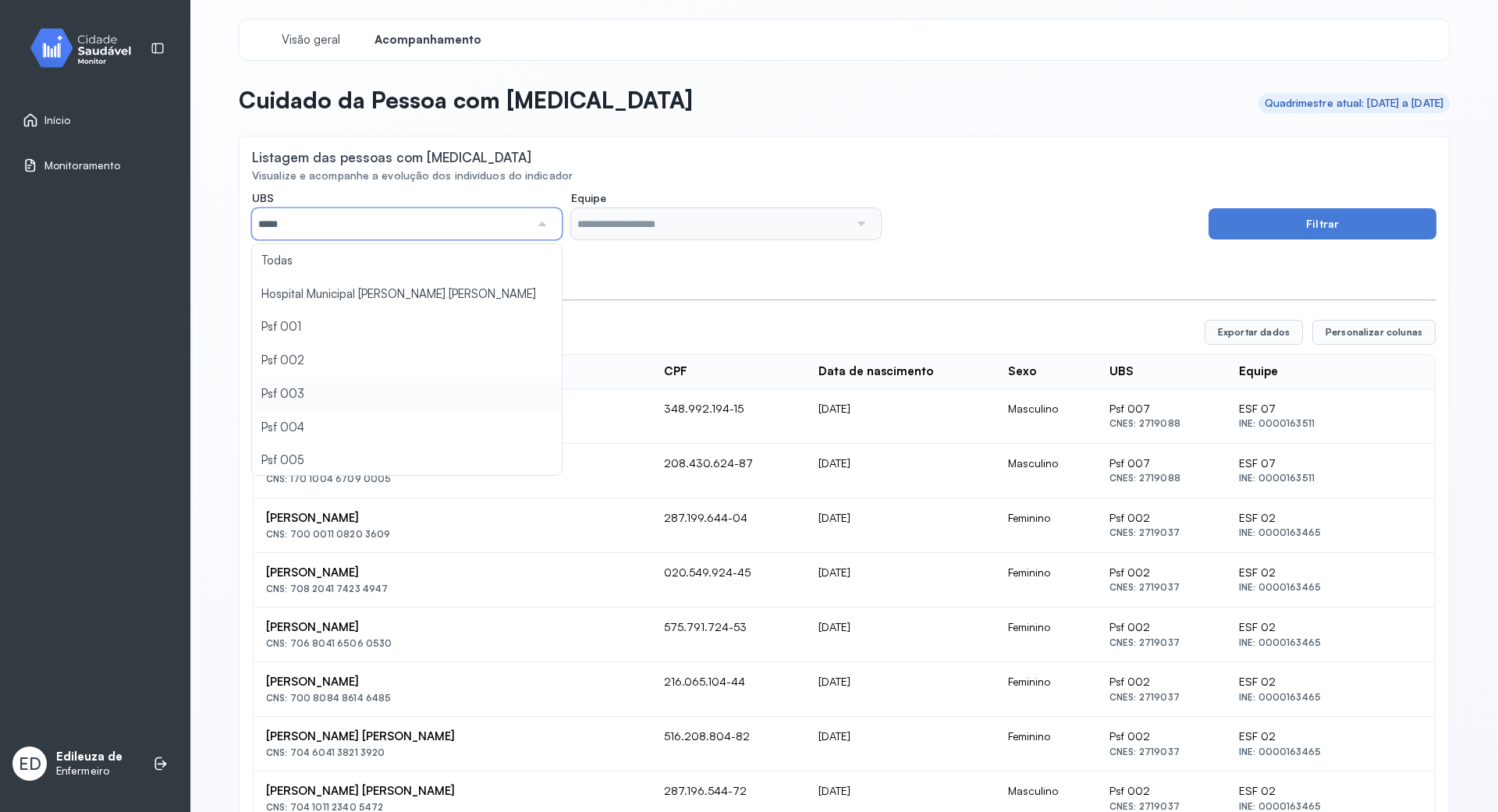
type input "*****"
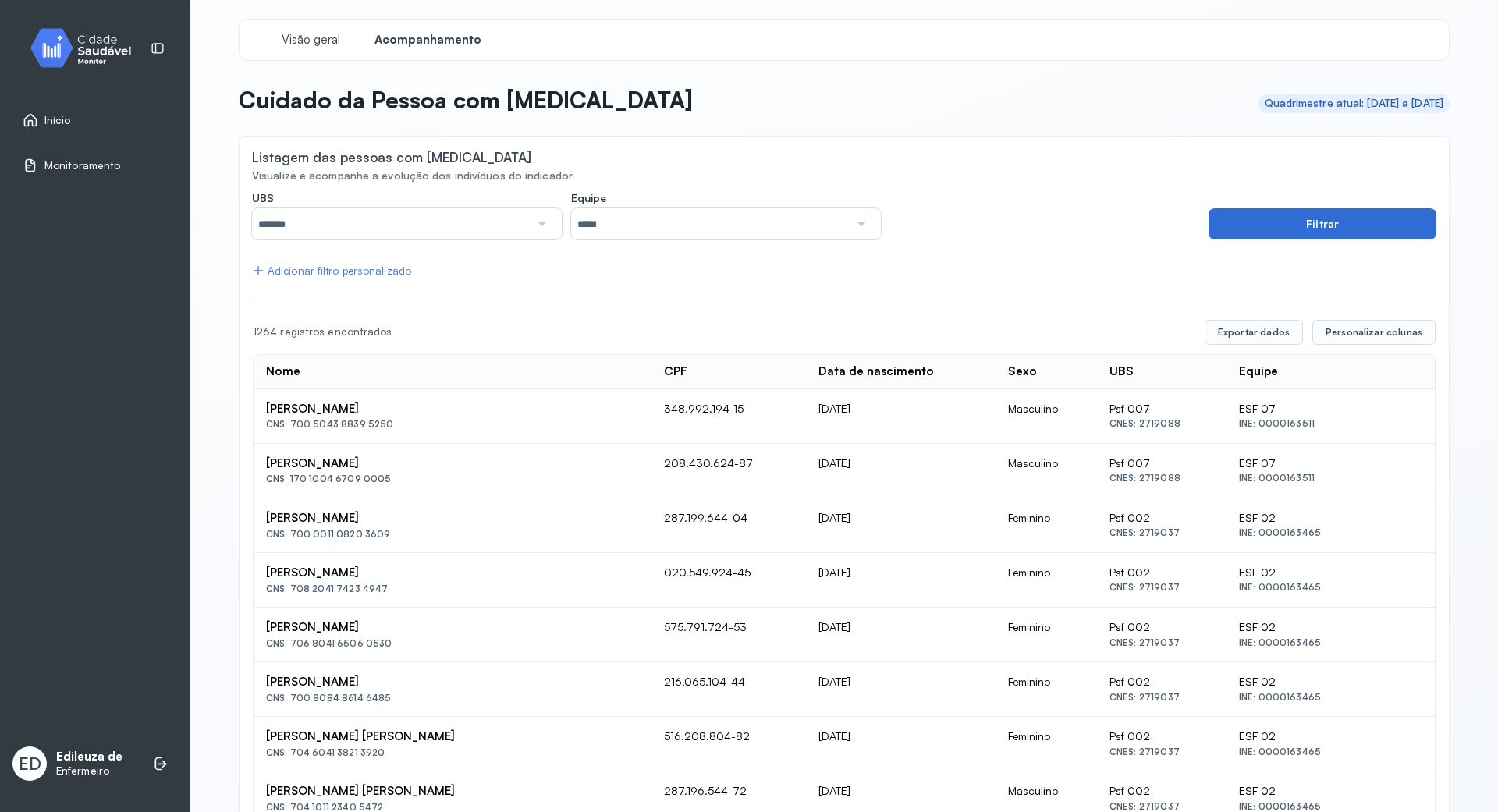
click at [1375, 223] on button "Filtrar" at bounding box center [1322, 223] width 228 height 31
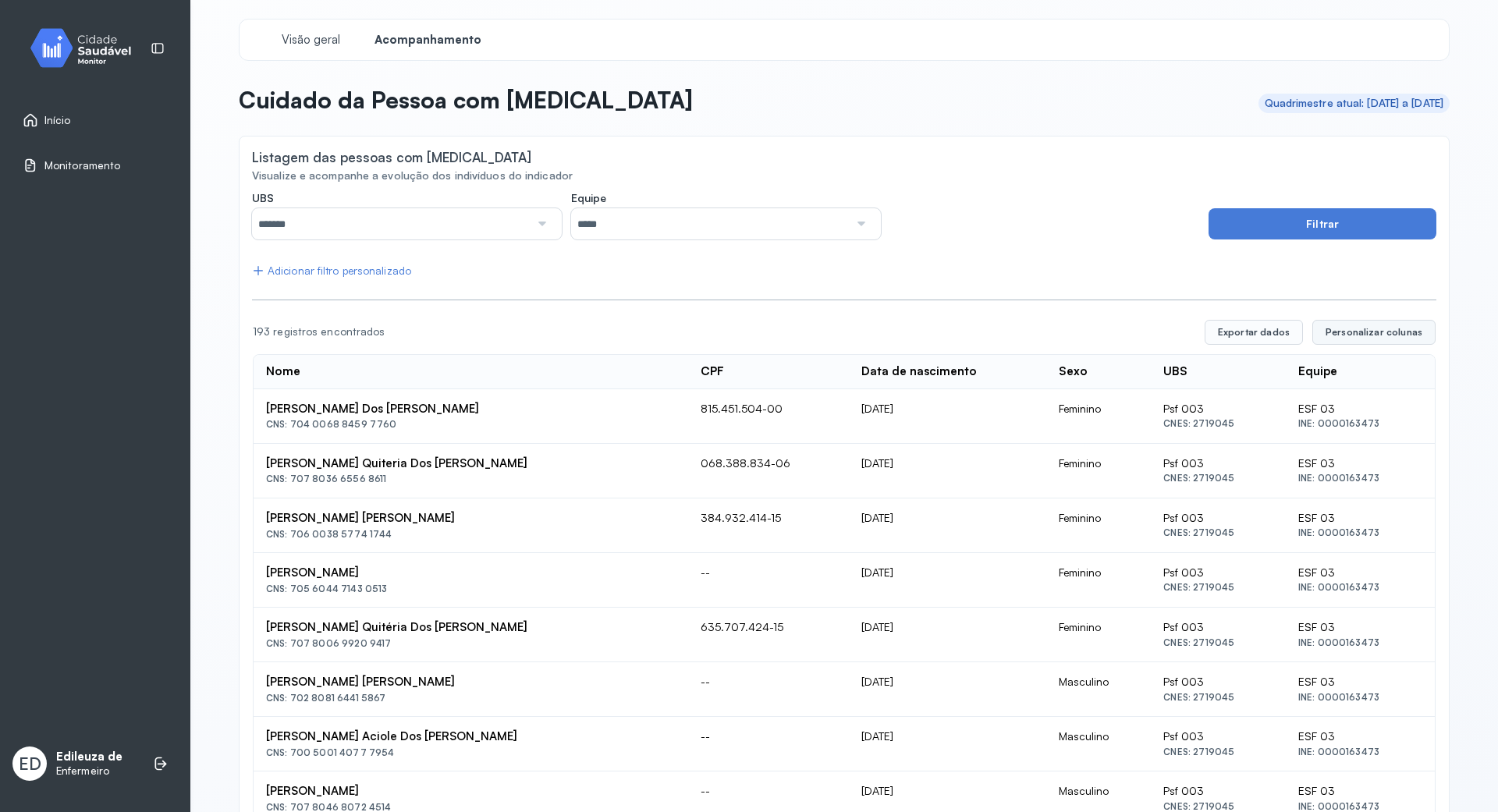
click at [1378, 326] on span "Personalizar colunas" at bounding box center [1373, 332] width 97 height 12
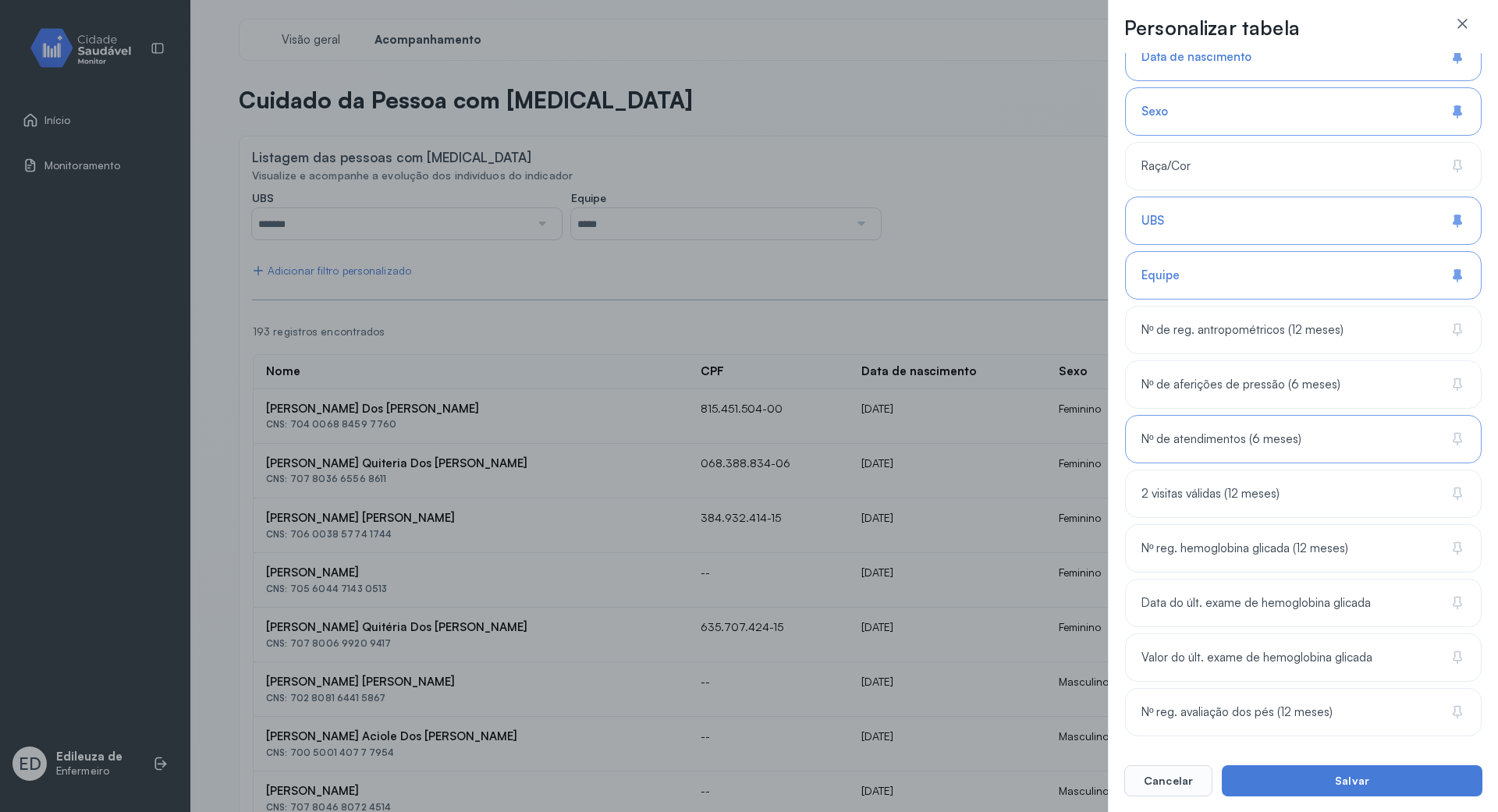
scroll to position [254, 0]
click at [1435, 549] on div "Nº reg. hemoglobina glicada (12 meses)" at bounding box center [1302, 547] width 356 height 48
click at [1320, 776] on button "Salvar" at bounding box center [1351, 780] width 260 height 31
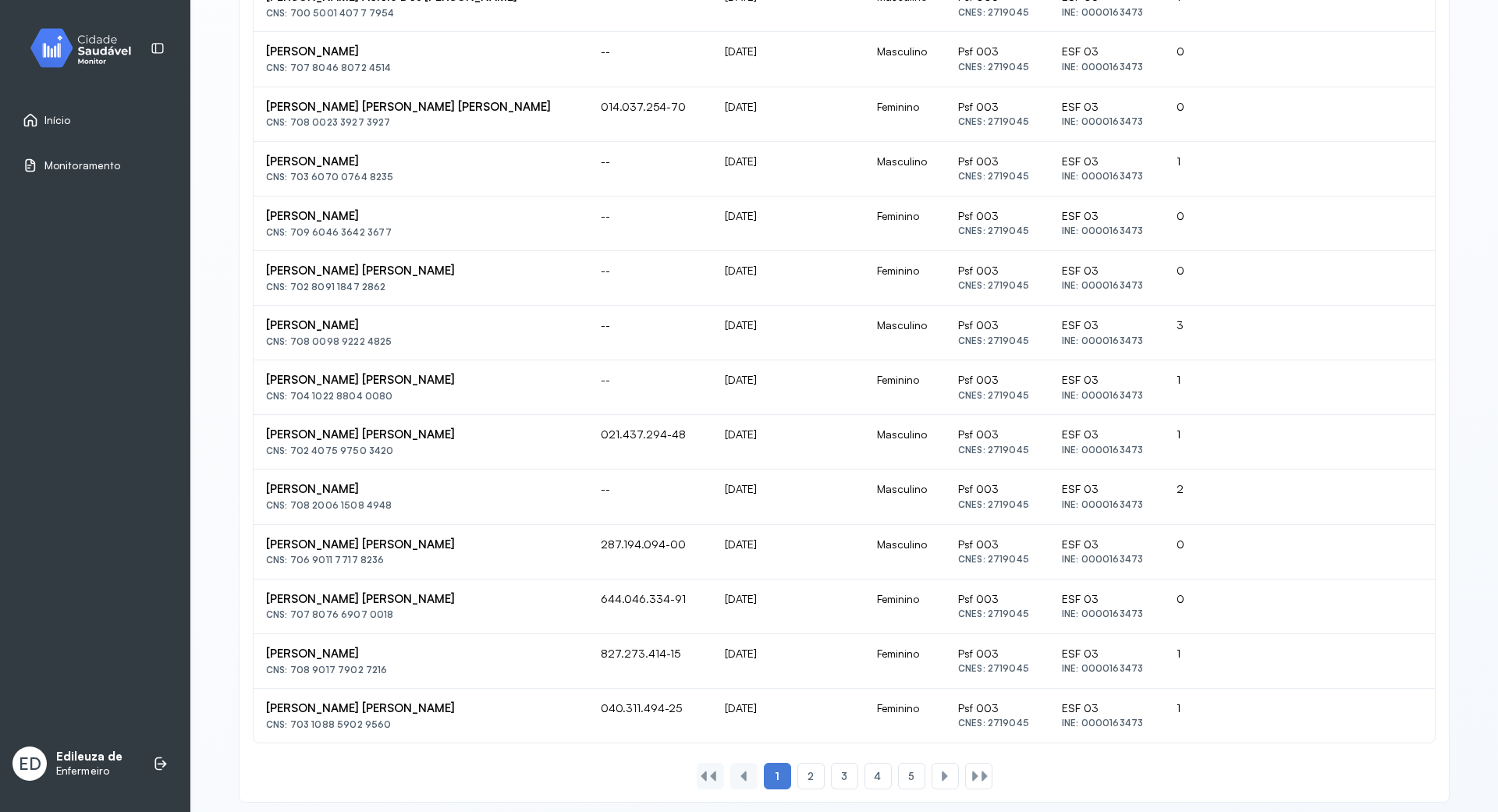
scroll to position [755, 0]
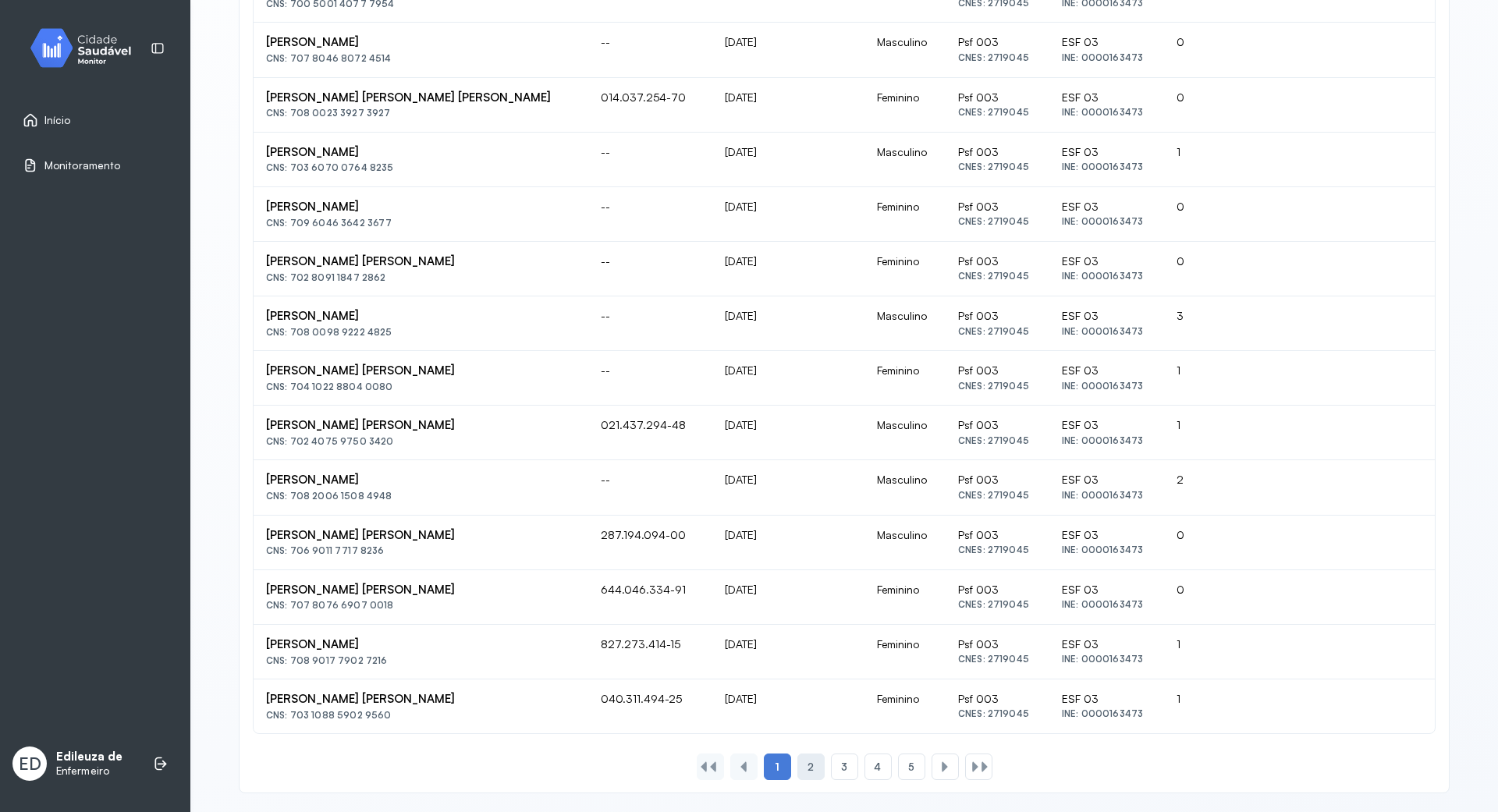
click at [806, 761] on div "2" at bounding box center [811, 766] width 27 height 26
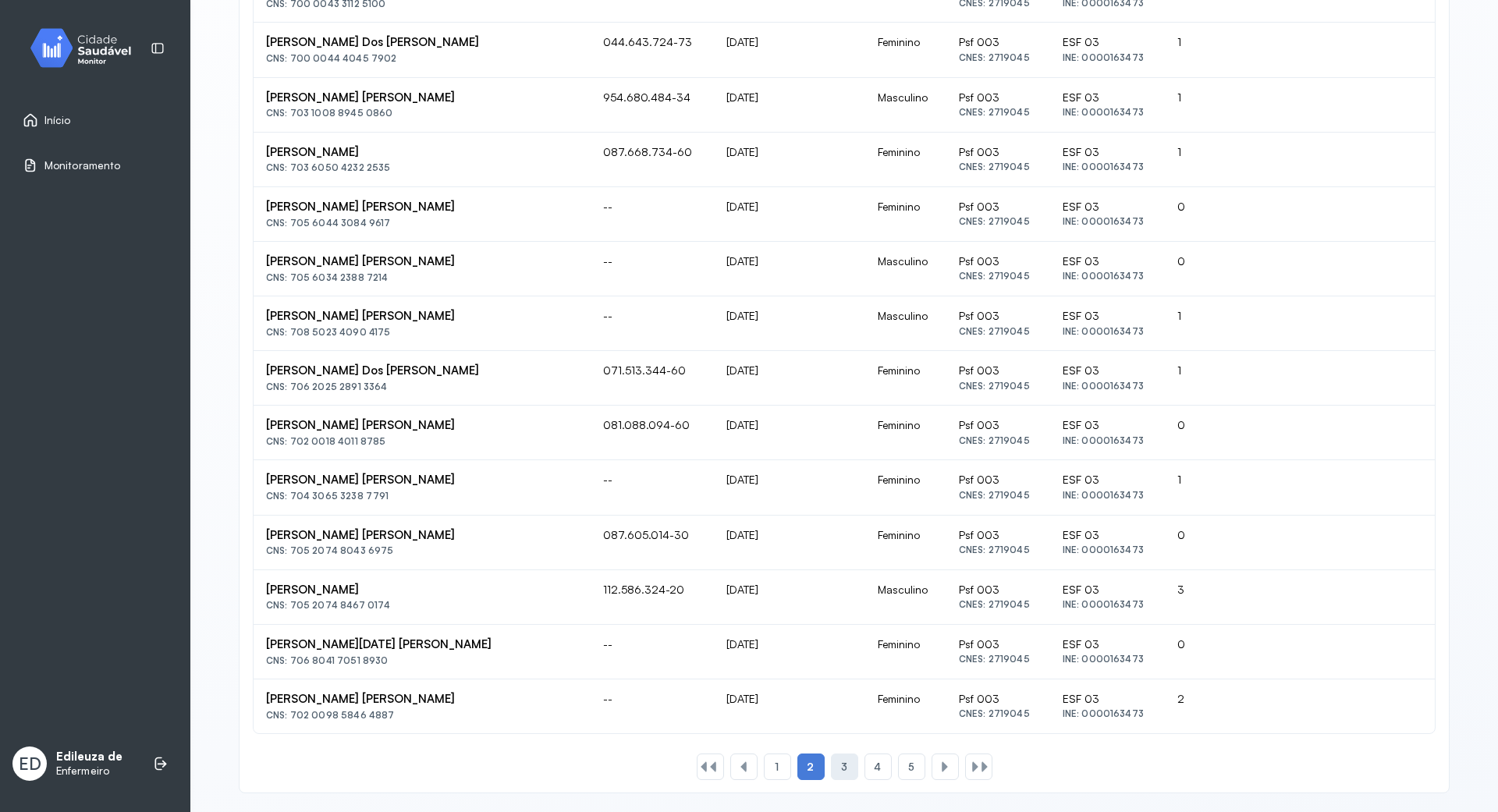
click at [841, 764] on span "3" at bounding box center [844, 767] width 7 height 13
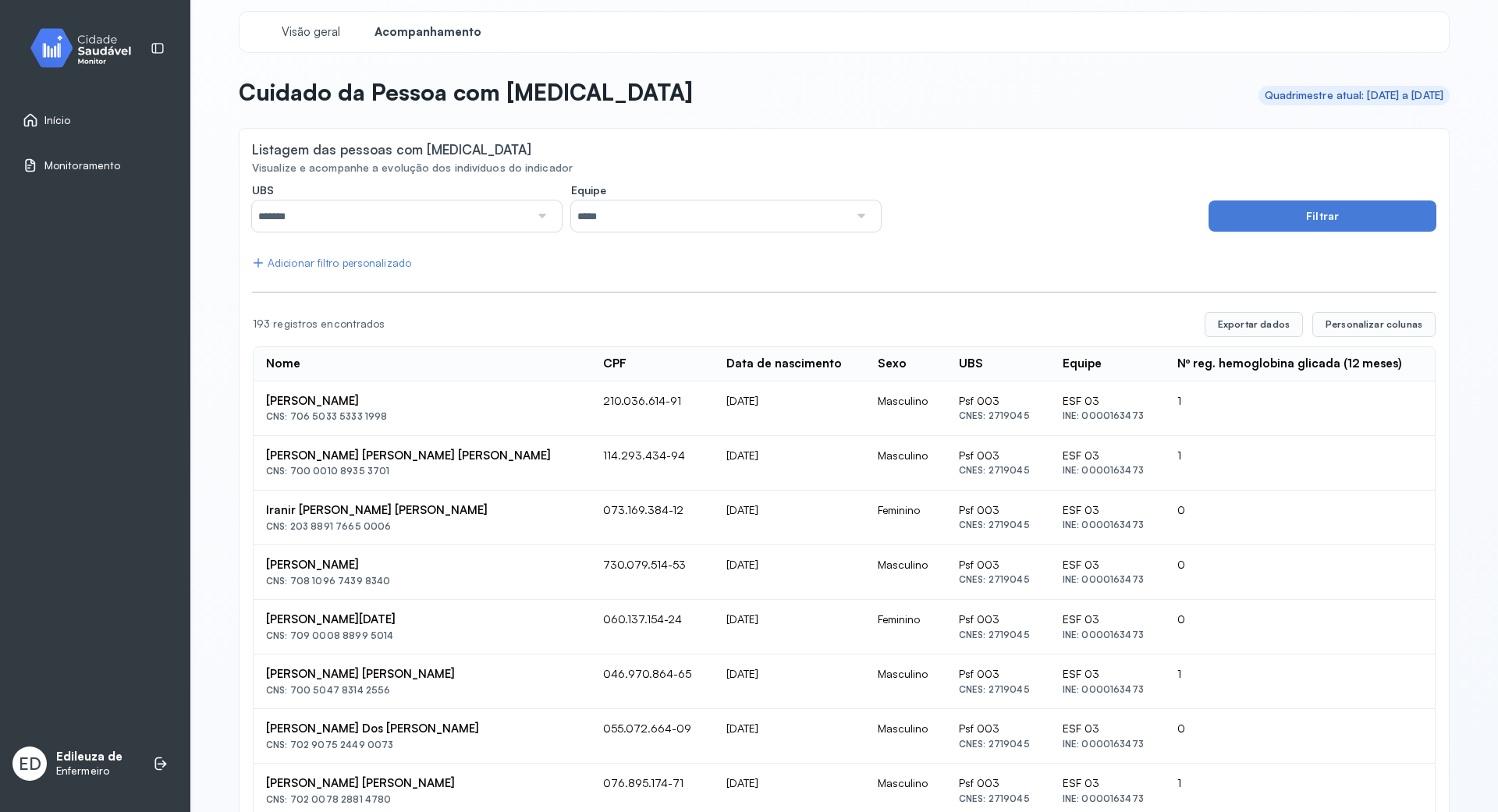
scroll to position [0, 0]
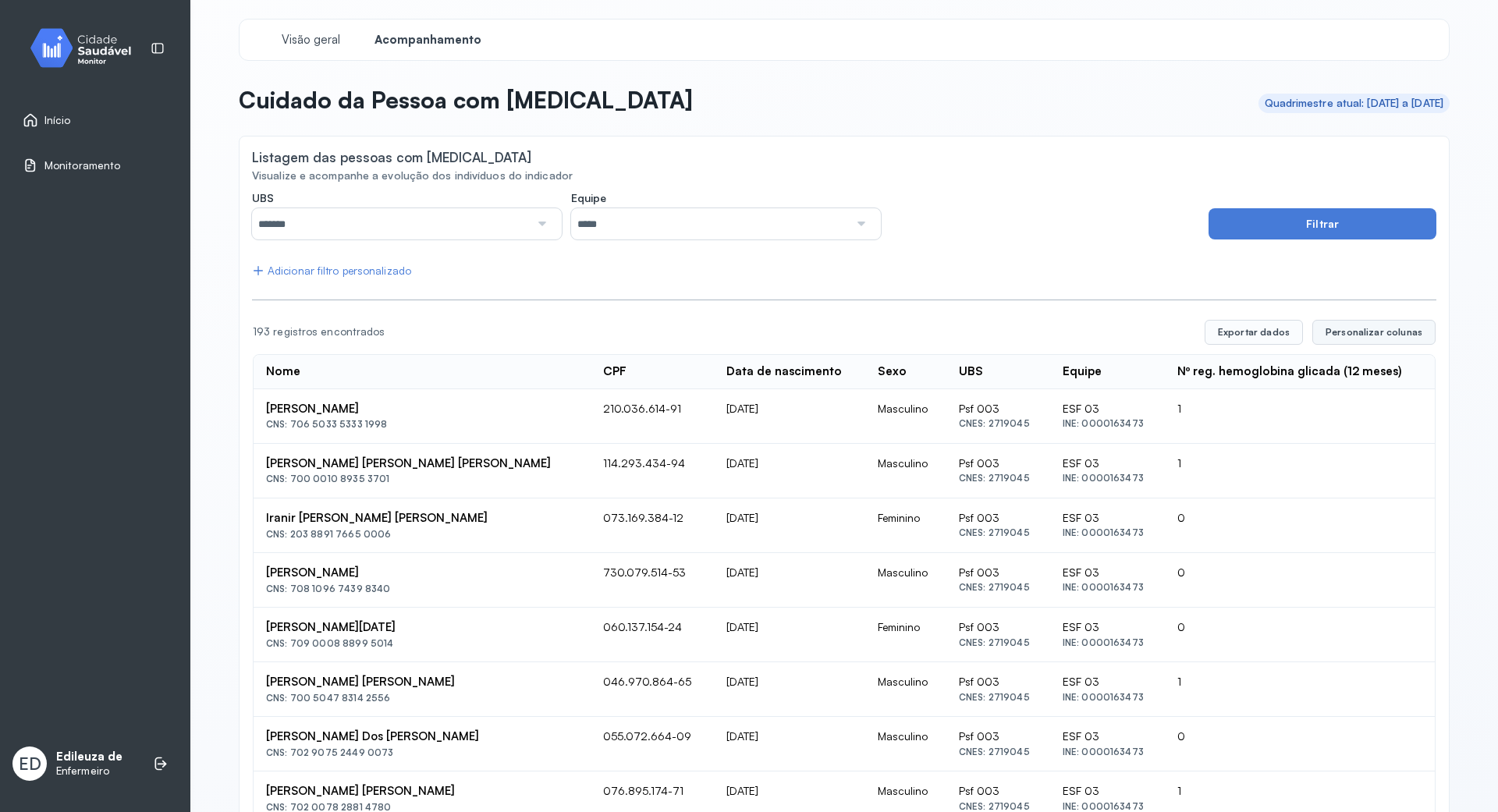
click at [1364, 328] on span "Personalizar colunas" at bounding box center [1373, 332] width 97 height 12
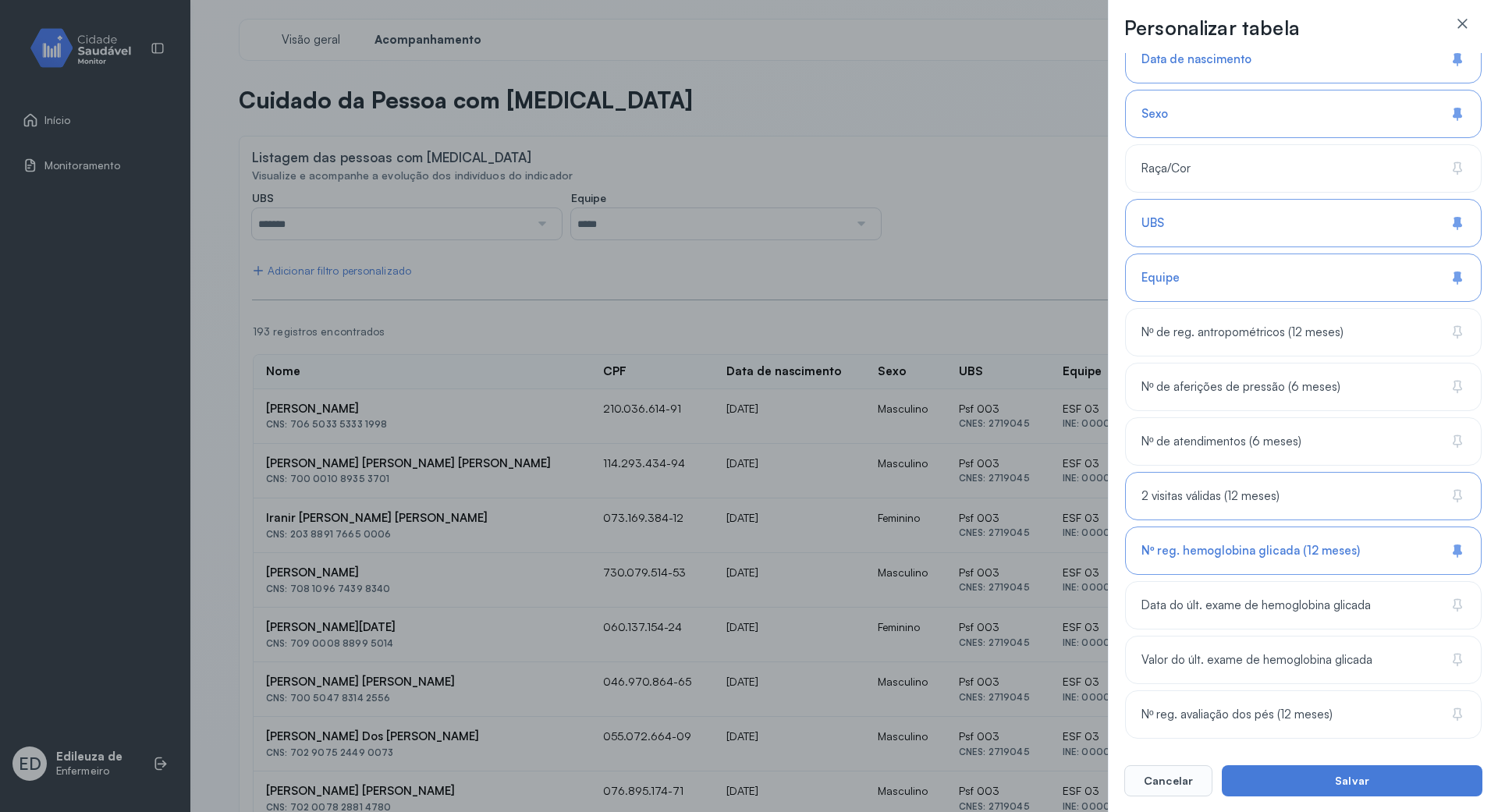
scroll to position [254, 0]
click at [1457, 660] on icon at bounding box center [1459, 656] width 6 height 10
click at [1399, 777] on button "Salvar" at bounding box center [1351, 780] width 260 height 31
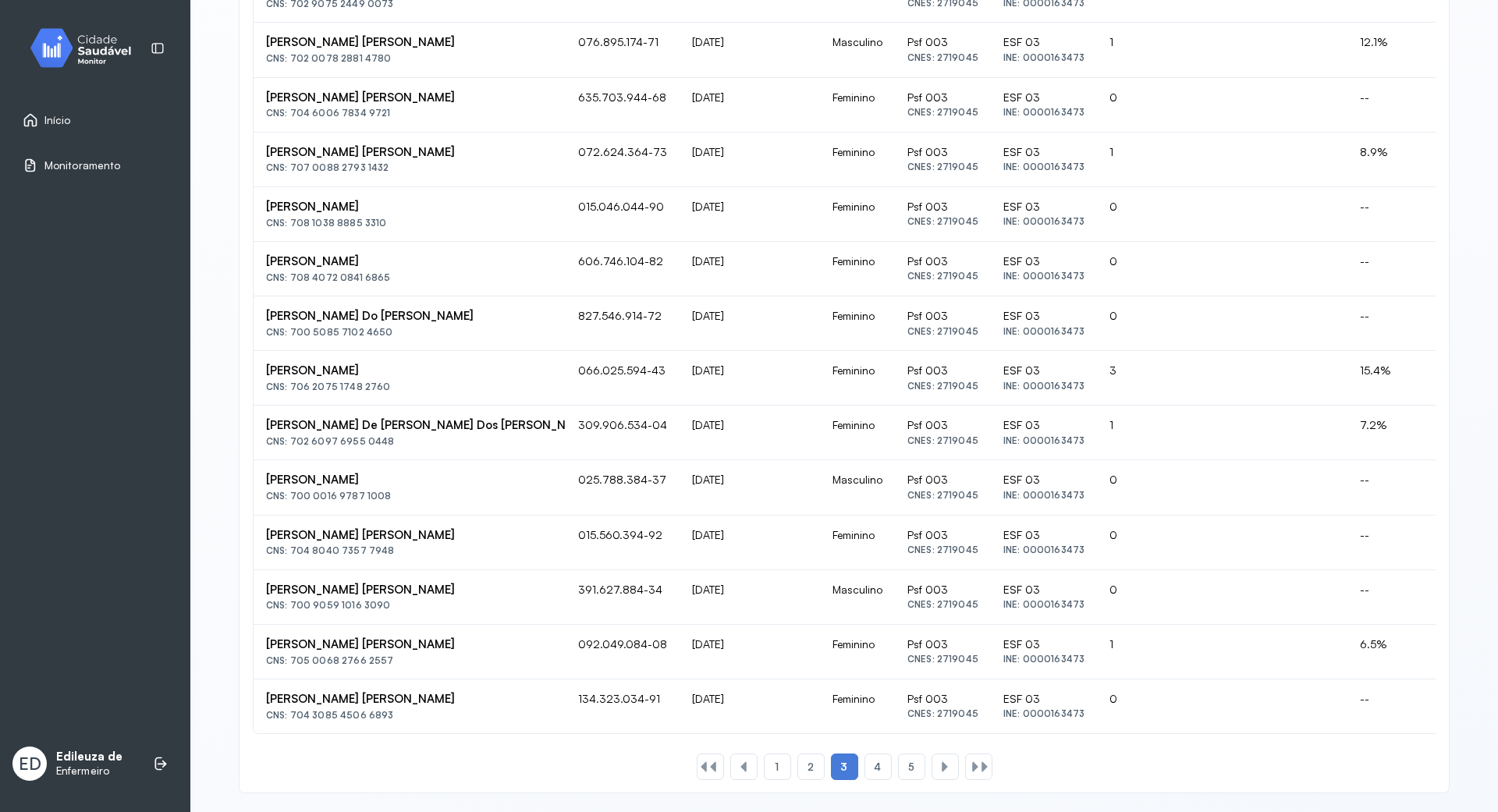
scroll to position [771, 0]
click at [874, 767] on div "4" at bounding box center [877, 766] width 27 height 26
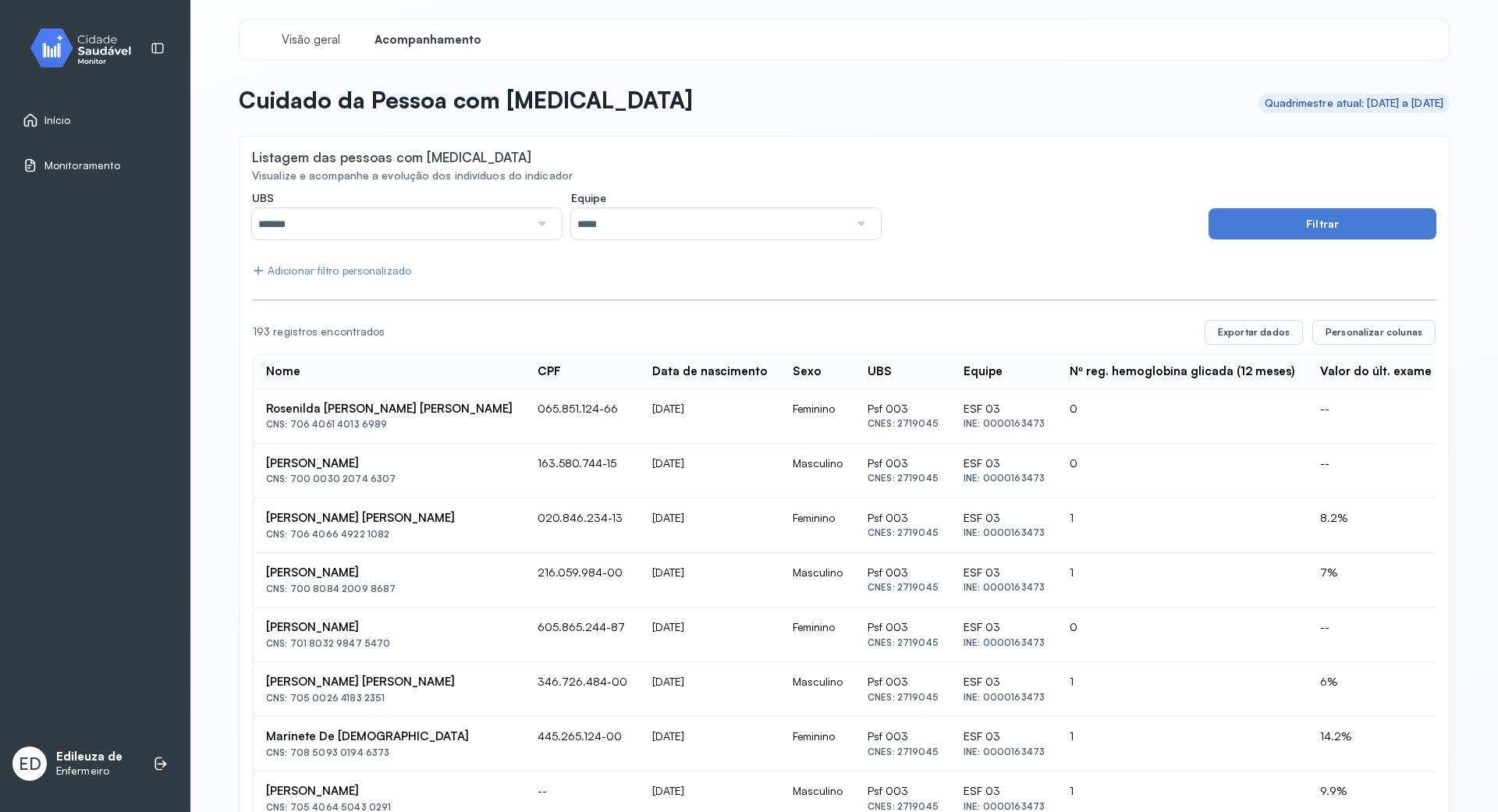
click at [67, 114] on span "Início" at bounding box center [57, 120] width 26 height 13
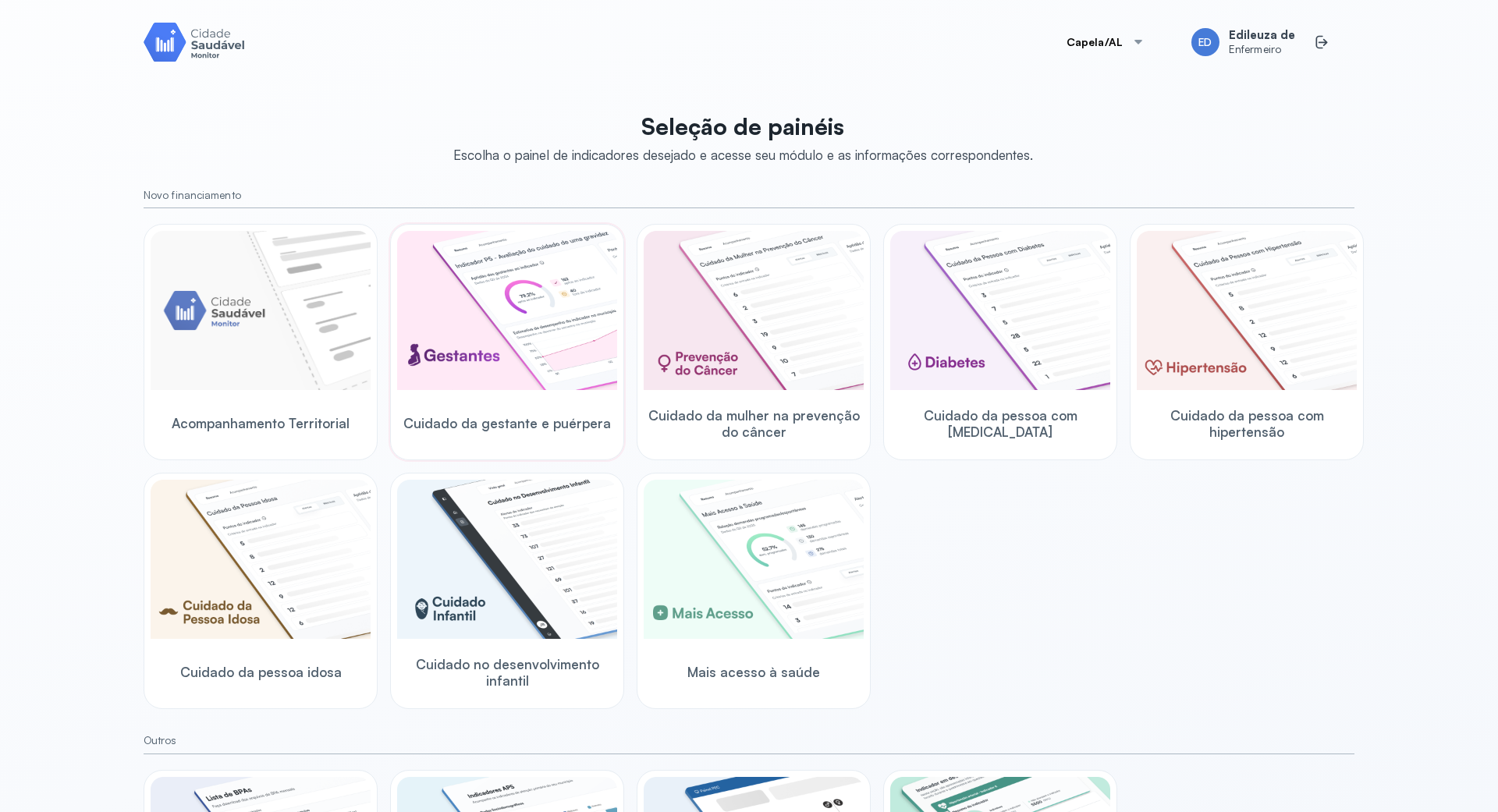
click at [466, 321] on img at bounding box center [507, 310] width 220 height 159
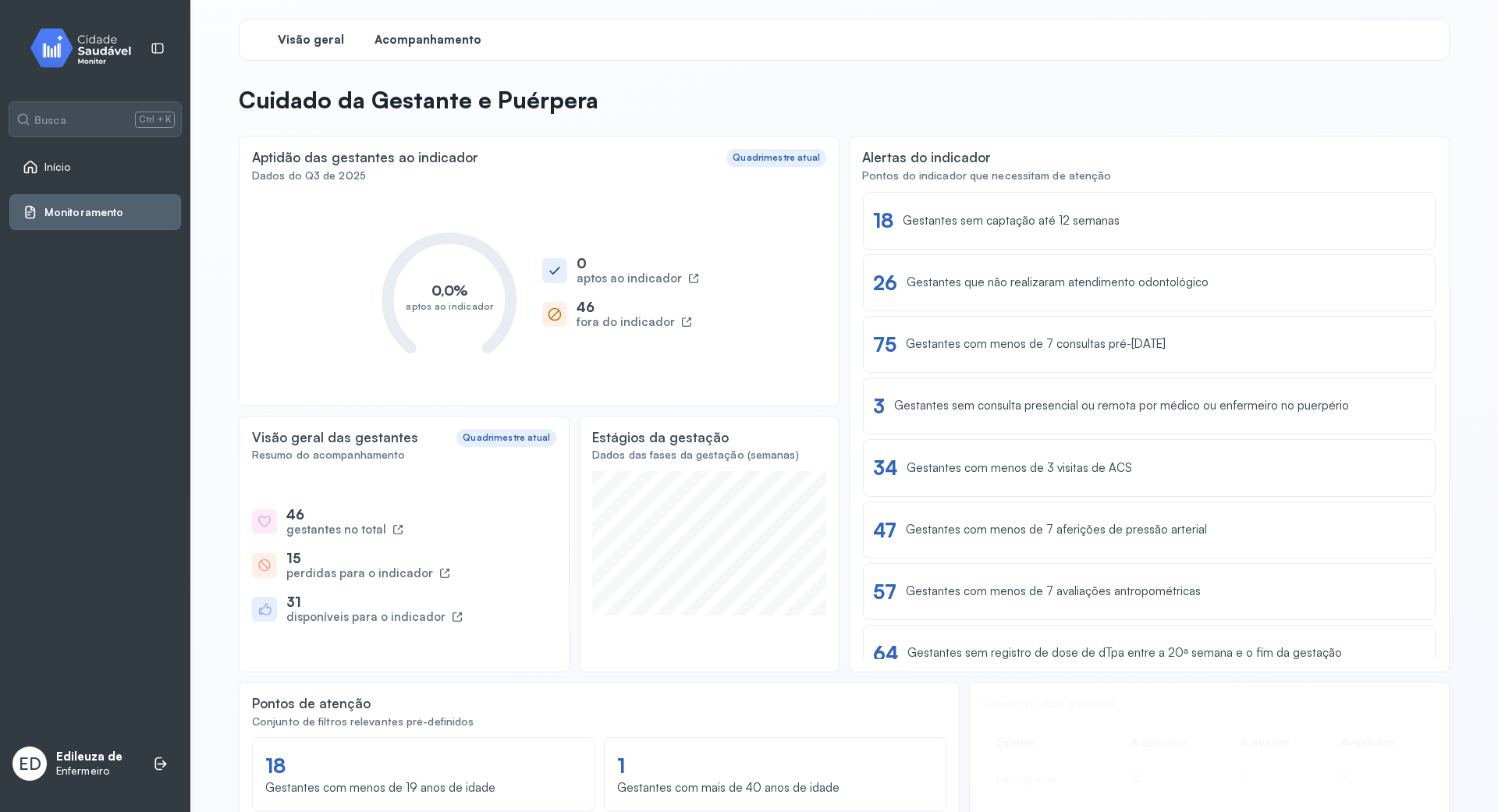
click at [460, 33] on span "Acompanhamento" at bounding box center [428, 40] width 107 height 15
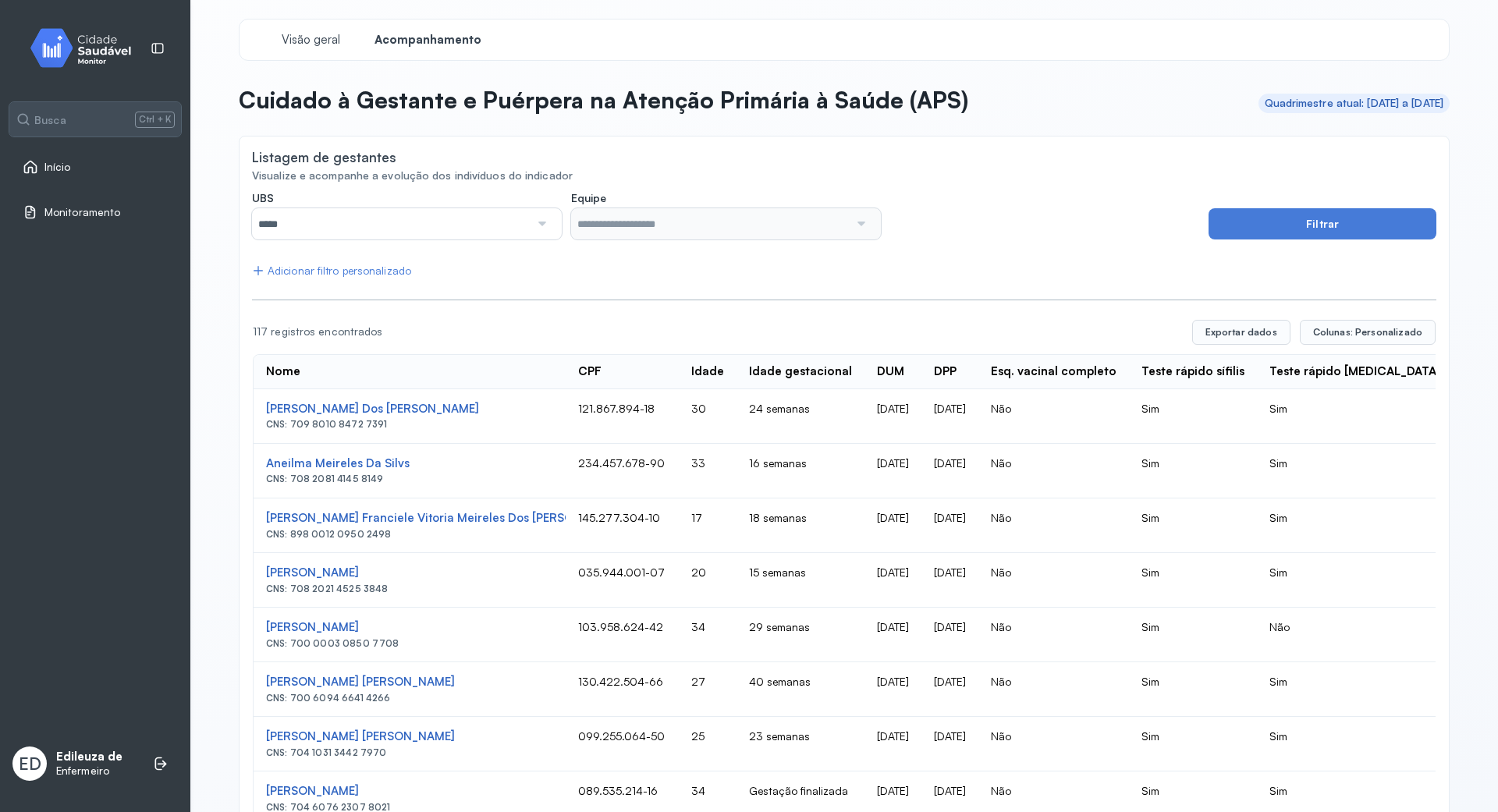
click at [537, 220] on div at bounding box center [541, 223] width 23 height 31
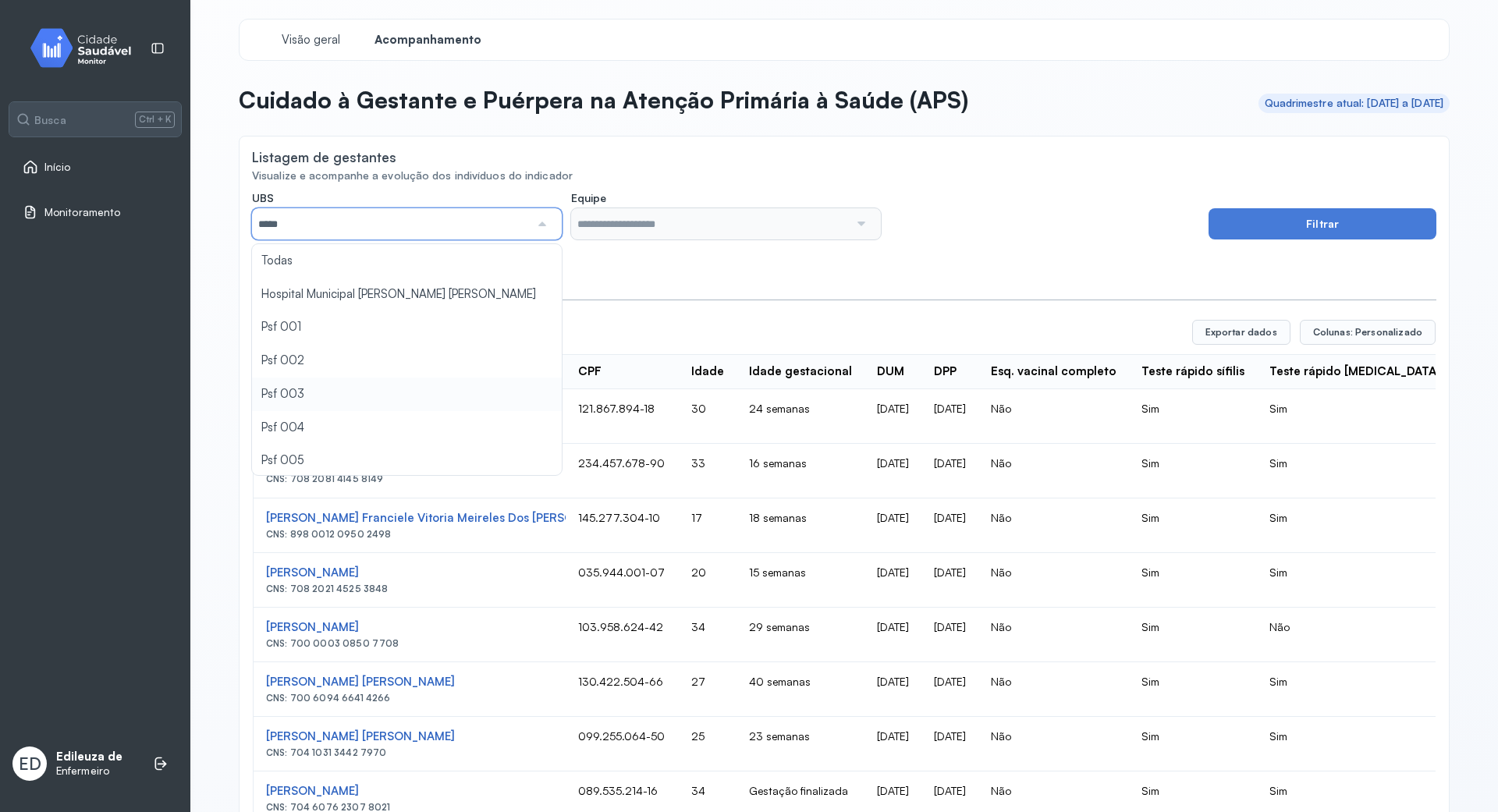
type input "*****"
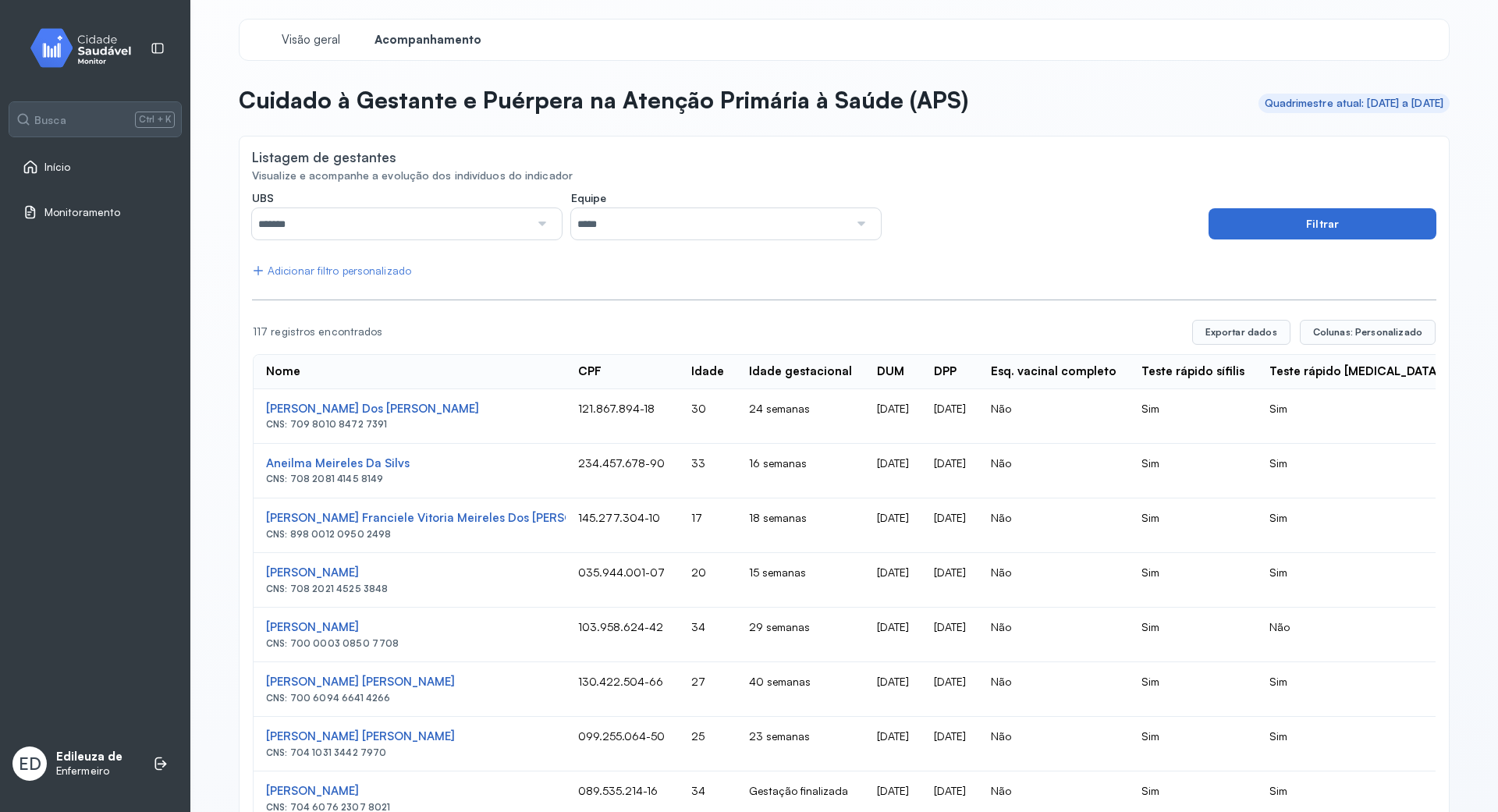
click at [1345, 216] on button "Filtrar" at bounding box center [1322, 223] width 228 height 31
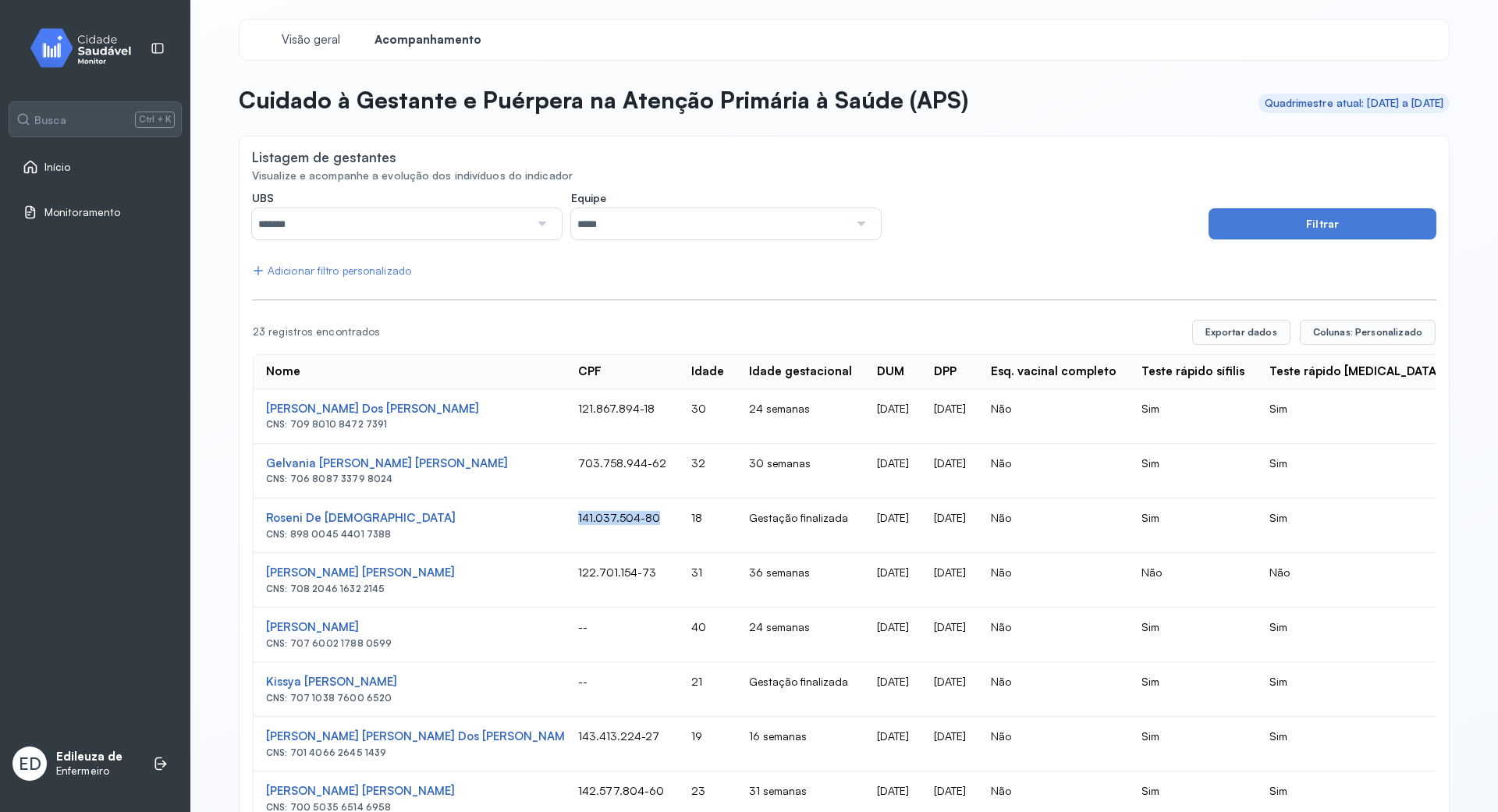
drag, startPoint x: 481, startPoint y: 519, endPoint x: 559, endPoint y: 518, distance: 78.0
click at [565, 518] on td "141.037.504-80" at bounding box center [622, 525] width 113 height 55
copy td "141.037.504-80"
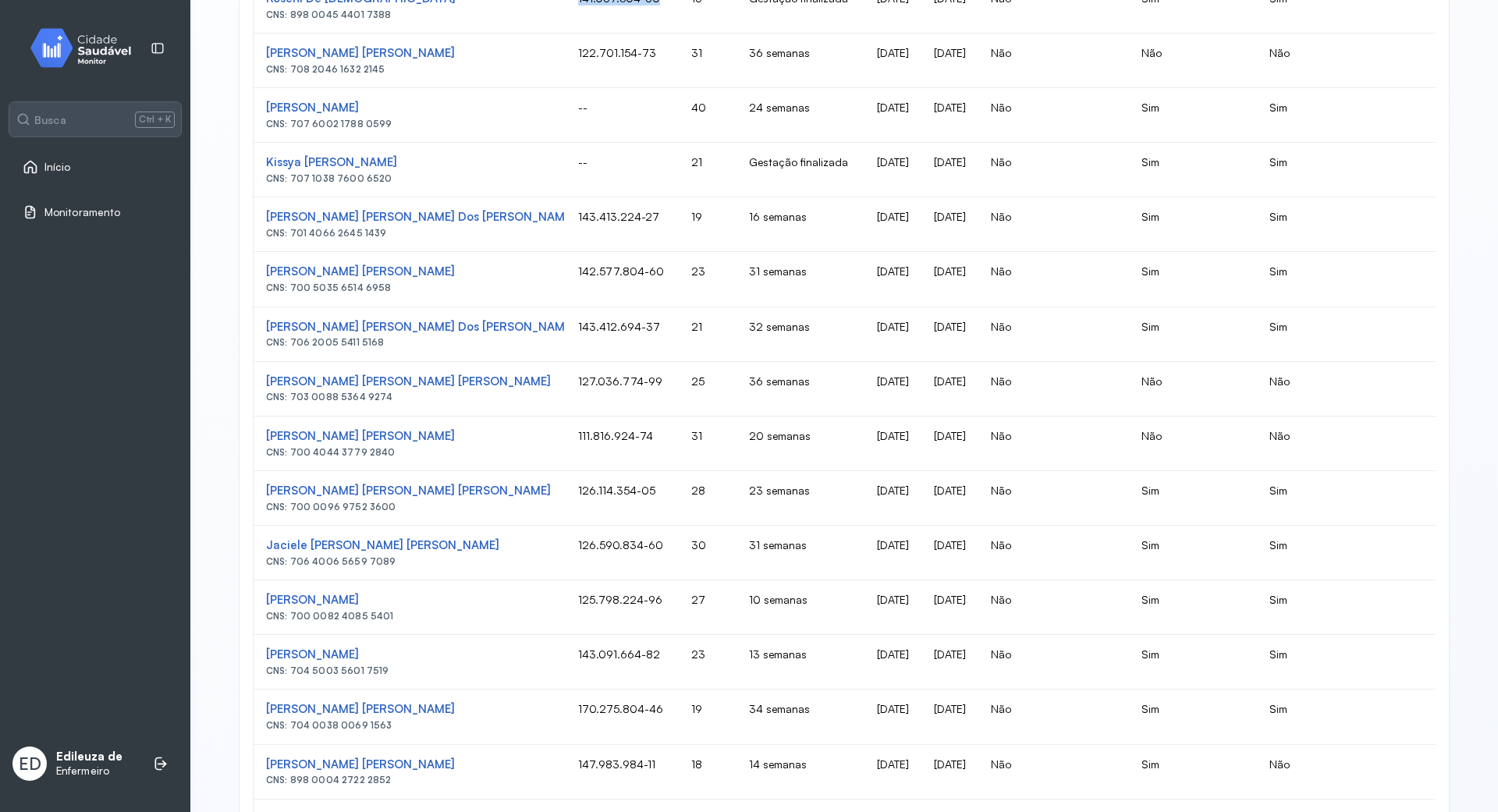
scroll to position [771, 0]
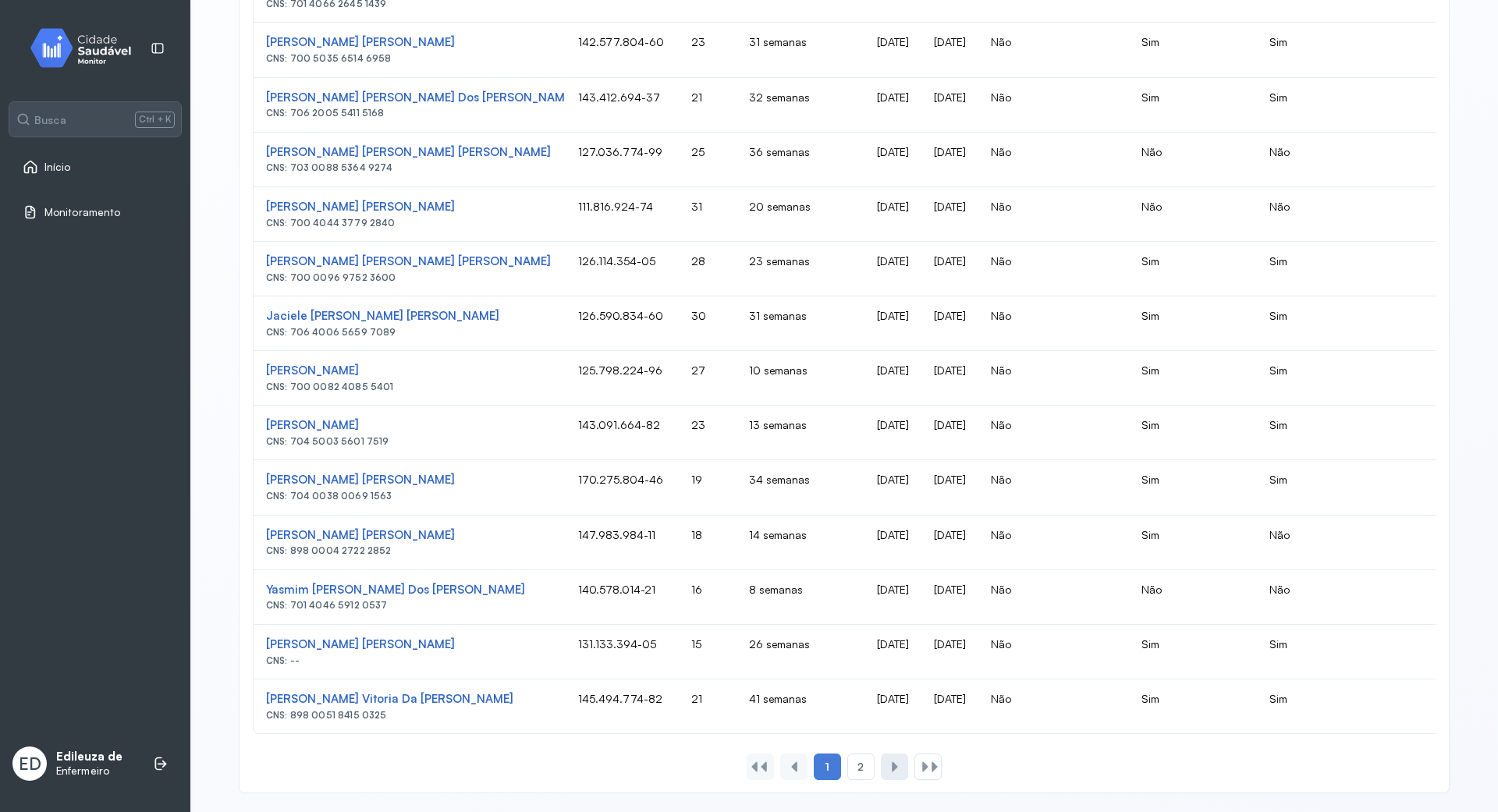
click at [889, 761] on div at bounding box center [894, 766] width 12 height 12
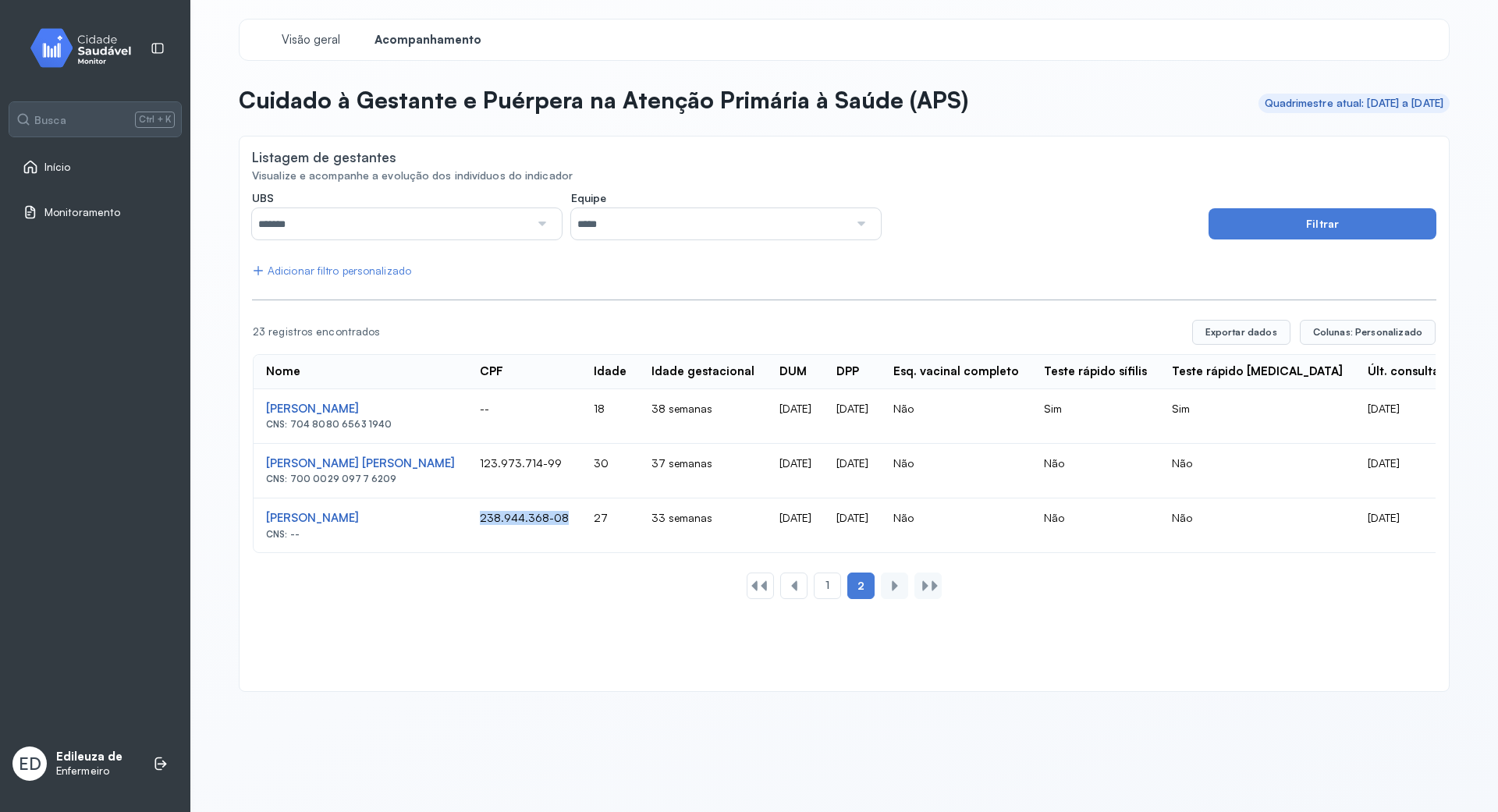
drag, startPoint x: 426, startPoint y: 519, endPoint x: 518, endPoint y: 521, distance: 92.0
click at [518, 521] on td "238.944.368-08" at bounding box center [524, 524] width 114 height 54
copy td "238.944.368-08"
click at [928, 592] on div at bounding box center [934, 585] width 12 height 12
click at [818, 593] on div "1" at bounding box center [827, 586] width 27 height 26
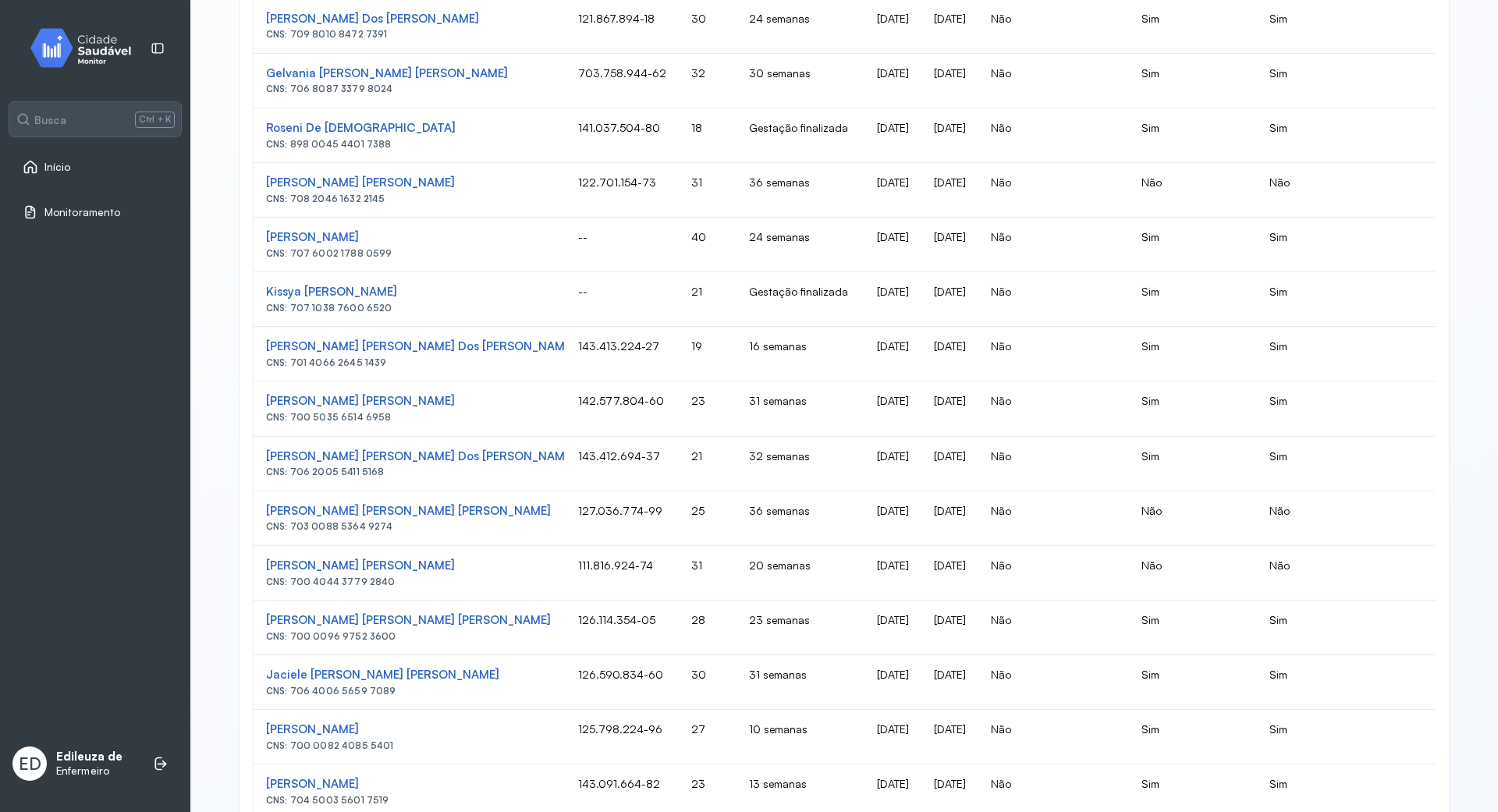
scroll to position [250, 0]
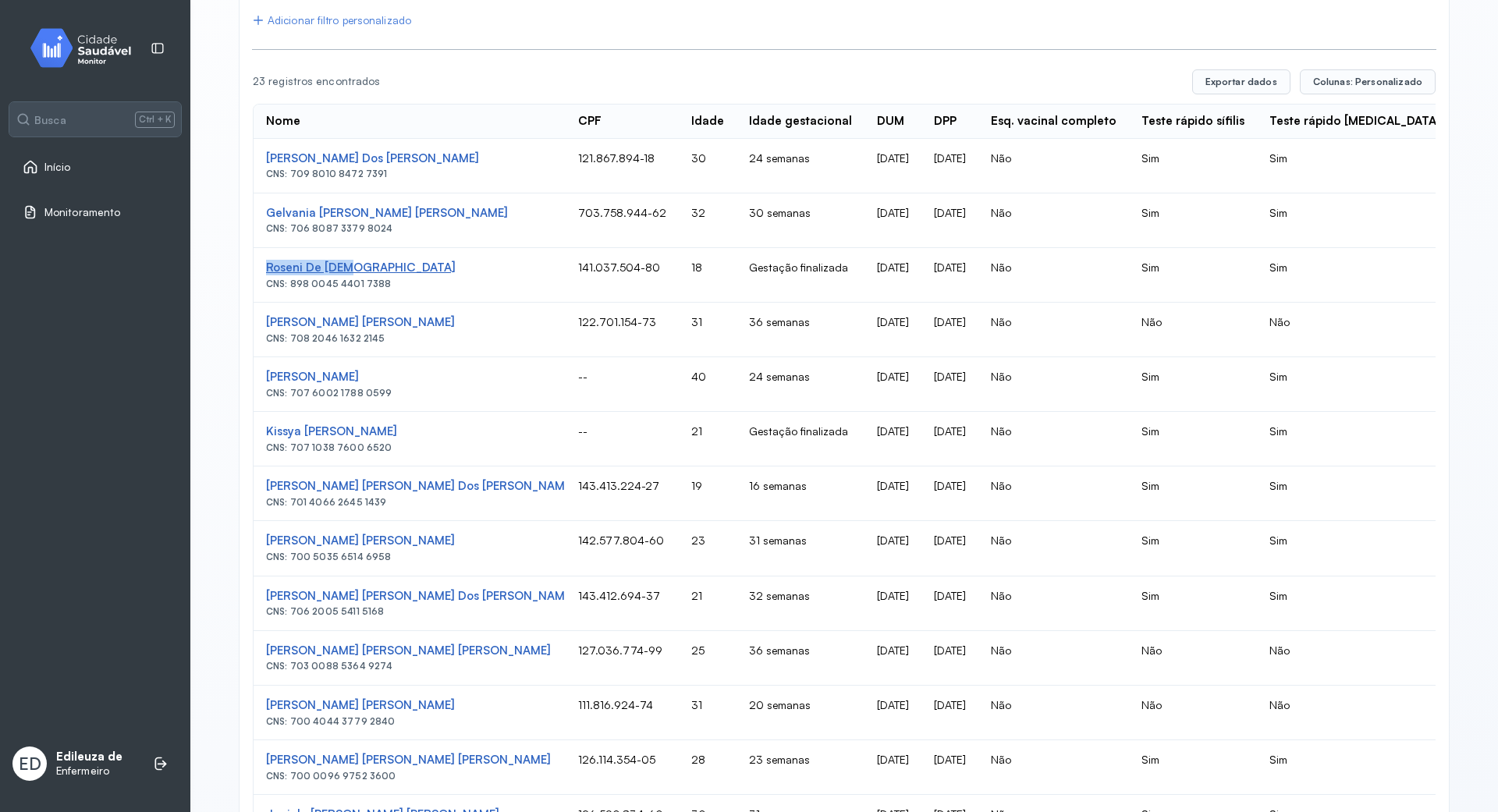
drag, startPoint x: 251, startPoint y: 269, endPoint x: 348, endPoint y: 275, distance: 97.2
click at [348, 275] on td "Roseni De Deus CNS: 898 0045 4401 7388" at bounding box center [410, 275] width 312 height 55
copy div "Roseni De [DEMOGRAPHIC_DATA]"
drag, startPoint x: 481, startPoint y: 267, endPoint x: 570, endPoint y: 269, distance: 89.0
click at [570, 269] on td "141.037.504-80" at bounding box center [622, 275] width 113 height 55
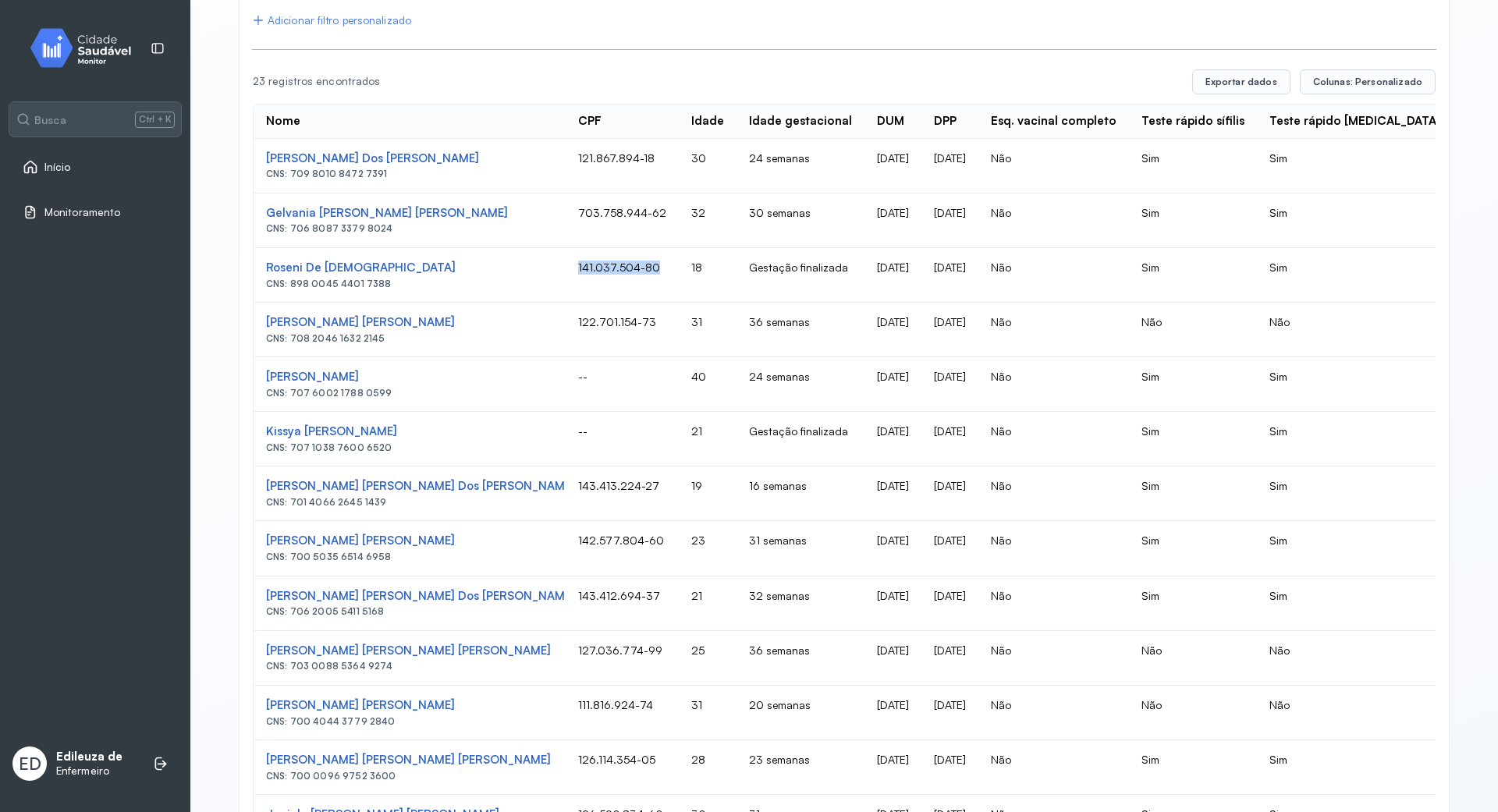
copy td "141.037.504-80"
drag, startPoint x: 475, startPoint y: 160, endPoint x: 571, endPoint y: 160, distance: 96.0
click at [571, 160] on td "121.867.894-18" at bounding box center [622, 166] width 113 height 55
copy td "121.867.894-18"
click at [83, 43] on img at bounding box center [86, 48] width 140 height 46
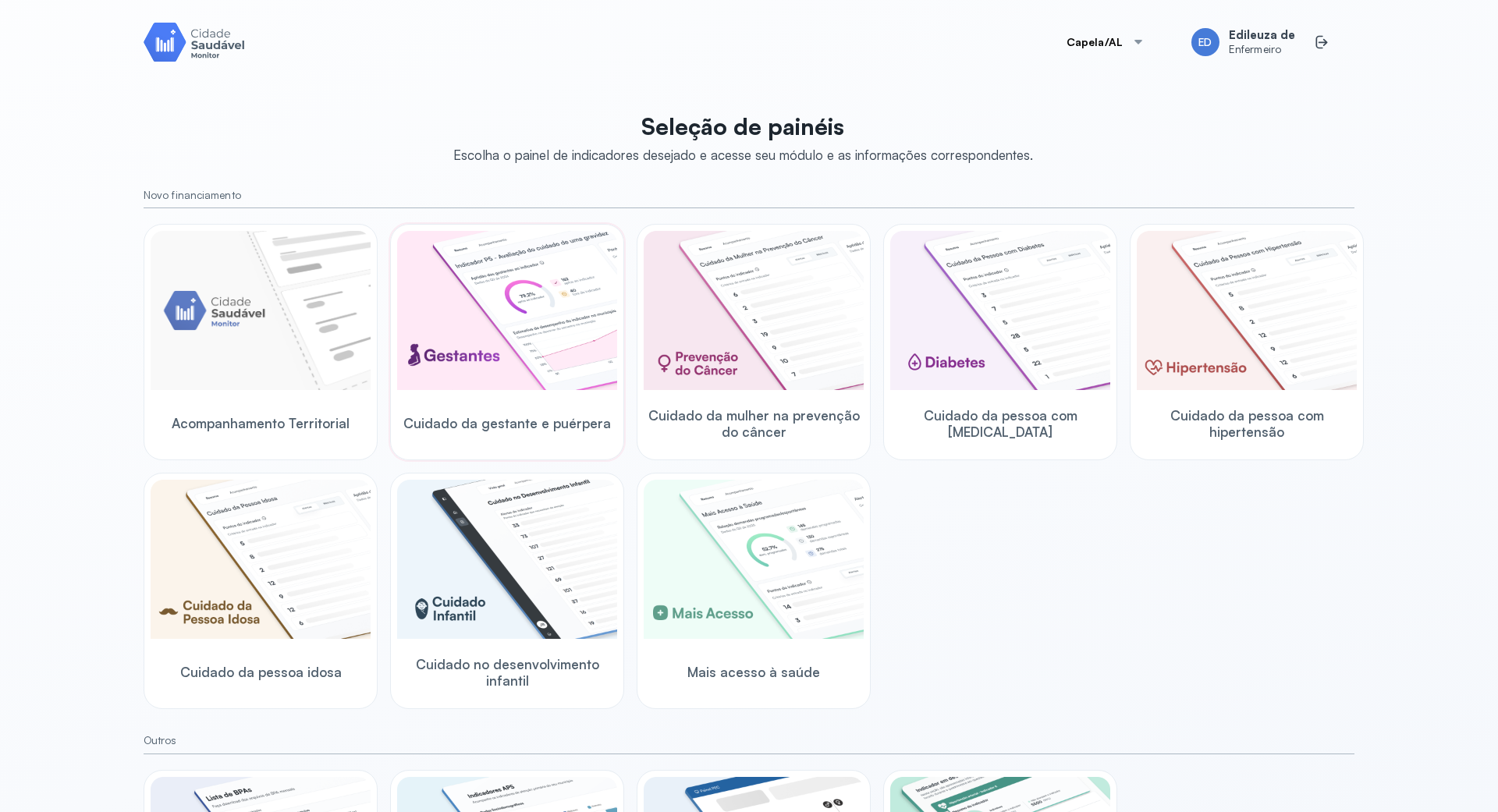
click at [466, 300] on img at bounding box center [507, 310] width 220 height 159
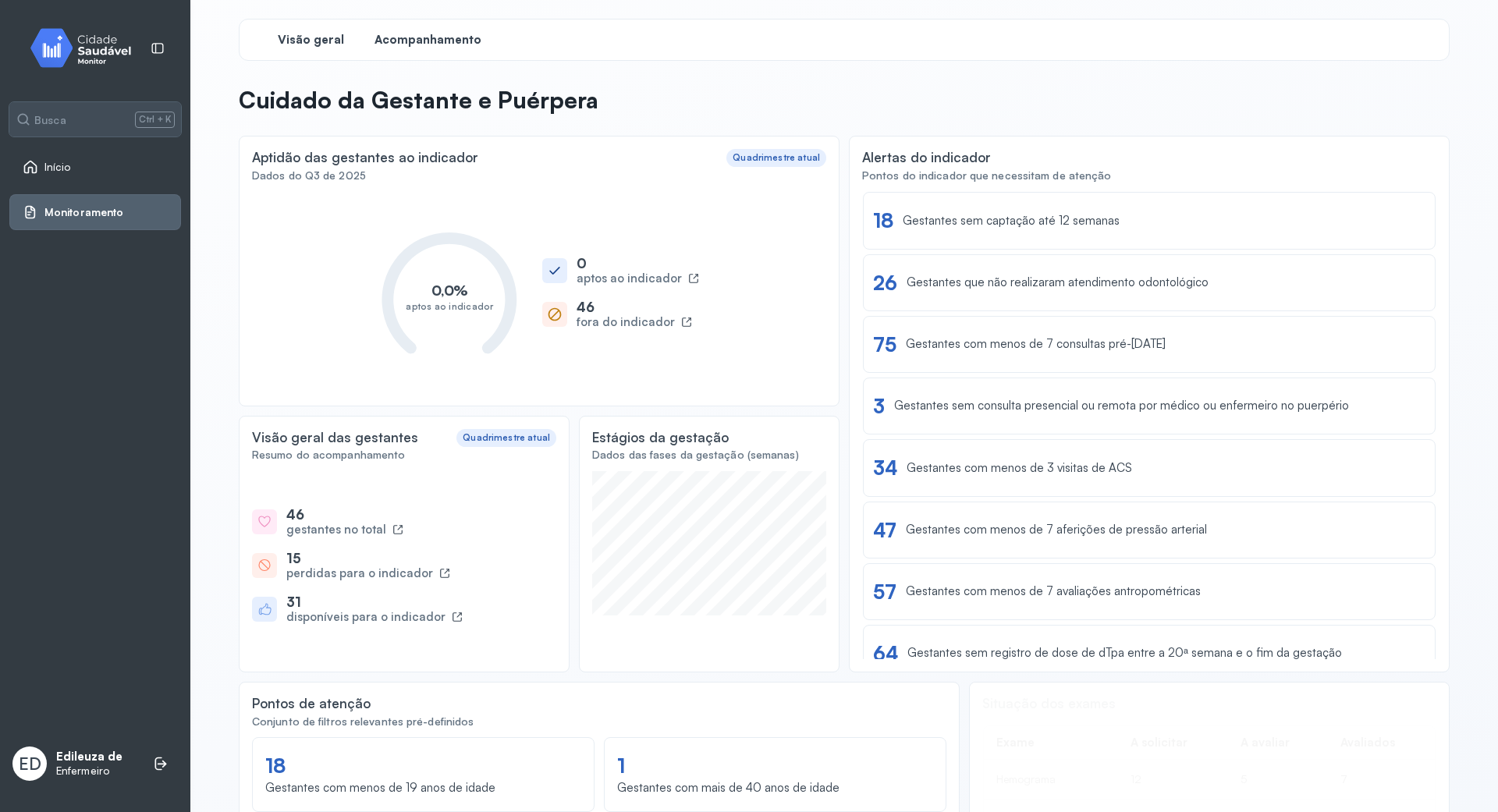
click at [428, 40] on span "Acompanhamento" at bounding box center [428, 40] width 107 height 15
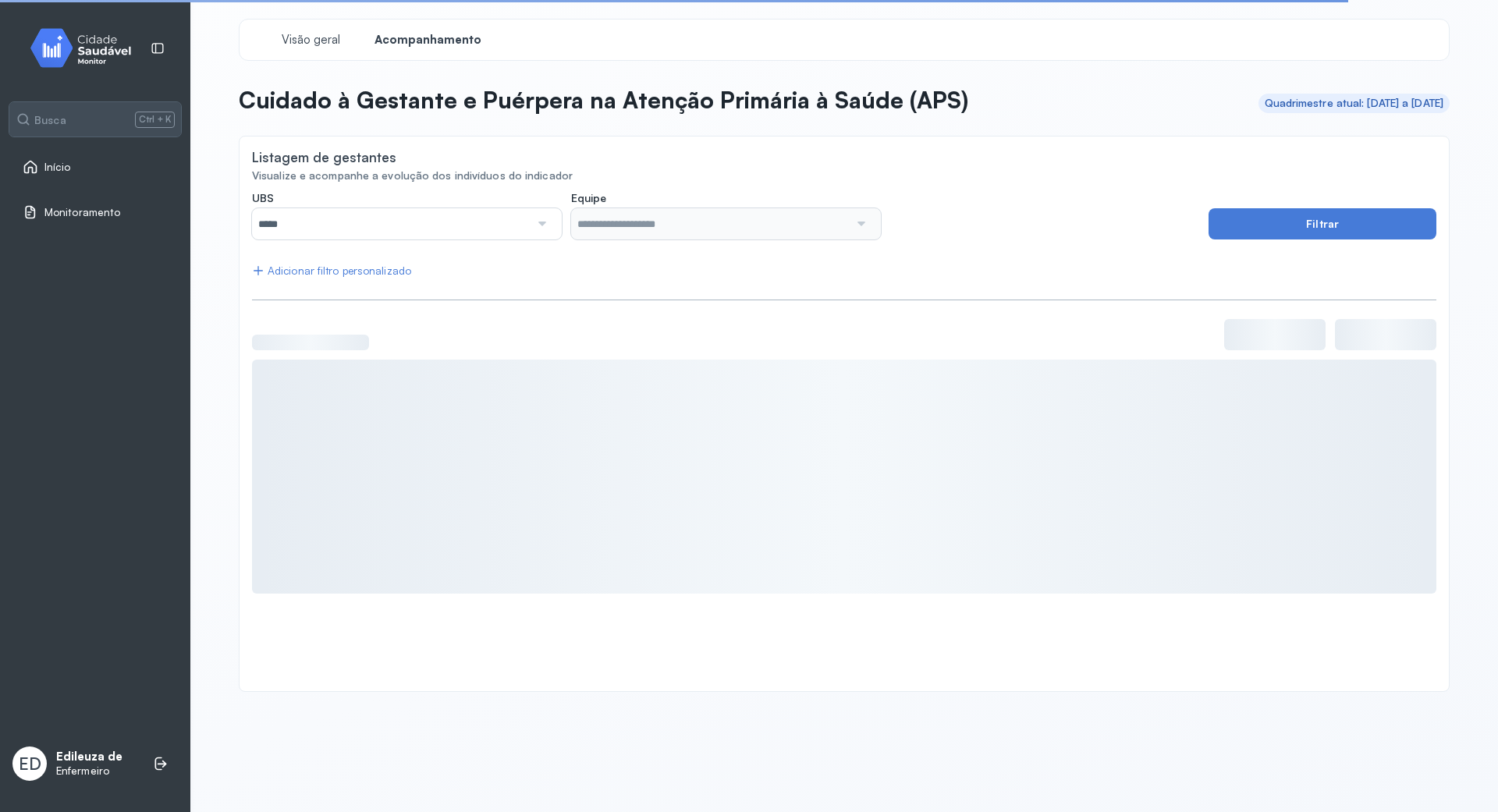
click at [530, 220] on div at bounding box center [541, 223] width 23 height 31
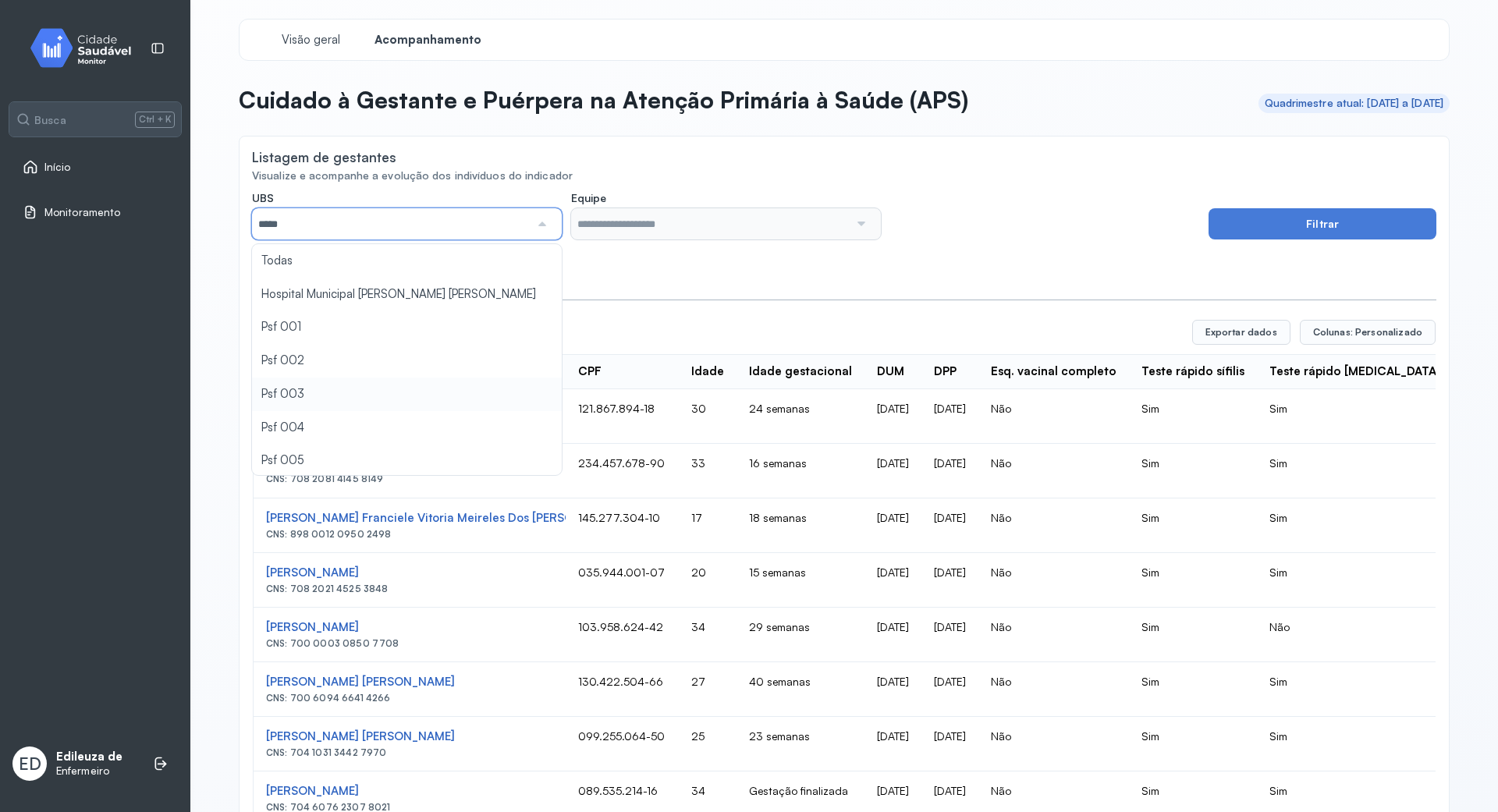
type input "*****"
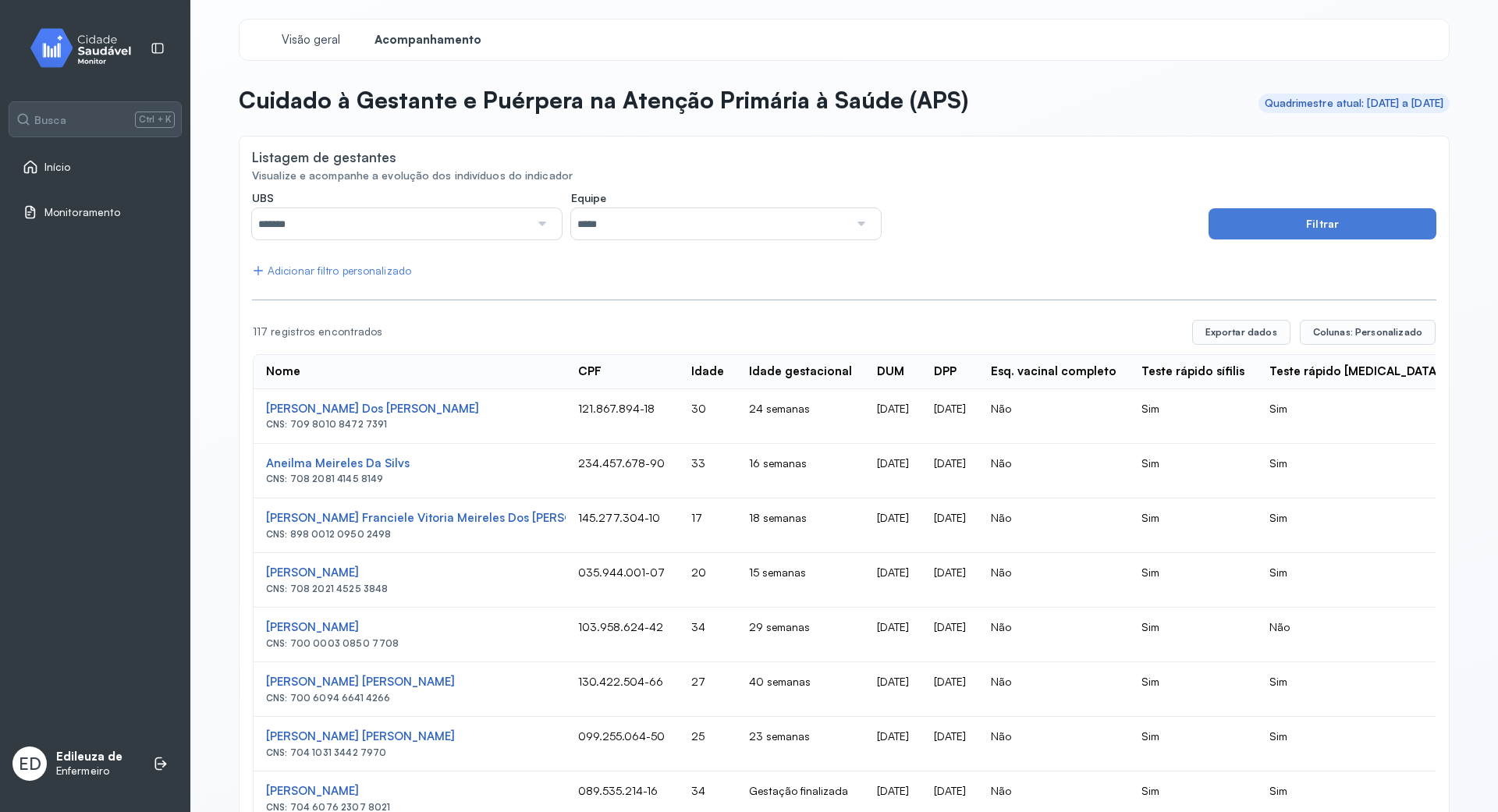
click at [859, 226] on div at bounding box center [860, 223] width 23 height 31
click at [1309, 222] on button "Filtrar" at bounding box center [1322, 223] width 228 height 31
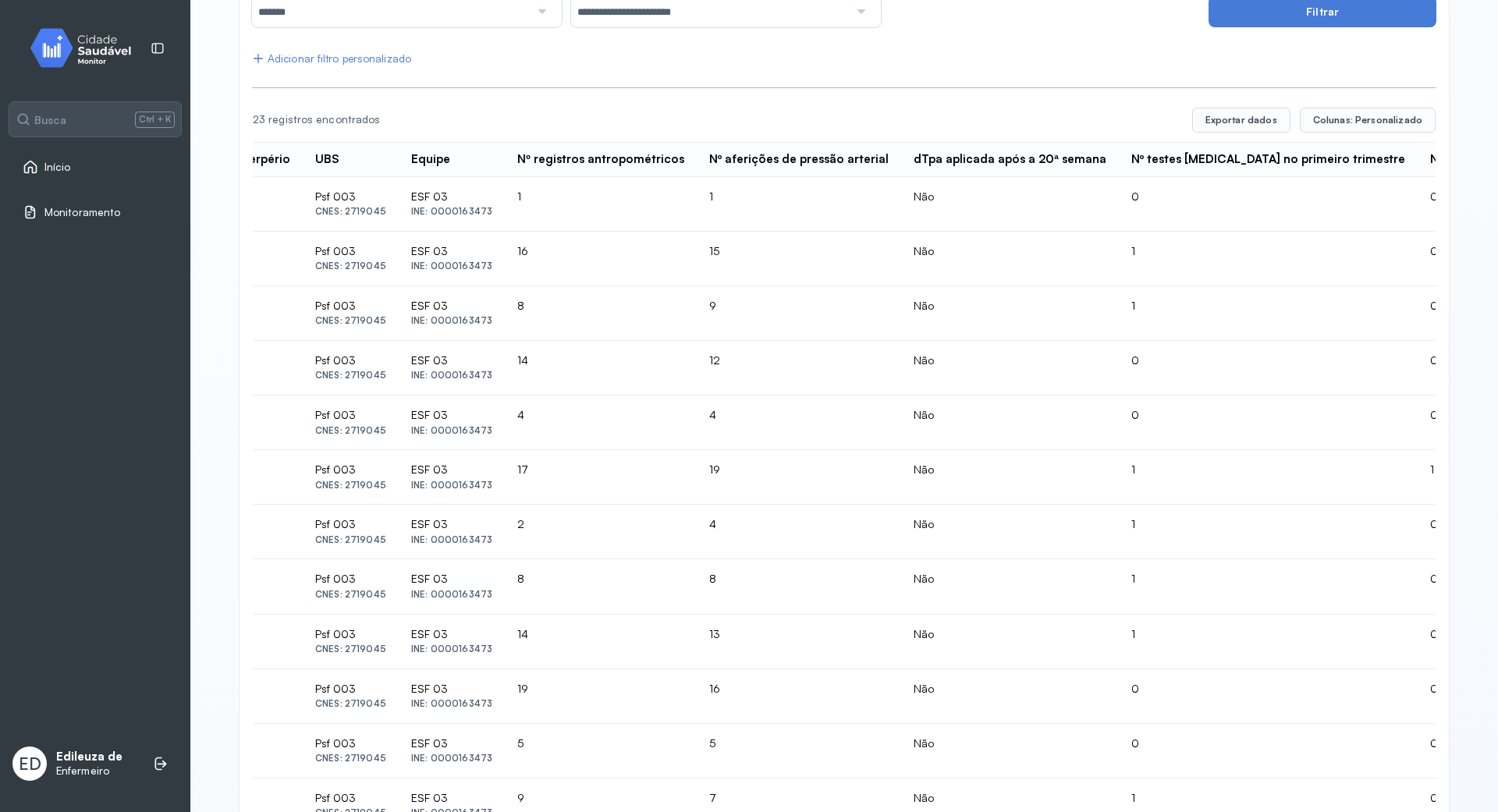
scroll to position [147, 0]
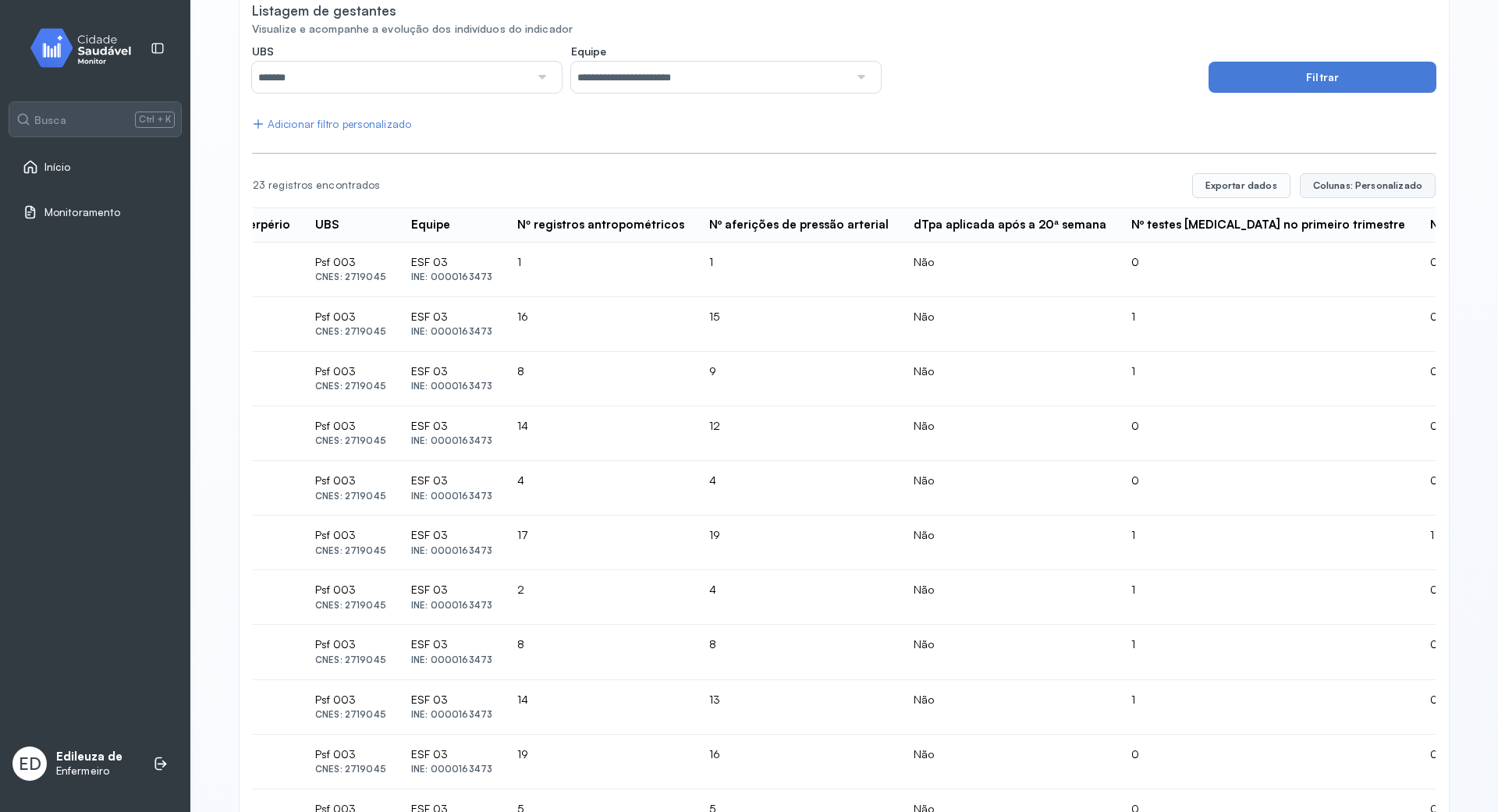
click at [1387, 180] on span "Colunas: Personalizado" at bounding box center [1367, 185] width 109 height 12
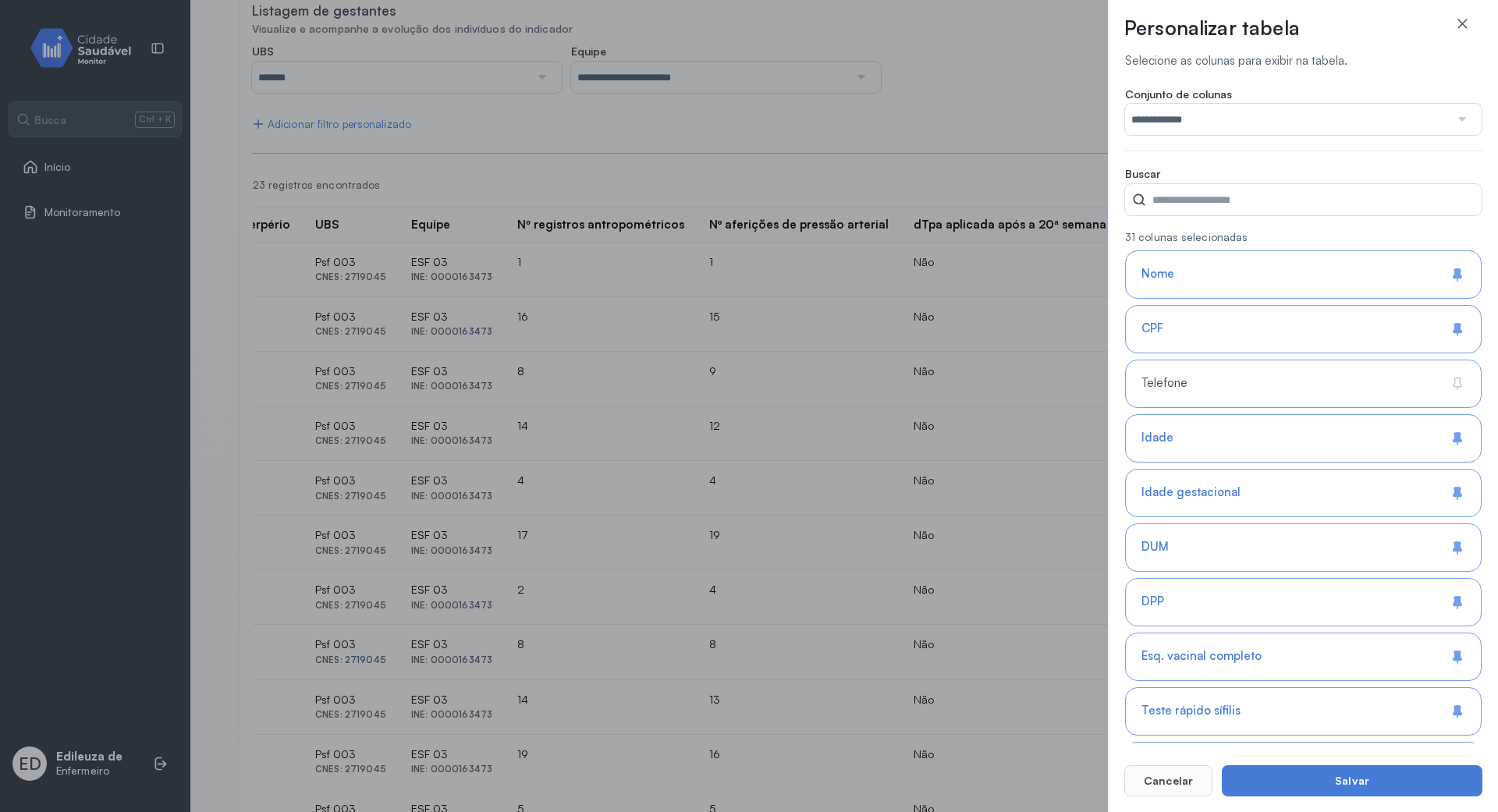
click at [1451, 382] on icon at bounding box center [1457, 383] width 16 height 16
click at [1454, 383] on icon at bounding box center [1457, 382] width 8 height 8
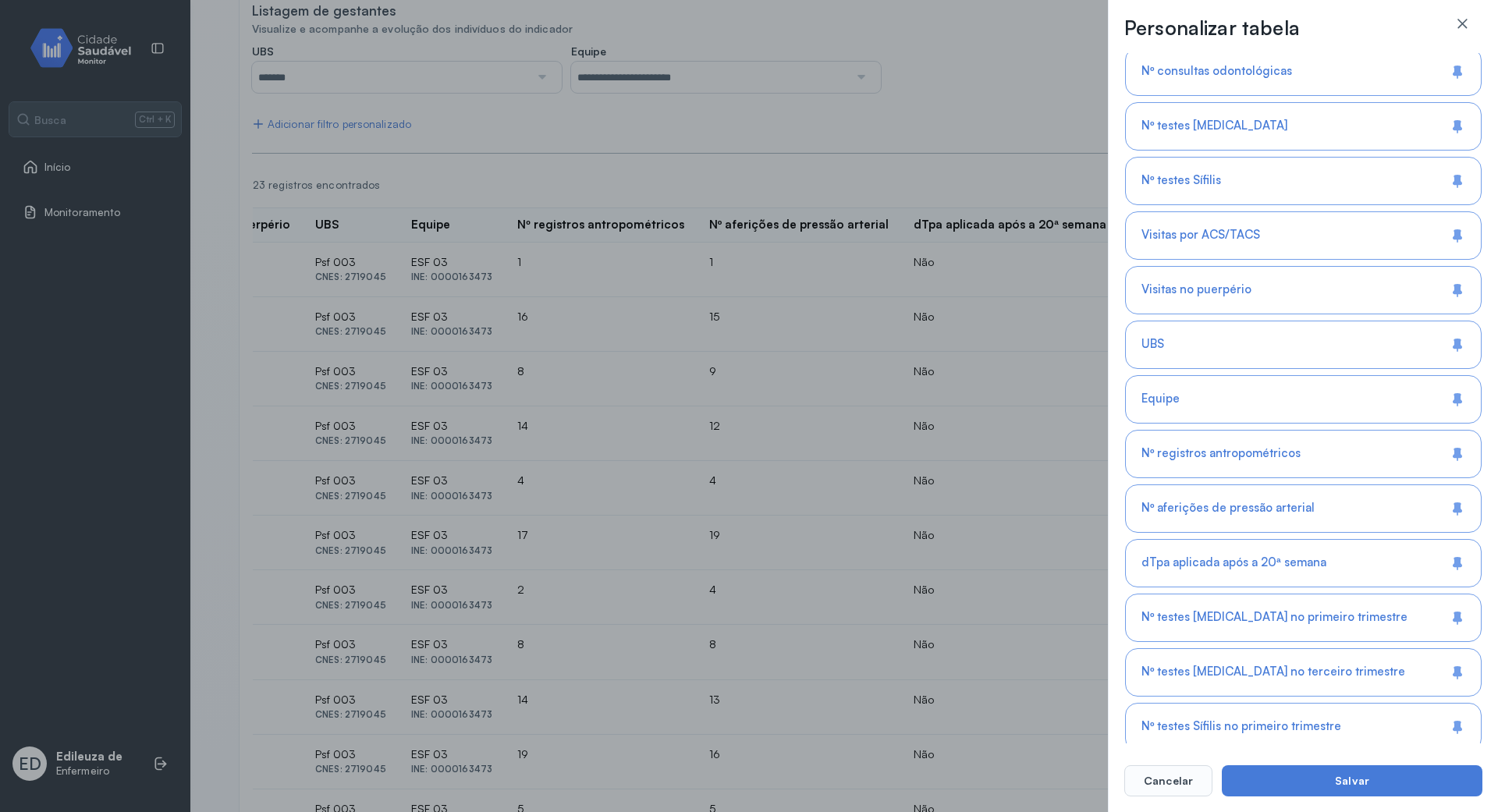
scroll to position [959, 0]
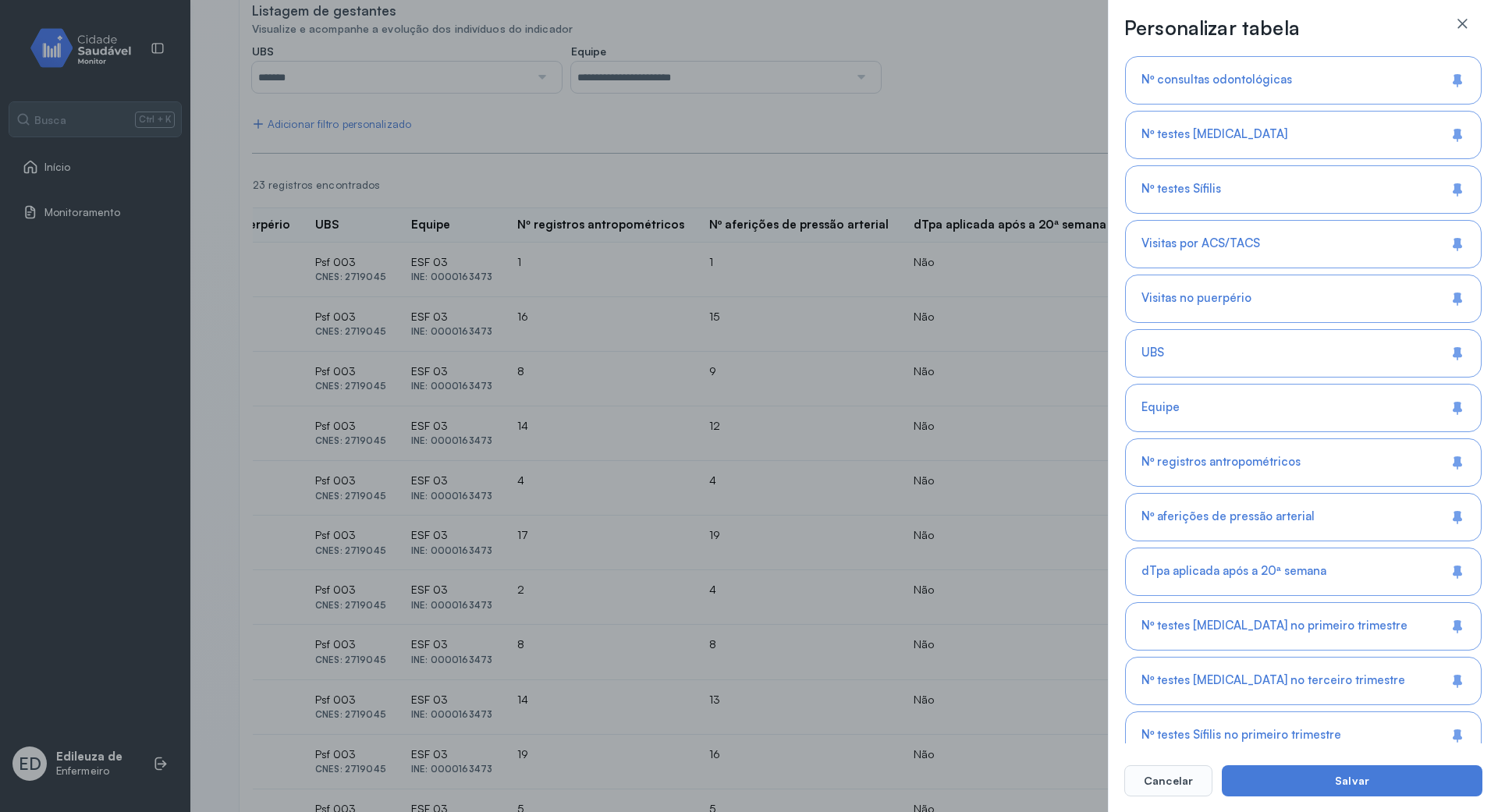
click at [229, 364] on div "**********" at bounding box center [749, 406] width 1498 height 812
click at [1467, 17] on icon at bounding box center [1461, 23] width 16 height 16
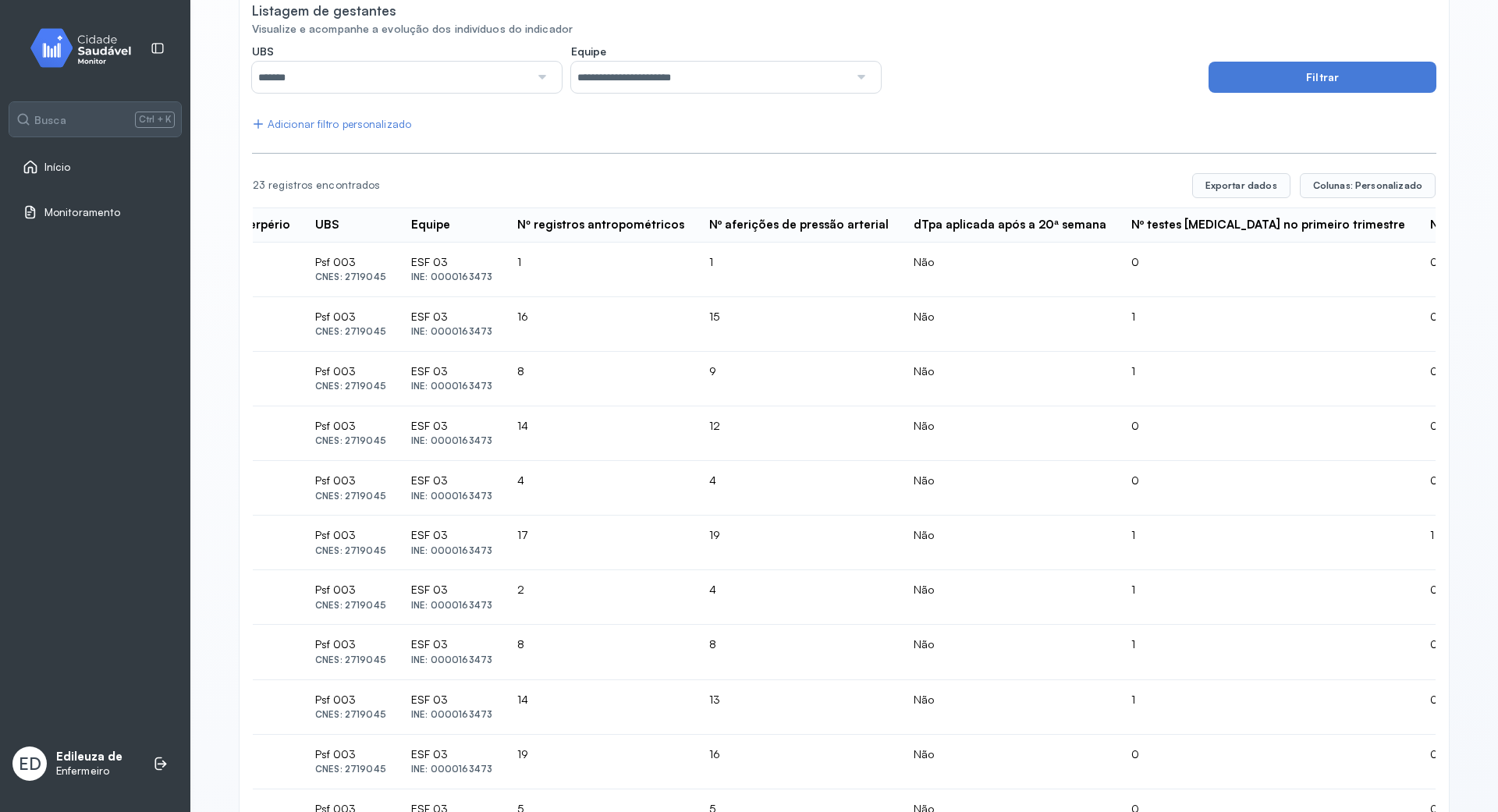
scroll to position [0, 0]
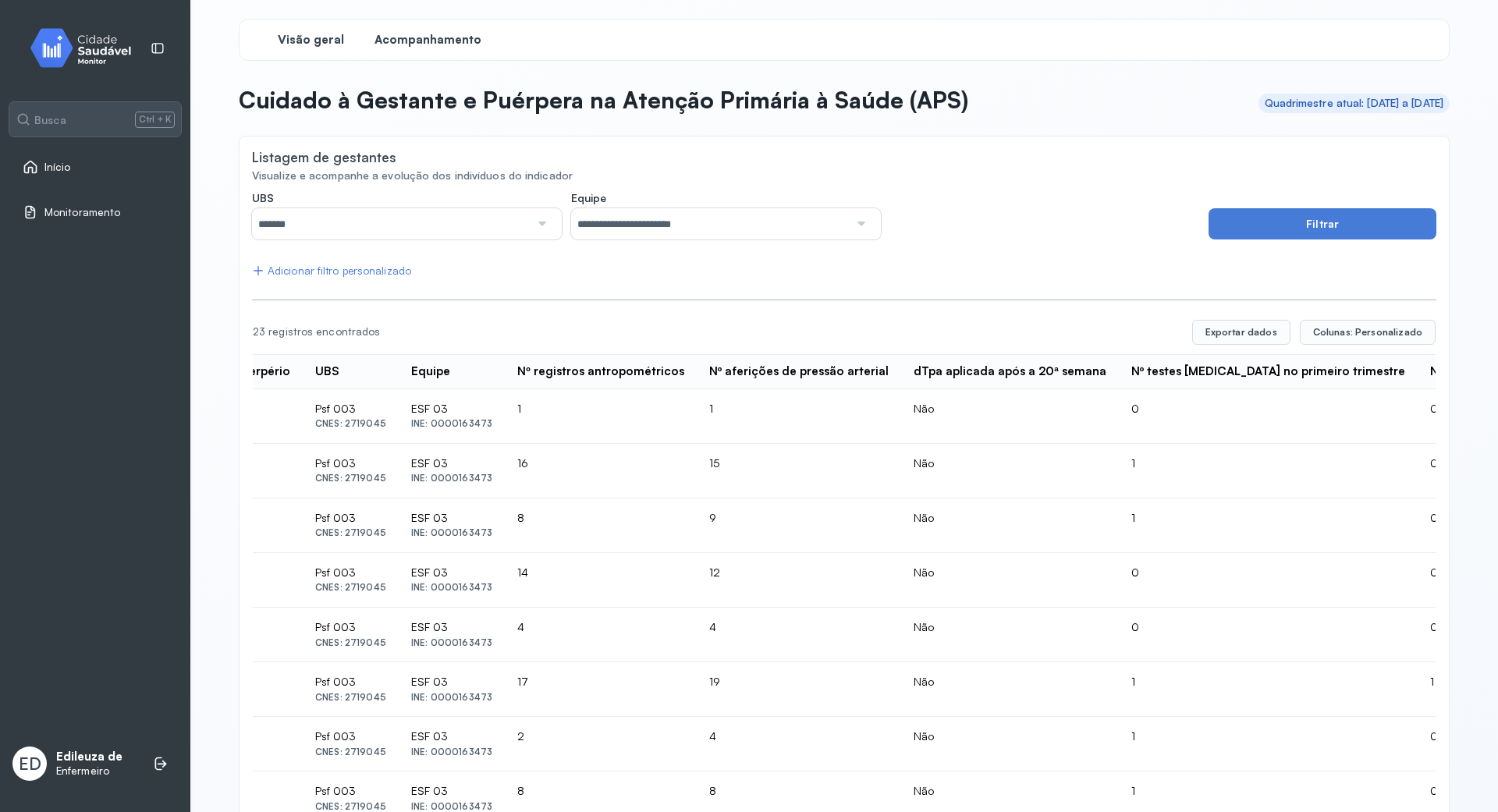
click at [305, 35] on span "Visão geral" at bounding box center [310, 40] width 67 height 15
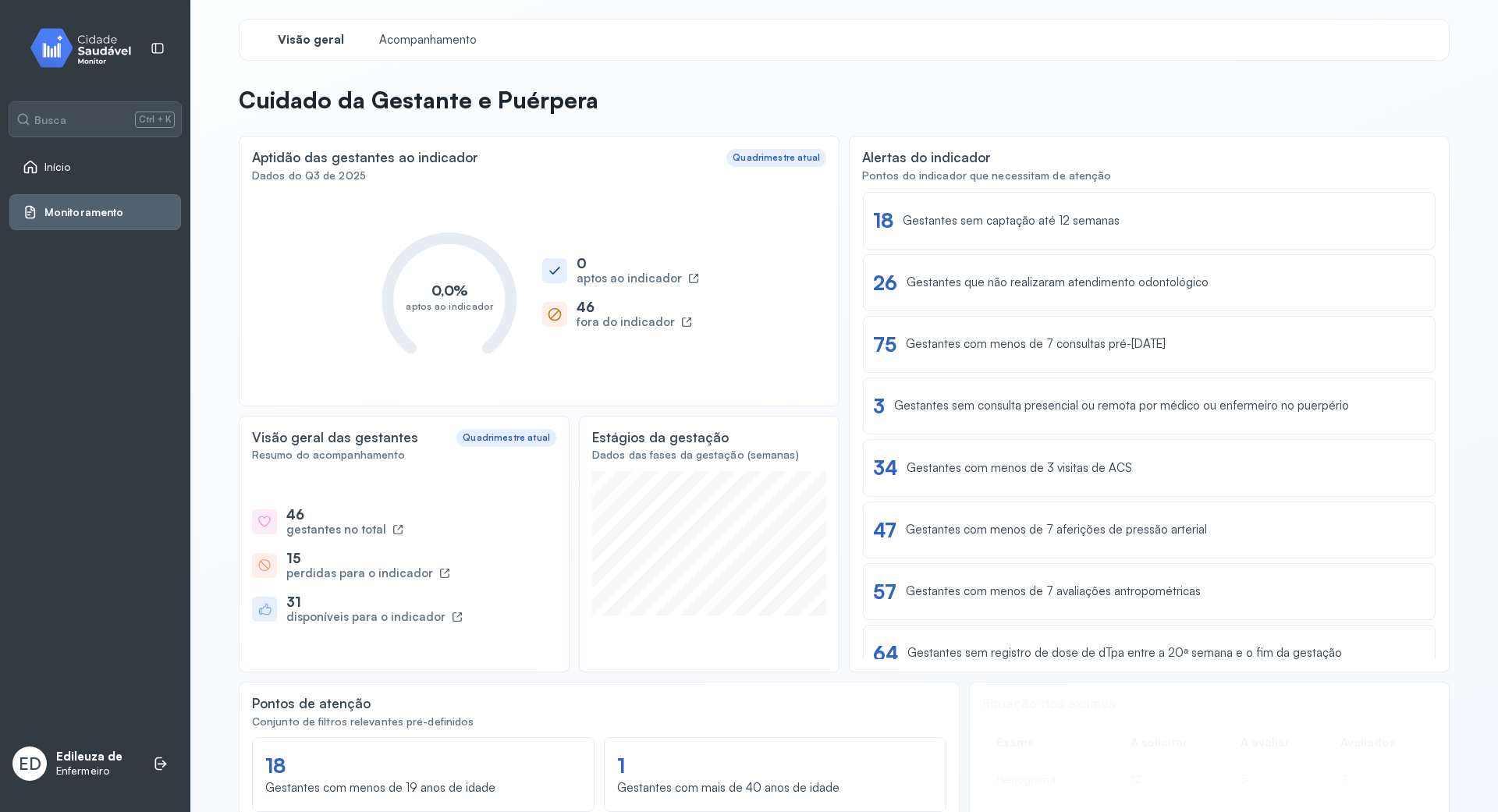
click at [547, 315] on icon at bounding box center [555, 314] width 16 height 16
click at [1389, 209] on div "Ver lista" at bounding box center [1394, 206] width 40 height 13
click at [1389, 269] on div "Ver lista" at bounding box center [1394, 268] width 40 height 13
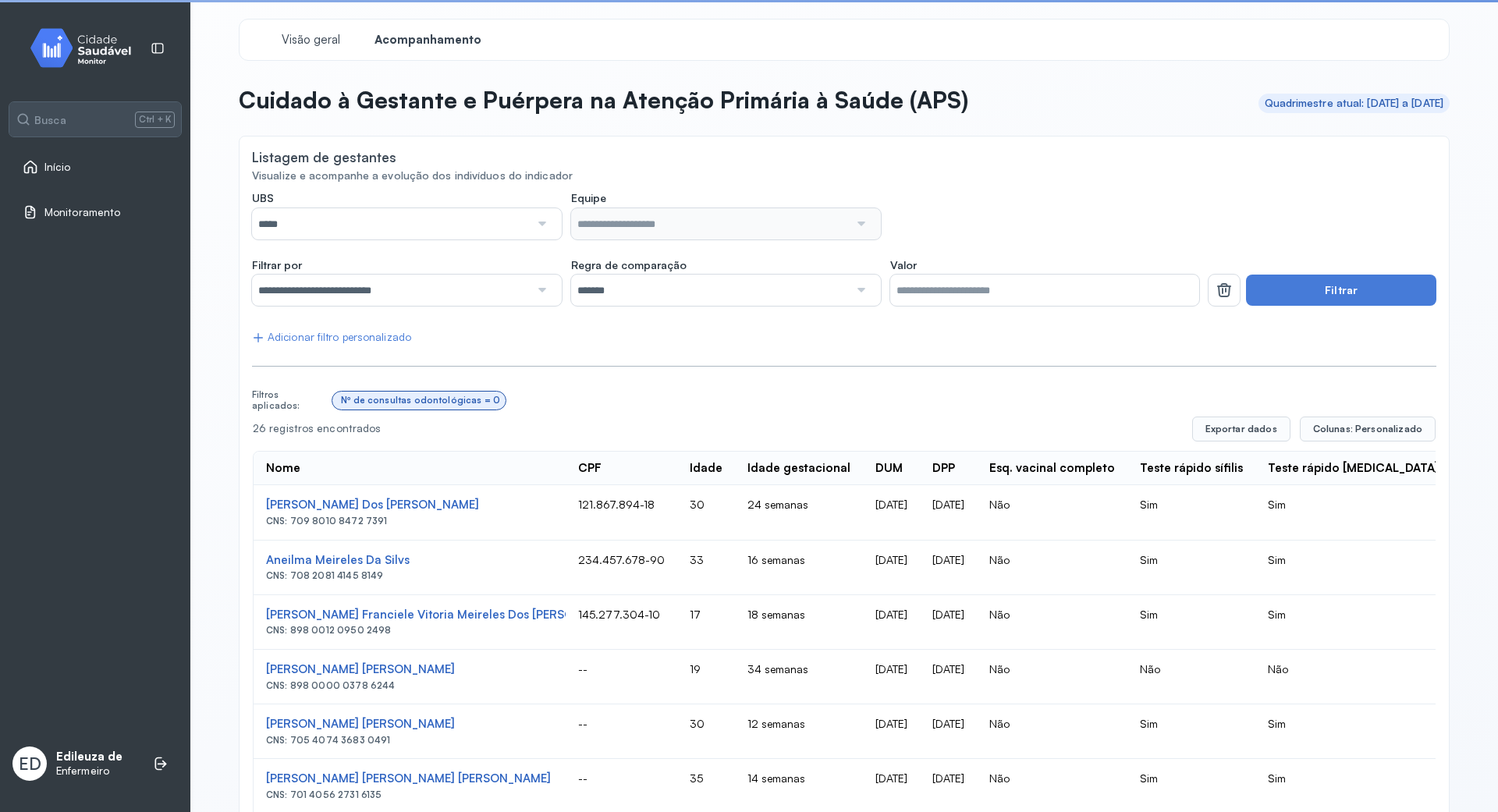
click at [535, 226] on div at bounding box center [541, 223] width 23 height 31
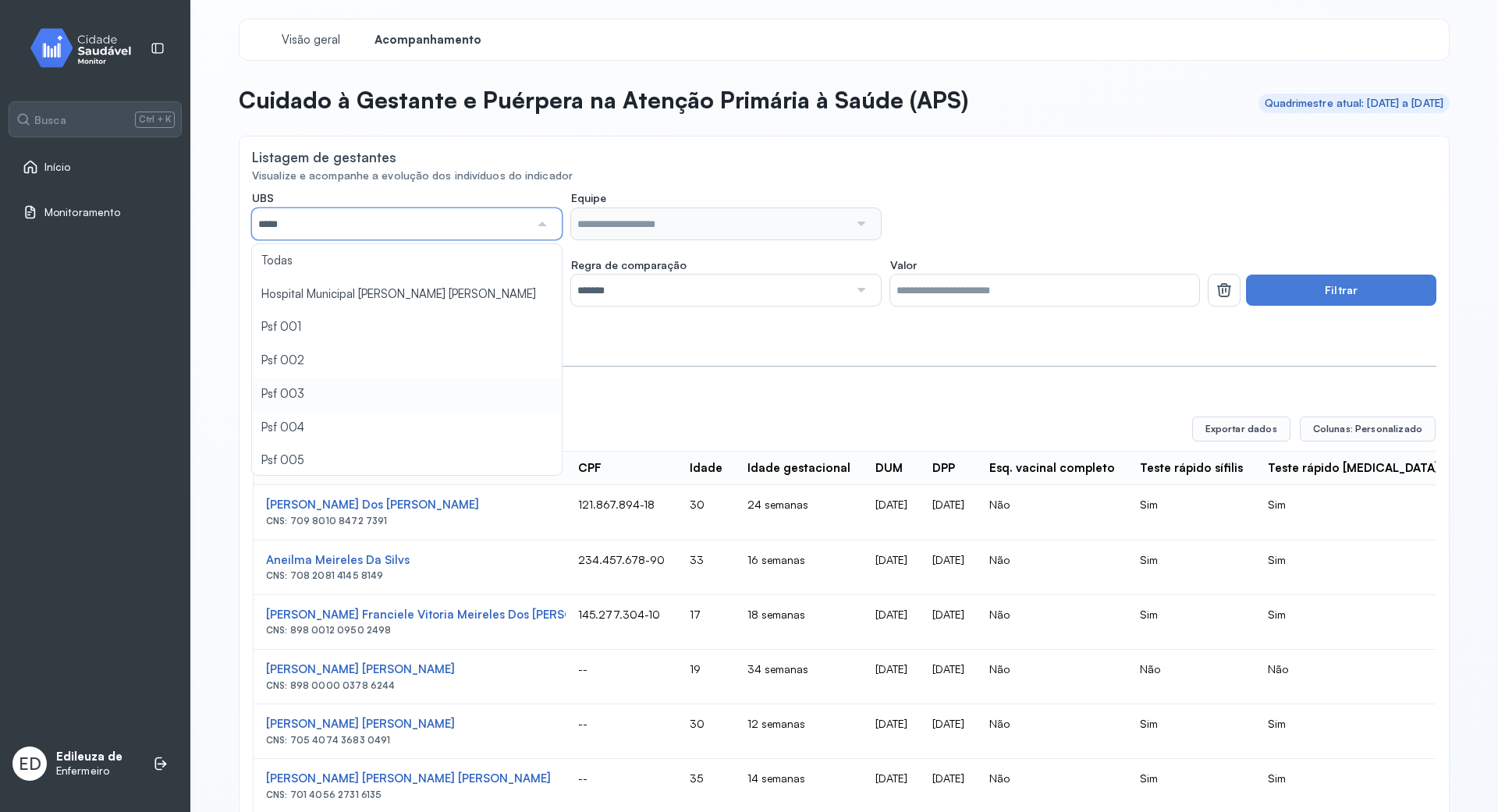
type input "*****"
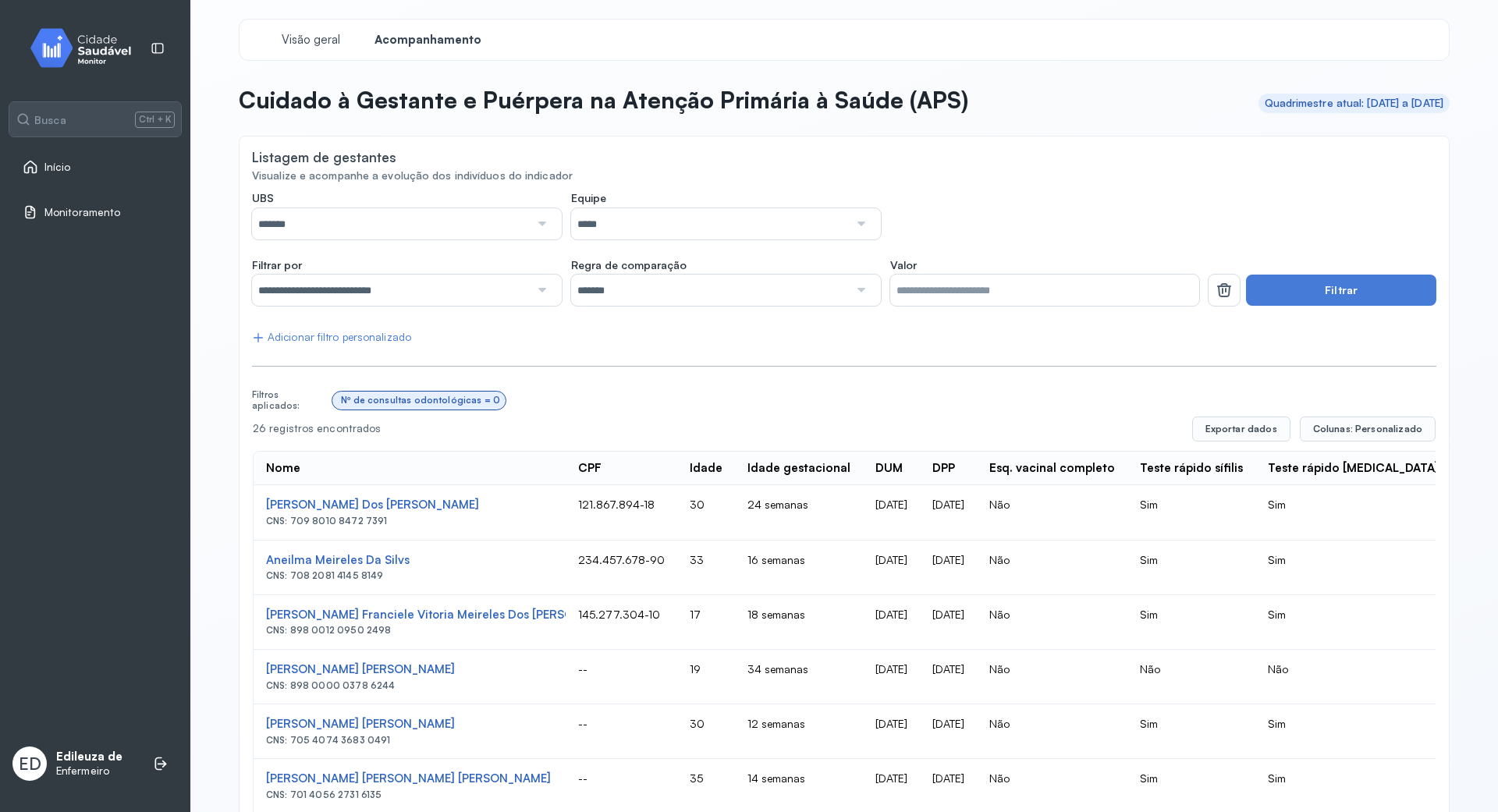
click at [855, 217] on div at bounding box center [860, 223] width 23 height 31
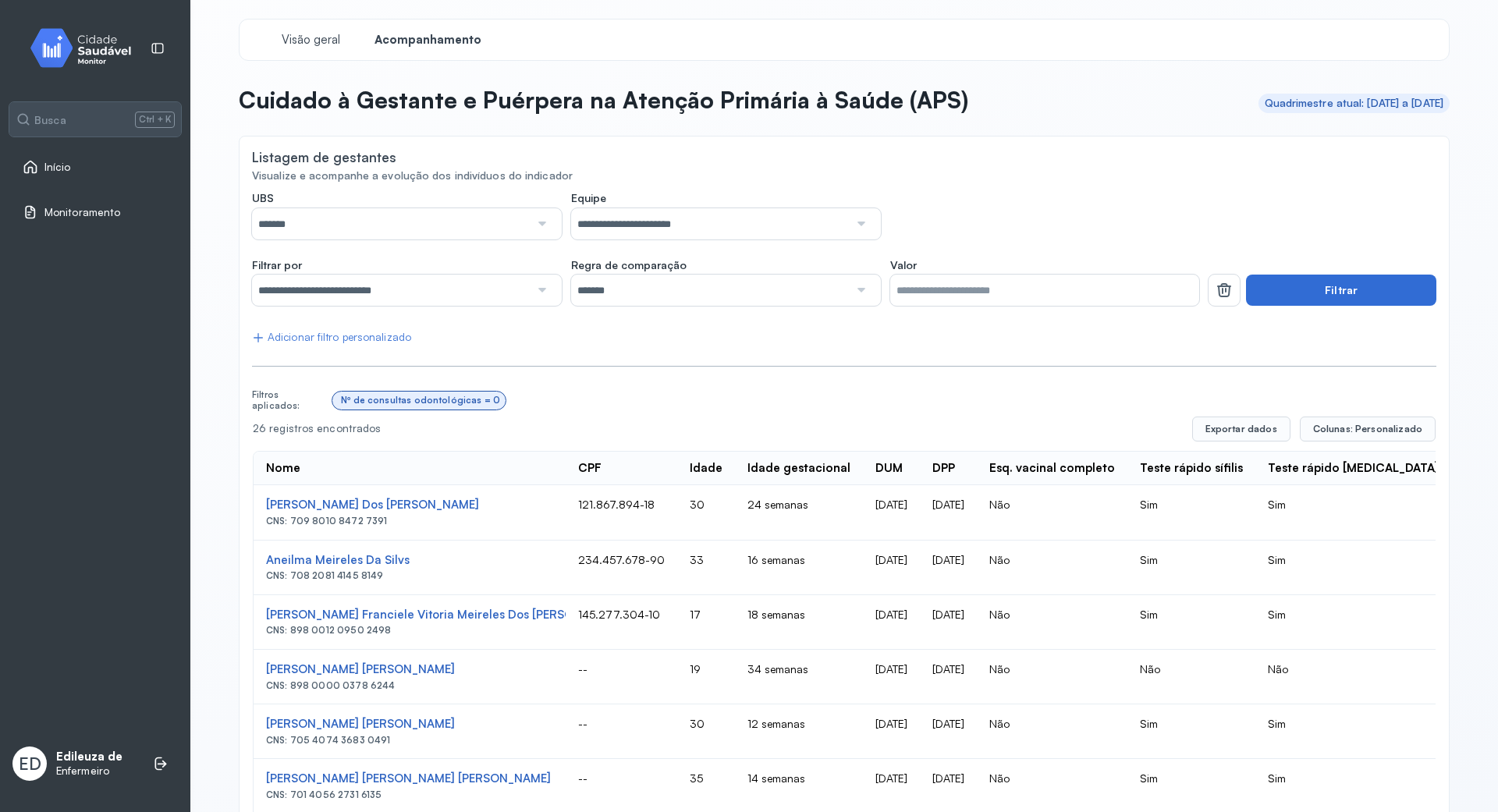
click at [1298, 295] on button "Filtrar" at bounding box center [1341, 289] width 190 height 31
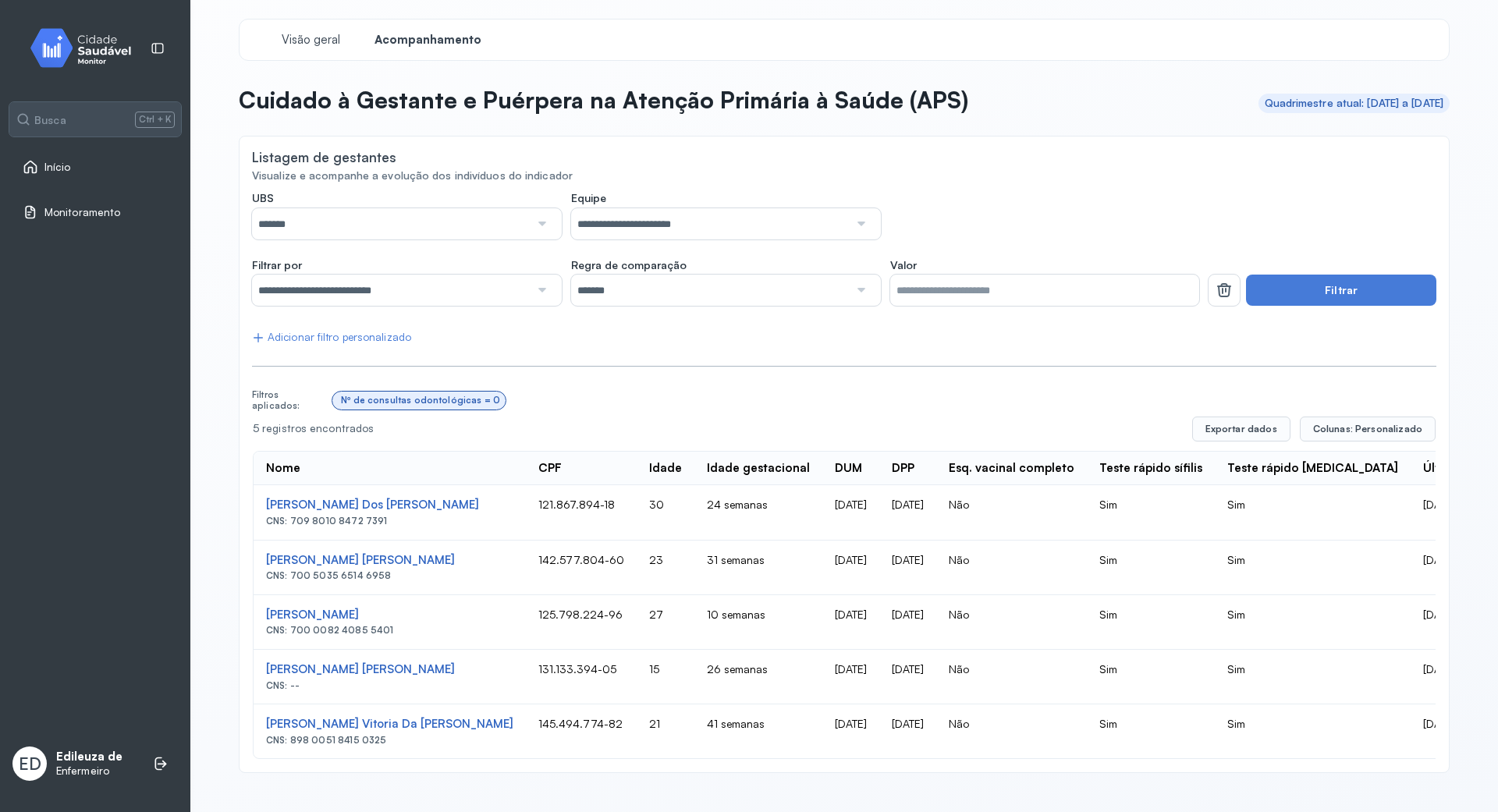
click at [533, 223] on div at bounding box center [541, 223] width 23 height 31
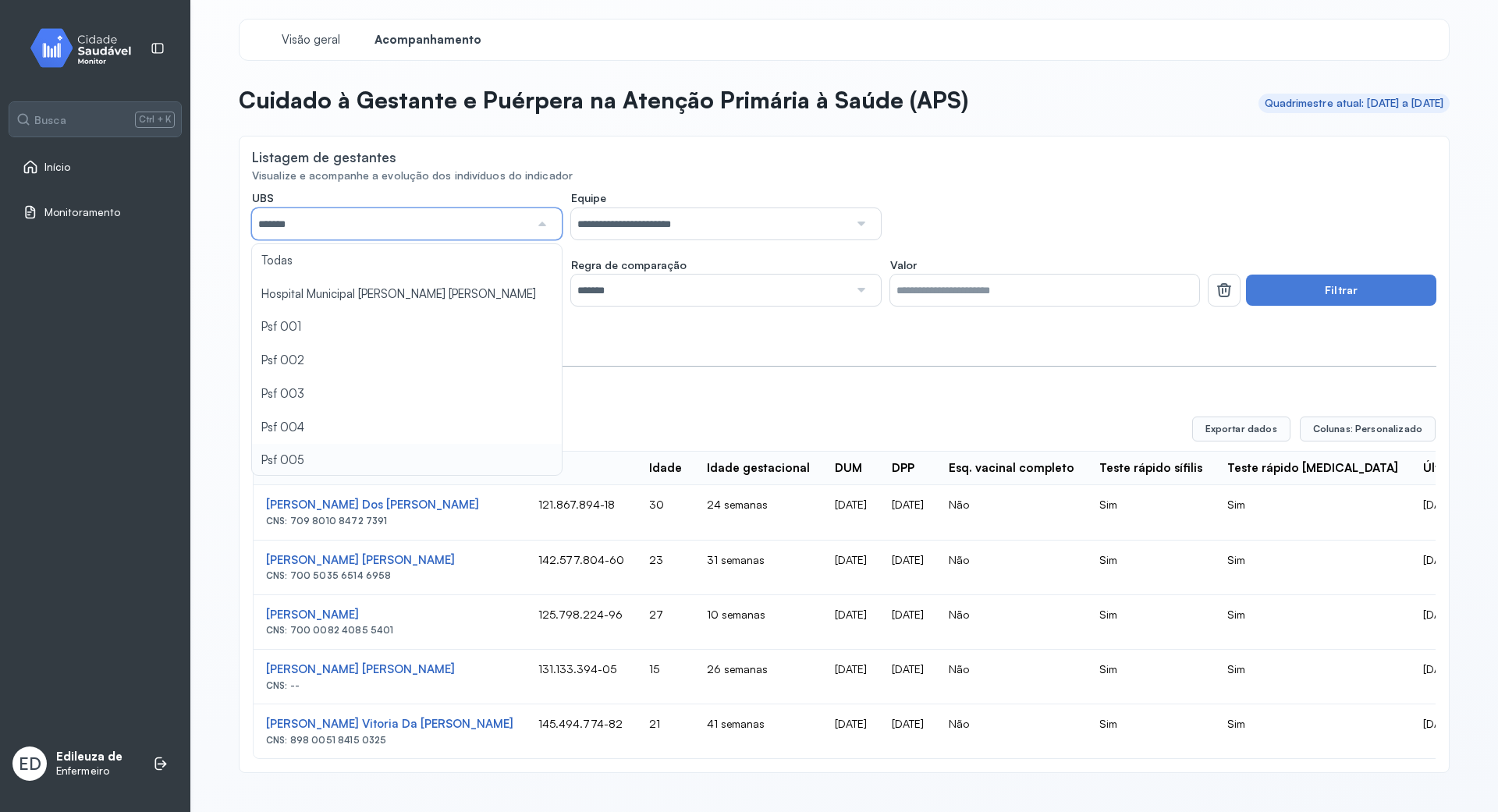
type input "*****"
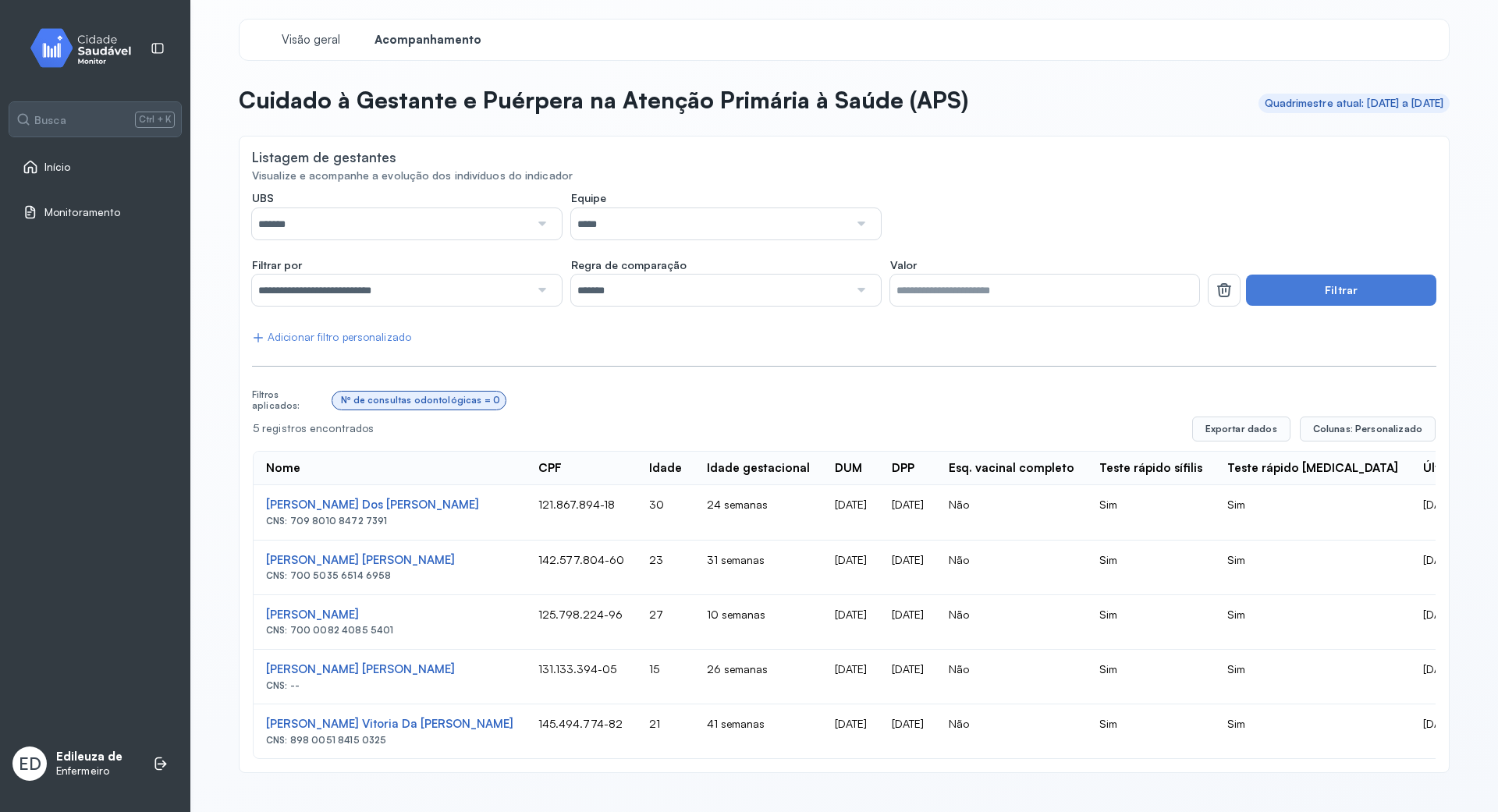
click at [284, 461] on div "**********" at bounding box center [844, 475] width 1184 height 569
click at [840, 218] on input "*****" at bounding box center [709, 223] width 277 height 31
click at [629, 327] on div "**********" at bounding box center [844, 475] width 1184 height 569
click at [1317, 282] on button "Filtrar" at bounding box center [1341, 289] width 190 height 31
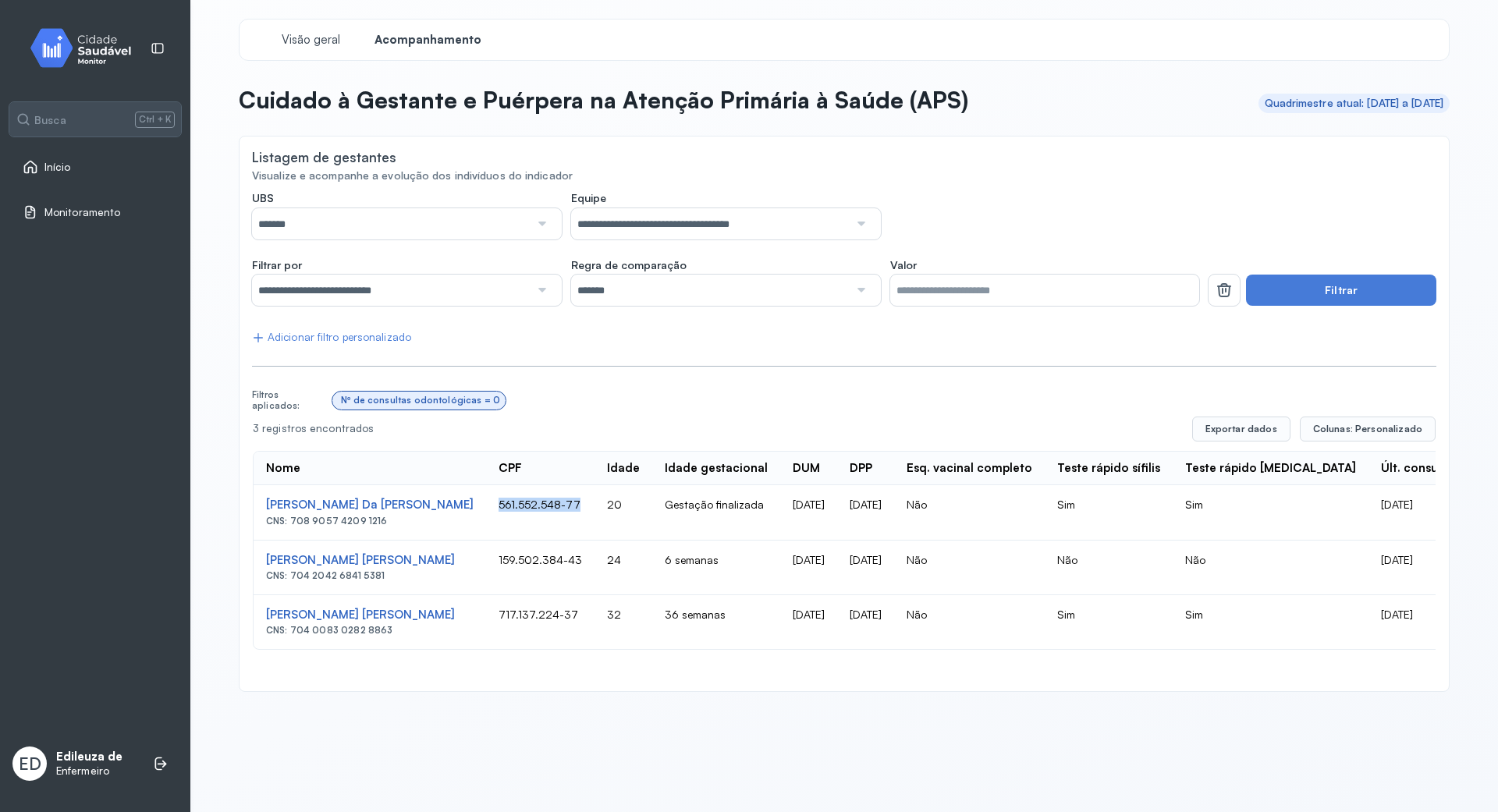
drag, startPoint x: 424, startPoint y: 506, endPoint x: 515, endPoint y: 503, distance: 91.0
click at [515, 503] on td "561.552.548-77" at bounding box center [540, 512] width 108 height 55
copy td "561.552.548-77"
drag, startPoint x: 425, startPoint y: 560, endPoint x: 512, endPoint y: 558, distance: 87.0
click at [512, 558] on td "159.502.384-43" at bounding box center [540, 568] width 108 height 55
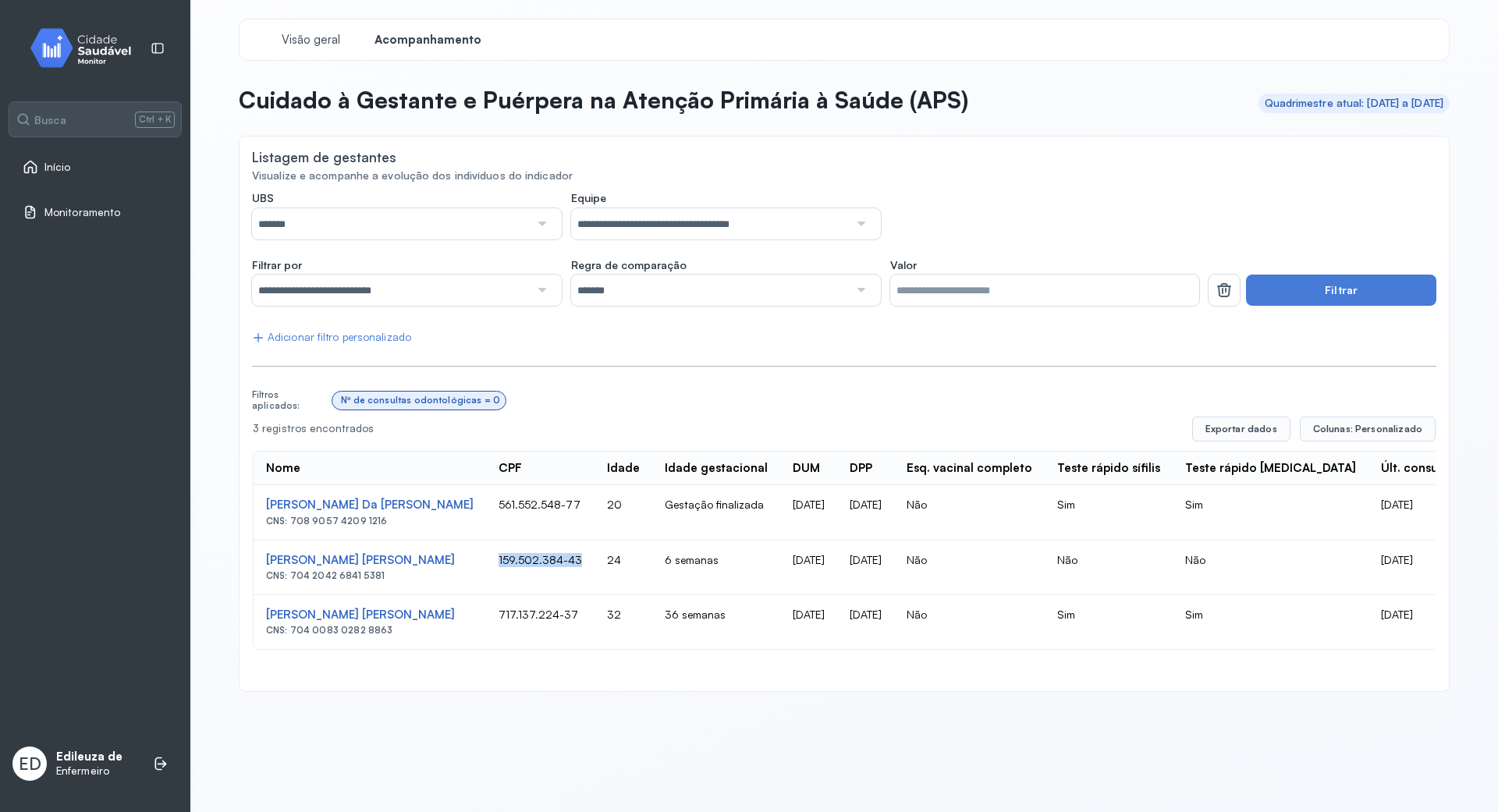
copy td "159.502.384-43"
drag, startPoint x: 416, startPoint y: 611, endPoint x: 514, endPoint y: 610, distance: 98.0
click at [528, 694] on div "**********" at bounding box center [844, 355] width 1248 height 710
drag, startPoint x: 432, startPoint y: 615, endPoint x: 497, endPoint y: 613, distance: 65.0
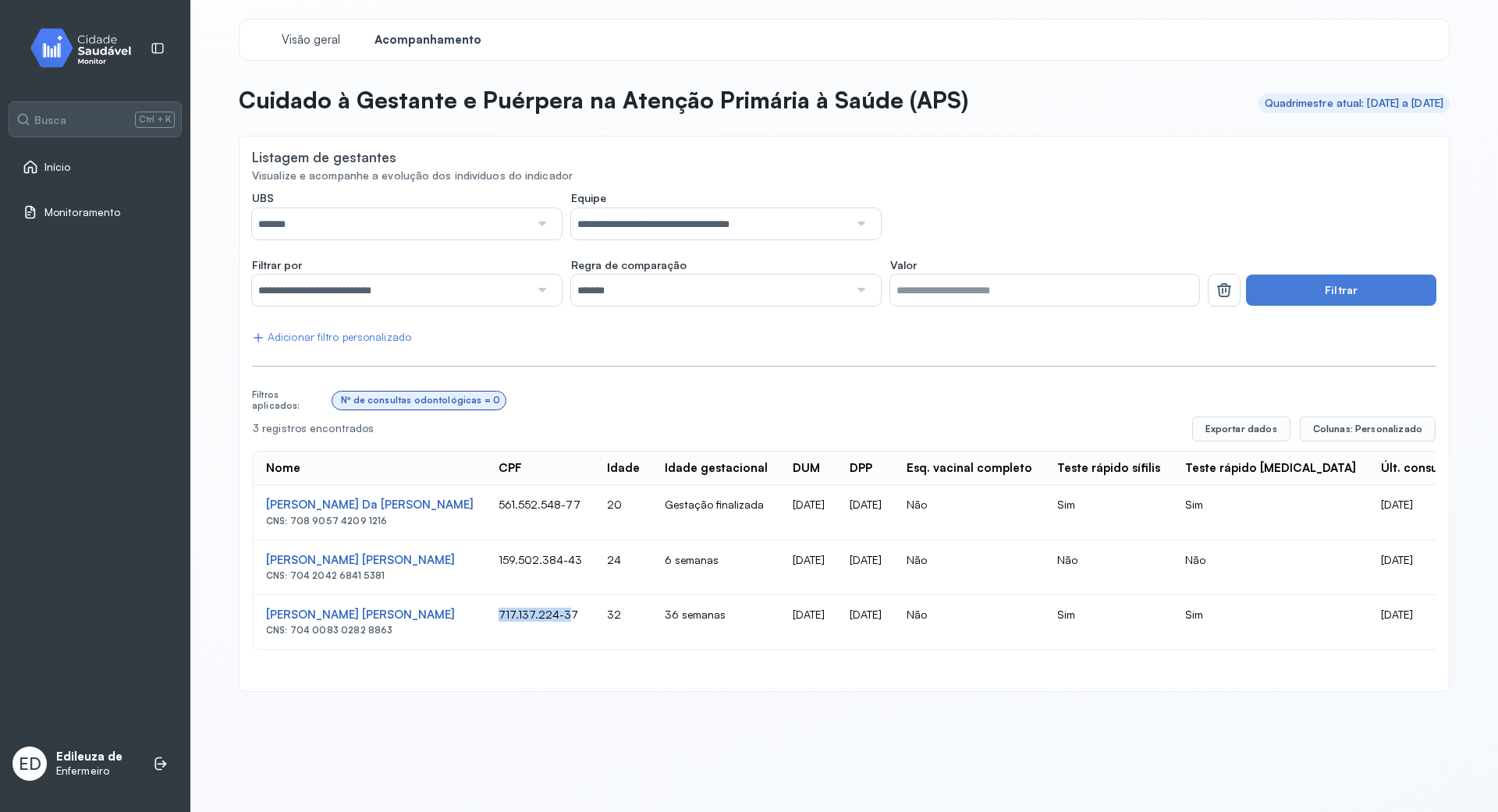
click at [497, 613] on td "717.137.224-37" at bounding box center [540, 621] width 108 height 54
drag, startPoint x: 504, startPoint y: 615, endPoint x: 421, endPoint y: 620, distance: 83.2
click at [486, 620] on td "717.137.224-37" at bounding box center [540, 621] width 108 height 54
